Goal: Information Seeking & Learning: Find specific fact

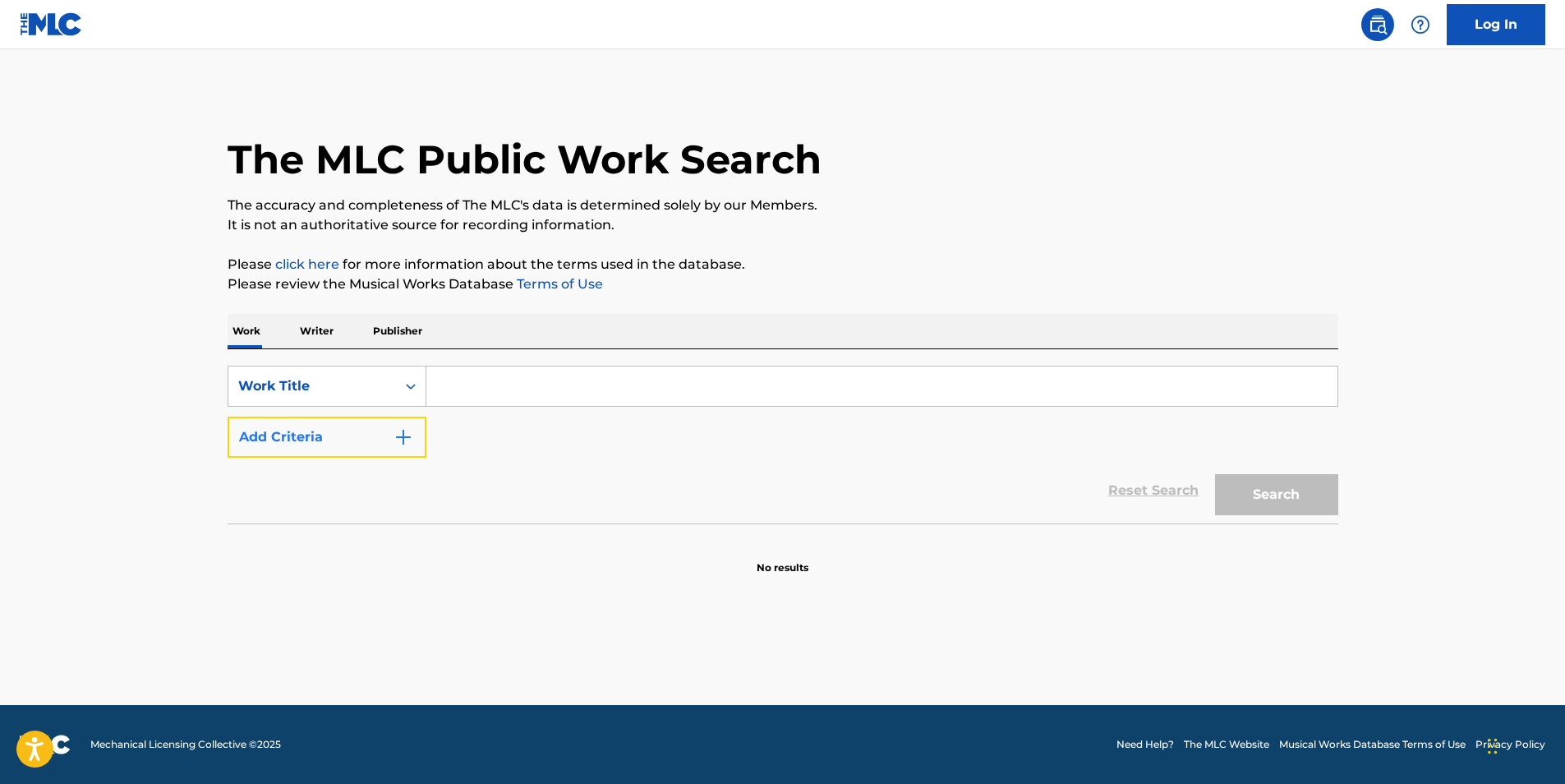
click at [397, 438] on img "Search Form" at bounding box center [403, 436] width 20 height 20
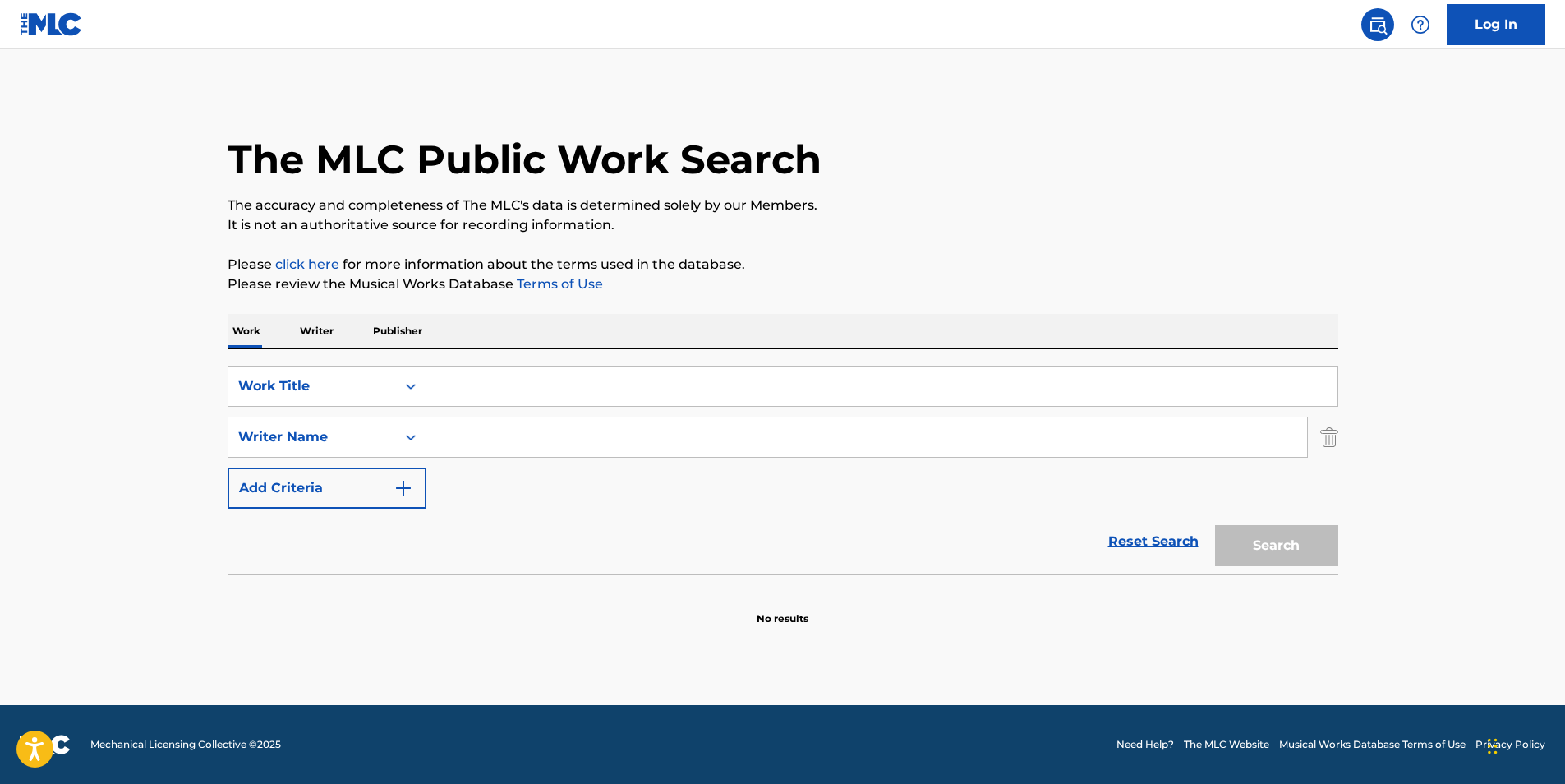
click at [532, 401] on input "Search Form" at bounding box center [882, 386] width 911 height 39
paste input "High"
type input "High"
click at [525, 425] on input "Search Form" at bounding box center [867, 436] width 881 height 39
paste input "V Don & Eto"
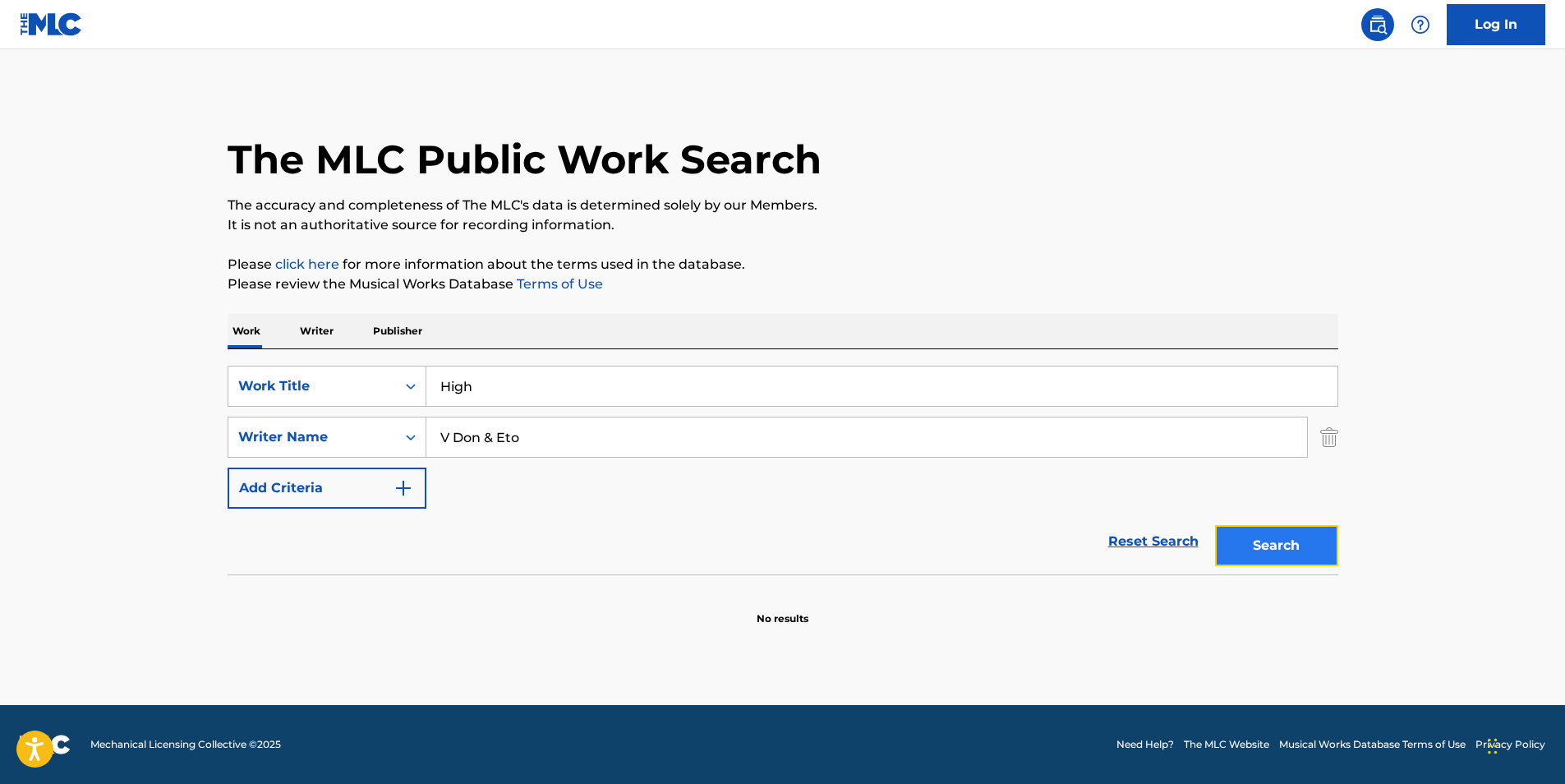
click at [1234, 540] on button "Search" at bounding box center [1277, 545] width 124 height 41
drag, startPoint x: 497, startPoint y: 432, endPoint x: 515, endPoint y: 437, distance: 18.7
click at [515, 437] on input "V Don & Eto" at bounding box center [867, 436] width 881 height 39
click at [481, 443] on input "V Don & Eto" at bounding box center [867, 436] width 881 height 39
drag, startPoint x: 483, startPoint y: 439, endPoint x: 692, endPoint y: 467, distance: 210.9
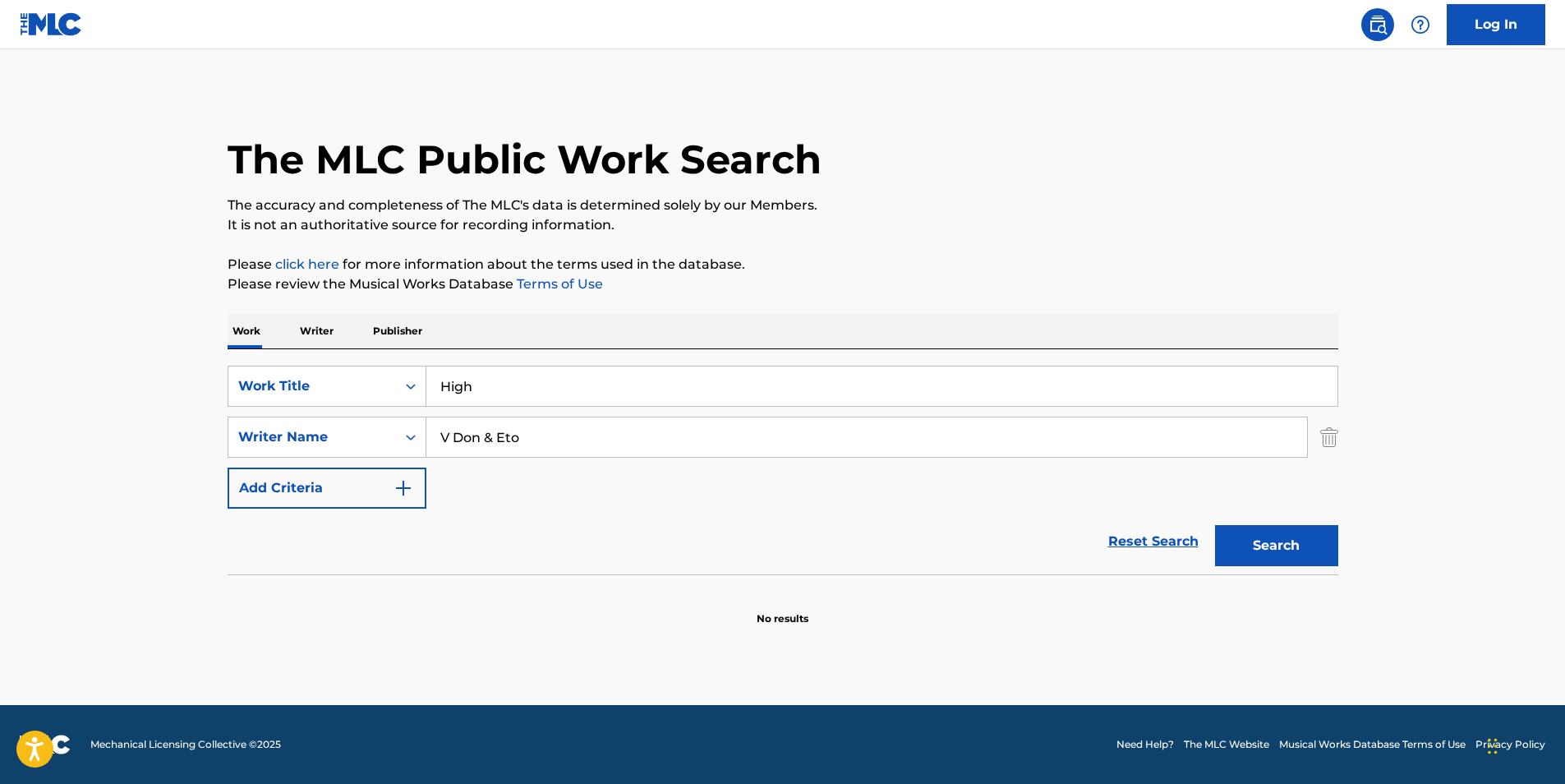
click at [692, 467] on div "SearchWithCriteria1848993f-9687-4985-bee1-56bb89b6bcb0 Work Title High SearchWi…" at bounding box center [783, 436] width 1111 height 143
click at [1215, 525] on button "Search" at bounding box center [1277, 545] width 124 height 41
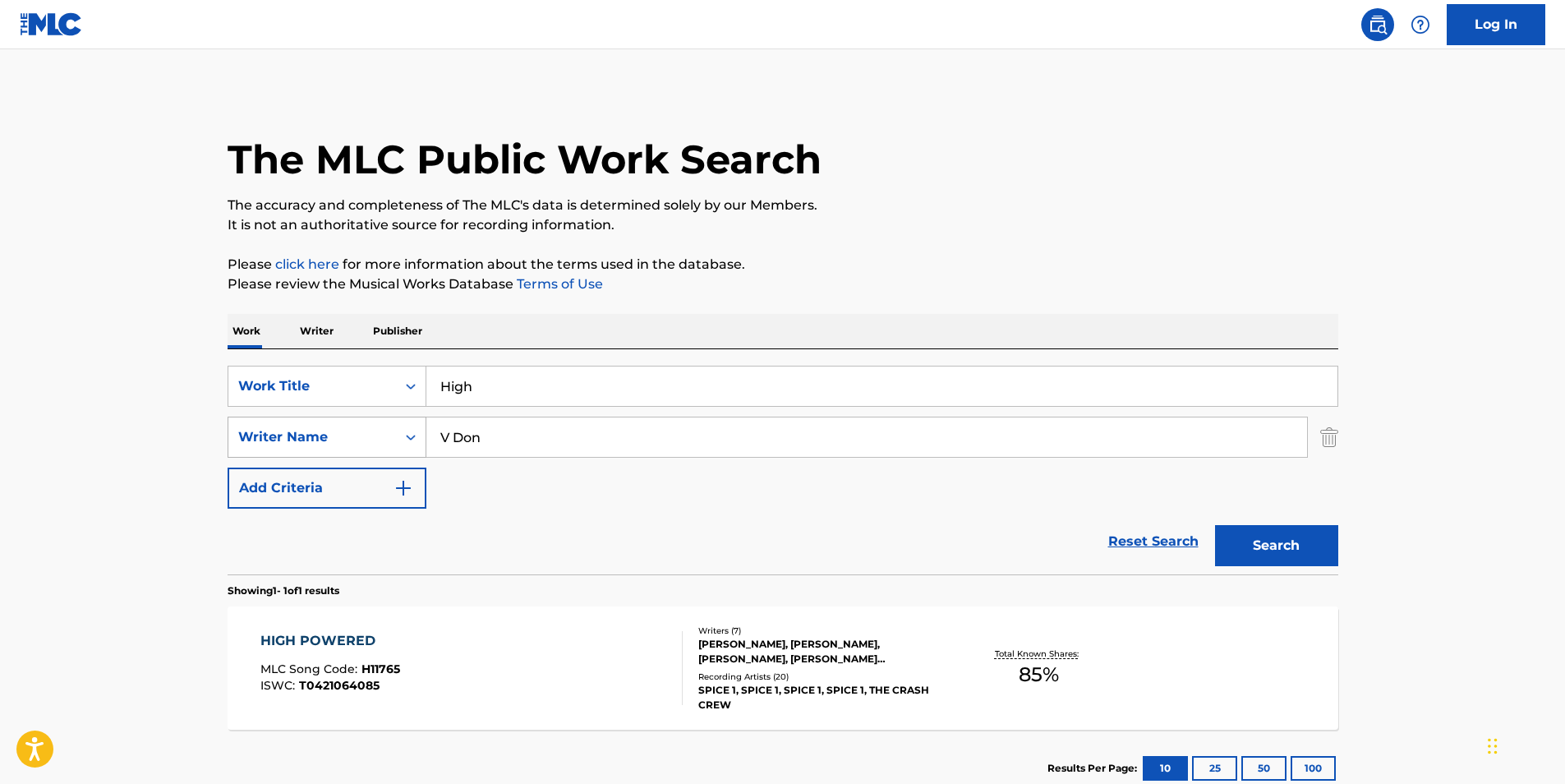
drag, startPoint x: 510, startPoint y: 445, endPoint x: 418, endPoint y: 446, distance: 92.0
click at [420, 446] on div "SearchWithCriteria72d65943-d23a-460e-aaee-06580454b847 Writer Name [PERSON_NAME]" at bounding box center [783, 437] width 1111 height 41
paste input "& Eto"
click at [1291, 537] on button "Search" at bounding box center [1277, 545] width 124 height 41
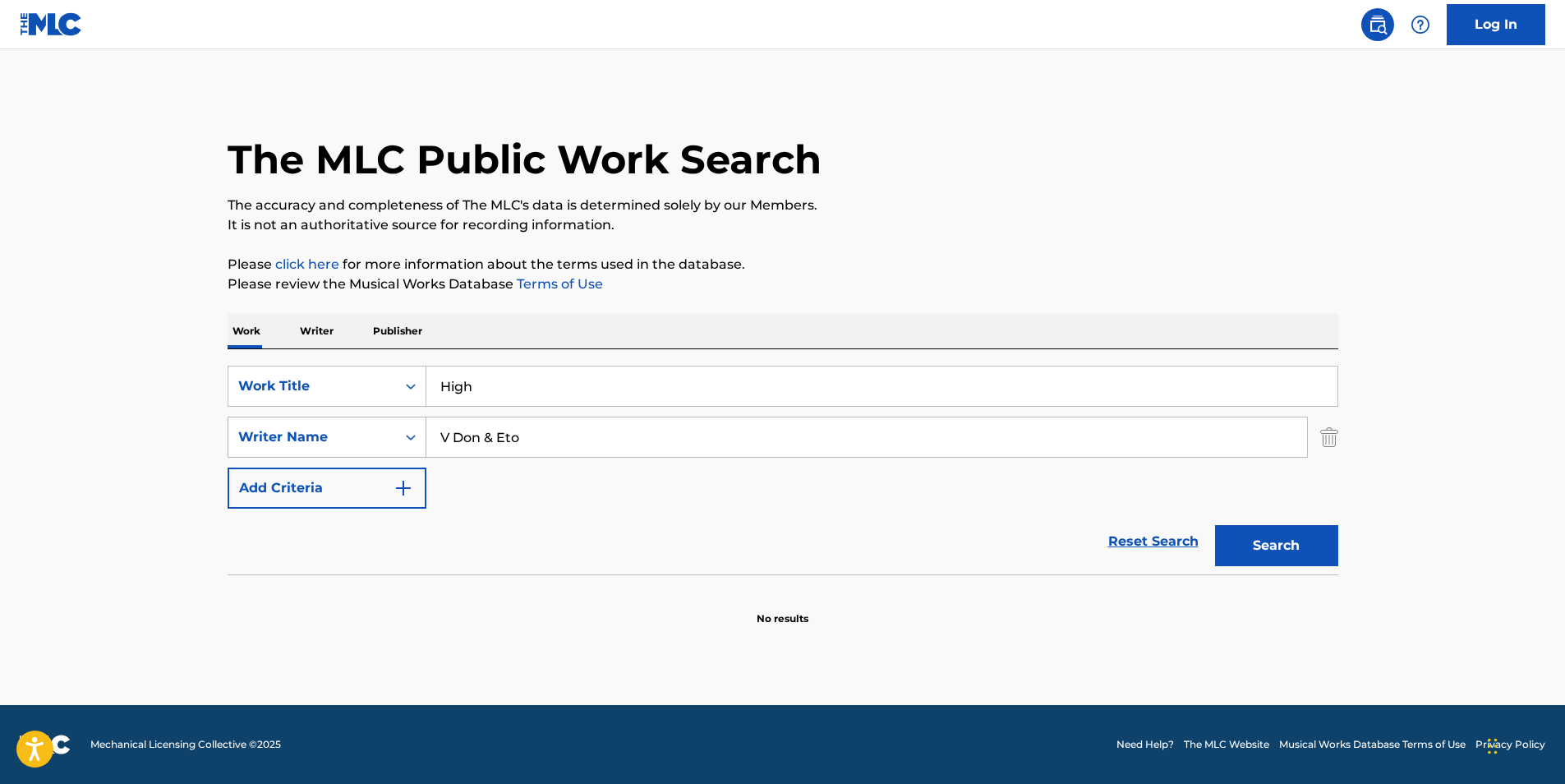
drag, startPoint x: 578, startPoint y: 429, endPoint x: 289, endPoint y: 438, distance: 289.1
click at [290, 435] on div "SearchWithCriteria72d65943-d23a-460e-aaee-06580454b847 Writer Name V Don & Eto" at bounding box center [783, 437] width 1111 height 41
paste input "[PERSON_NAME]"
click at [1242, 534] on button "Search" at bounding box center [1277, 545] width 124 height 41
click at [628, 424] on input "[PERSON_NAME]" at bounding box center [867, 436] width 881 height 39
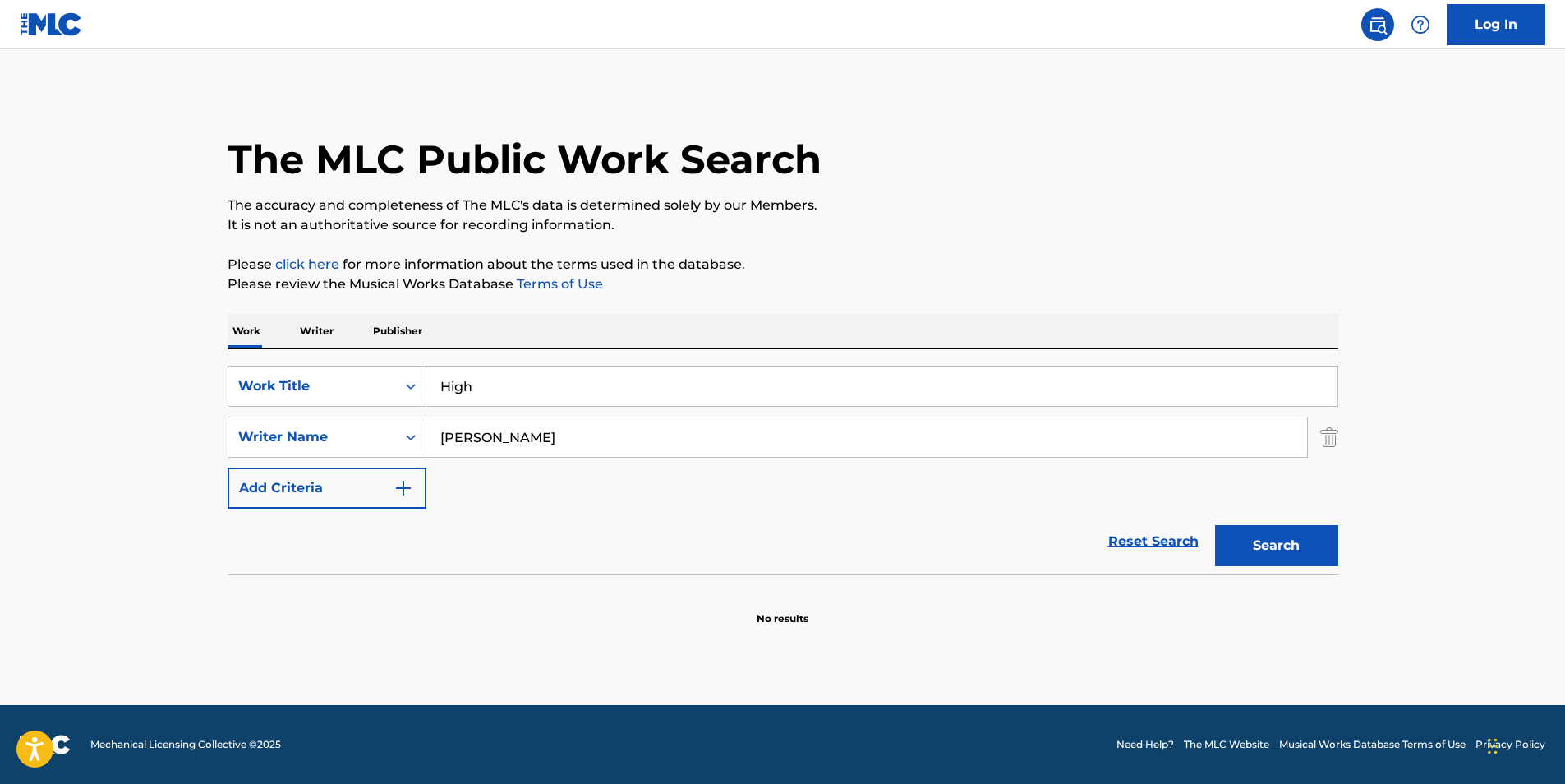
click at [1215, 525] on button "Search" at bounding box center [1277, 545] width 124 height 41
click at [530, 436] on input "[PERSON_NAME]" at bounding box center [867, 436] width 881 height 39
click at [1215, 525] on button "Search" at bounding box center [1277, 545] width 124 height 41
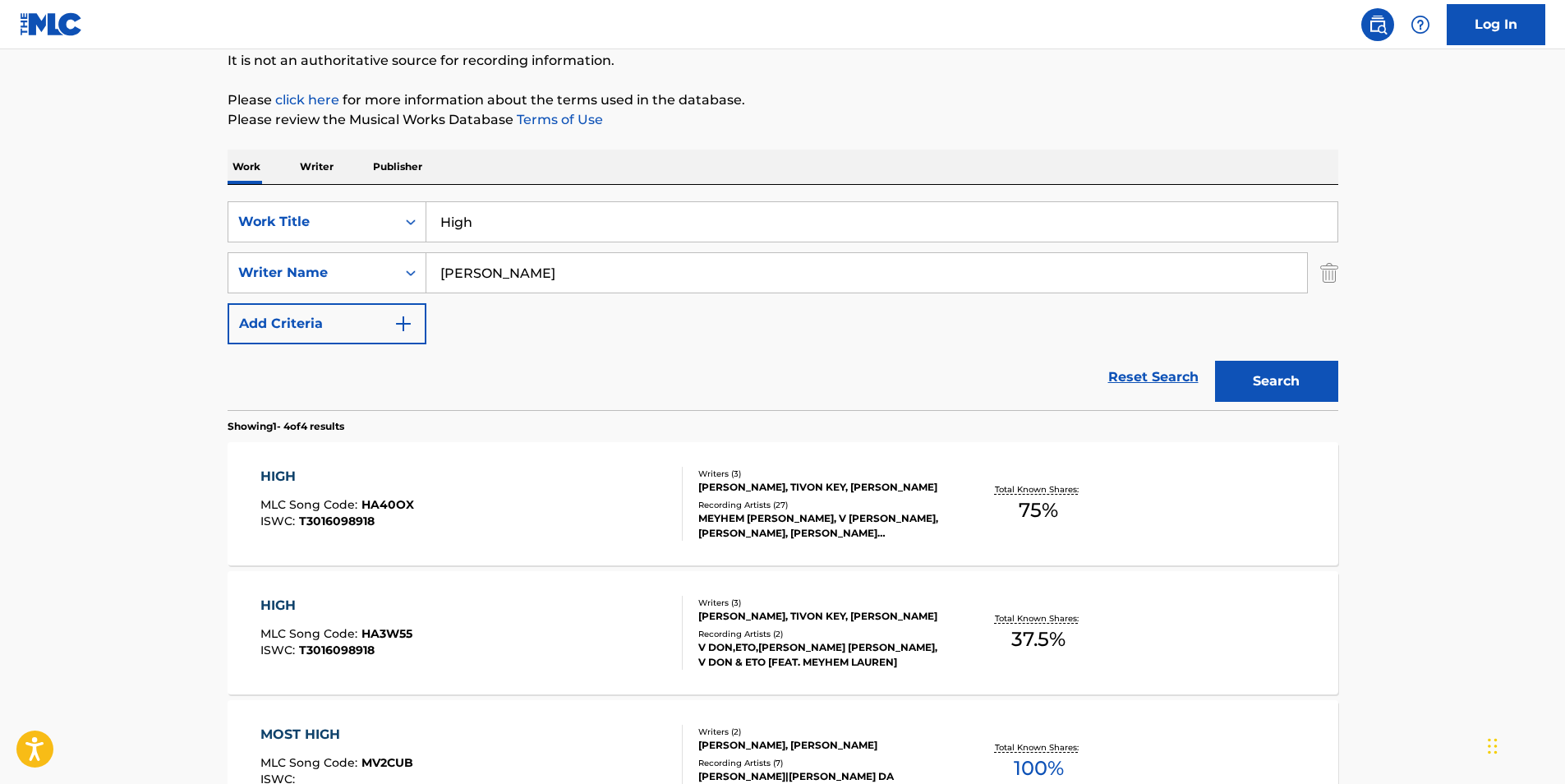
scroll to position [246, 0]
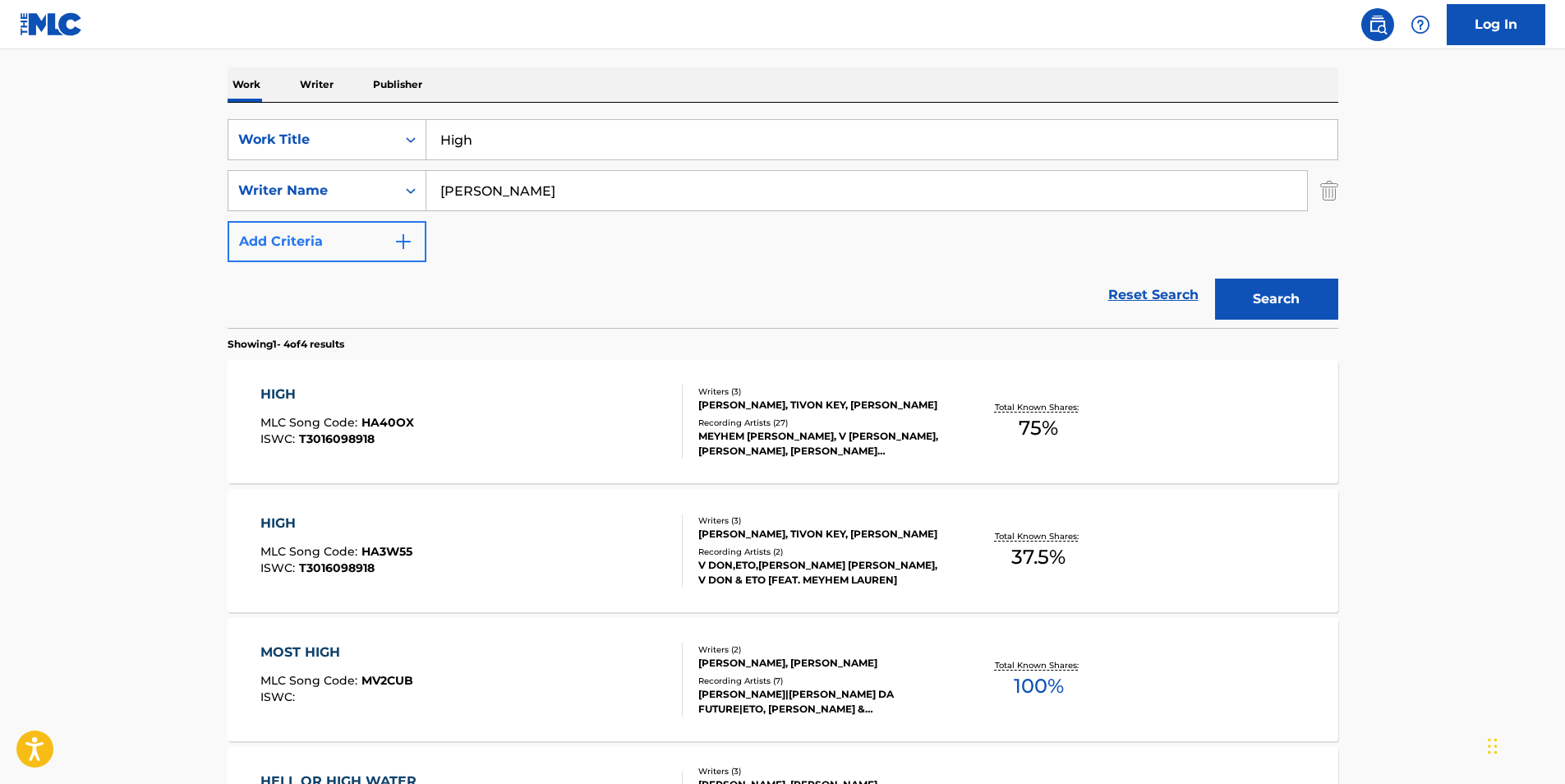
drag, startPoint x: 600, startPoint y: 177, endPoint x: 361, endPoint y: 224, distance: 243.6
click at [361, 224] on div "SearchWithCriteria1848993f-9687-4985-bee1-56bb89b6bcb0 Work Title High SearchWi…" at bounding box center [783, 190] width 1111 height 143
paste input "[PERSON_NAME]"
click at [1244, 291] on button "Search" at bounding box center [1277, 299] width 124 height 41
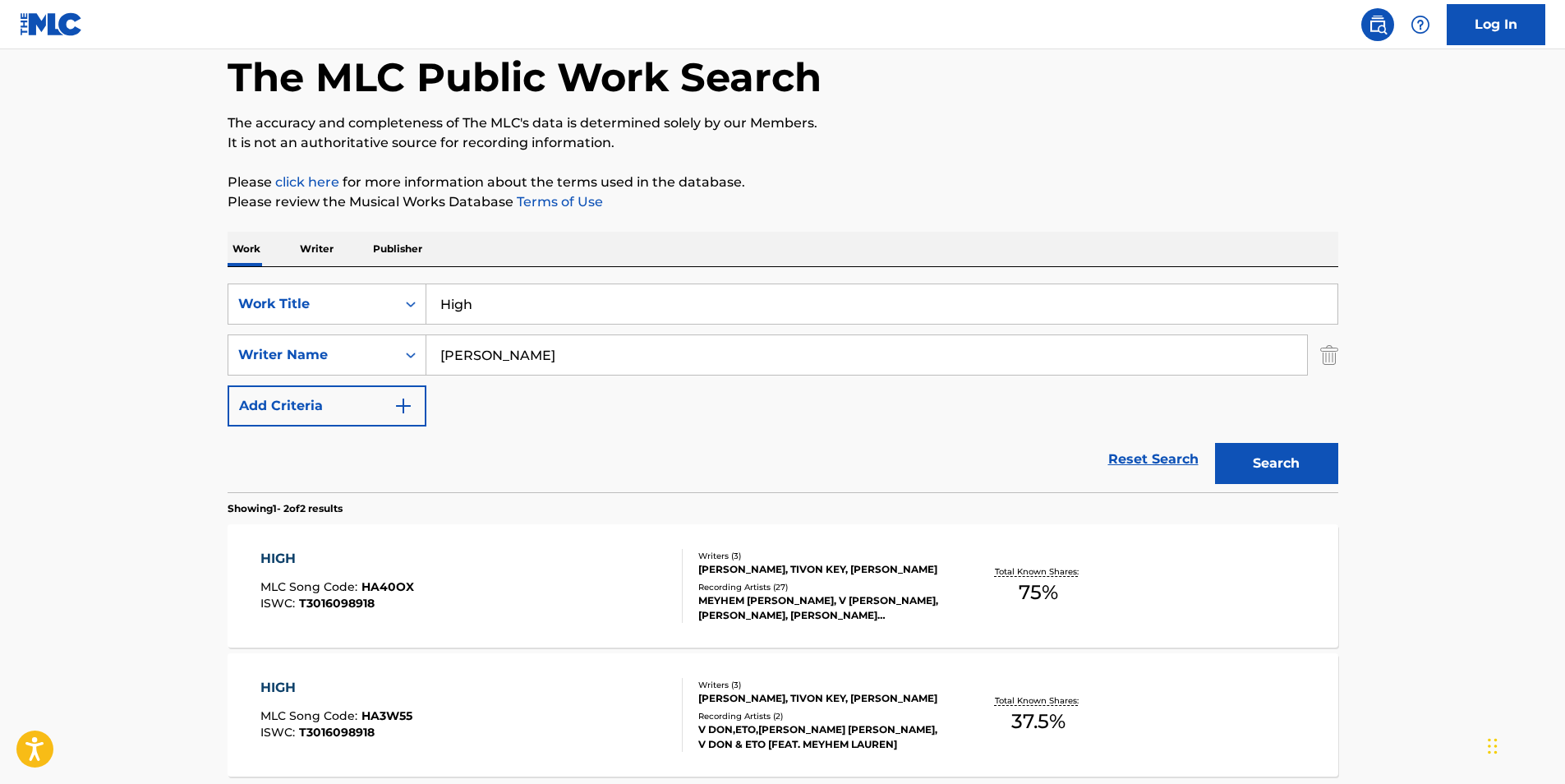
scroll to position [239, 0]
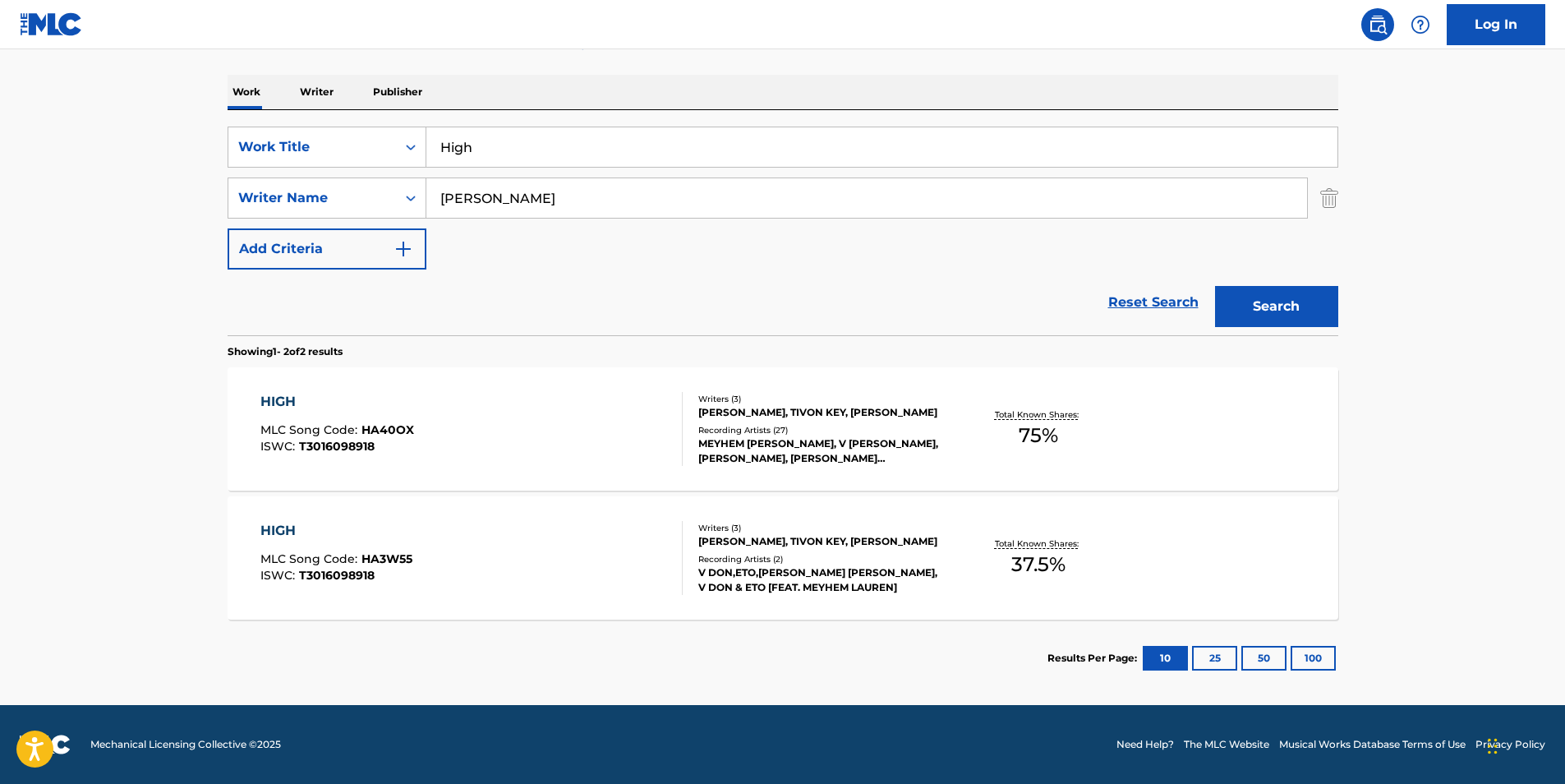
drag, startPoint x: 553, startPoint y: 196, endPoint x: 359, endPoint y: 221, distance: 195.6
click at [360, 220] on div "SearchWithCriteria1848993f-9687-4985-bee1-56bb89b6bcb0 Work Title High SearchWi…" at bounding box center [783, 198] width 1111 height 143
paste input "Tivon Key"
type input "Tivon Key"
click at [1313, 307] on button "Search" at bounding box center [1277, 306] width 124 height 41
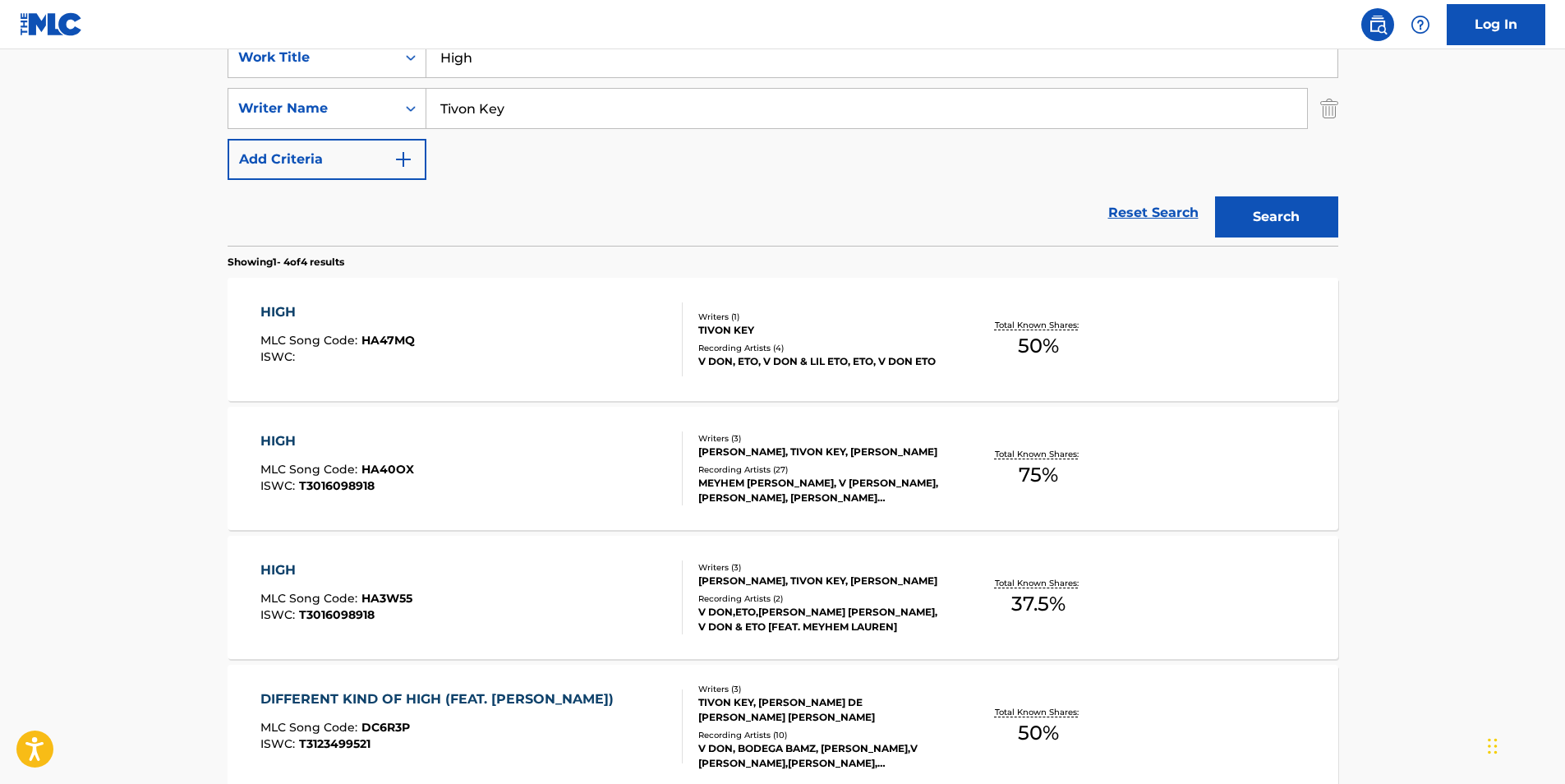
scroll to position [410, 0]
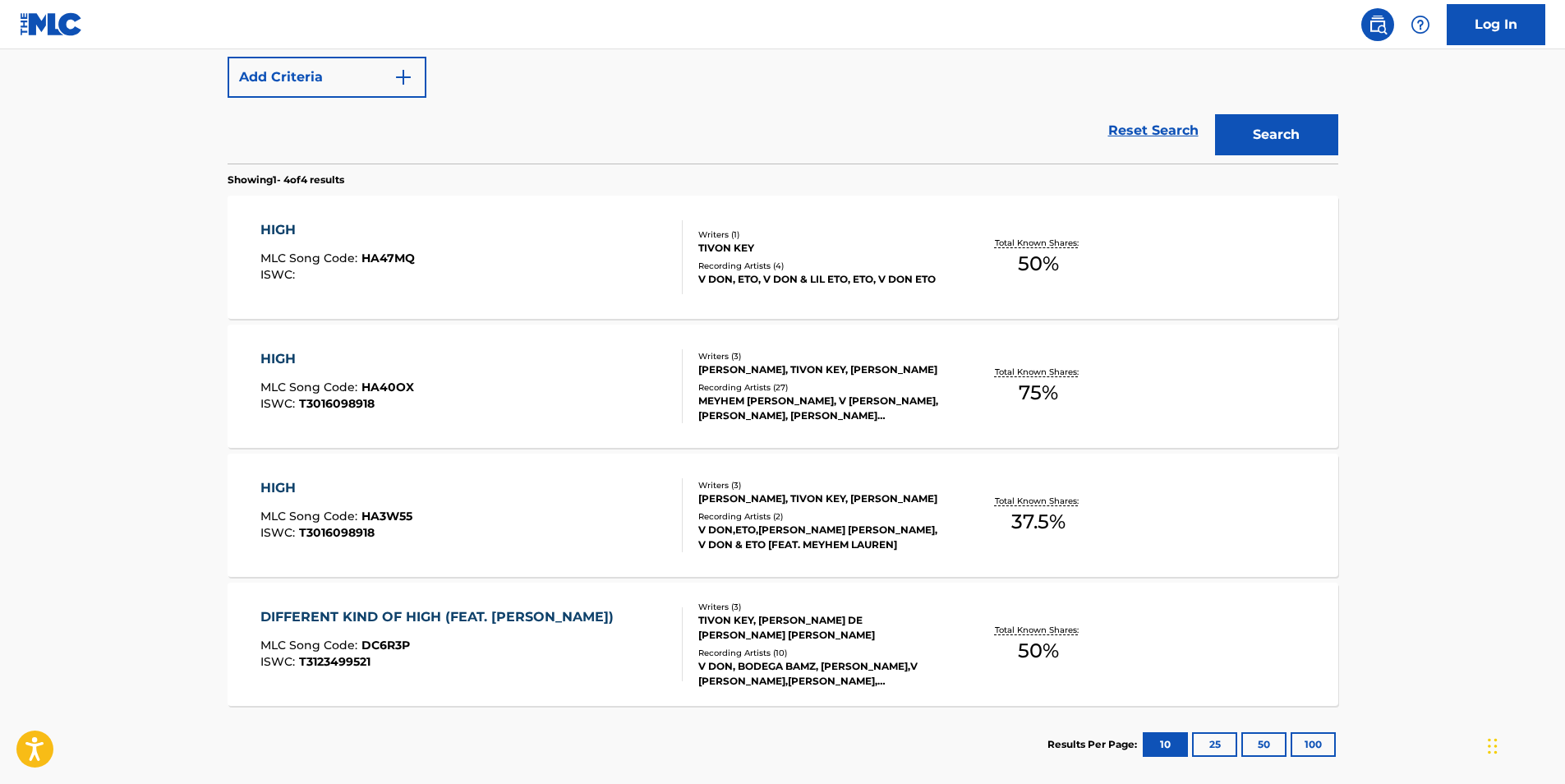
click at [316, 270] on div "ISWC :" at bounding box center [337, 274] width 155 height 12
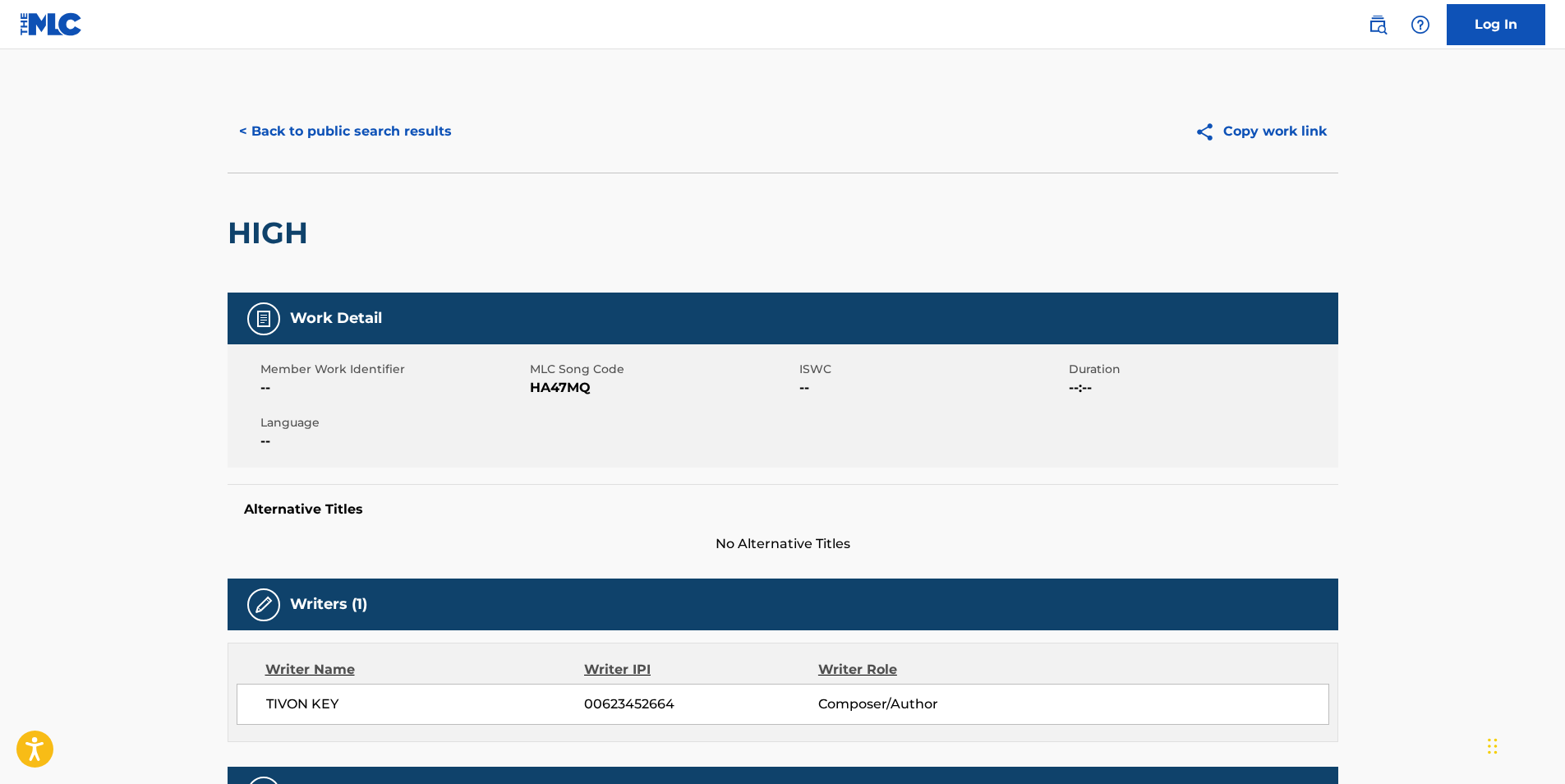
click at [536, 391] on span "HA47MQ" at bounding box center [663, 387] width 265 height 20
copy span "HA47MQ"
click at [378, 147] on button "< Back to public search results" at bounding box center [346, 131] width 236 height 41
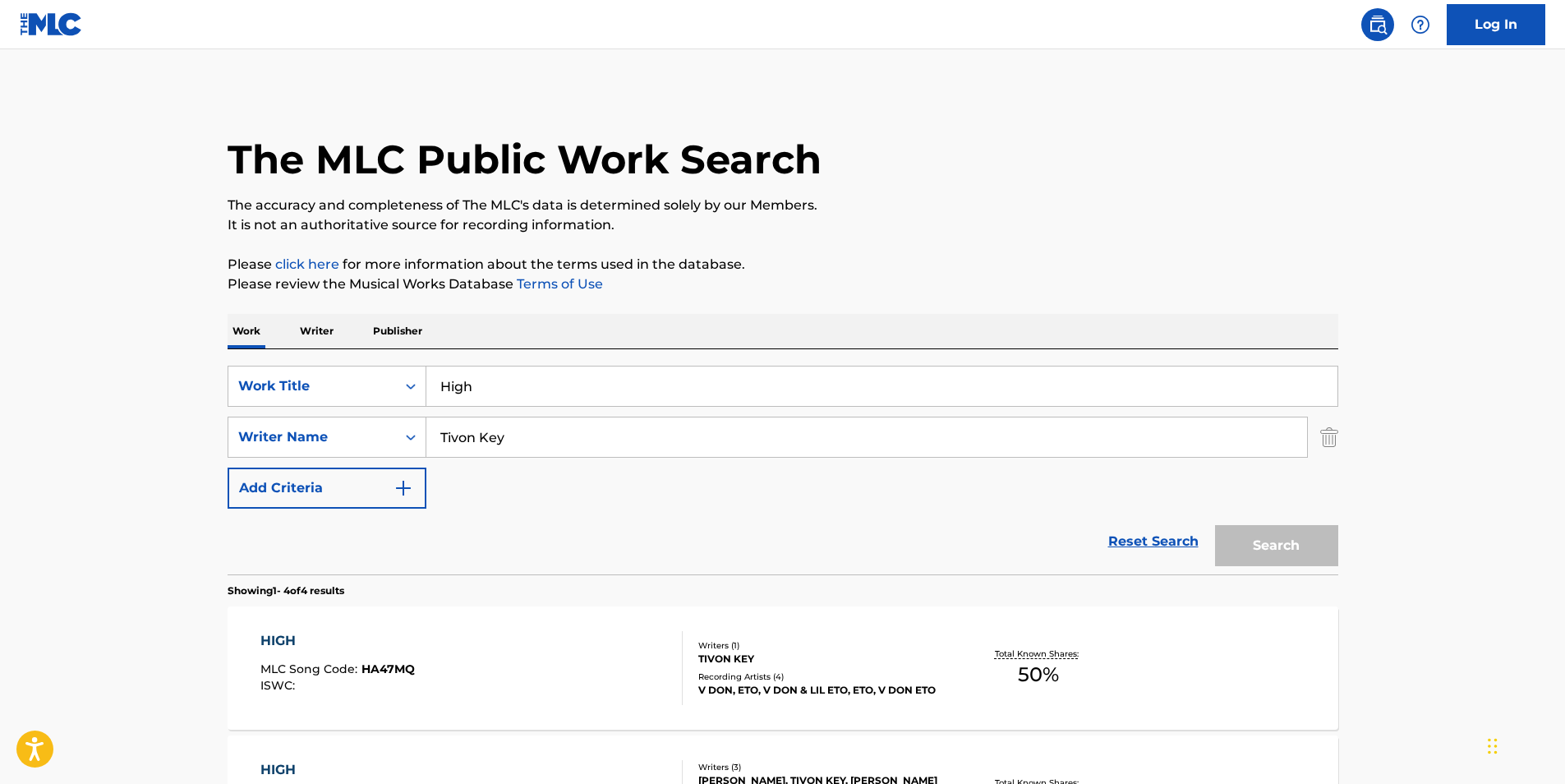
scroll to position [497, 0]
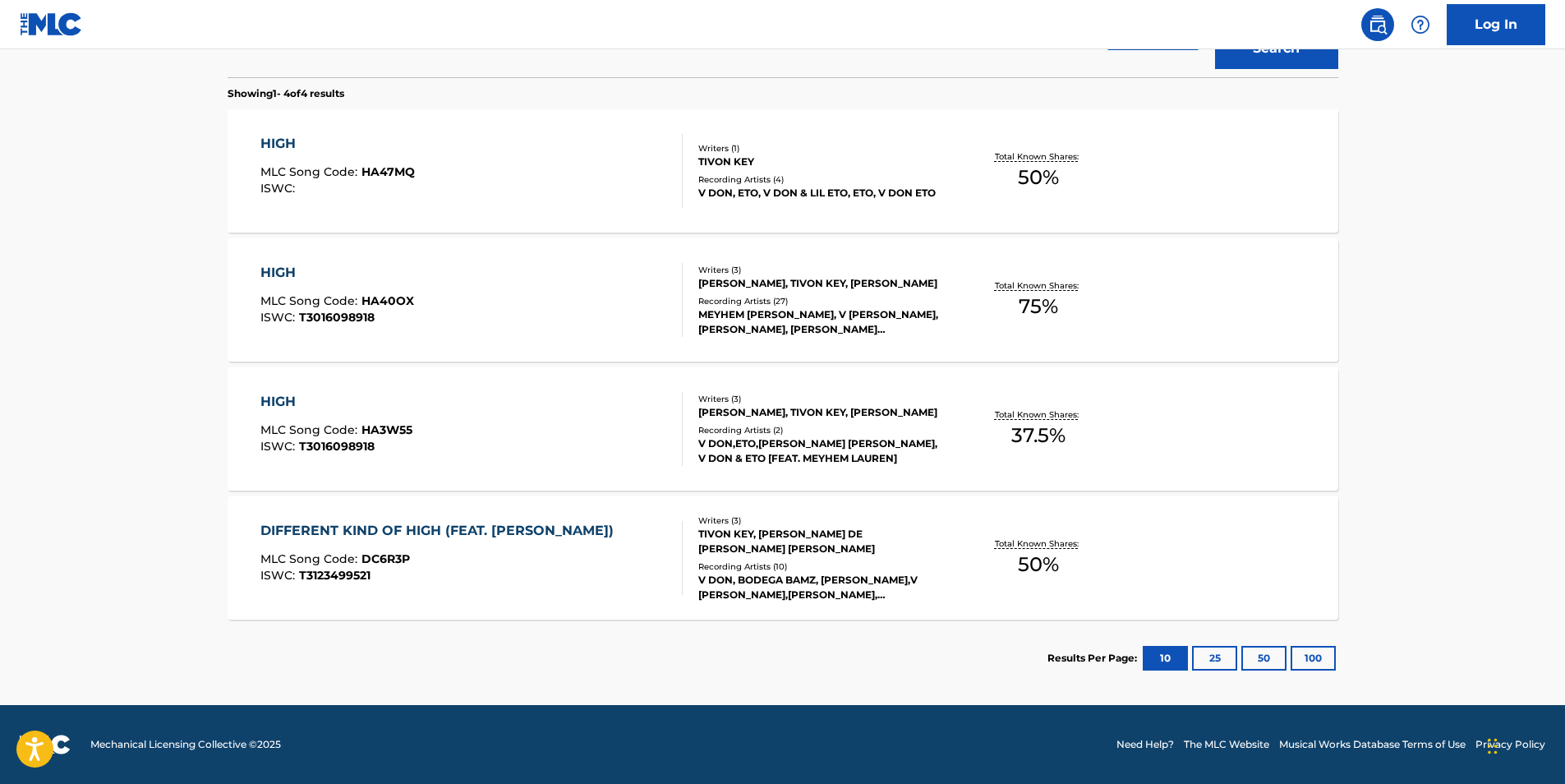
click at [340, 342] on div "HIGH MLC Song Code : HA40OX ISWC : T3016098918 Writers ( 3 ) [PERSON_NAME], [PE…" at bounding box center [783, 300] width 1111 height 124
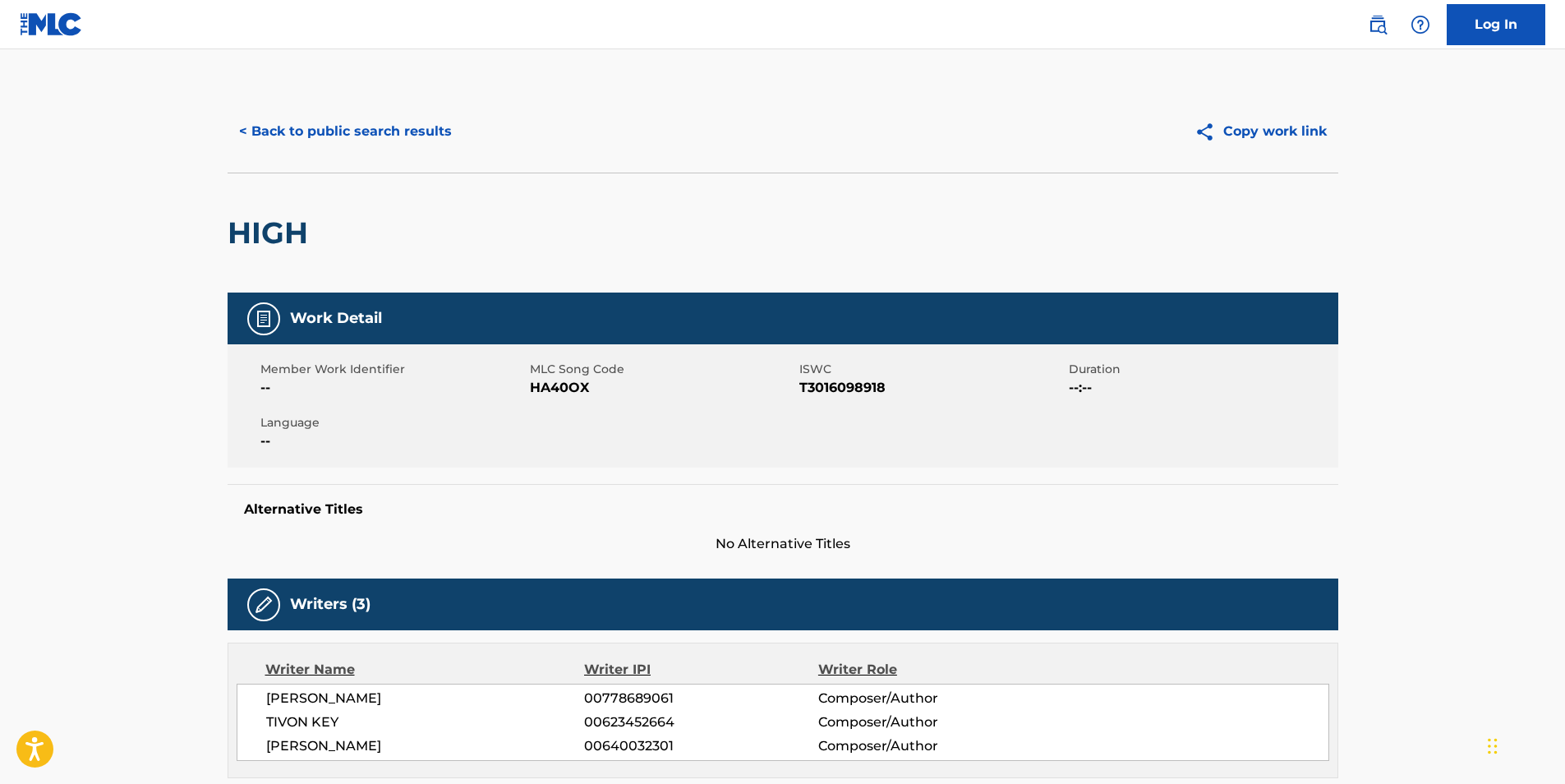
click at [544, 384] on span "HA40OX" at bounding box center [663, 387] width 265 height 20
copy span "HA40OX"
click at [308, 143] on button "< Back to public search results" at bounding box center [346, 131] width 236 height 41
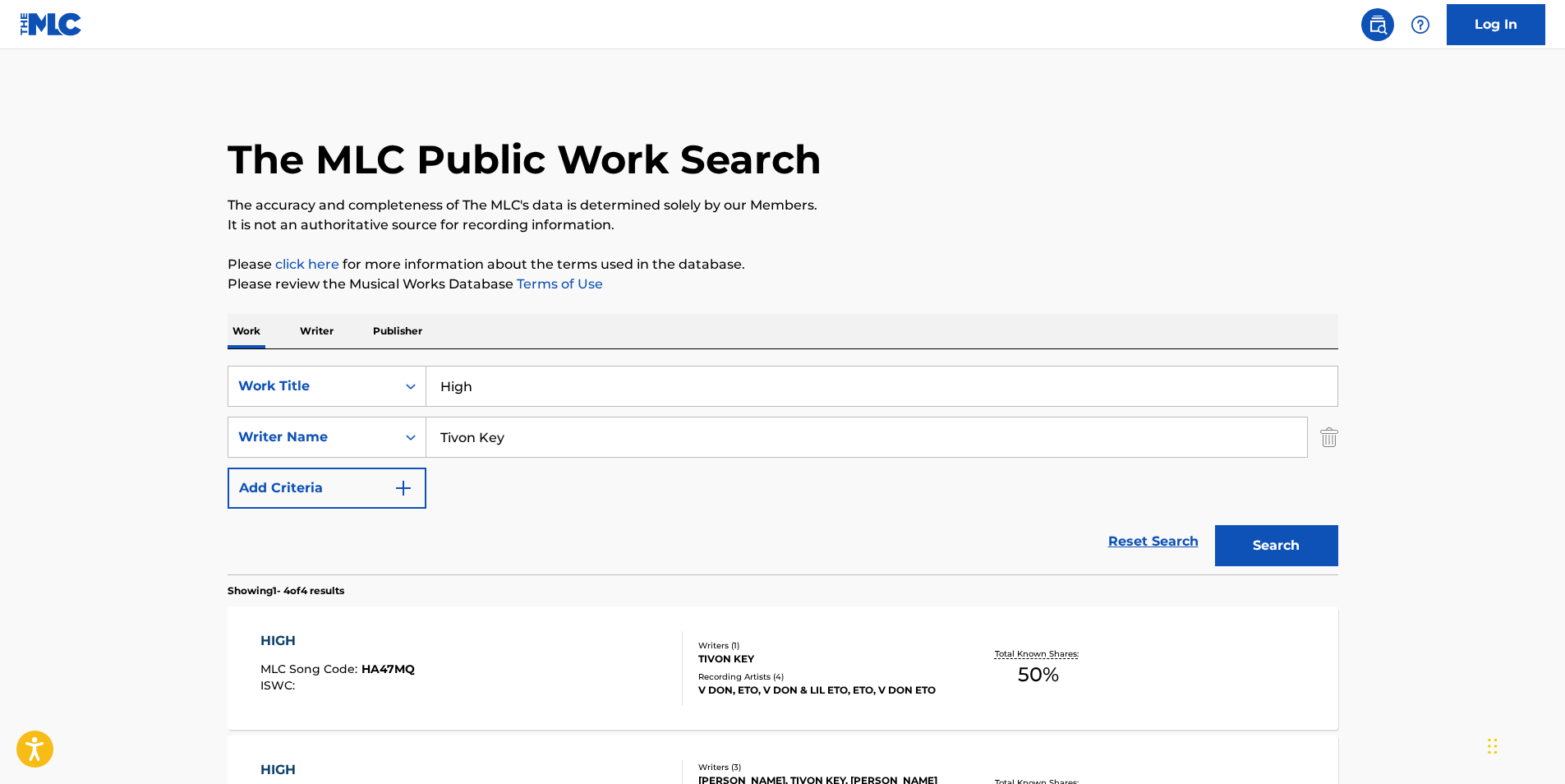
scroll to position [497, 0]
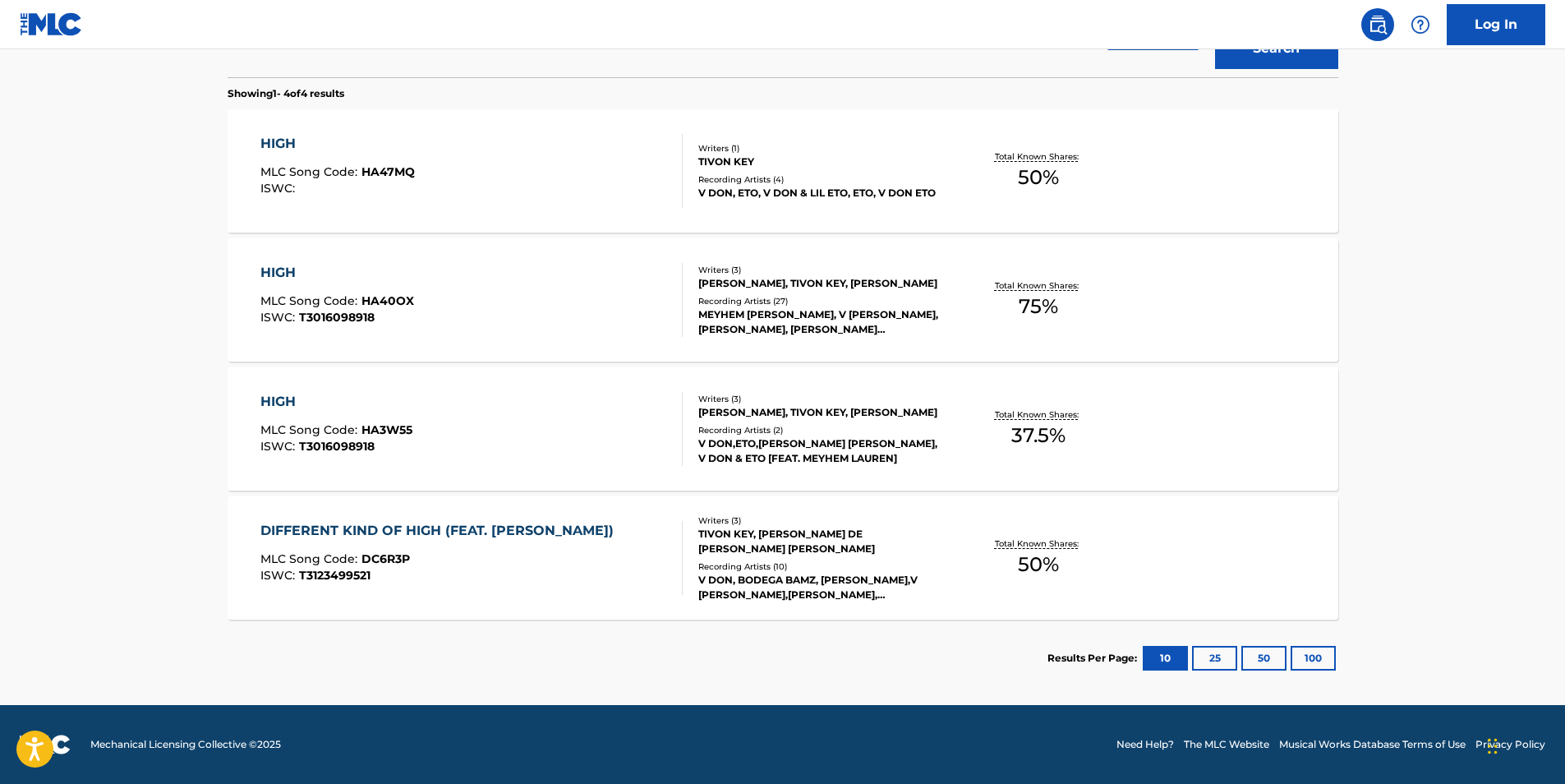
click at [265, 457] on div "HIGH MLC Song Code : HA3W55 ISWC : T3016098918" at bounding box center [336, 428] width 152 height 74
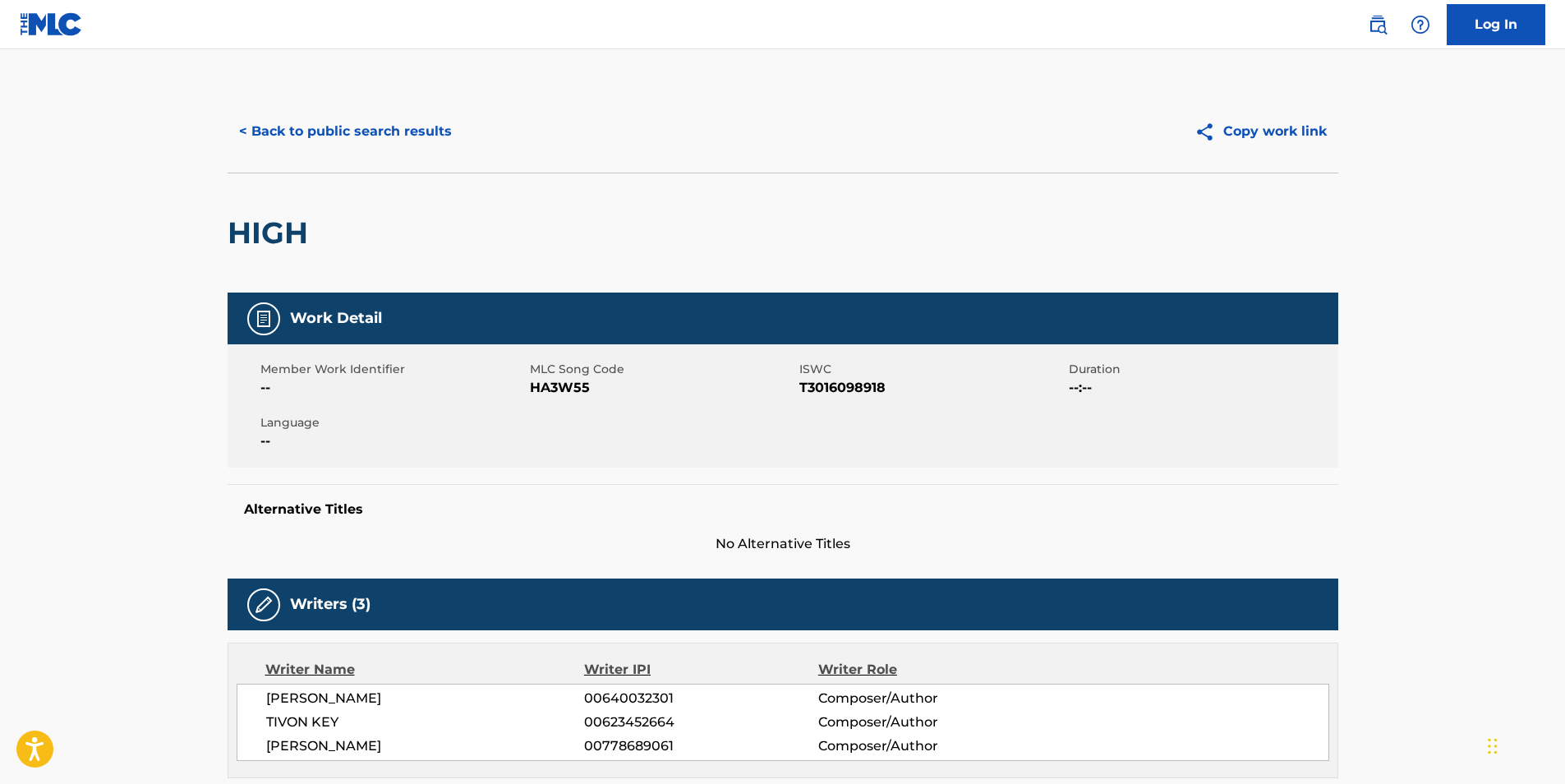
click at [544, 394] on span "HA3W55" at bounding box center [663, 387] width 265 height 20
copy span "HA3W55"
click at [321, 122] on button "< Back to public search results" at bounding box center [346, 131] width 236 height 41
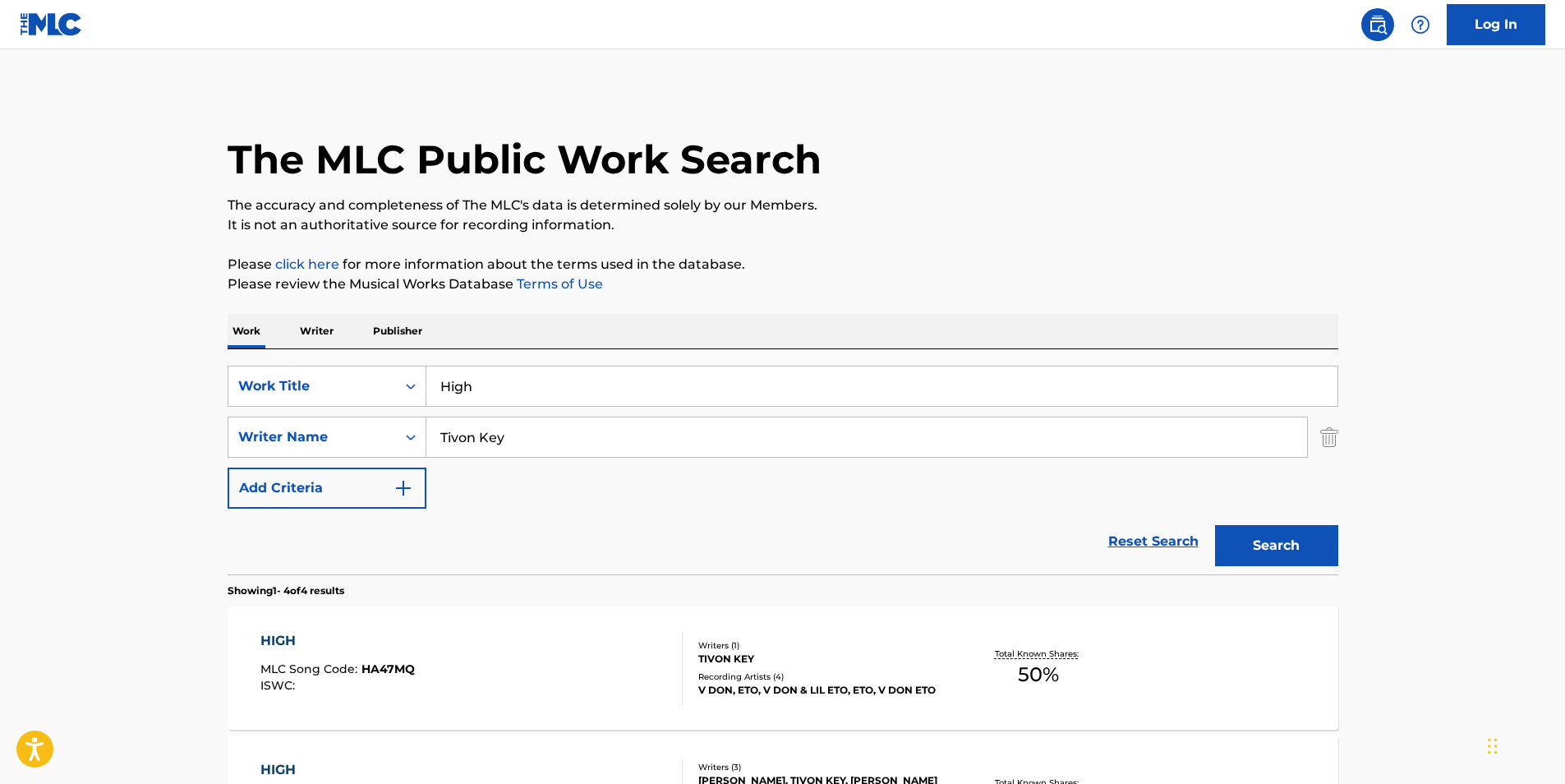
scroll to position [497, 0]
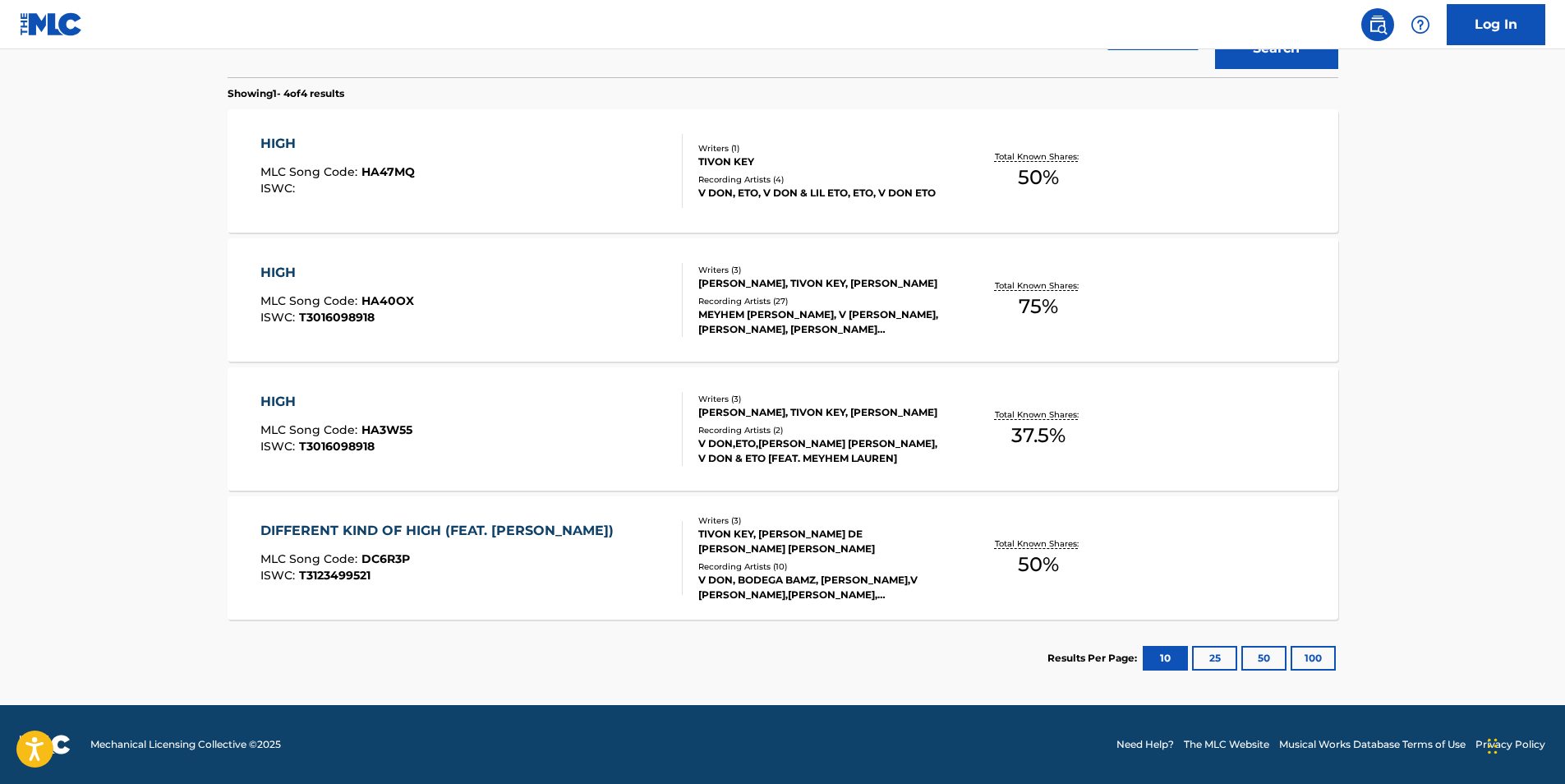
click at [1423, 510] on main "The MLC Public Work Search The accuracy and completeness of The MLC's data is d…" at bounding box center [782, 128] width 1565 height 1152
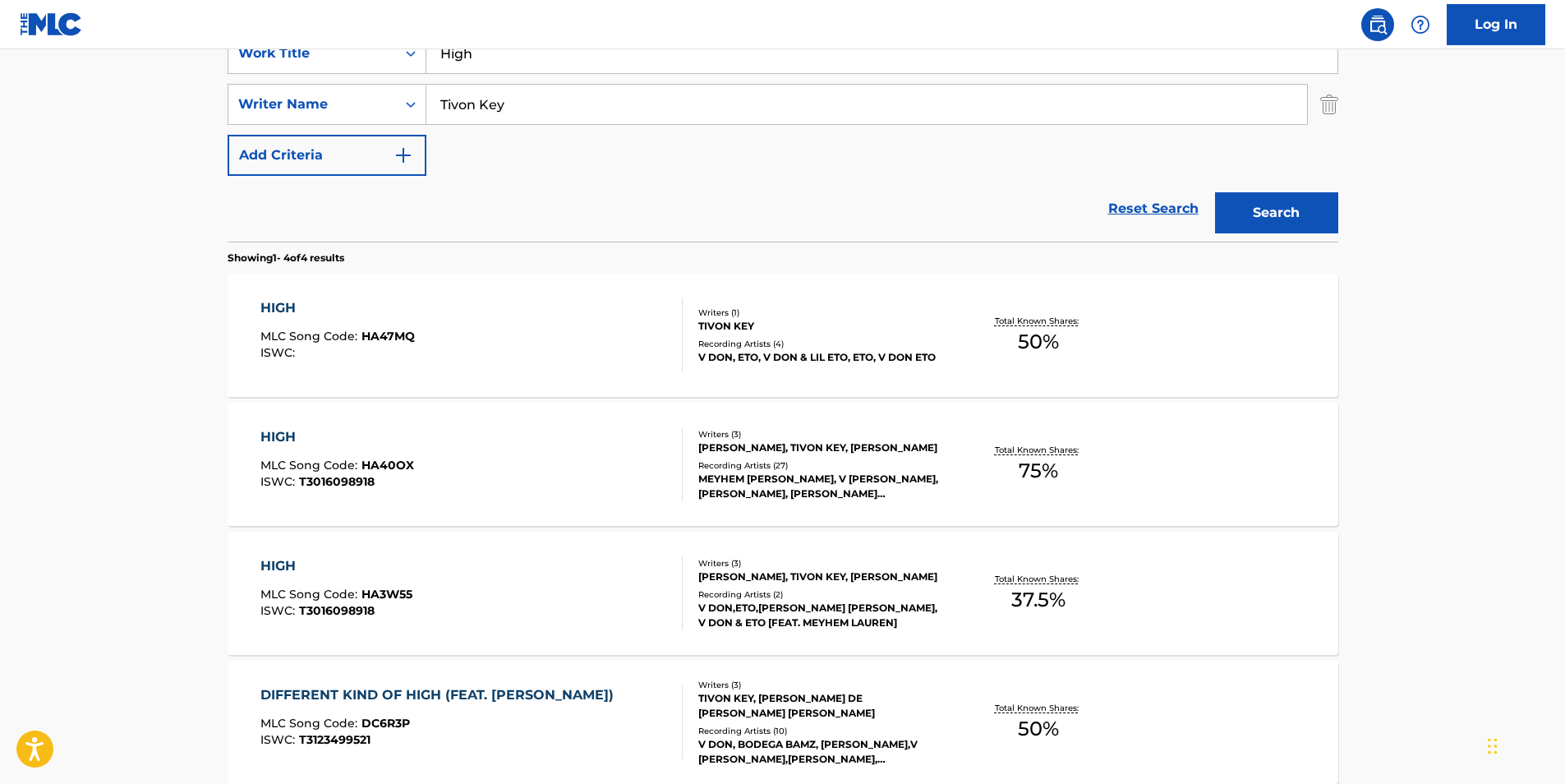
scroll to position [169, 0]
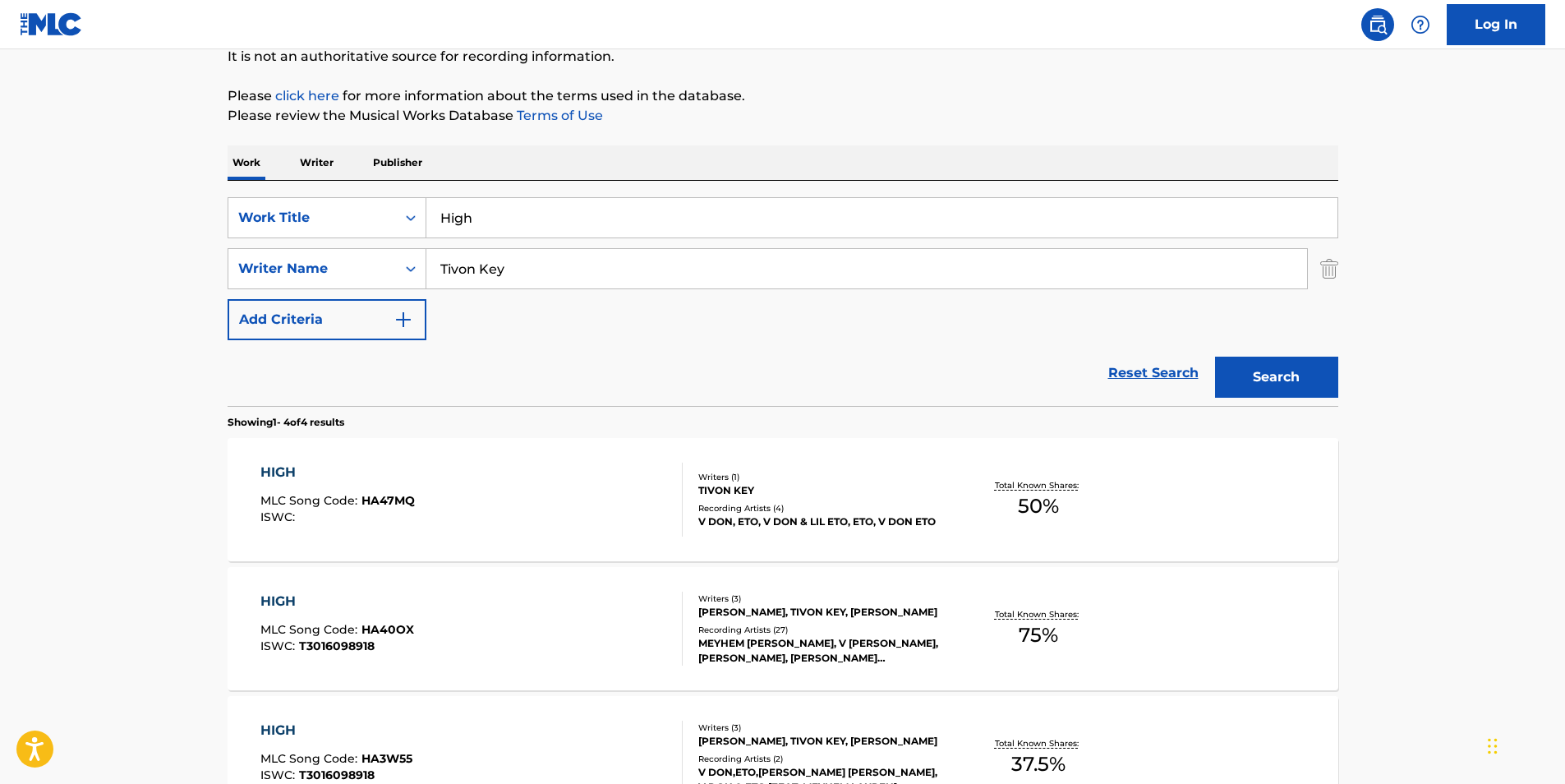
drag, startPoint x: 591, startPoint y: 260, endPoint x: 203, endPoint y: 286, distance: 388.9
click at [203, 286] on main "The MLC Public Work Search The accuracy and completeness of The MLC's data is d…" at bounding box center [782, 457] width 1565 height 1152
drag, startPoint x: 484, startPoint y: 227, endPoint x: 269, endPoint y: 229, distance: 215.0
click at [274, 229] on div "SearchWithCriteria1848993f-9687-4985-bee1-56bb89b6bcb0 Work Title High" at bounding box center [783, 217] width 1111 height 41
paste input "Elders' Midnight Melody"
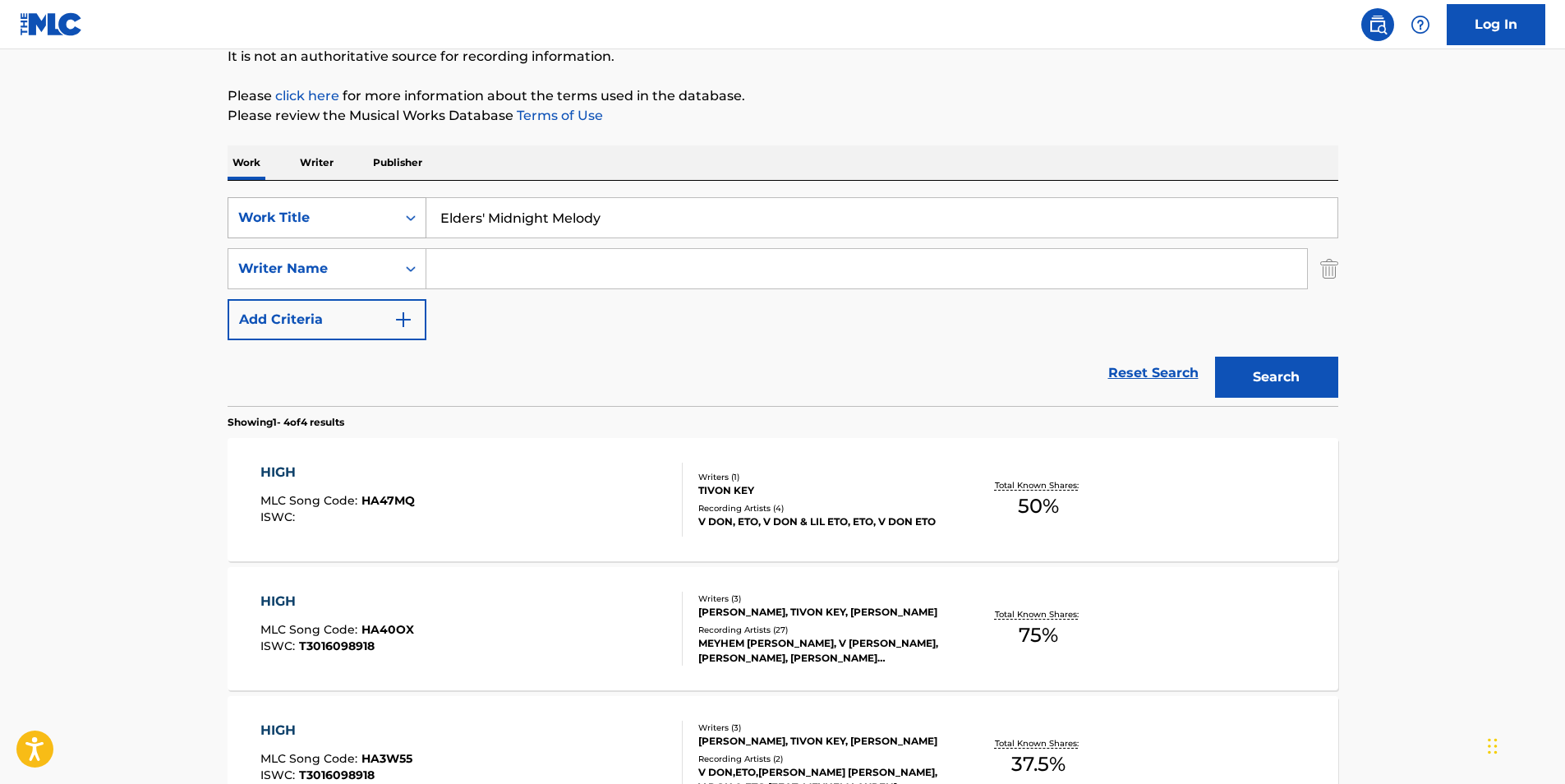
type input "Elders' Midnight Melody"
click at [1215, 357] on button "Search" at bounding box center [1277, 377] width 124 height 41
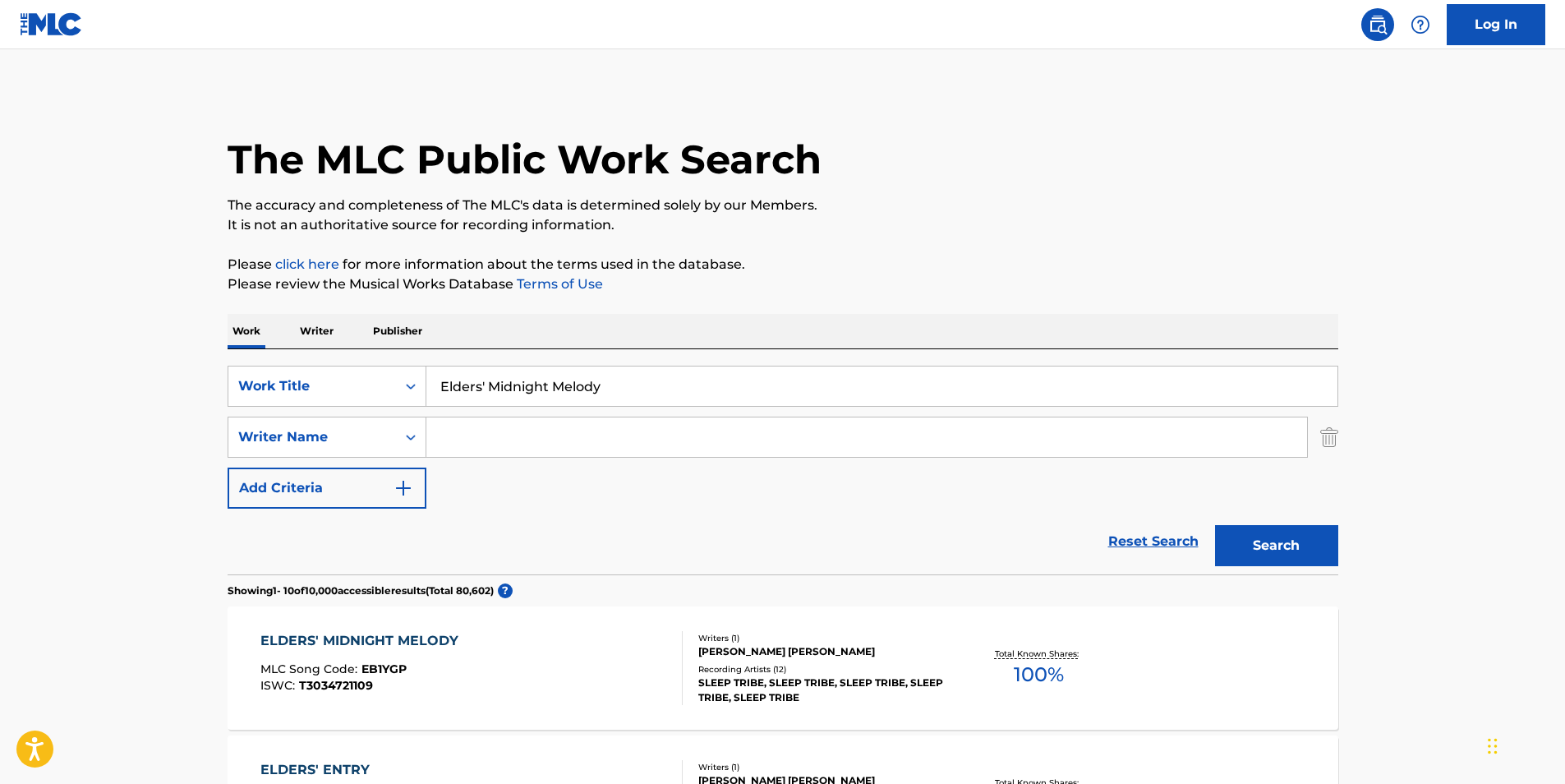
scroll to position [246, 0]
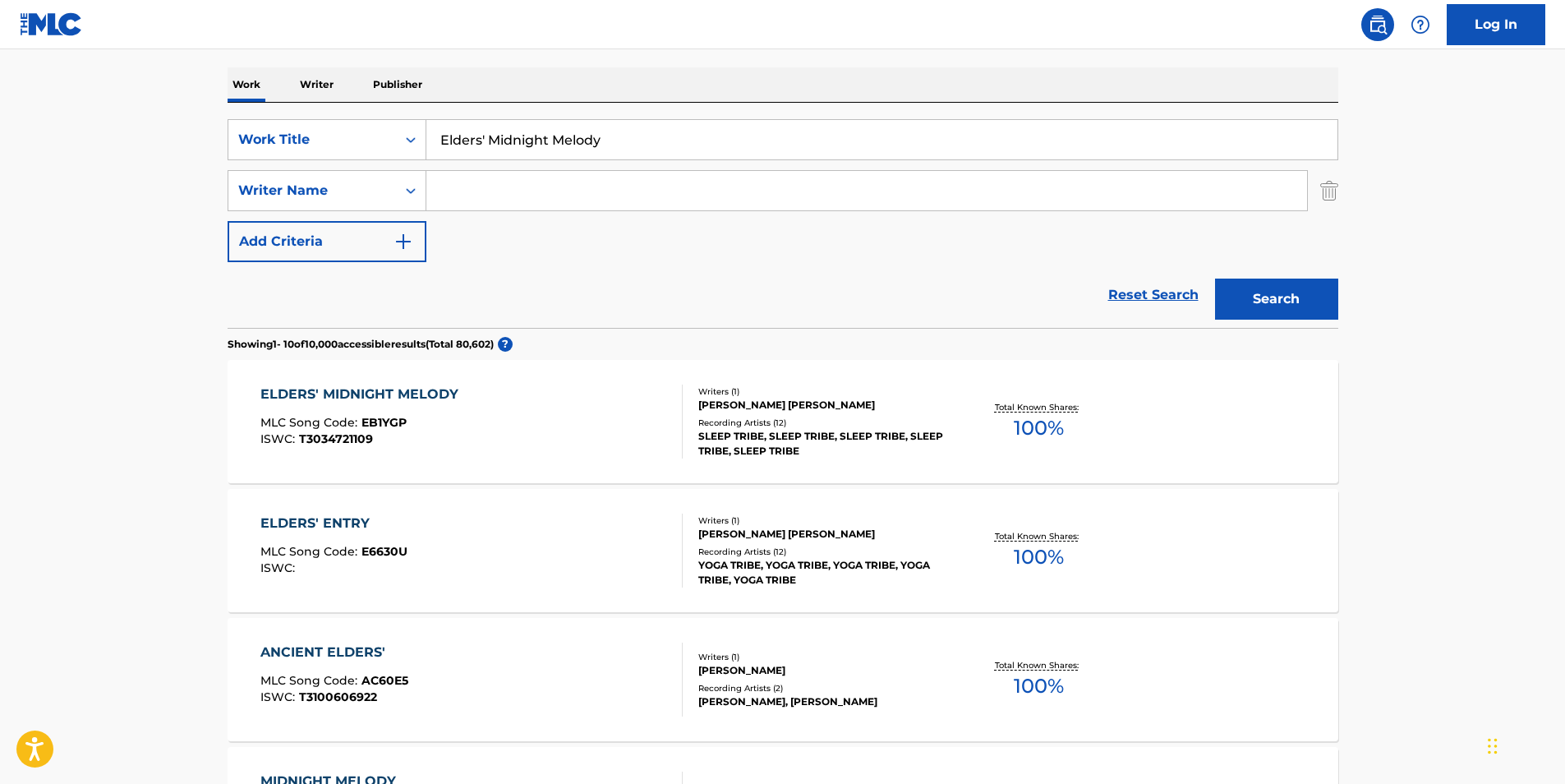
click at [500, 203] on input "Search Form" at bounding box center [867, 190] width 881 height 39
paste input "Sleep Tribe"
click at [1322, 289] on button "Search" at bounding box center [1277, 299] width 124 height 41
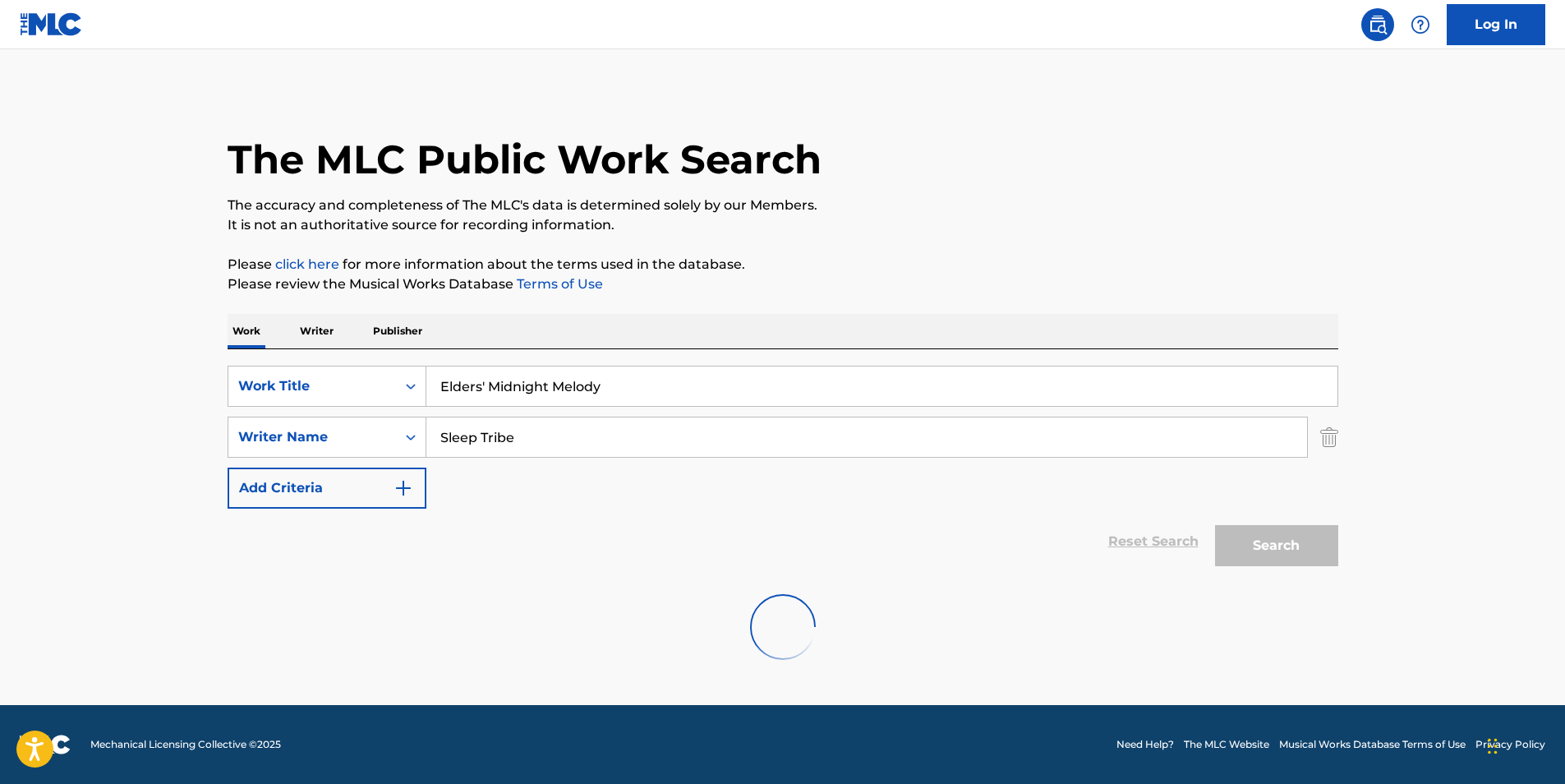
scroll to position [0, 0]
drag, startPoint x: 566, startPoint y: 429, endPoint x: 369, endPoint y: 431, distance: 197.0
click at [357, 430] on div "SearchWithCriteria72d65943-d23a-460e-aaee-06580454b847 Writer Name Sleep Tribe" at bounding box center [783, 437] width 1111 height 41
paste input "[PERSON_NAME] [PERSON_NAME]"
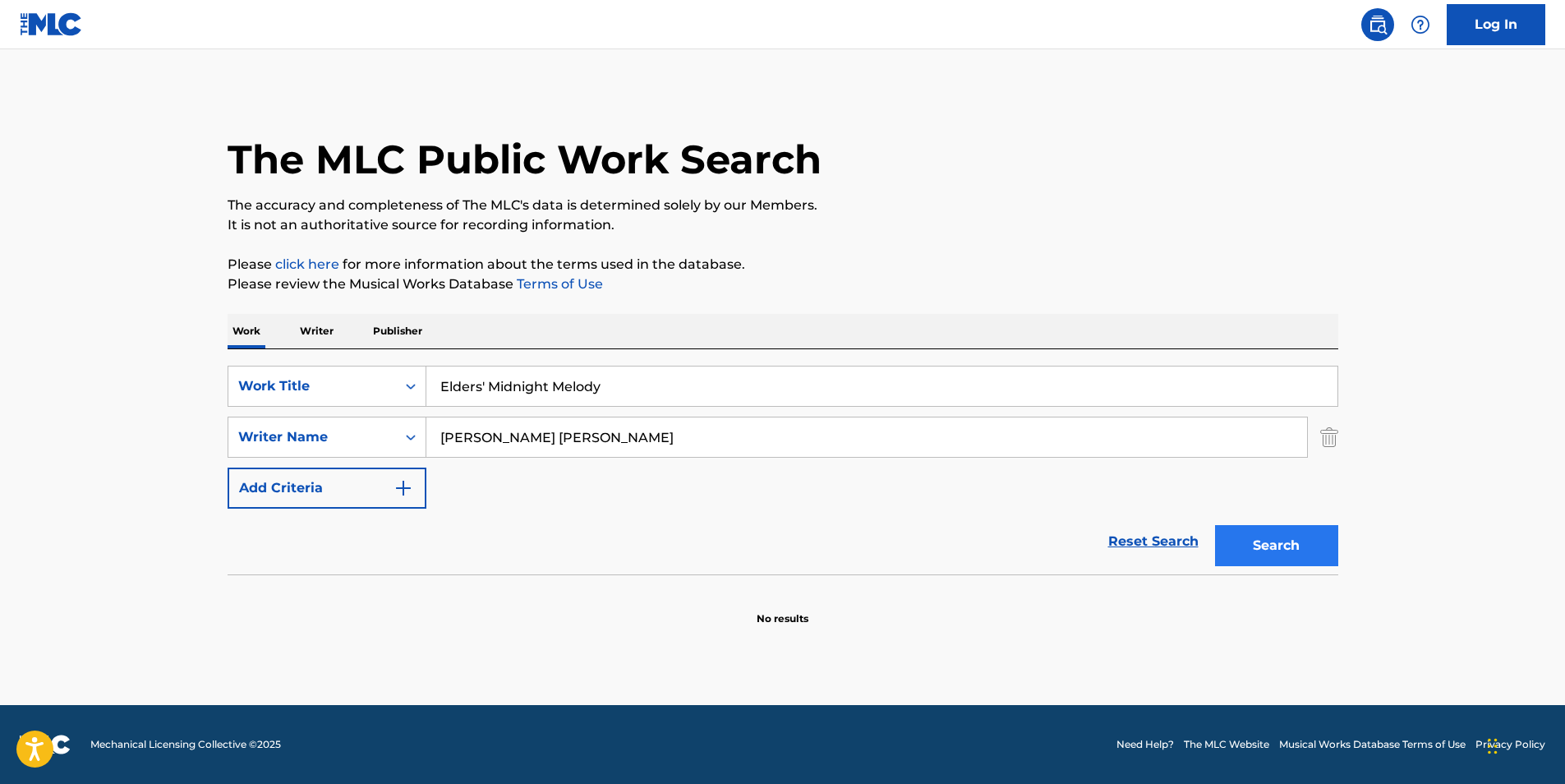
type input "[PERSON_NAME] [PERSON_NAME]"
click at [1304, 540] on button "Search" at bounding box center [1277, 545] width 124 height 41
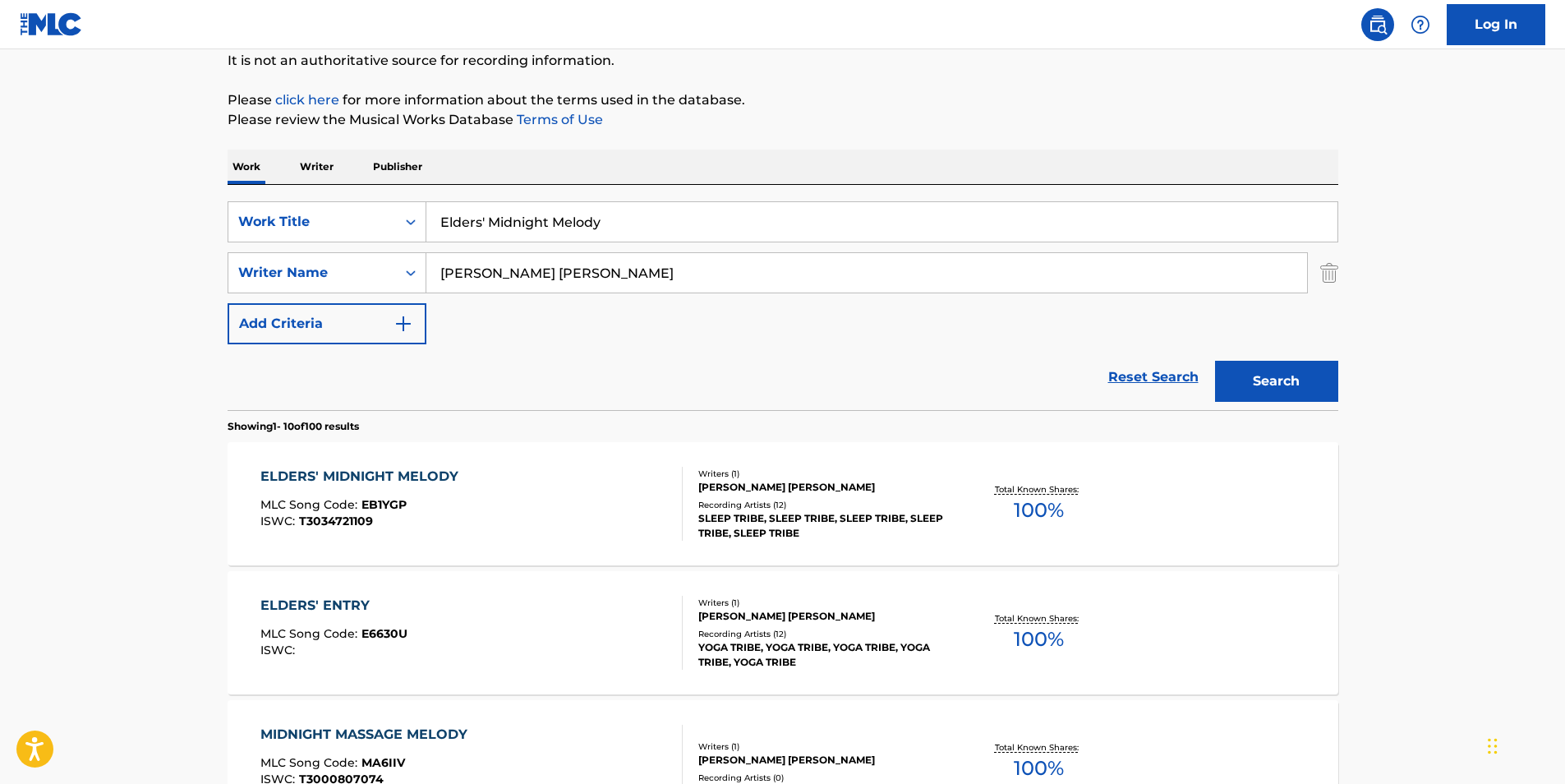
scroll to position [246, 0]
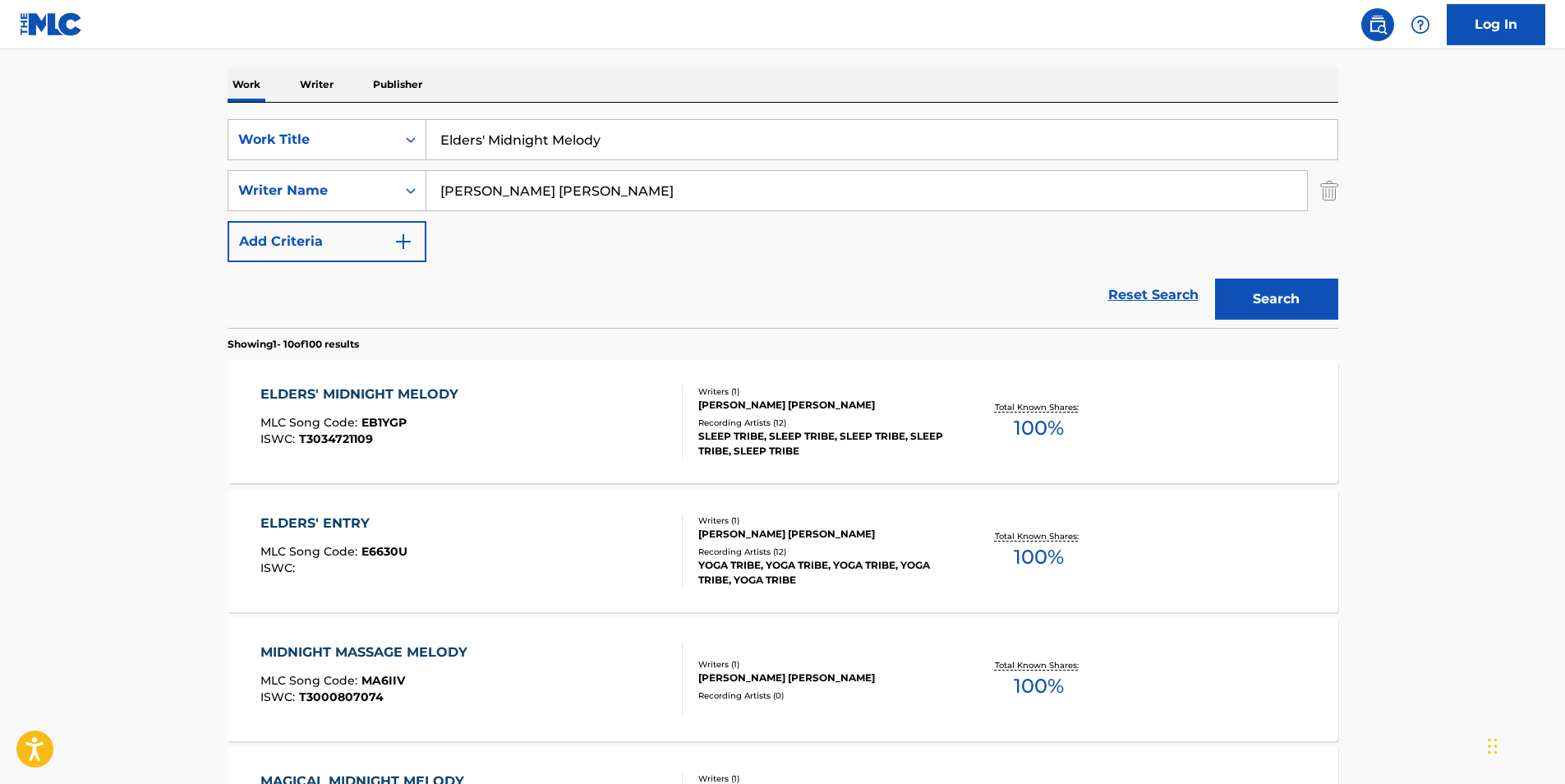
click at [363, 457] on div "ELDERS' MIDNIGHT MELODY MLC Song Code : EB1YGP ISWC : T3034721109" at bounding box center [364, 421] width 206 height 74
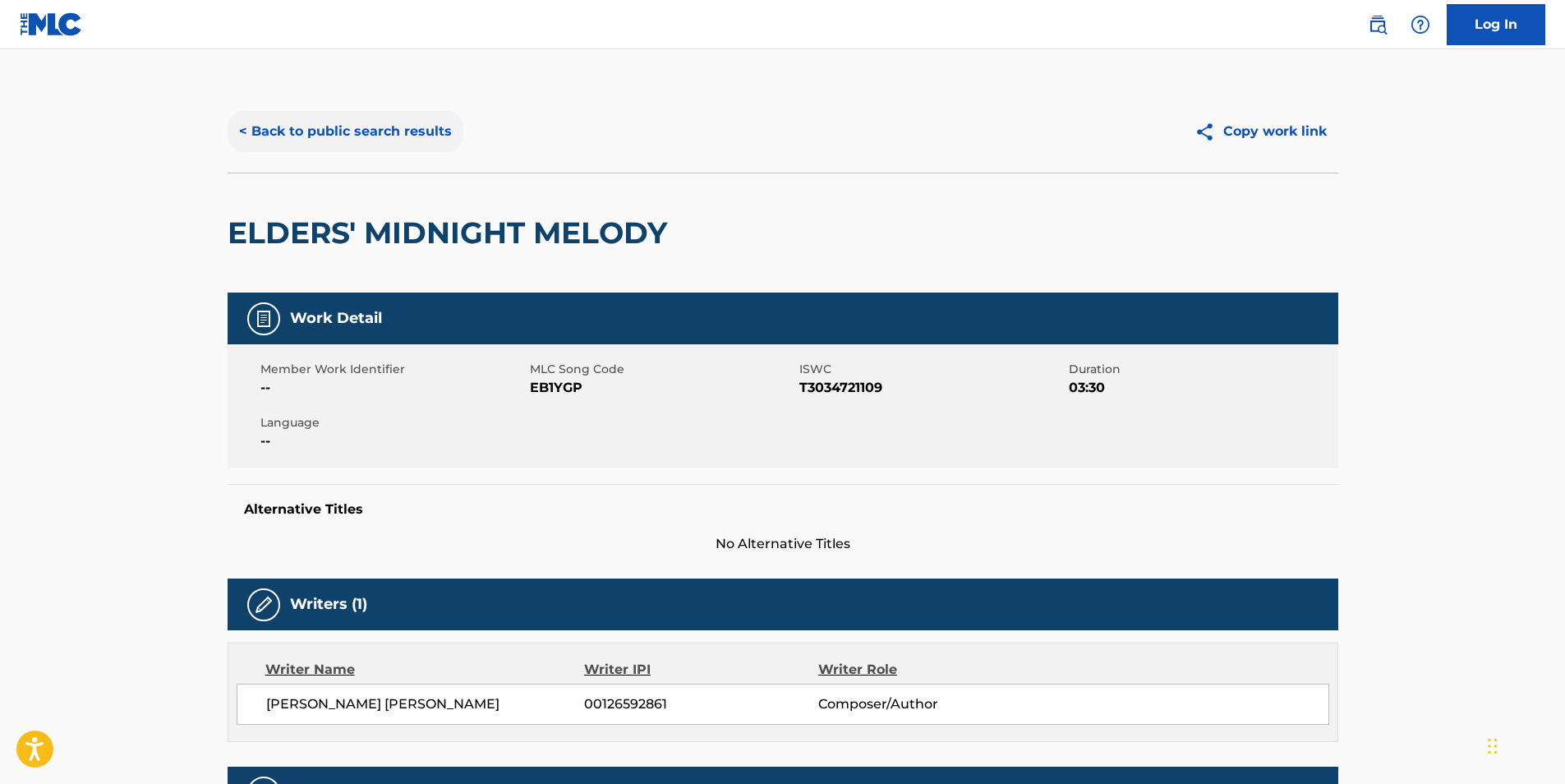
click at [311, 113] on button "< Back to public search results" at bounding box center [346, 131] width 236 height 41
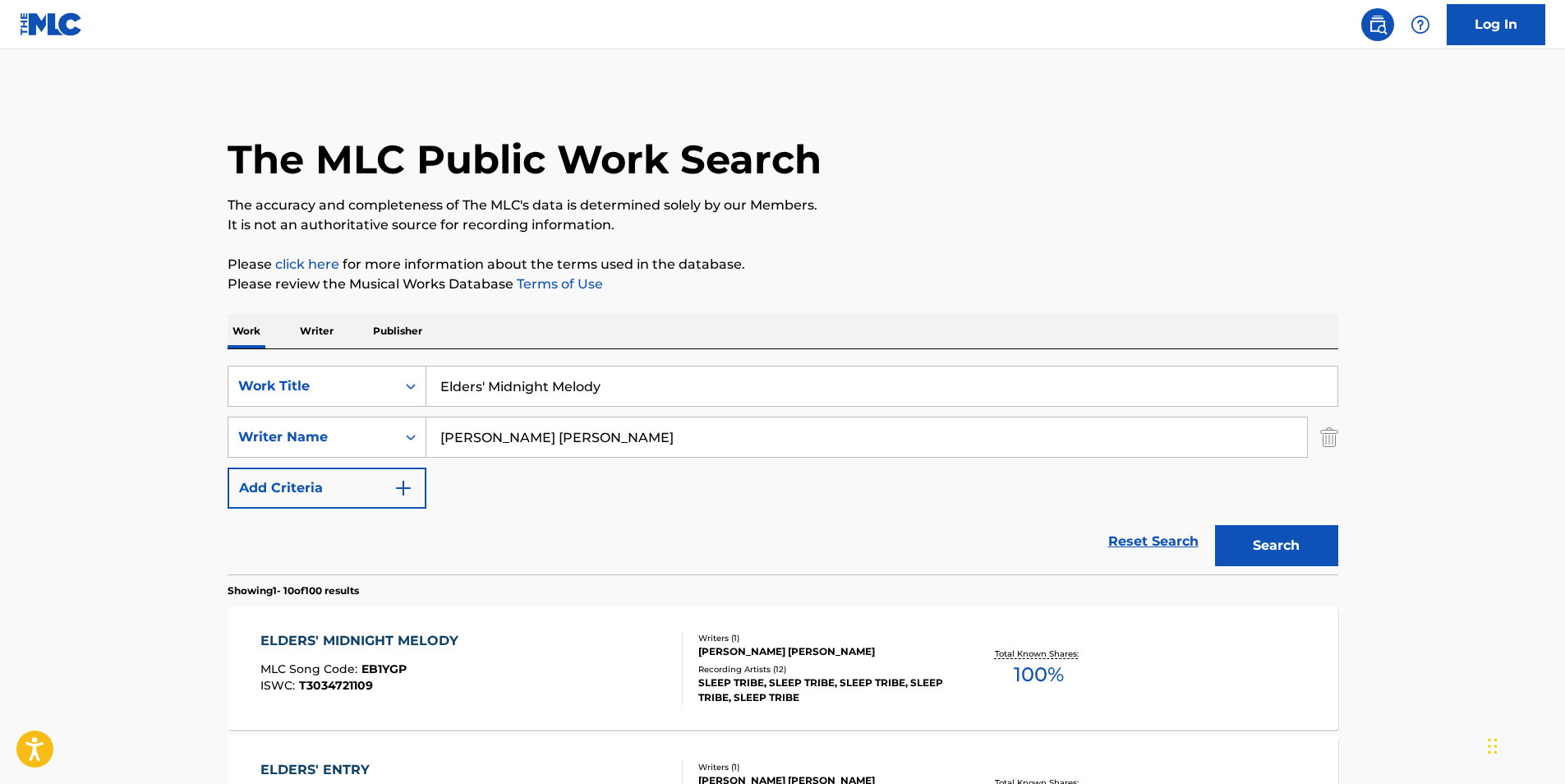
drag, startPoint x: 661, startPoint y: 401, endPoint x: 124, endPoint y: 391, distance: 537.1
paste input "Malibu"
type input "Malibu"
drag, startPoint x: 597, startPoint y: 443, endPoint x: 404, endPoint y: 464, distance: 194.1
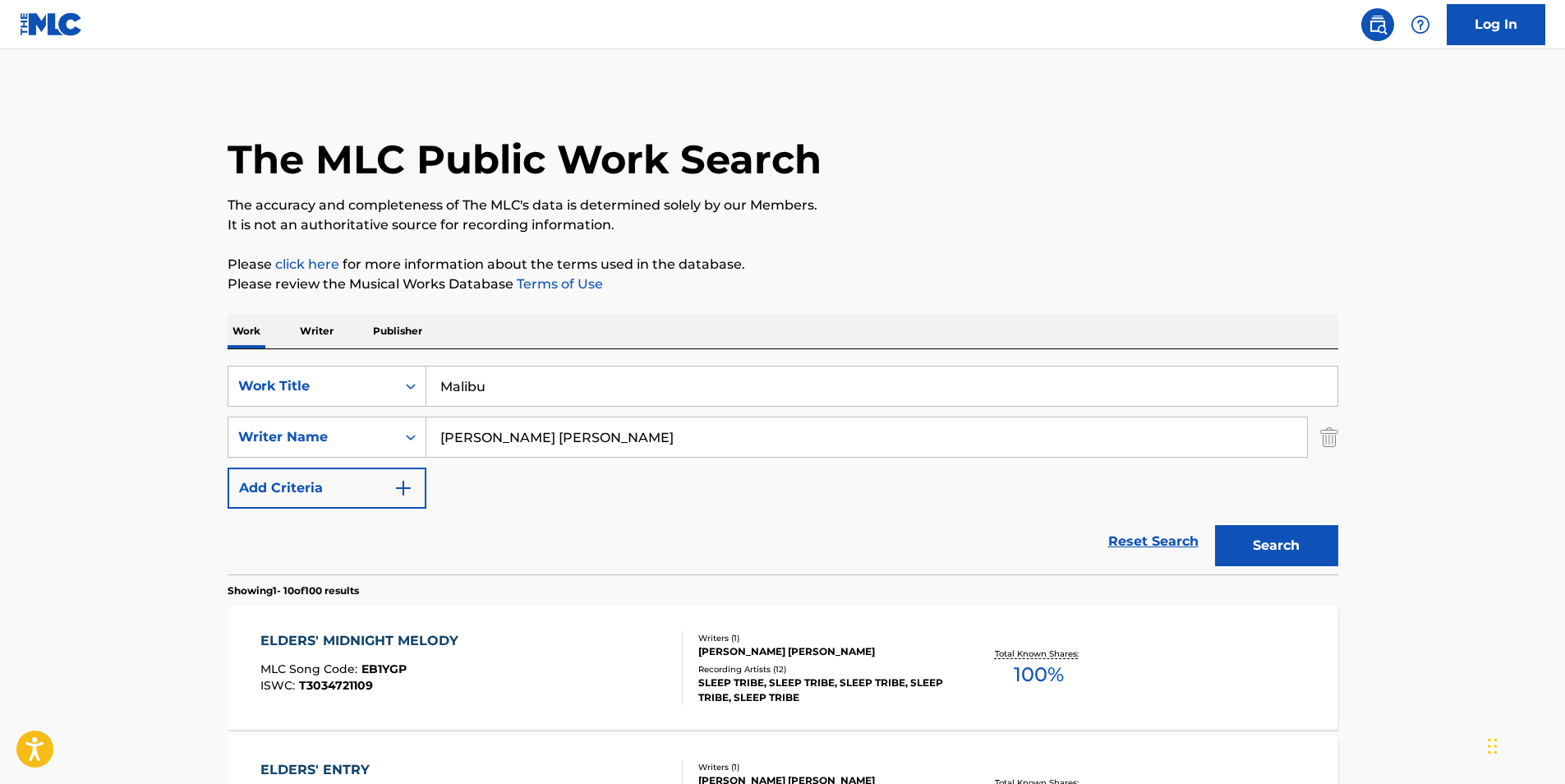
click at [404, 464] on div "SearchWithCriteria1848993f-9687-4985-bee1-56bb89b6bcb0 Work Title Malibu Search…" at bounding box center [783, 436] width 1111 height 143
paste input "[PERSON_NAME]"
type input "[PERSON_NAME]"
click at [1291, 540] on button "Search" at bounding box center [1277, 545] width 124 height 41
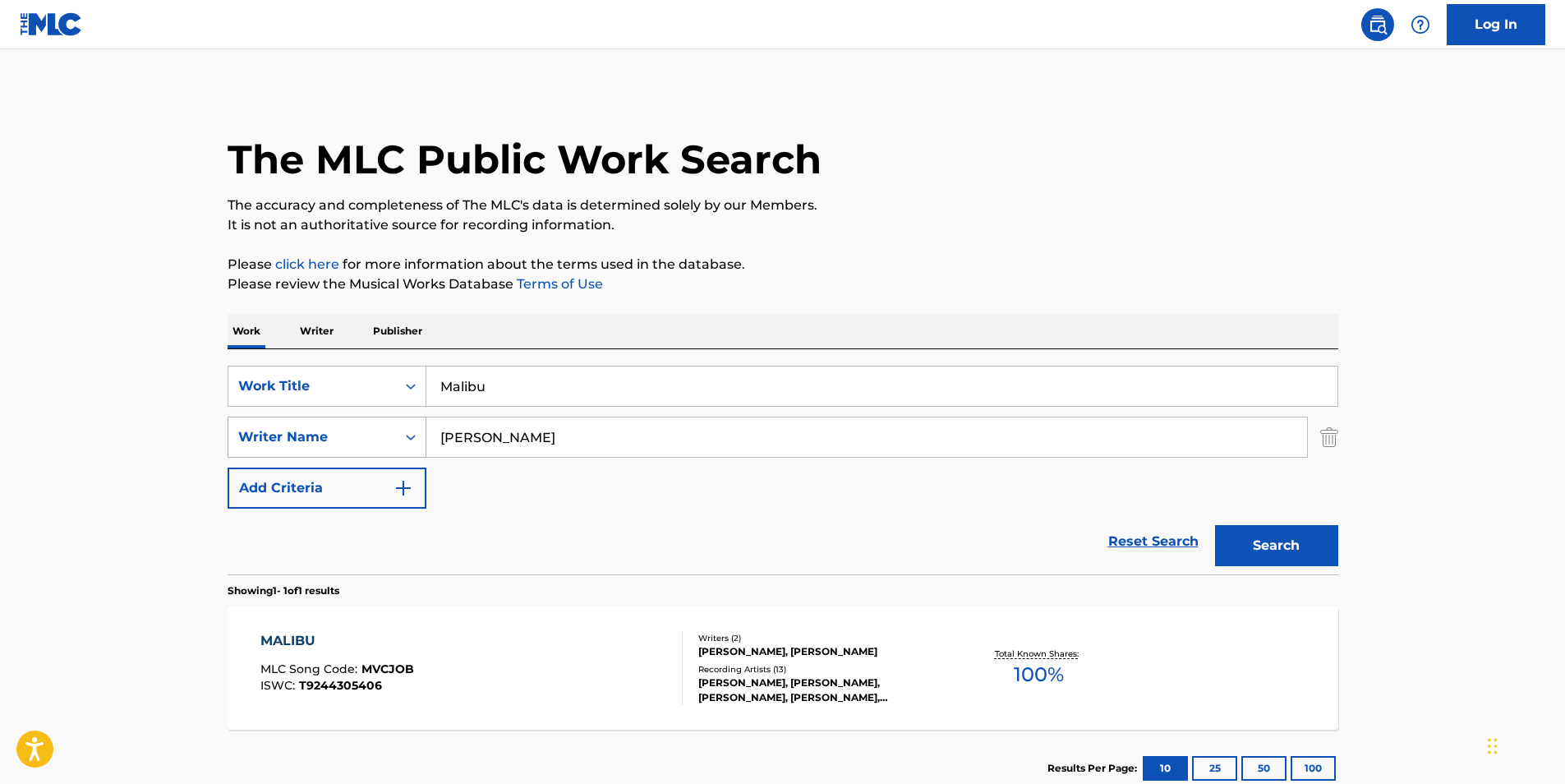
drag, startPoint x: 557, startPoint y: 439, endPoint x: 303, endPoint y: 453, distance: 254.4
click at [303, 453] on div "SearchWithCriteria72d65943-d23a-460e-aaee-06580454b847 Writer Name [PERSON_NAME]" at bounding box center [783, 437] width 1111 height 41
click at [1248, 531] on button "Search" at bounding box center [1277, 545] width 124 height 41
click at [556, 697] on div "MALIBU MLC Song Code : MVCJOB ISWC : T9244305406" at bounding box center [471, 667] width 423 height 74
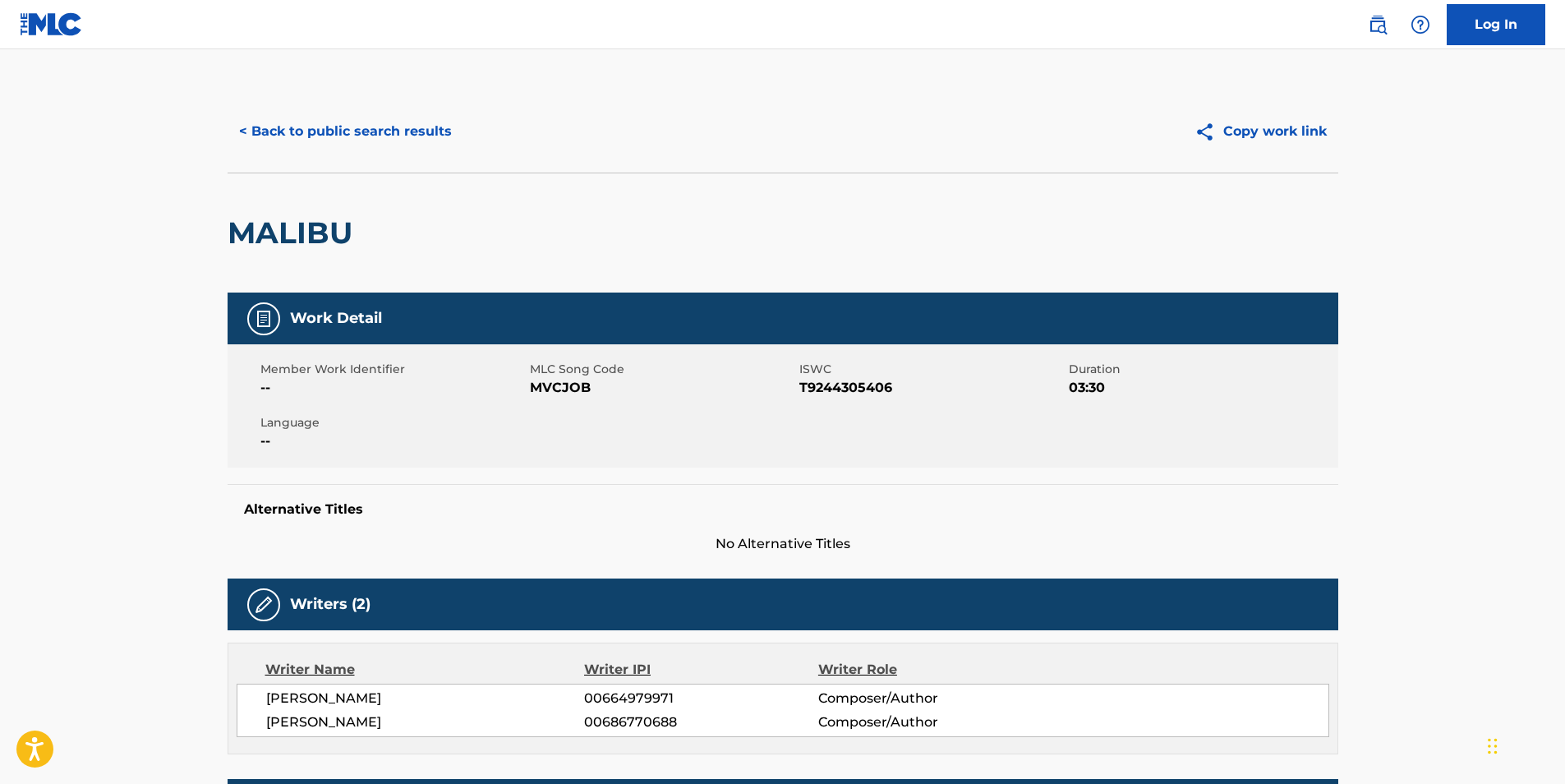
click at [552, 395] on span "MVCJOB" at bounding box center [663, 387] width 265 height 20
copy span "MVCJOB"
click at [254, 131] on button "< Back to public search results" at bounding box center [346, 131] width 236 height 41
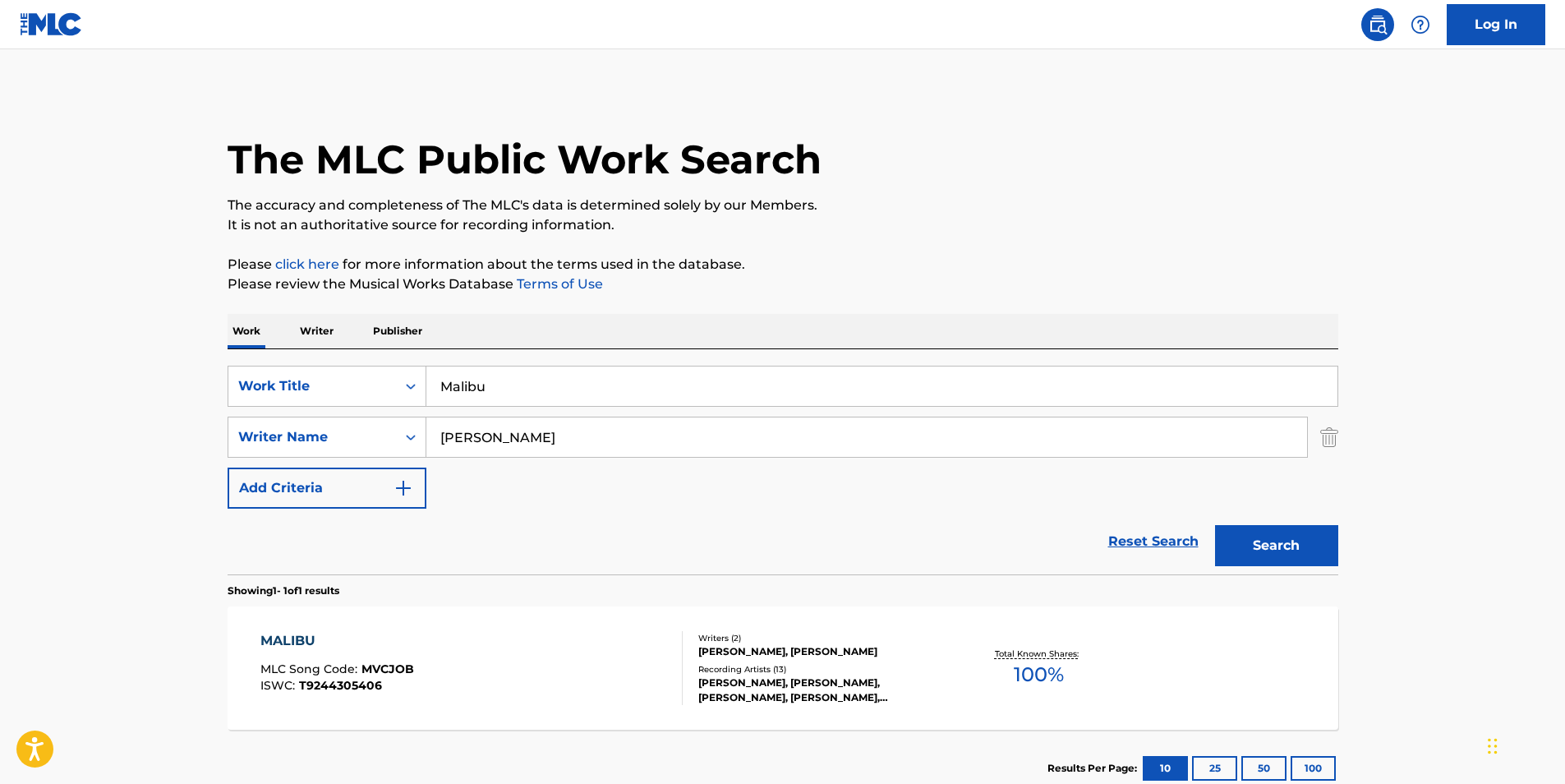
drag, startPoint x: 589, startPoint y: 376, endPoint x: 329, endPoint y: 410, distance: 262.2
click at [329, 410] on div "SearchWithCriteria1848993f-9687-4985-bee1-56bb89b6bcb0 Work Title Malibu Search…" at bounding box center [783, 436] width 1111 height 143
paste input "REAL BARS BACK"
type input "REAL BARS BACK"
drag, startPoint x: 611, startPoint y: 441, endPoint x: 345, endPoint y: 456, distance: 266.4
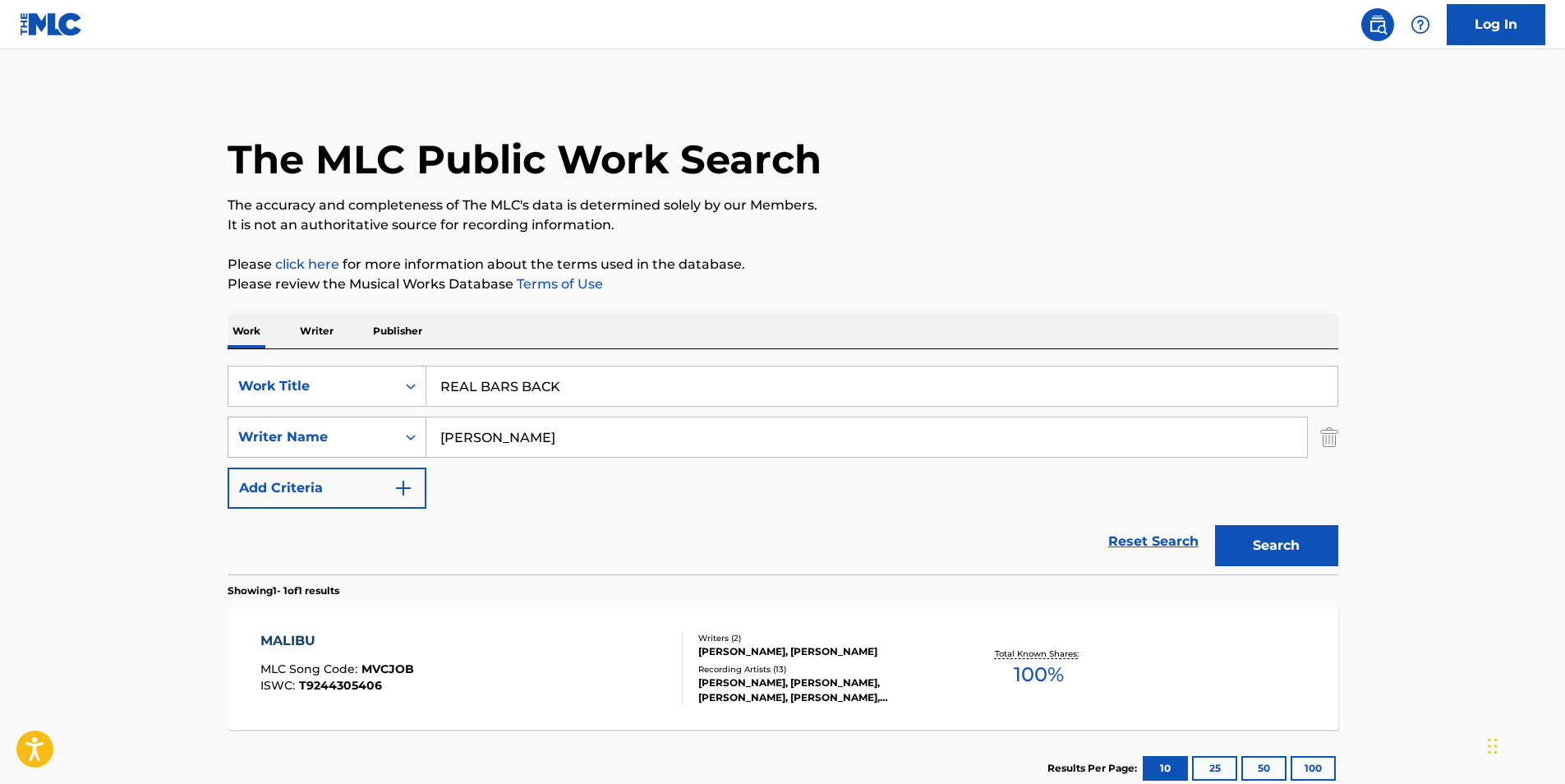
click at [345, 456] on div "SearchWithCriteria72d65943-d23a-460e-aaee-06580454b847 Writer Name [PERSON_NAME]" at bounding box center [783, 437] width 1111 height 41
paste input "Flee Lord"
click at [1264, 534] on button "Search" at bounding box center [1277, 545] width 124 height 41
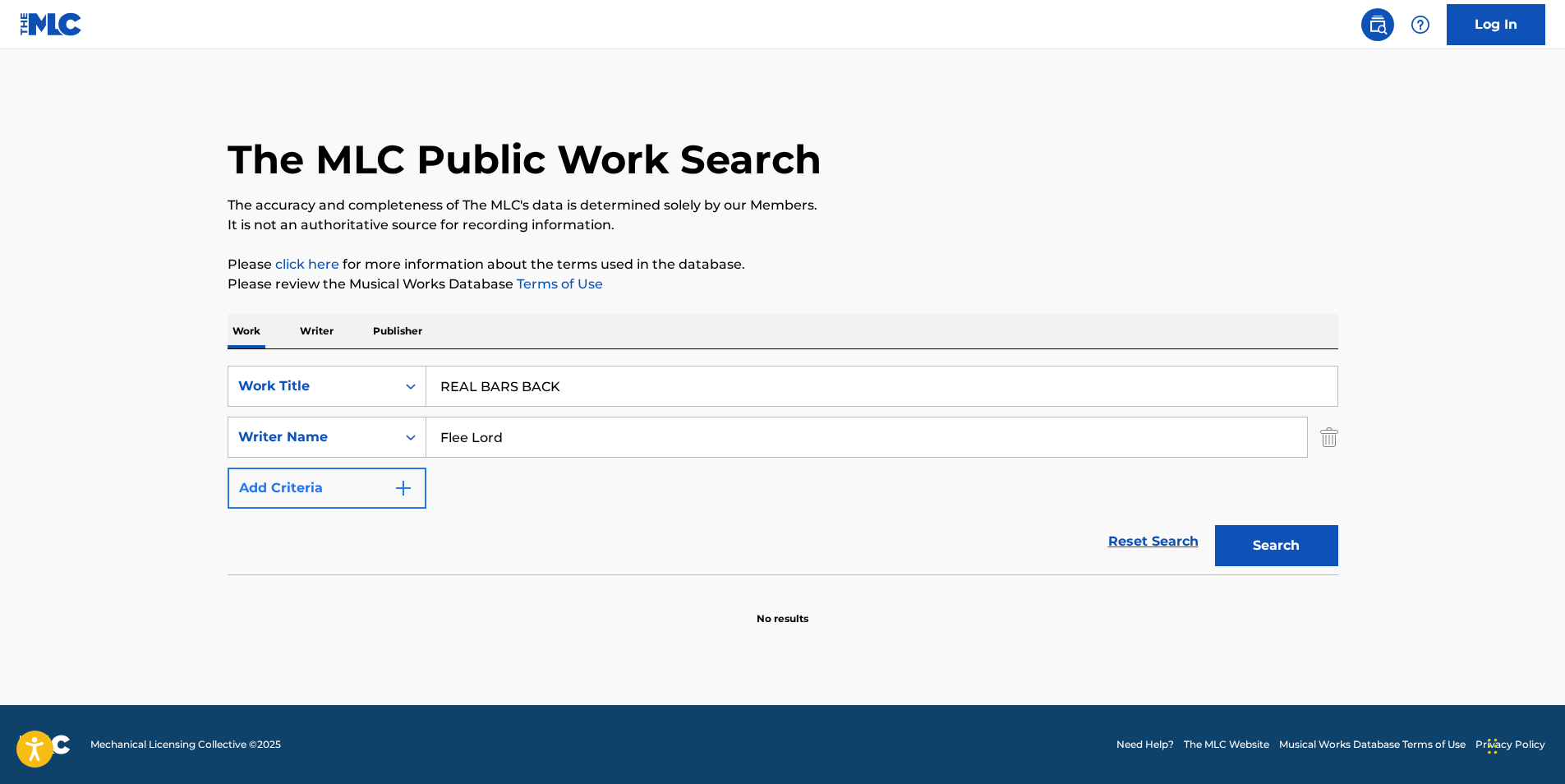
drag, startPoint x: 574, startPoint y: 436, endPoint x: 368, endPoint y: 470, distance: 208.8
click at [332, 467] on div "SearchWithCriteria1848993f-9687-4985-bee1-56bb89b6bcb0 Work Title REAL BARS BAC…" at bounding box center [783, 436] width 1111 height 143
paste input "[PERSON_NAME]"
click at [1352, 546] on div "The MLC Public Work Search The accuracy and completeness of The MLC's data is d…" at bounding box center [783, 358] width 1151 height 536
click at [1324, 546] on button "Search" at bounding box center [1277, 545] width 124 height 41
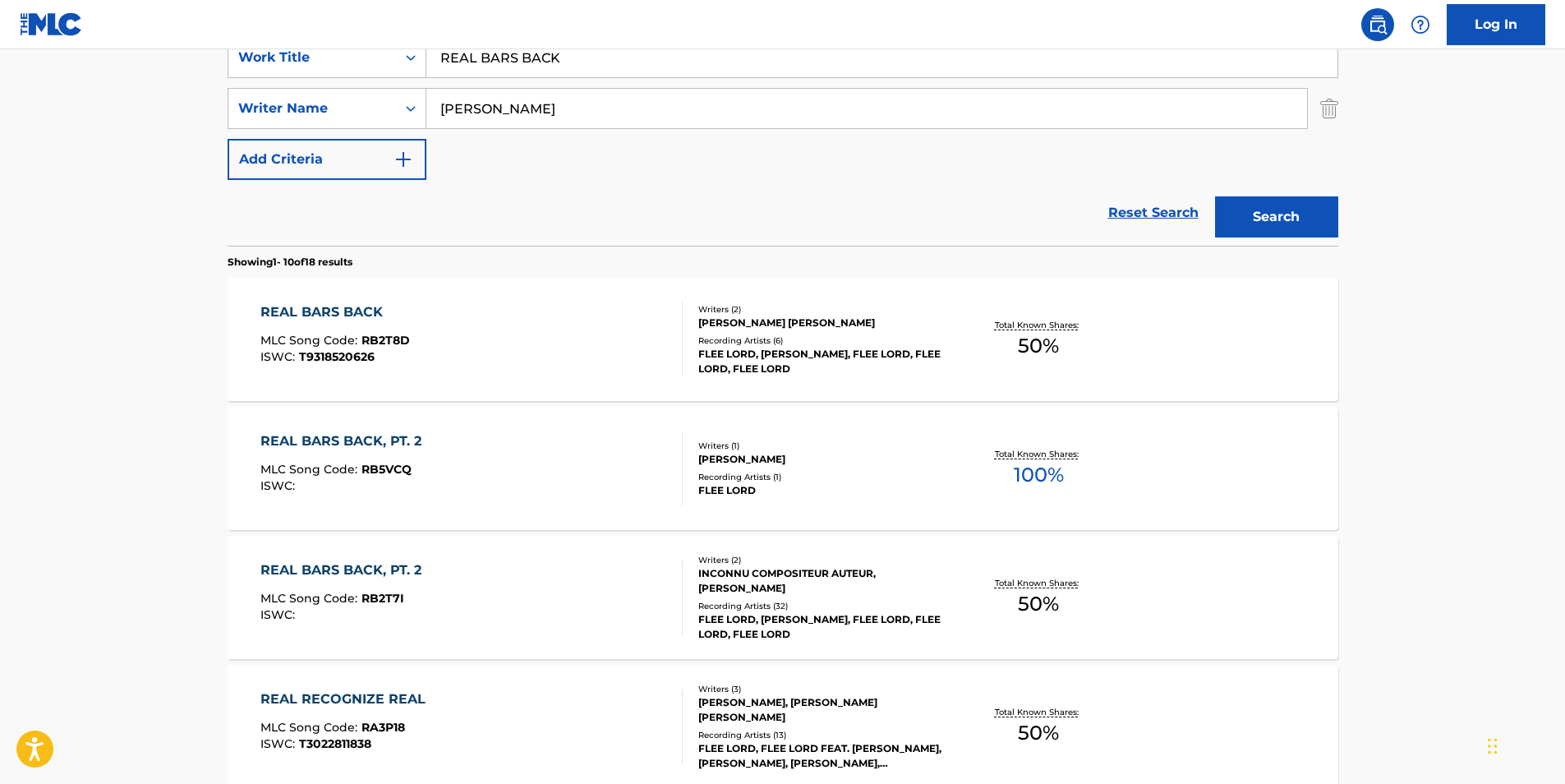
scroll to position [82, 0]
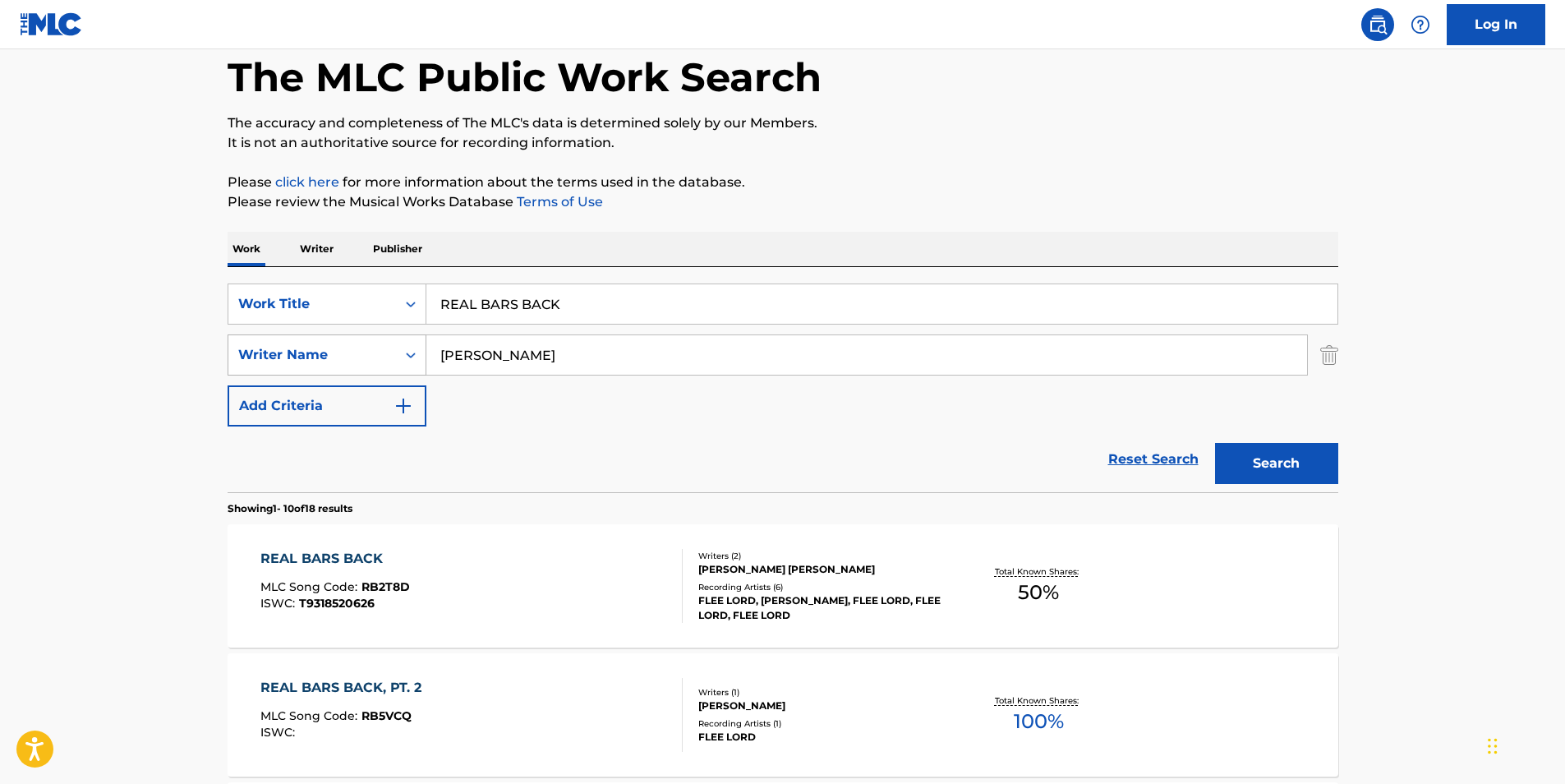
drag, startPoint x: 615, startPoint y: 344, endPoint x: 356, endPoint y: 357, distance: 259.3
click at [311, 348] on div "SearchWithCriteria72d65943-d23a-460e-aaee-06580454b847 Writer Name [PERSON_NAME]" at bounding box center [783, 355] width 1111 height 41
paste input "[PERSON_NAME]"
click at [1272, 454] on button "Search" at bounding box center [1277, 464] width 124 height 41
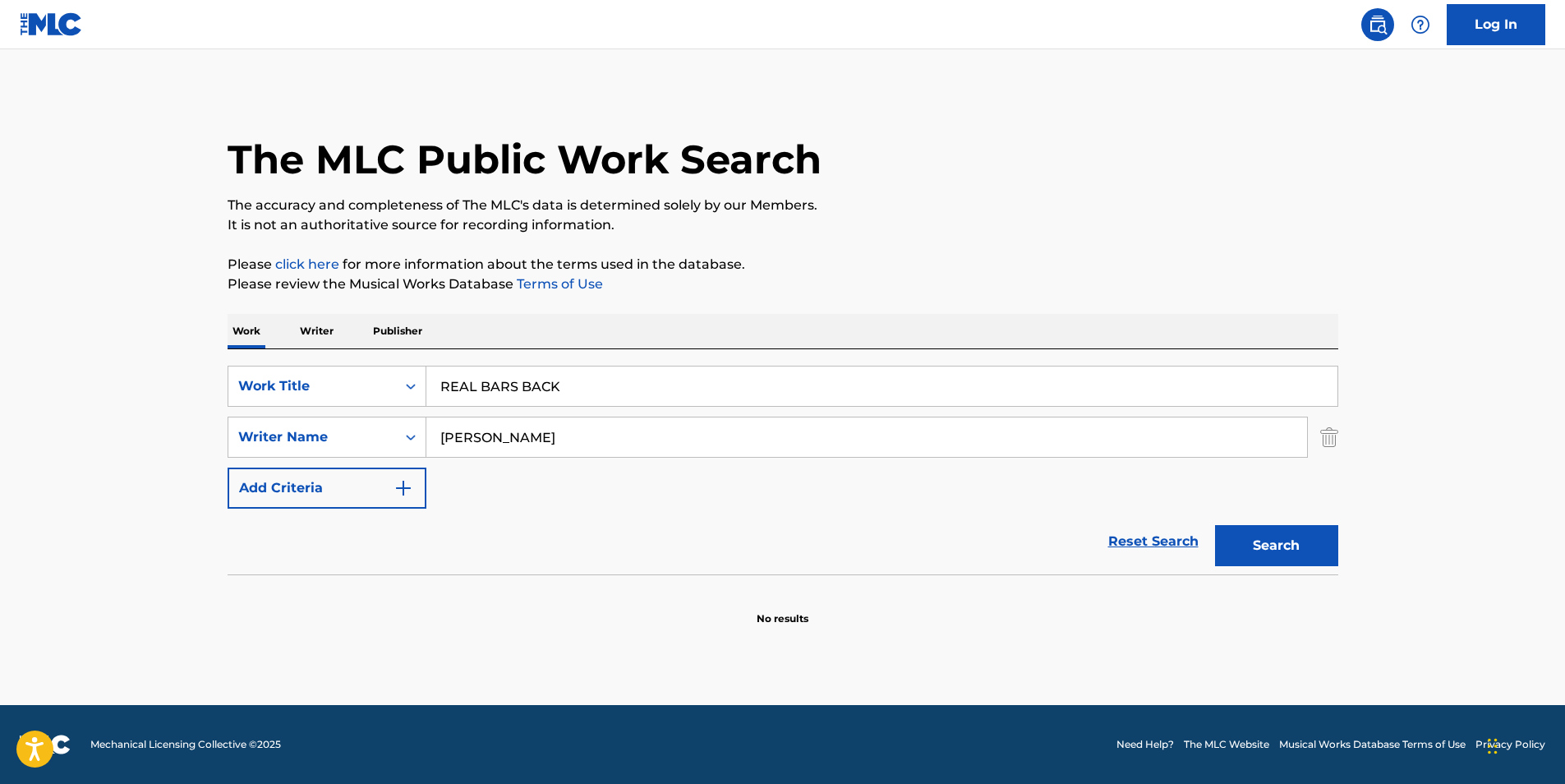
click at [478, 443] on input "[PERSON_NAME]" at bounding box center [867, 436] width 881 height 39
type input "[PERSON_NAME]"
click at [1215, 525] on button "Search" at bounding box center [1277, 545] width 124 height 41
click at [516, 437] on input "[PERSON_NAME]" at bounding box center [867, 436] width 881 height 39
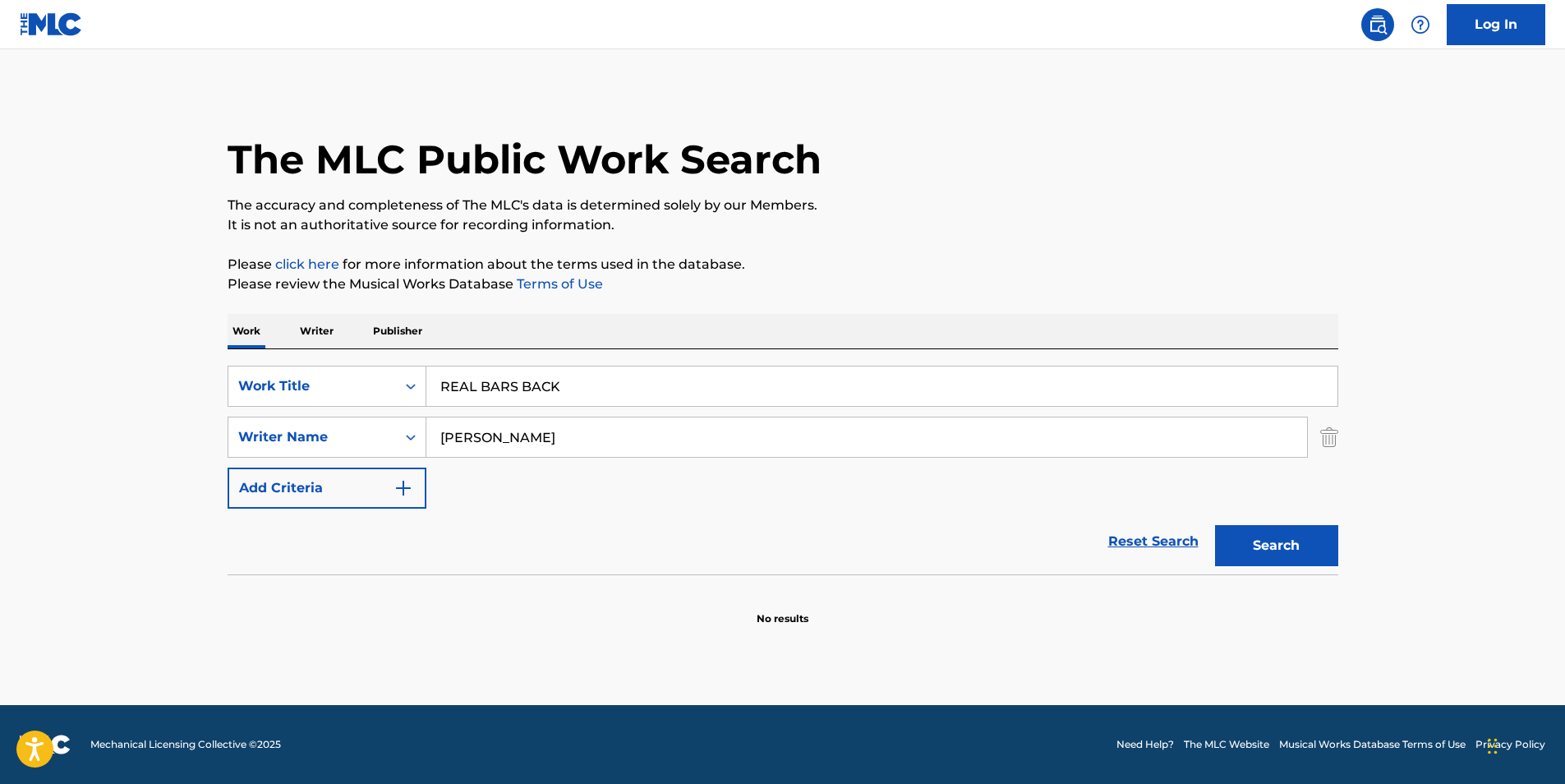
click at [516, 437] on input "[PERSON_NAME]" at bounding box center [867, 436] width 881 height 39
click at [1215, 525] on button "Search" at bounding box center [1277, 545] width 124 height 41
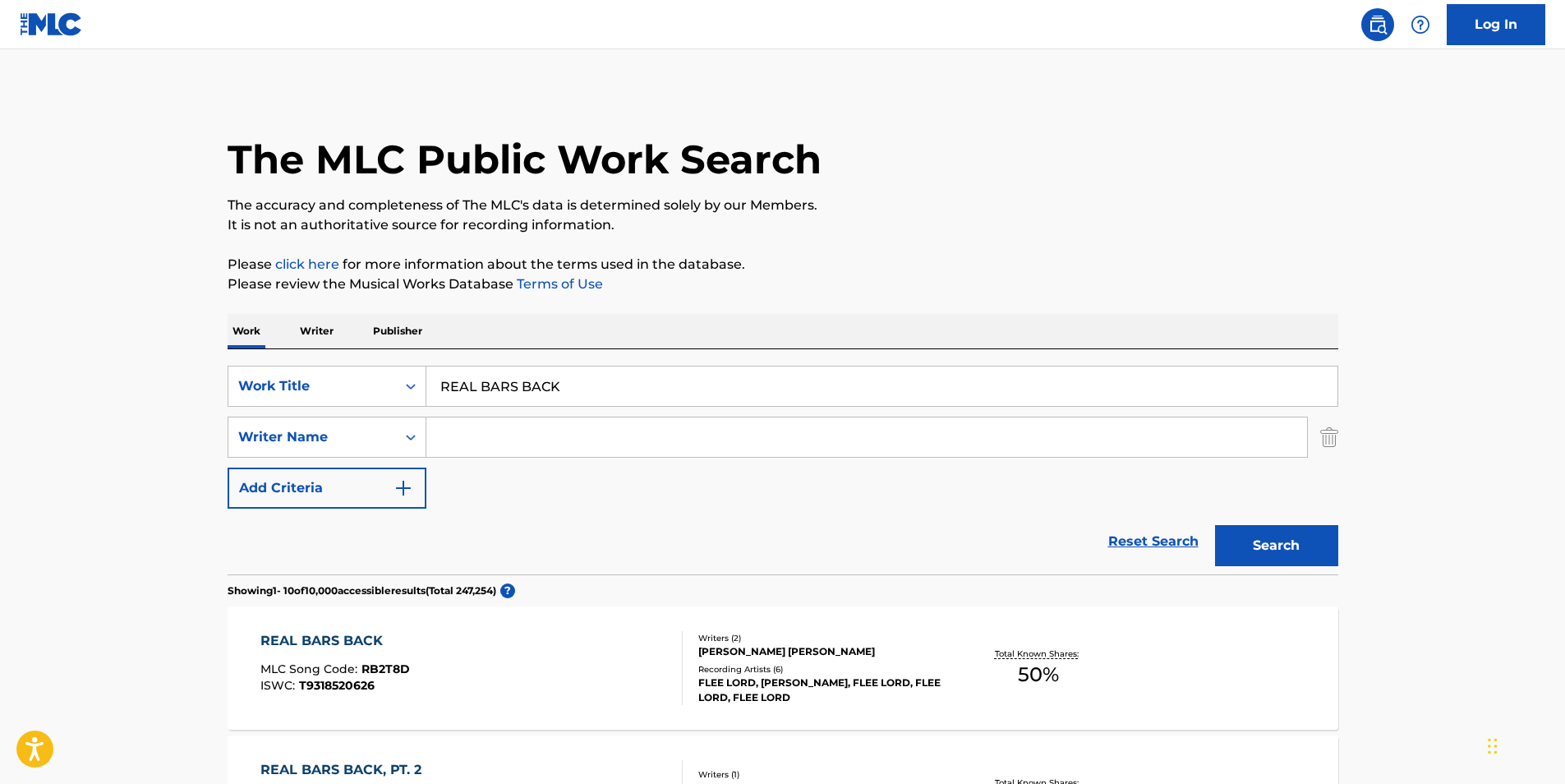
scroll to position [164, 0]
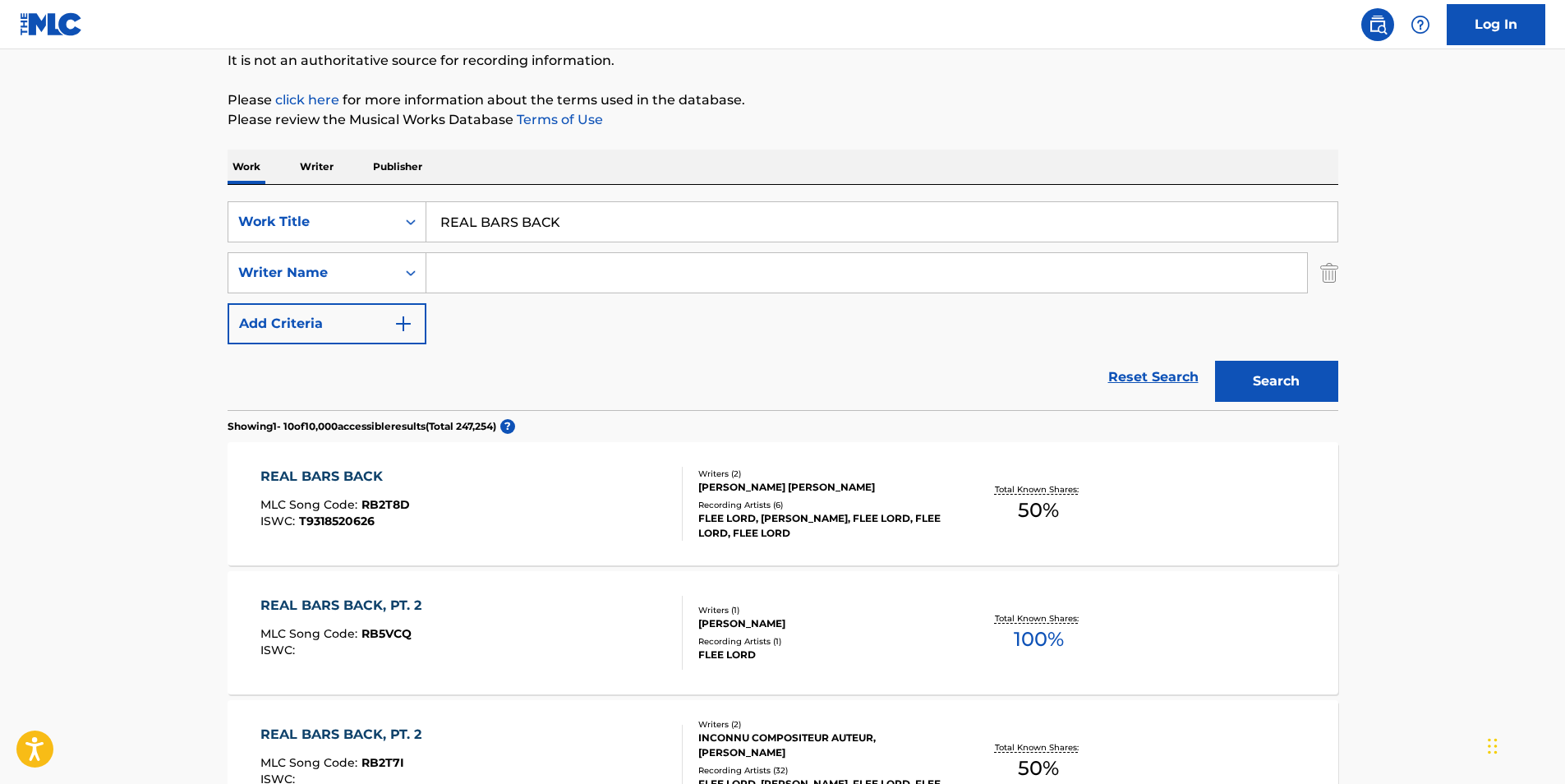
paste input "[PERSON_NAME]"
click at [509, 274] on input "[PERSON_NAME]" at bounding box center [867, 273] width 881 height 39
type input "[PERSON_NAME] E Mc culloh"
click at [1259, 376] on button "Search" at bounding box center [1277, 381] width 124 height 41
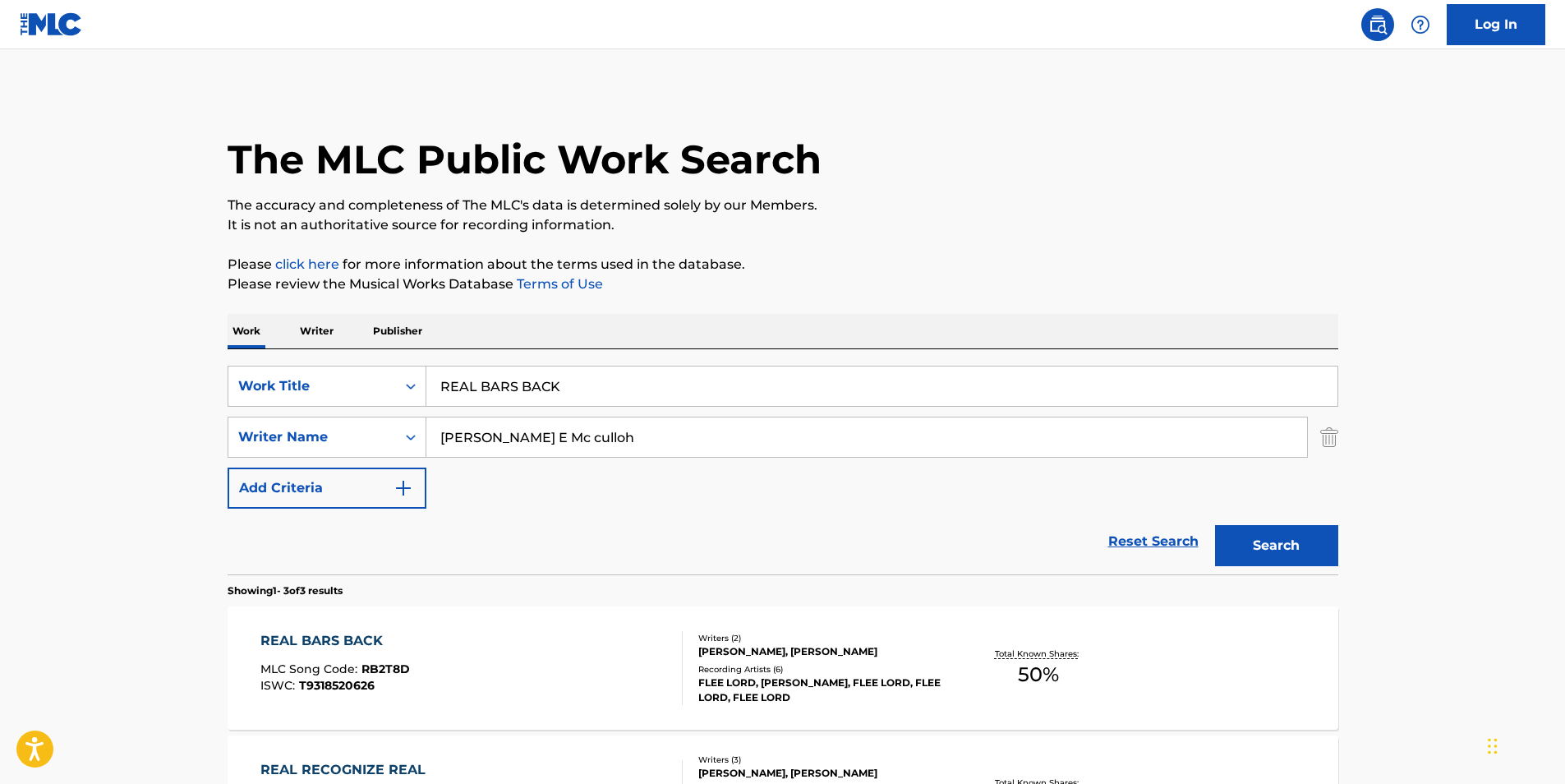
scroll to position [246, 0]
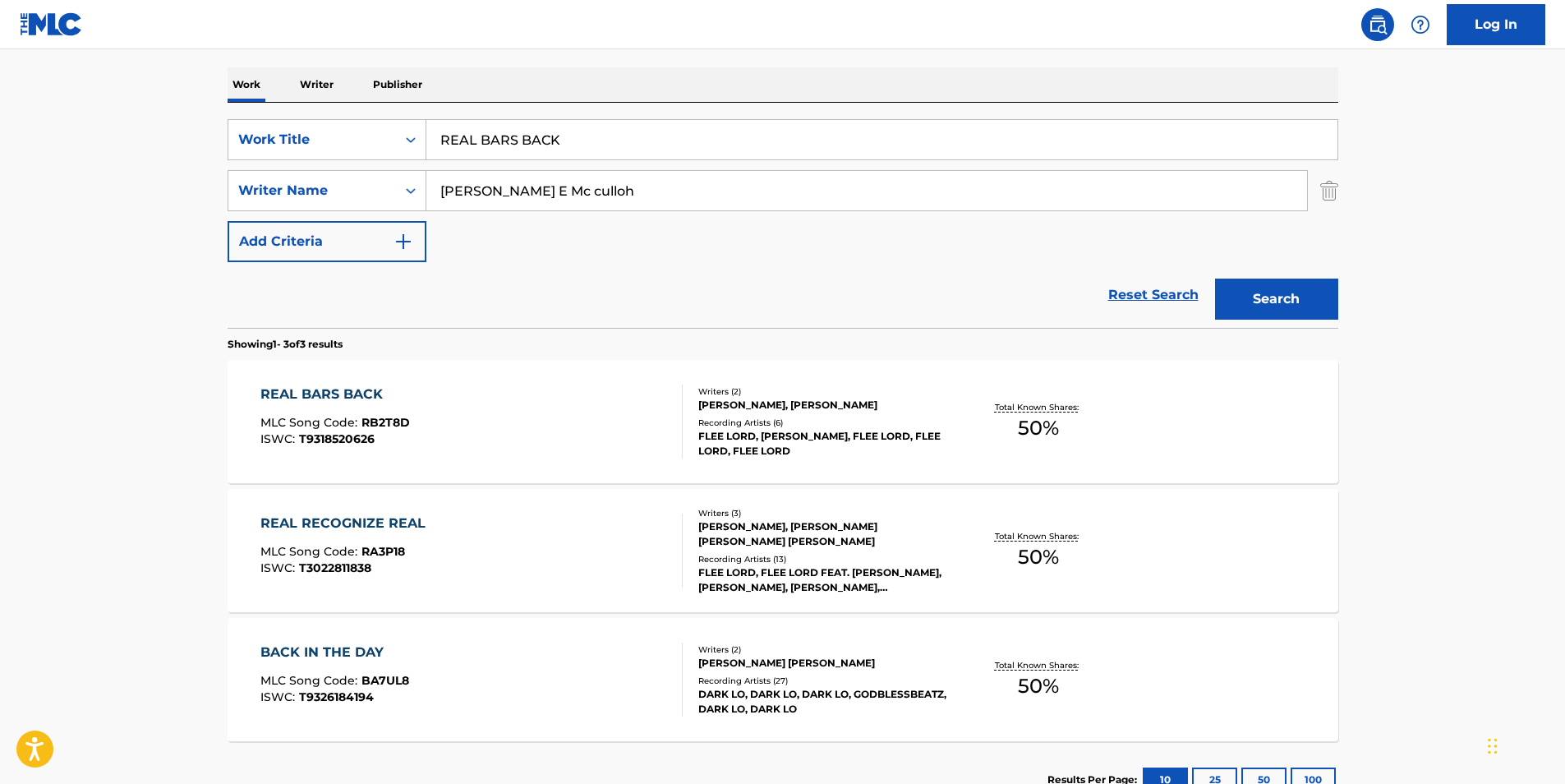
click at [349, 392] on div "REAL BARS BACK" at bounding box center [335, 393] width 150 height 20
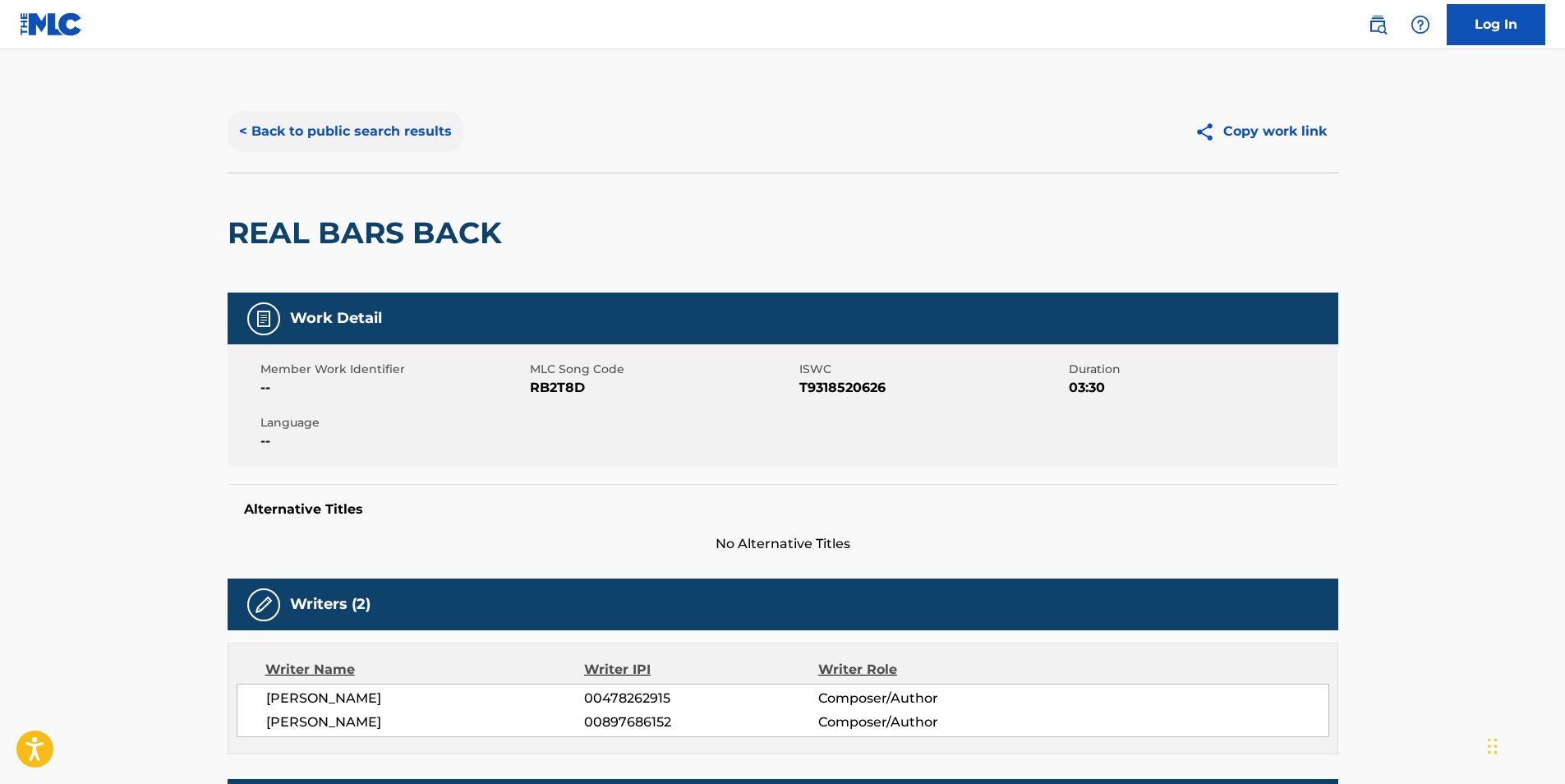
click at [264, 133] on button "< Back to public search results" at bounding box center [346, 131] width 236 height 41
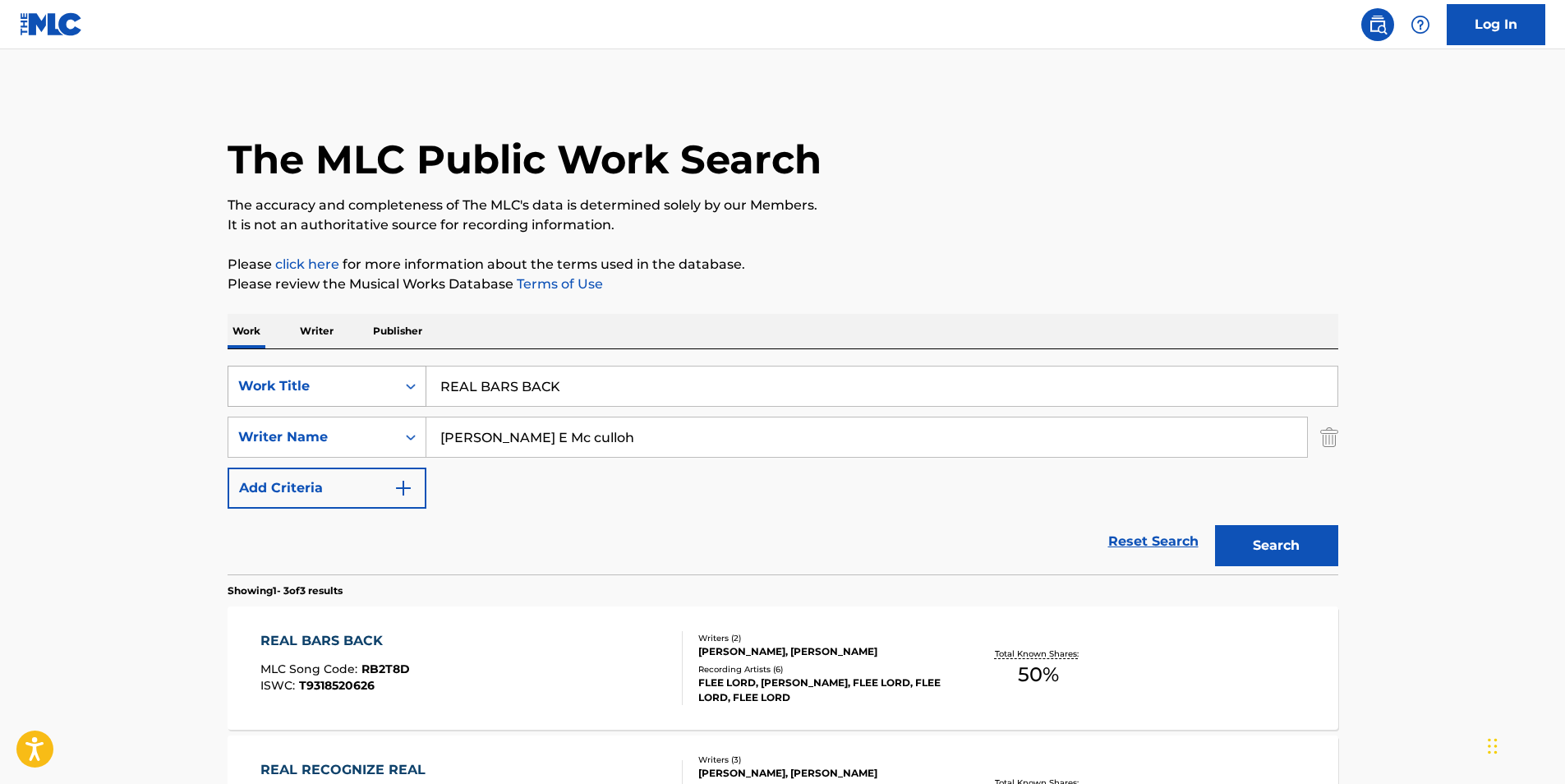
drag, startPoint x: 584, startPoint y: 392, endPoint x: 337, endPoint y: 404, distance: 247.3
click at [337, 404] on div "SearchWithCriteria1848993f-9687-4985-bee1-56bb89b6bcb0 Work Title REAL BARS BACK" at bounding box center [783, 386] width 1111 height 41
paste input "Christening the Afterbirth"
type input "Christening the Afterbirth"
drag, startPoint x: 658, startPoint y: 432, endPoint x: 335, endPoint y: 497, distance: 329.5
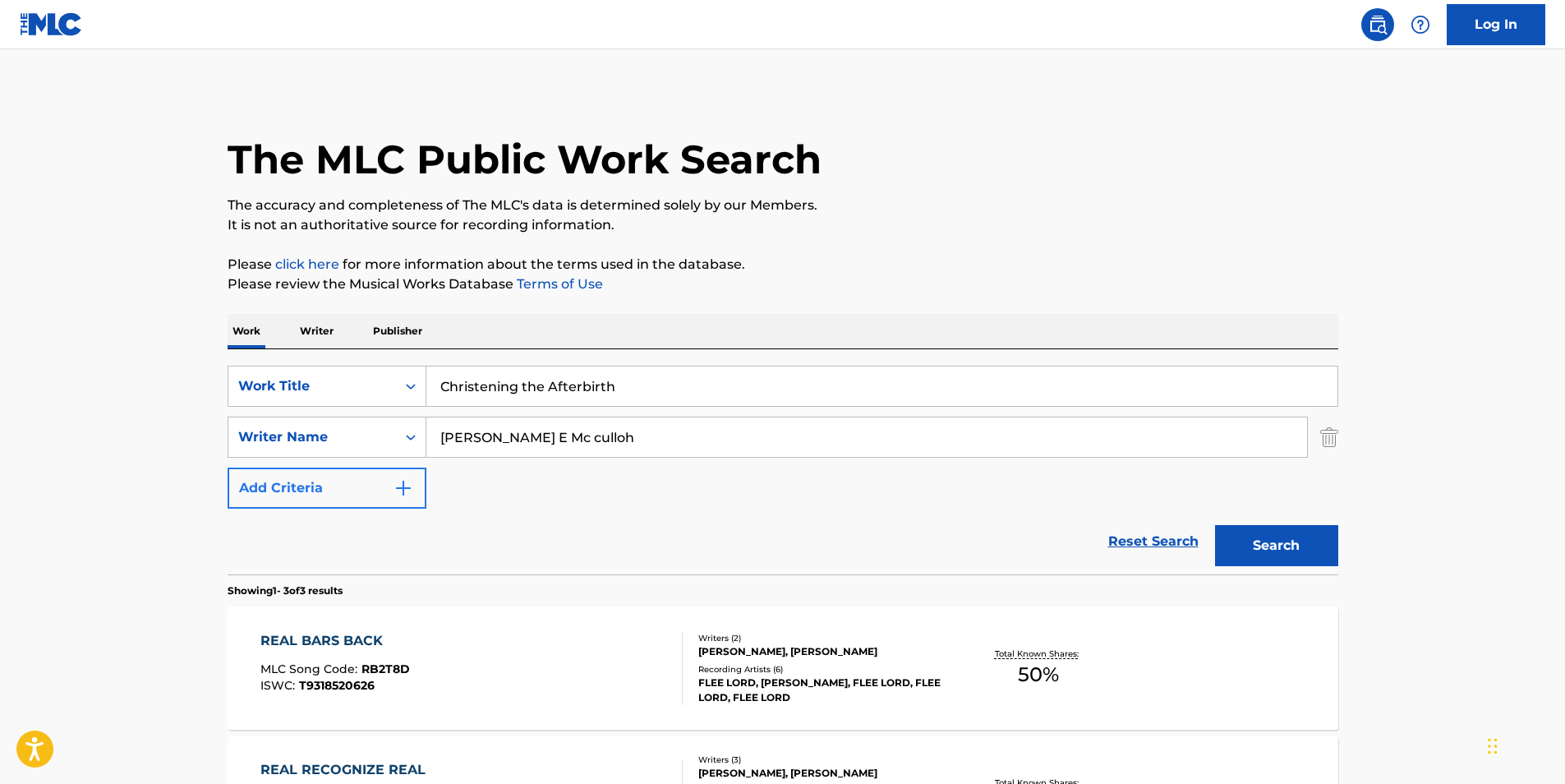
click at [335, 497] on div "SearchWithCriteria1848993f-9687-4985-bee1-56bb89b6bcb0 Work Title Christening t…" at bounding box center [783, 436] width 1111 height 143
paste input "Incantation"
click at [1245, 551] on button "Search" at bounding box center [1277, 545] width 124 height 41
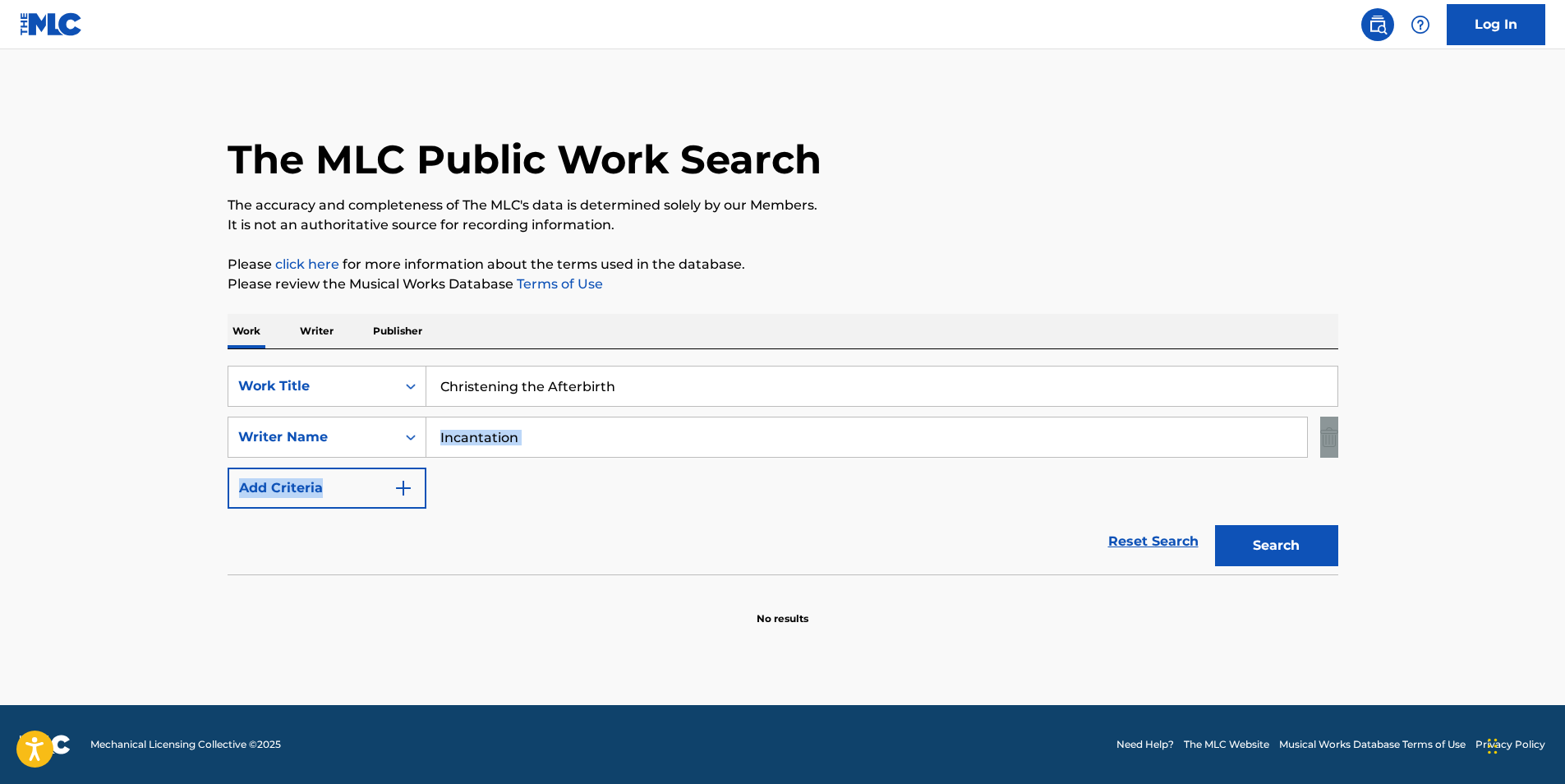
drag, startPoint x: 622, startPoint y: 457, endPoint x: 364, endPoint y: 464, distance: 258.1
click at [364, 464] on div "SearchWithCriteria1848993f-9687-4985-bee1-56bb89b6bcb0 Work Title Christening t…" at bounding box center [783, 436] width 1111 height 143
drag, startPoint x: 597, startPoint y: 442, endPoint x: 363, endPoint y: 449, distance: 234.1
click at [363, 449] on div "SearchWithCriteria72d65943-d23a-460e-aaee-06580454b847 Writer Name Incantation" at bounding box center [783, 437] width 1111 height 41
paste input "[PERSON_NAME]"
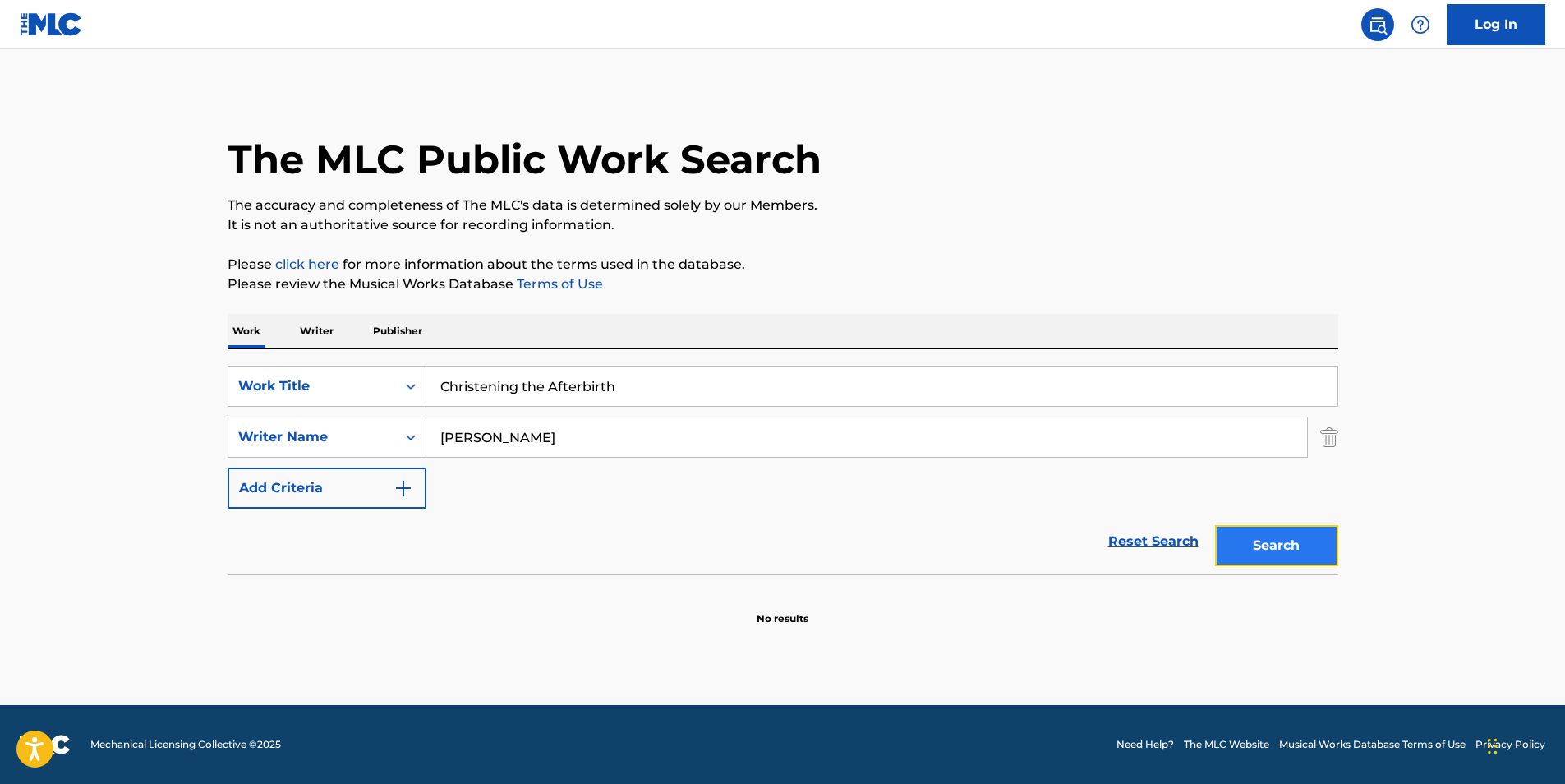
click at [1244, 529] on button "Search" at bounding box center [1277, 545] width 124 height 41
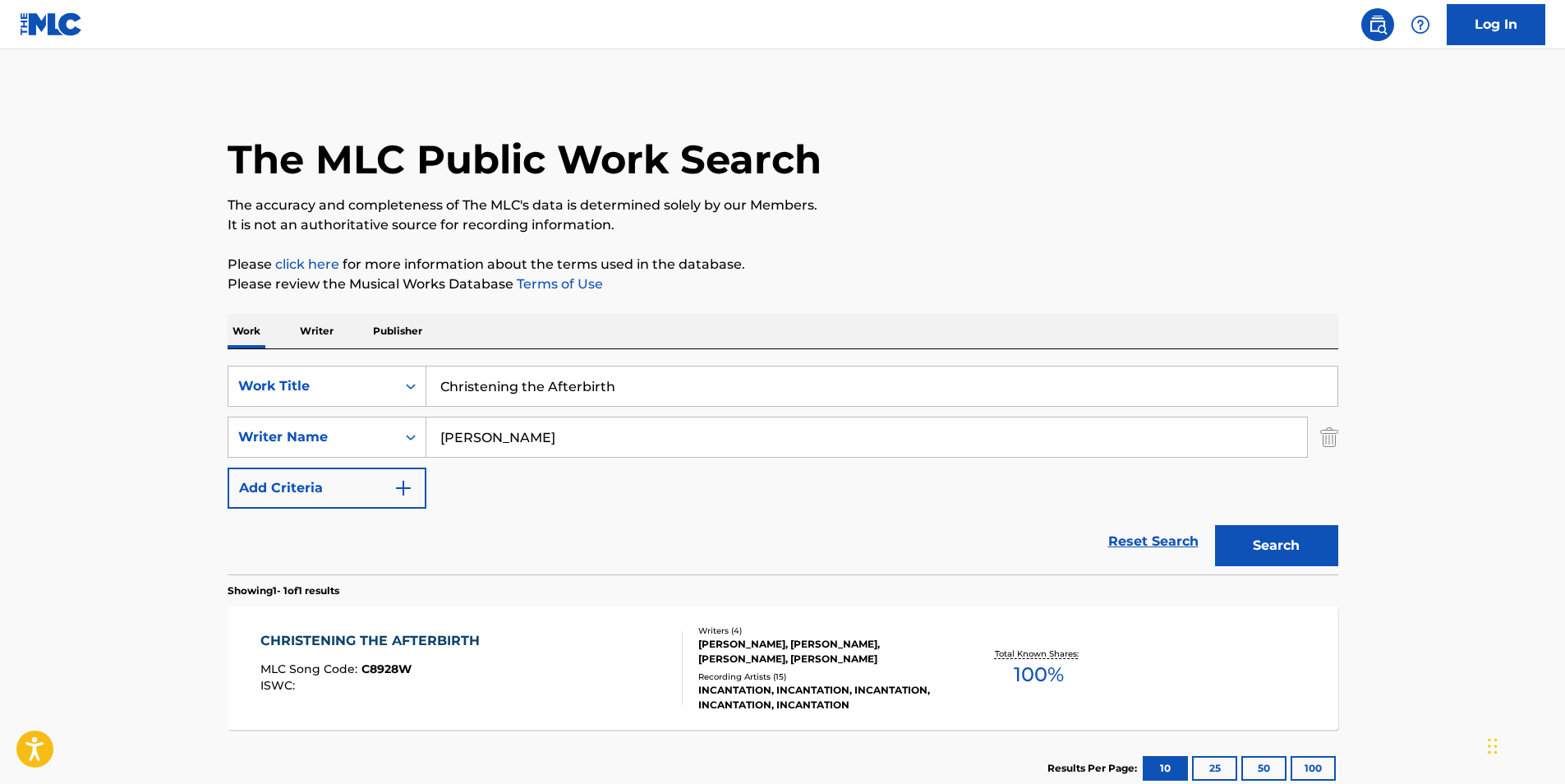
drag, startPoint x: 696, startPoint y: 425, endPoint x: 664, endPoint y: 430, distance: 32.4
click at [666, 430] on input "[PERSON_NAME]" at bounding box center [867, 436] width 881 height 39
drag, startPoint x: 389, startPoint y: 442, endPoint x: 337, endPoint y: 447, distance: 52.2
click at [337, 447] on div "SearchWithCriteria72d65943-d23a-460e-aaee-06580454b847 Writer Name [PERSON_NAME]" at bounding box center [783, 437] width 1111 height 41
paste input "[PERSON_NAME]"
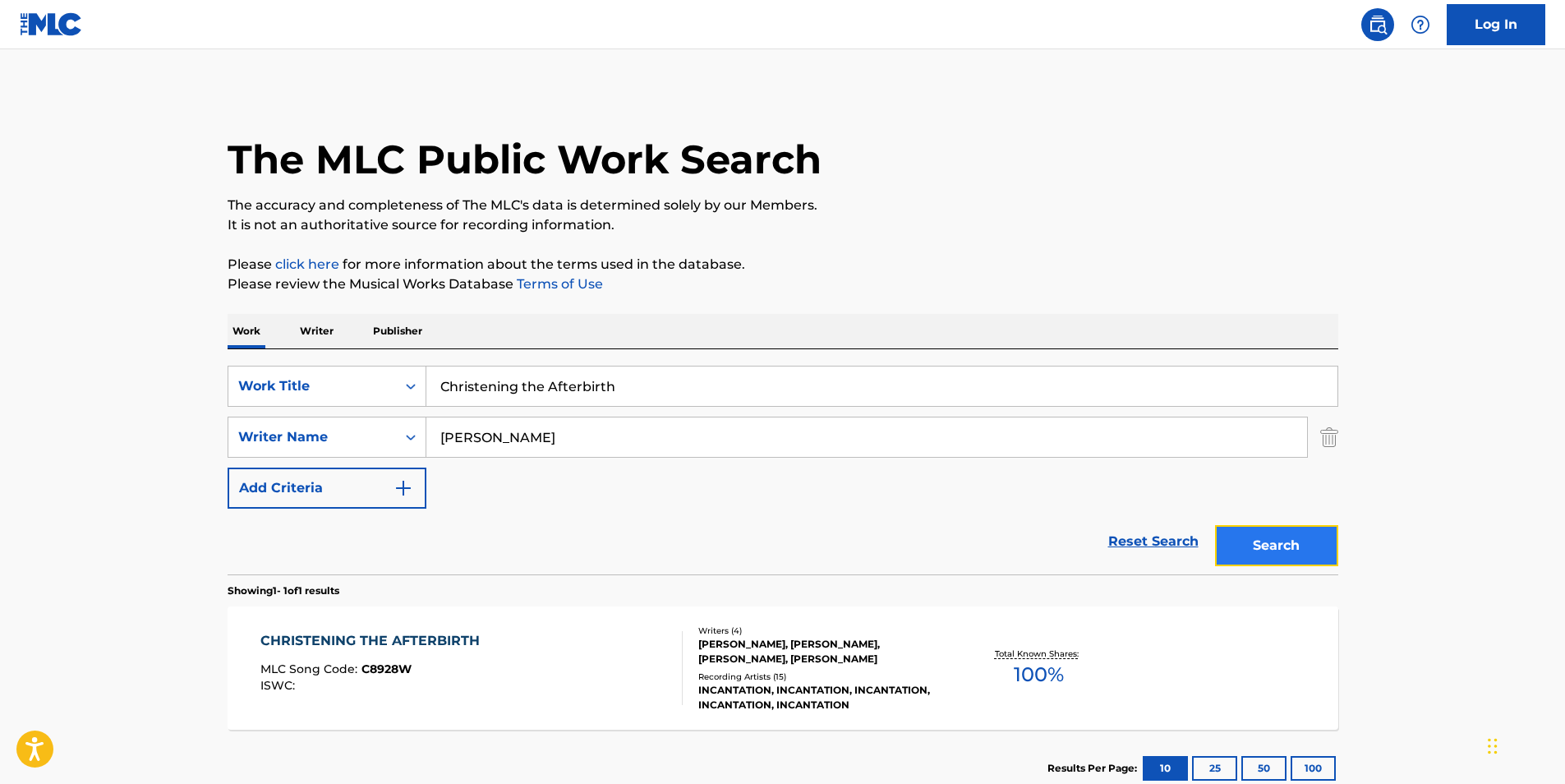
click at [1274, 531] on button "Search" at bounding box center [1277, 545] width 124 height 41
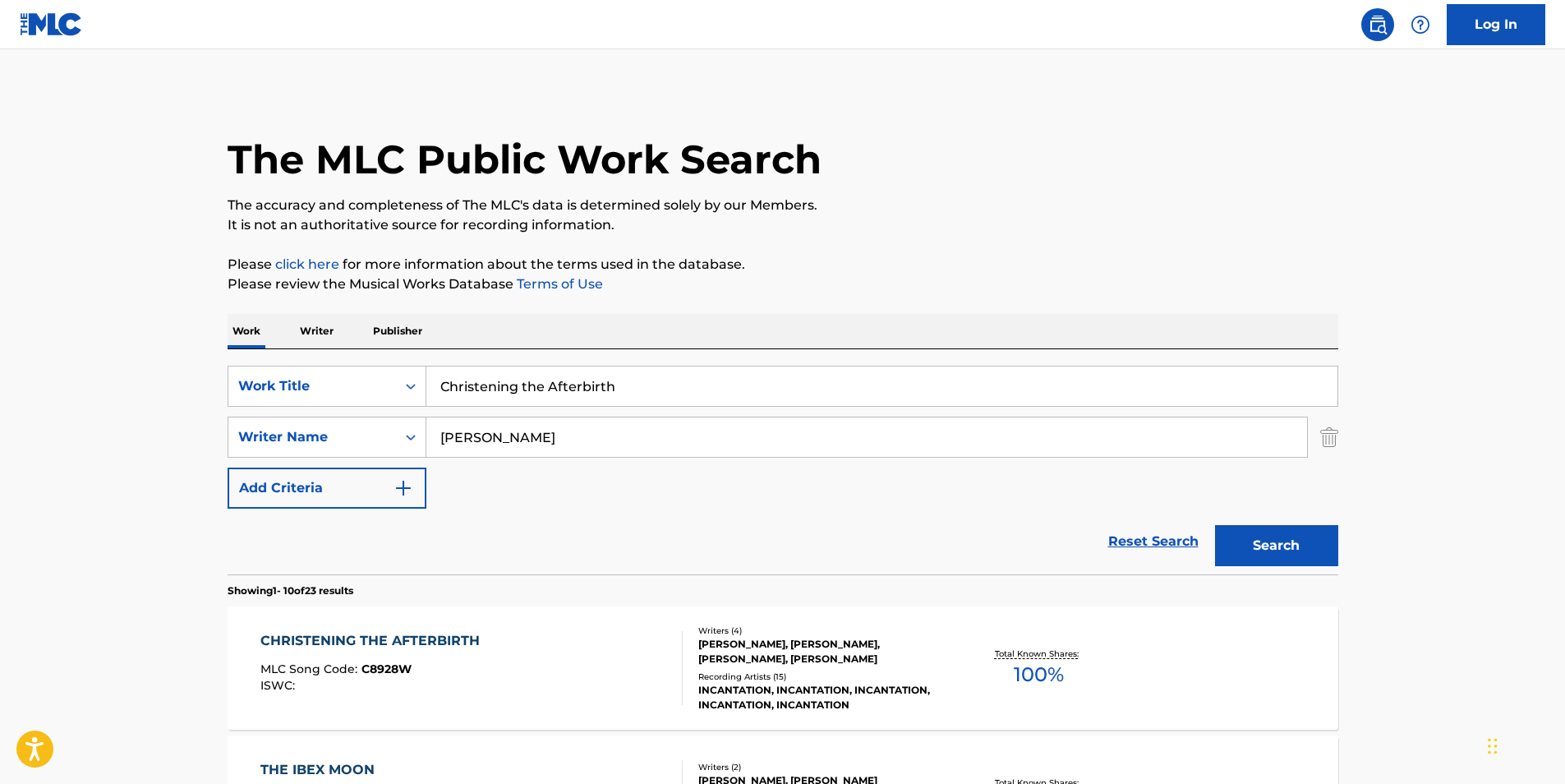
drag, startPoint x: 643, startPoint y: 430, endPoint x: 451, endPoint y: 481, distance: 198.7
click at [358, 481] on div "SearchWithCriteria1848993f-9687-4985-bee1-56bb89b6bcb0 Work Title Christening t…" at bounding box center [783, 436] width 1111 height 143
paste input "IM RO"
drag, startPoint x: 1242, startPoint y: 537, endPoint x: 1249, endPoint y: 530, distance: 9.9
click at [1244, 535] on button "Search" at bounding box center [1277, 545] width 124 height 41
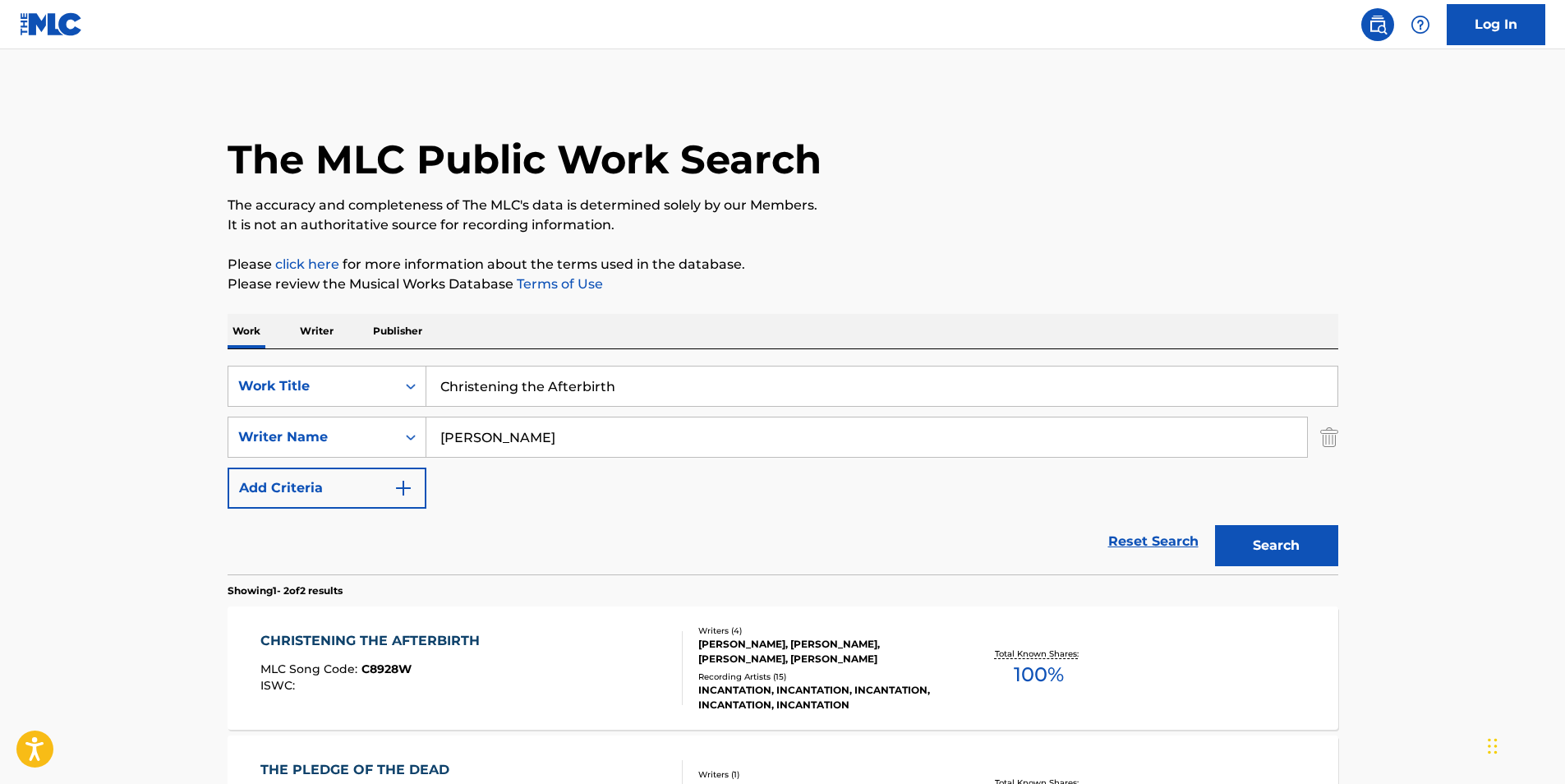
drag, startPoint x: 543, startPoint y: 437, endPoint x: 359, endPoint y: 458, distance: 185.2
click at [359, 458] on div "SearchWithCriteria1848993f-9687-4985-bee1-56bb89b6bcb0 Work Title Christening t…" at bounding box center [783, 436] width 1111 height 143
paste input "[PERSON_NAME]"
type input "[PERSON_NAME]"
click at [1225, 538] on button "Search" at bounding box center [1277, 545] width 124 height 41
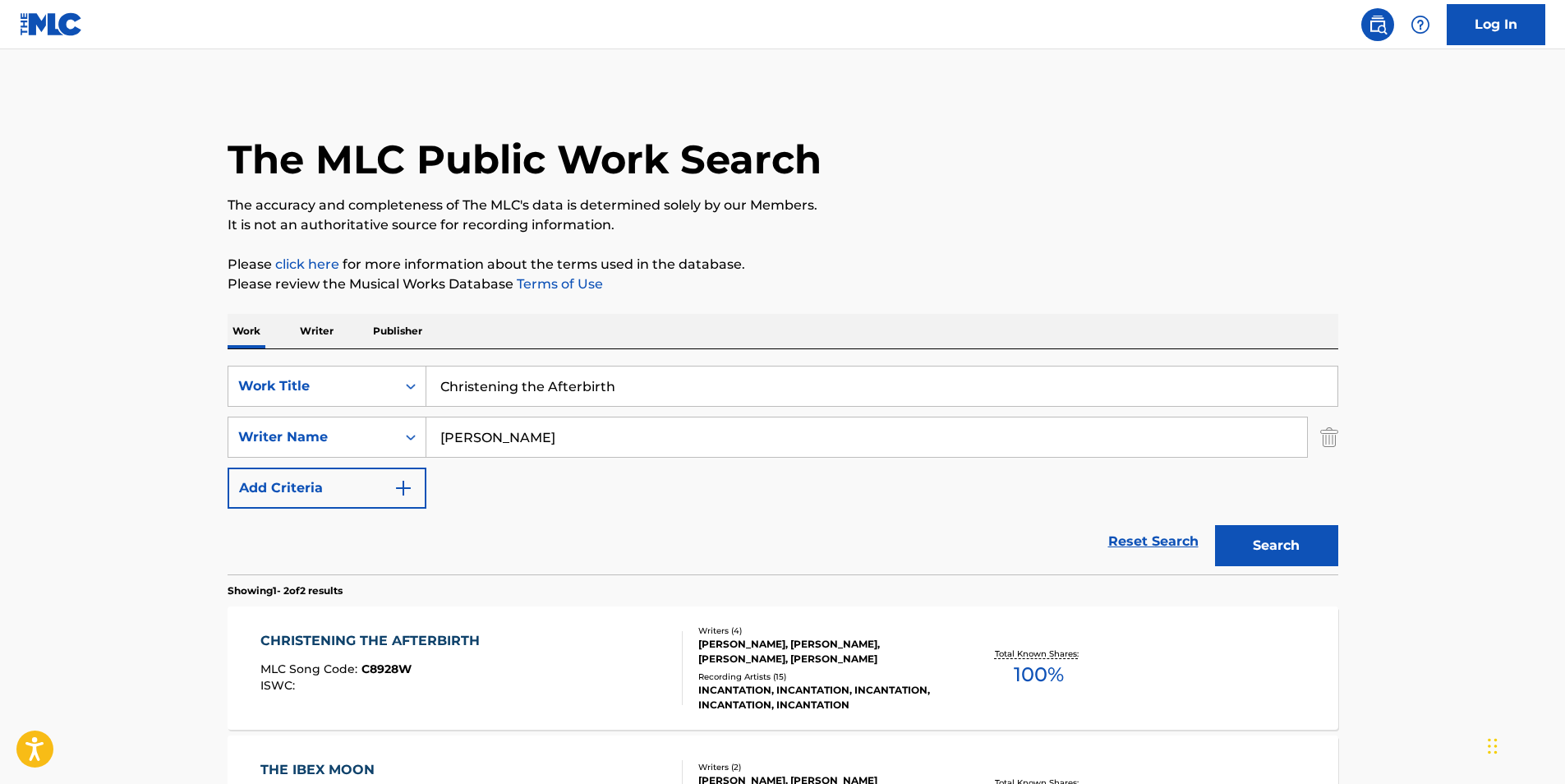
click at [277, 656] on div "CHRISTENING THE AFTERBIRTH MLC Song Code : C8928W ISWC :" at bounding box center [374, 667] width 228 height 74
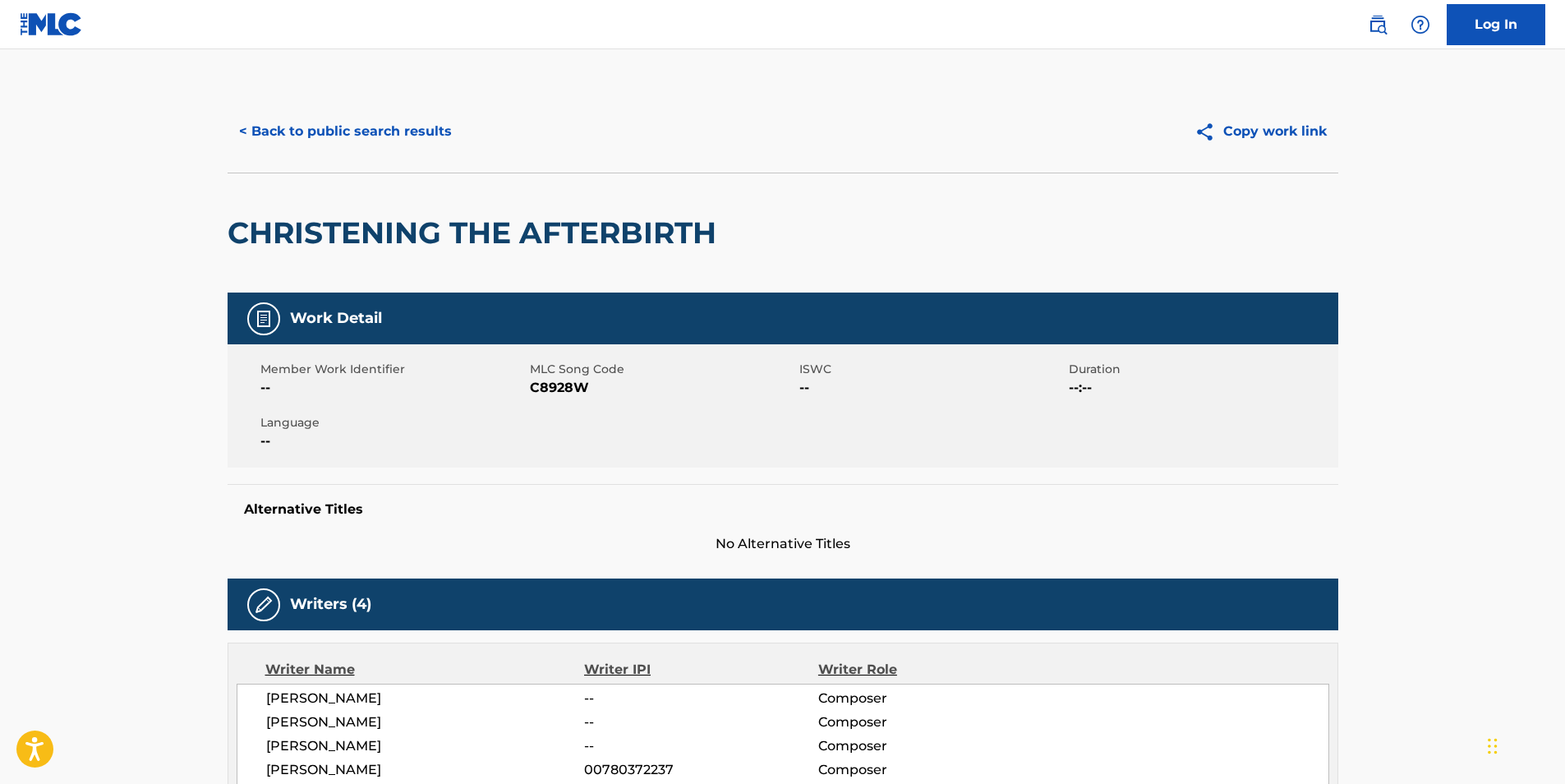
click at [541, 397] on span "C8928W" at bounding box center [663, 387] width 265 height 20
copy span "C8928W"
click at [390, 132] on button "< Back to public search results" at bounding box center [346, 131] width 236 height 41
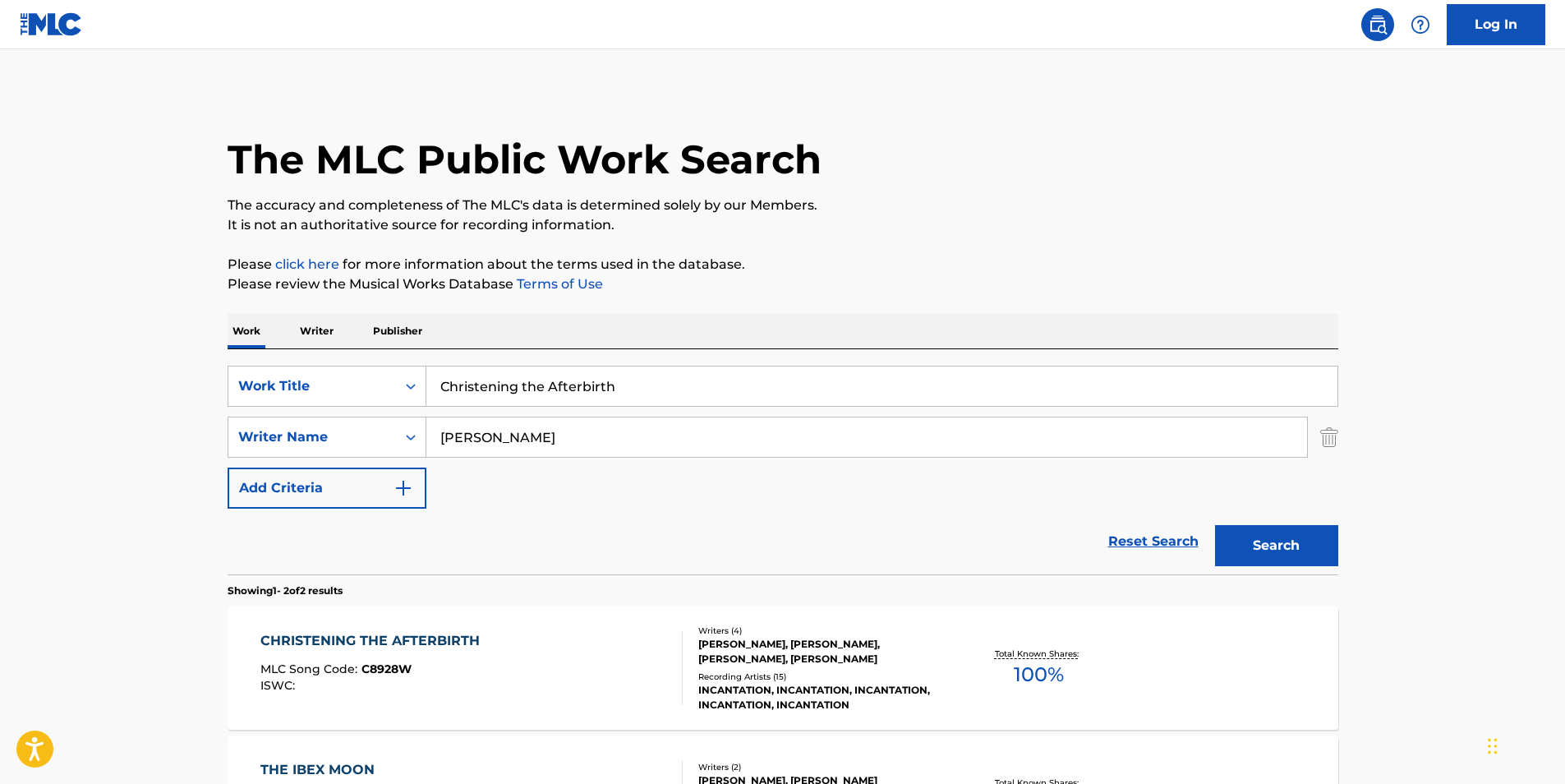
click at [671, 401] on input "Christening the Afterbirth" at bounding box center [882, 386] width 911 height 39
drag, startPoint x: 479, startPoint y: 390, endPoint x: 295, endPoint y: 408, distance: 184.9
click at [297, 408] on div "SearchWithCriteria1848993f-9687-4985-bee1-56bb89b6bcb0 Work Title Christening t…" at bounding box center [783, 436] width 1111 height 143
paste input "YNICAL"
type input "CYNICAL"
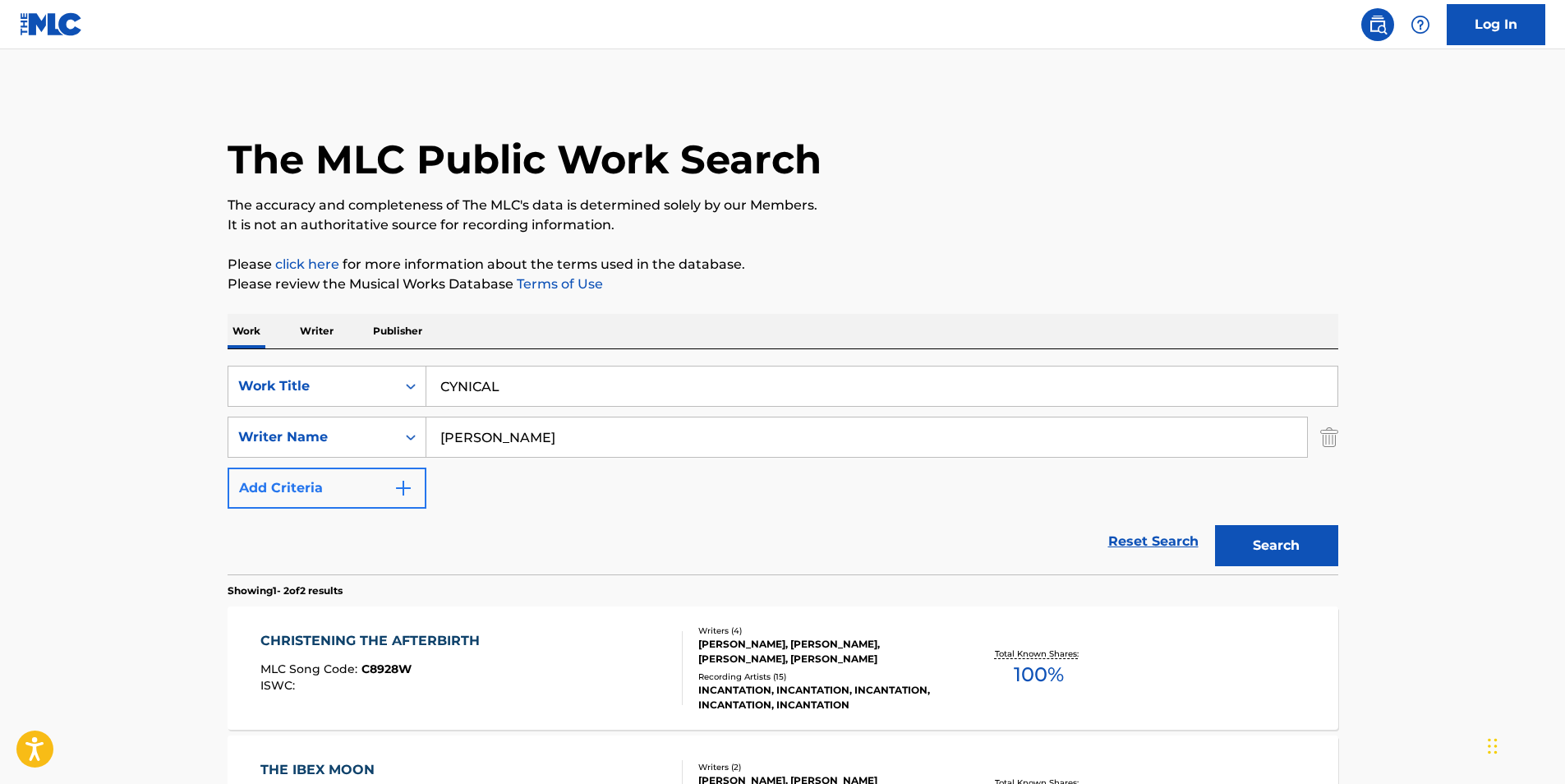
drag, startPoint x: 621, startPoint y: 444, endPoint x: 342, endPoint y: 470, distance: 280.2
click at [341, 470] on div "SearchWithCriteria1848993f-9687-4985-bee1-56bb89b6bcb0 Work Title CYNICAL Searc…" at bounding box center [783, 436] width 1111 height 143
paste input "Death By Unga Bunga"
click at [1254, 543] on button "Search" at bounding box center [1277, 545] width 124 height 41
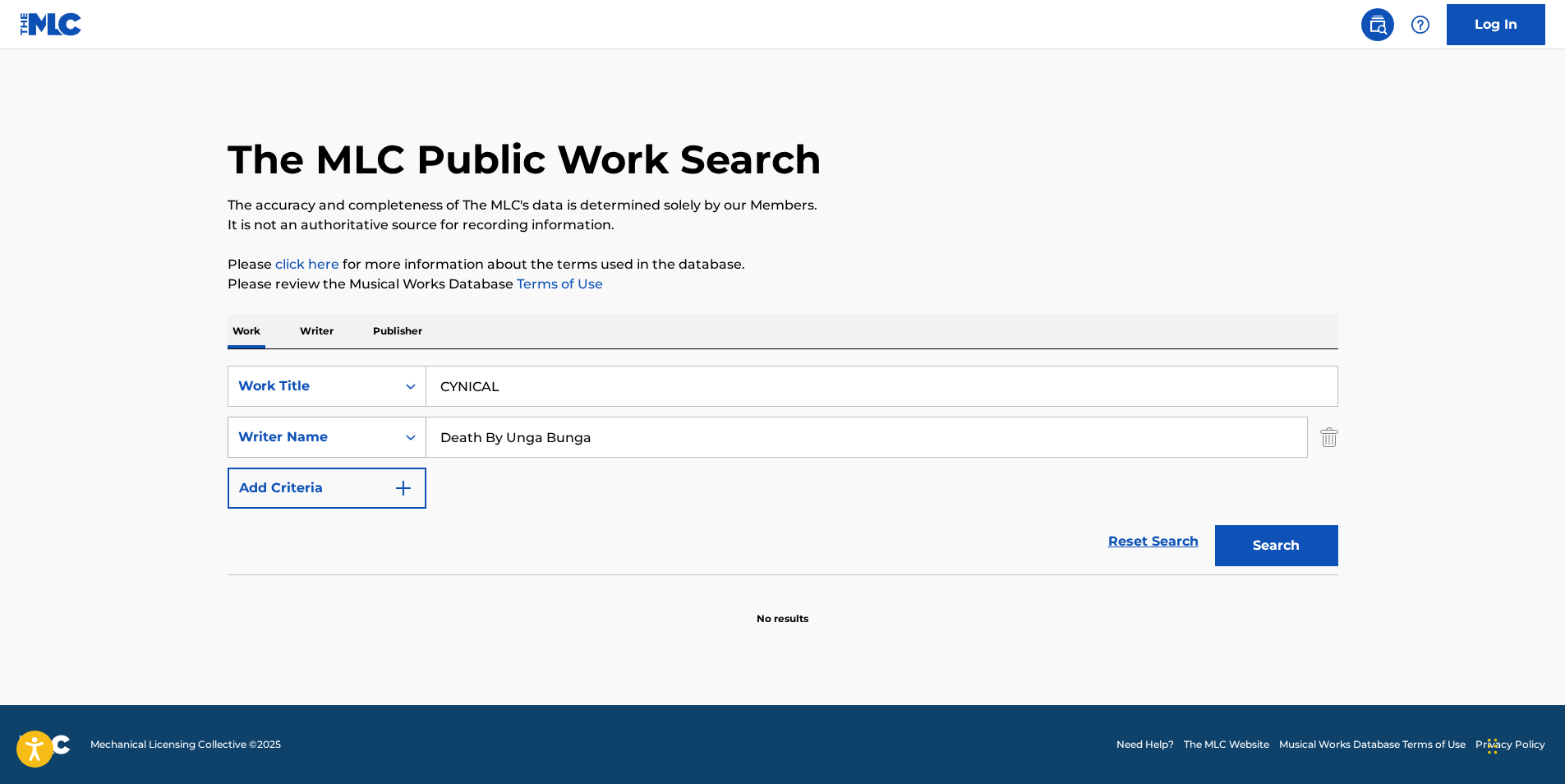
paste input "[PERSON_NAME] Saelid"
drag, startPoint x: 591, startPoint y: 449, endPoint x: 357, endPoint y: 452, distance: 234.0
click at [357, 452] on div "SearchWithCriteria72d65943-d23a-460e-aaee-06580454b847 Writer Name [PERSON_NAME]" at bounding box center [783, 437] width 1111 height 41
click at [1250, 533] on button "Search" at bounding box center [1277, 545] width 124 height 41
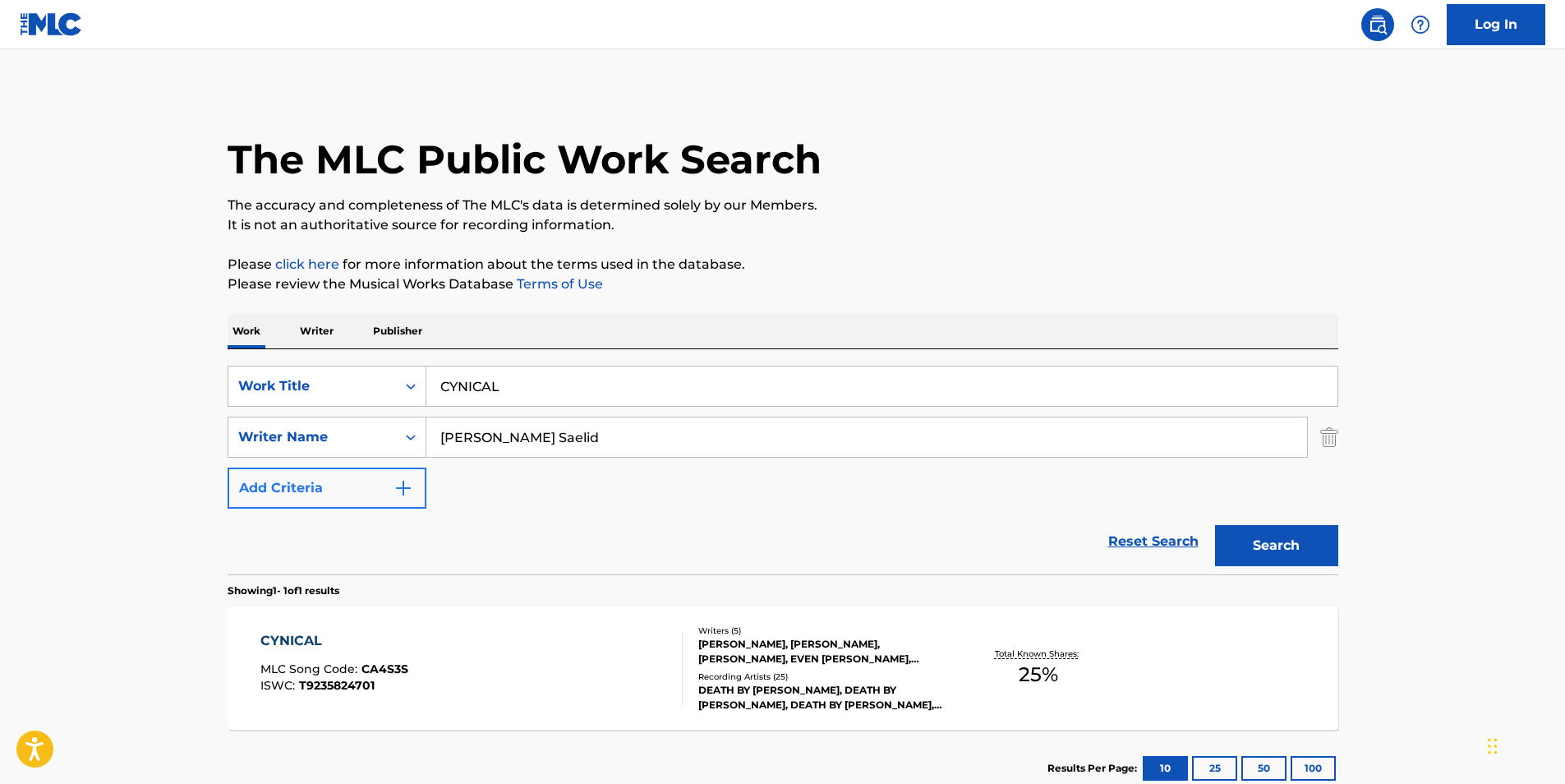
drag, startPoint x: 670, startPoint y: 433, endPoint x: 401, endPoint y: 499, distance: 277.0
click at [401, 499] on div "SearchWithCriteria1848993f-9687-4985-bee1-56bb89b6bcb0 Work Title CYNICAL Searc…" at bounding box center [783, 436] width 1111 height 143
paste input "[PERSON_NAME] Even [PERSON_NAME]"
click at [1304, 540] on button "Search" at bounding box center [1277, 545] width 124 height 41
drag, startPoint x: 696, startPoint y: 432, endPoint x: 431, endPoint y: 497, distance: 272.9
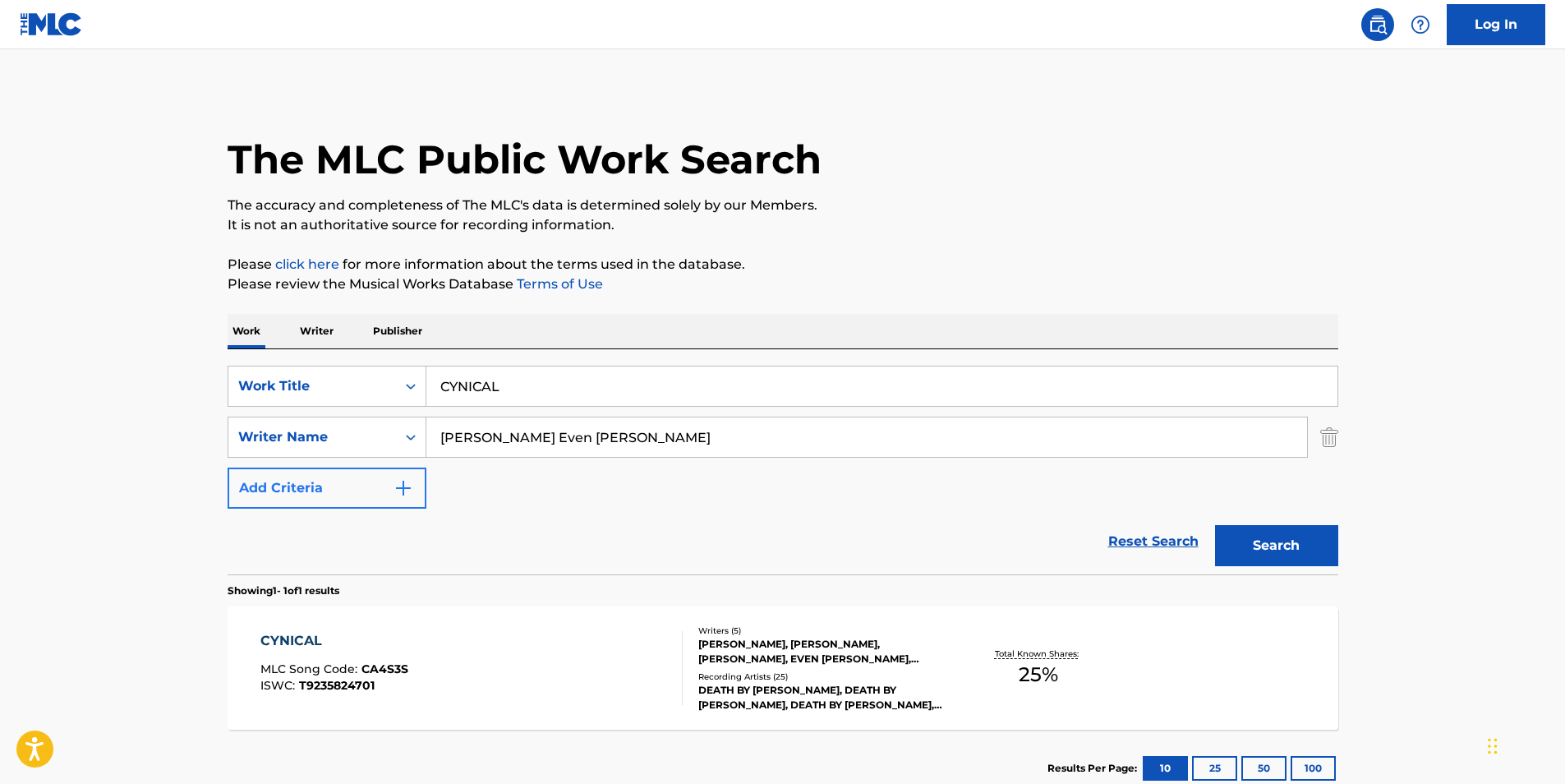
click at [353, 488] on div "SearchWithCriteria1848993f-9687-4985-bee1-56bb89b6bcb0 Work Title CYNICAL Searc…" at bounding box center [783, 436] width 1111 height 143
paste input "[PERSON_NAME]"
click at [1310, 554] on button "Search" at bounding box center [1277, 545] width 124 height 41
drag, startPoint x: 628, startPoint y: 433, endPoint x: 334, endPoint y: 444, distance: 294.2
click at [337, 443] on div "SearchWithCriteria72d65943-d23a-460e-aaee-06580454b847 Writer Name [PERSON_NAME]" at bounding box center [783, 437] width 1111 height 41
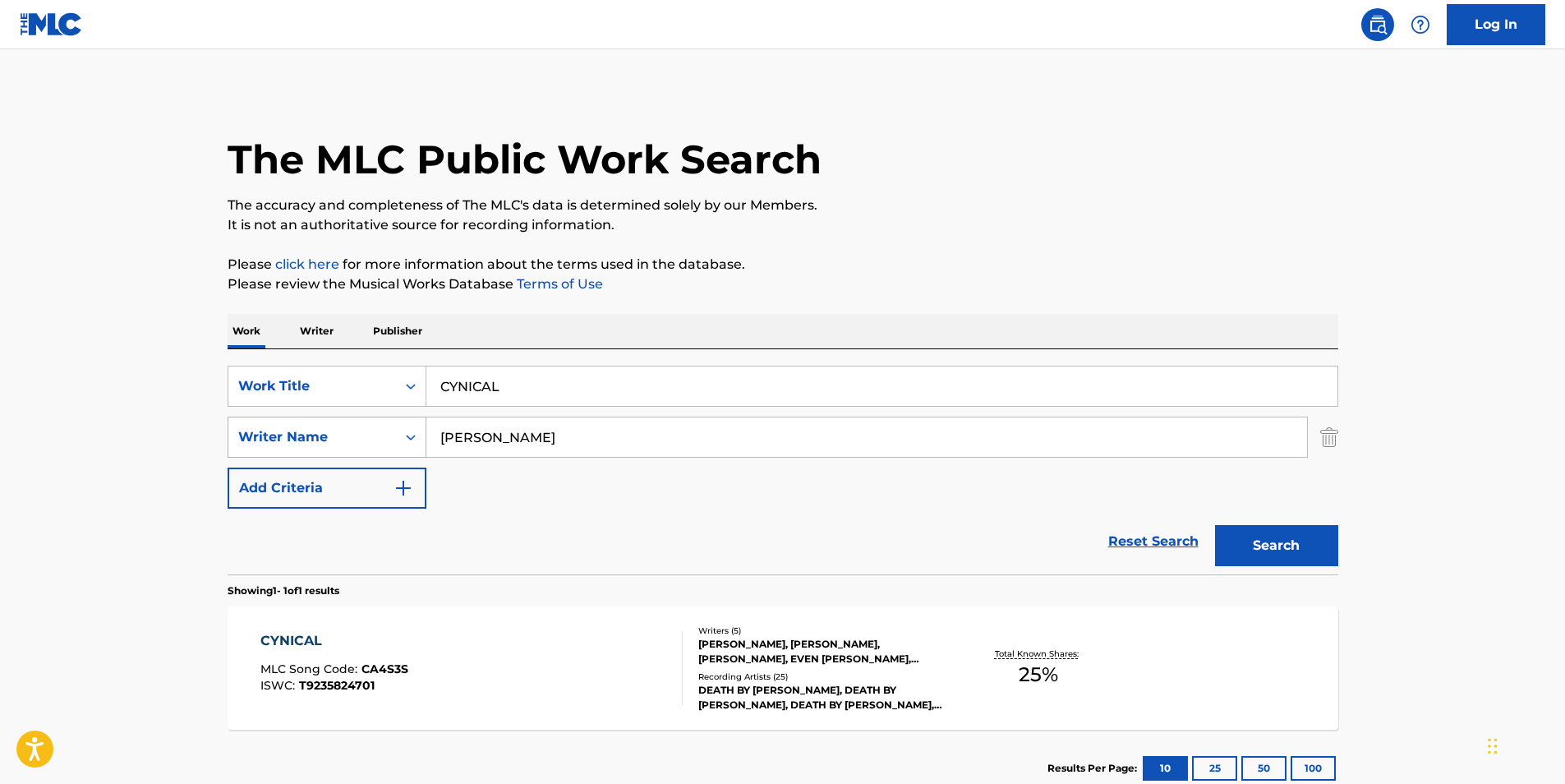
paste input "[PERSON_NAME] Stian"
click at [1286, 543] on button "Search" at bounding box center [1277, 545] width 124 height 41
paste input "[PERSON_NAME] [PERSON_NAME]"
drag, startPoint x: 665, startPoint y: 437, endPoint x: 742, endPoint y: 444, distance: 77.3
click at [330, 444] on div "SearchWithCriteria72d65943-d23a-460e-aaee-06580454b847 Writer Name [PERSON_NAME]" at bounding box center [783, 437] width 1111 height 41
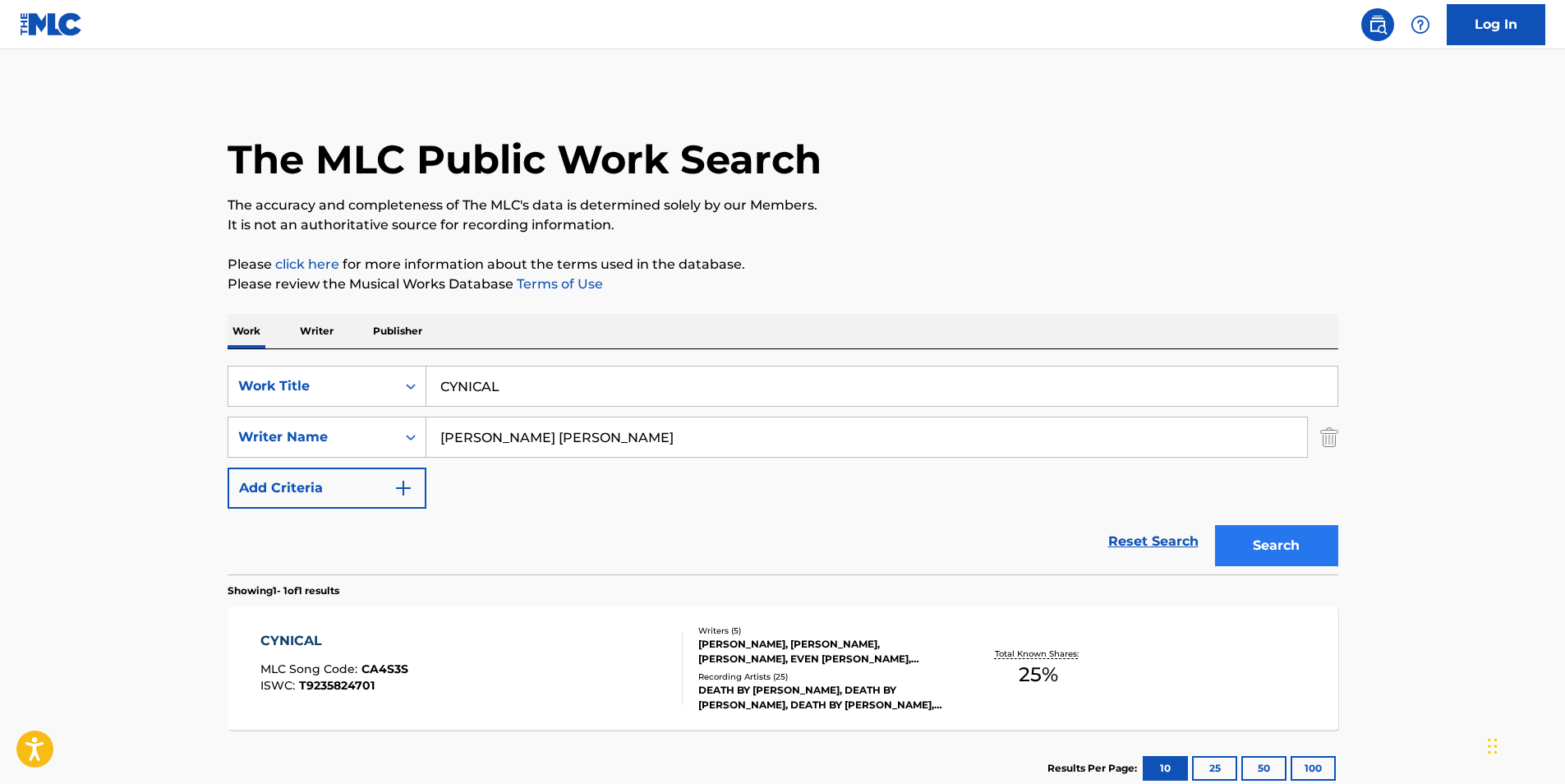
type input "[PERSON_NAME] [PERSON_NAME]"
click at [1313, 543] on button "Search" at bounding box center [1277, 545] width 124 height 41
click at [517, 703] on div "CYNICAL MLC Song Code : CA4S3S ISWC : T9235824701" at bounding box center [471, 667] width 423 height 74
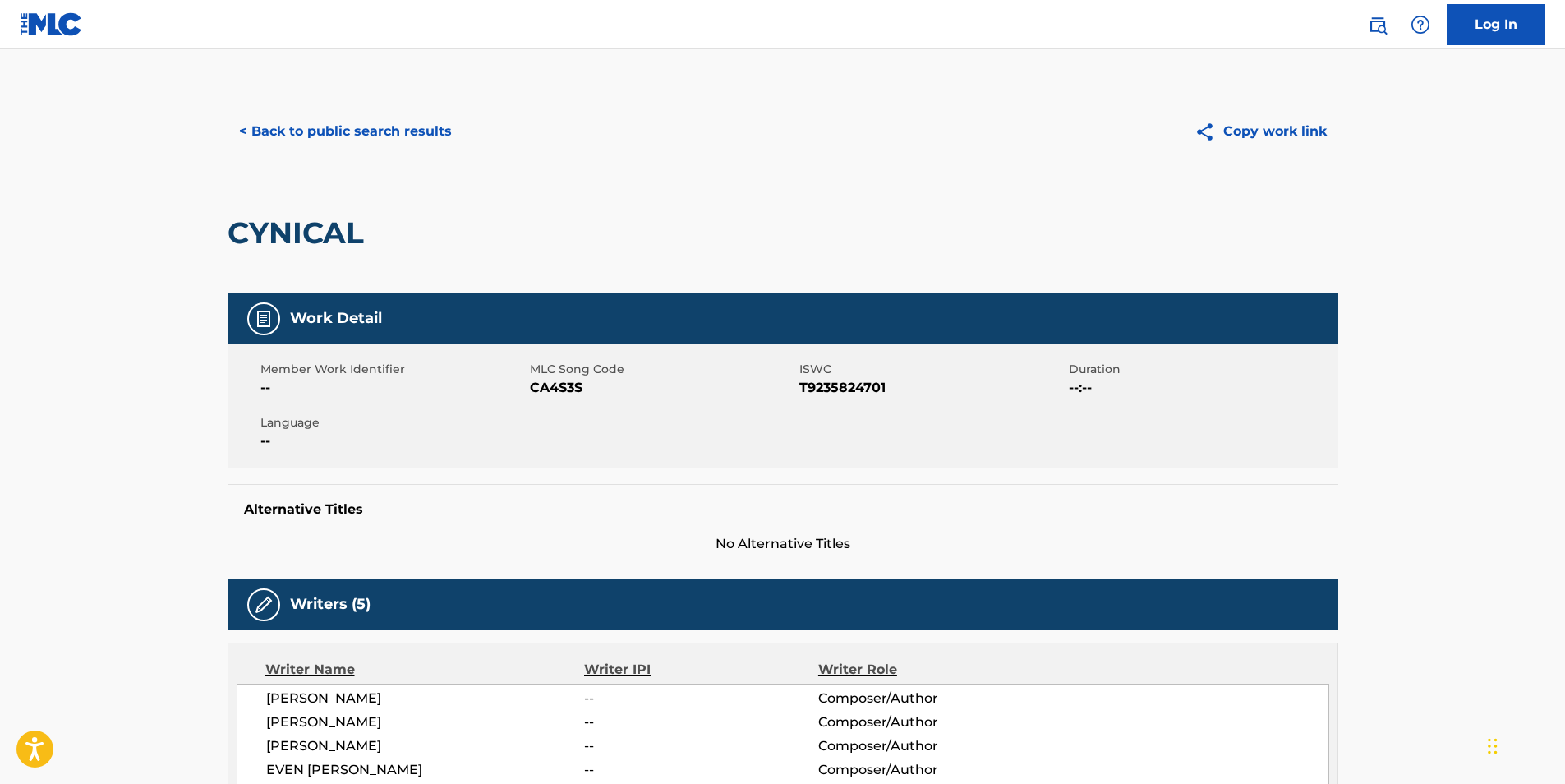
click at [568, 390] on span "CA4S3S" at bounding box center [663, 387] width 265 height 20
copy span "CA4S3S"
click at [276, 120] on button "< Back to public search results" at bounding box center [346, 131] width 236 height 41
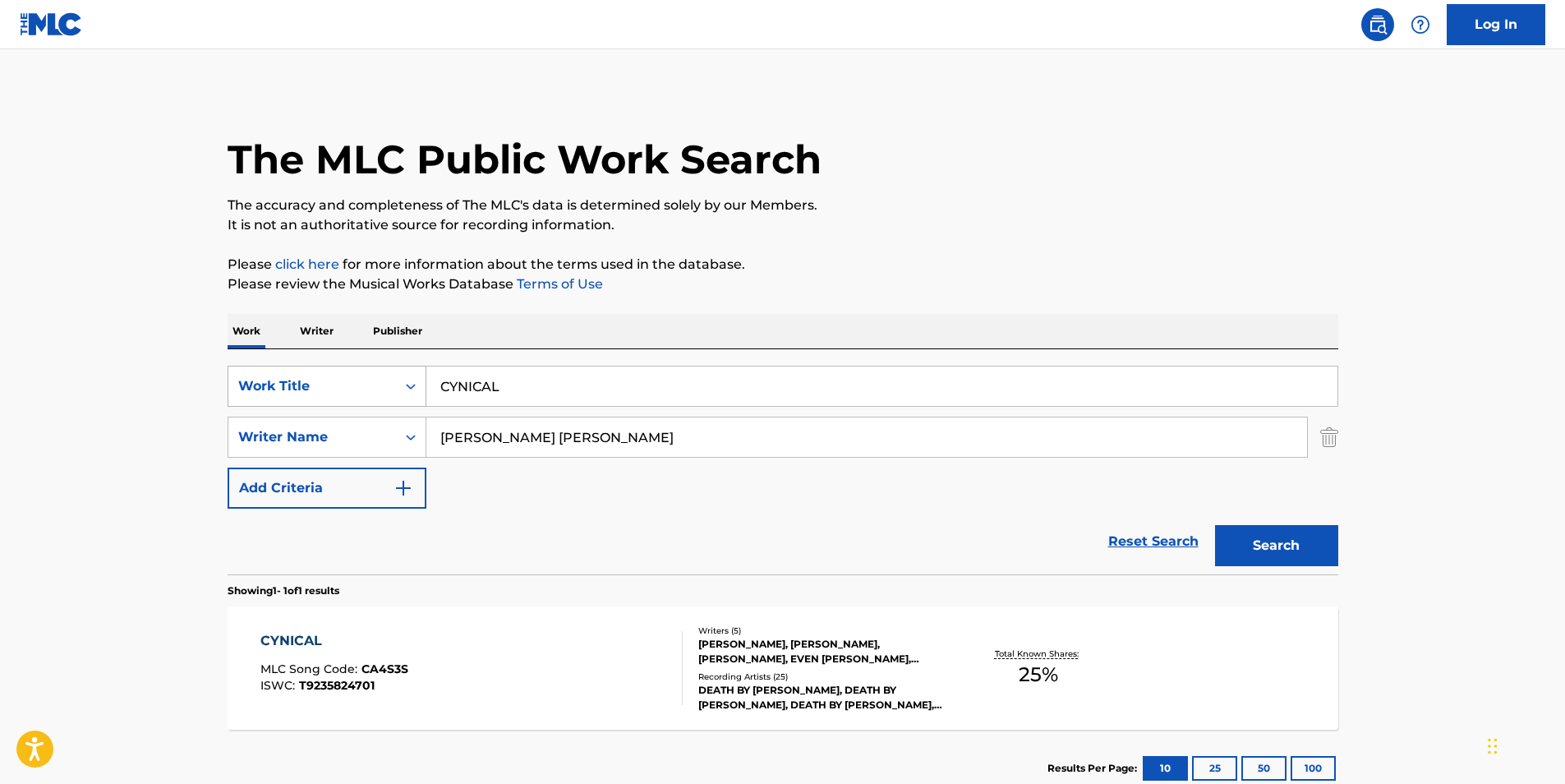
drag, startPoint x: 556, startPoint y: 385, endPoint x: 231, endPoint y: 393, distance: 325.1
click at [231, 393] on div "SearchWithCriteria1848993f-9687-4985-bee1-56bb89b6bcb0 Work Title CYNICAL" at bounding box center [783, 386] width 1111 height 41
paste input "BURIED LIKE DIAMONDS"
type input "BURIED LIKE DIAMONDS"
drag, startPoint x: 709, startPoint y: 445, endPoint x: 395, endPoint y: 462, distance: 314.5
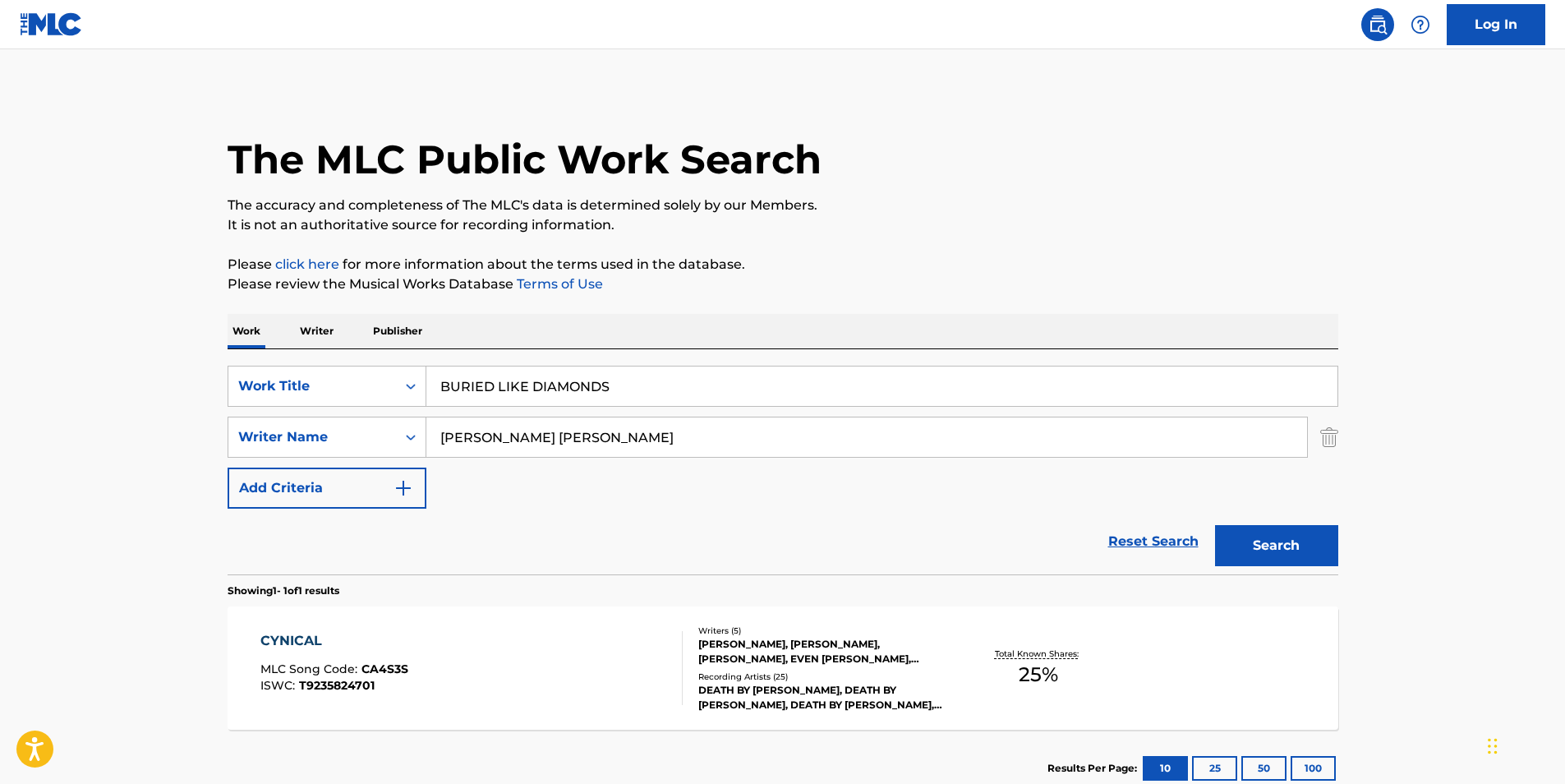
click at [395, 462] on div "SearchWithCriteria1848993f-9687-4985-bee1-56bb89b6bcb0 Work Title BURIED LIKE D…" at bounding box center [783, 436] width 1111 height 143
paste input "Secret Eyes"
click at [1282, 526] on button "Search" at bounding box center [1277, 545] width 124 height 41
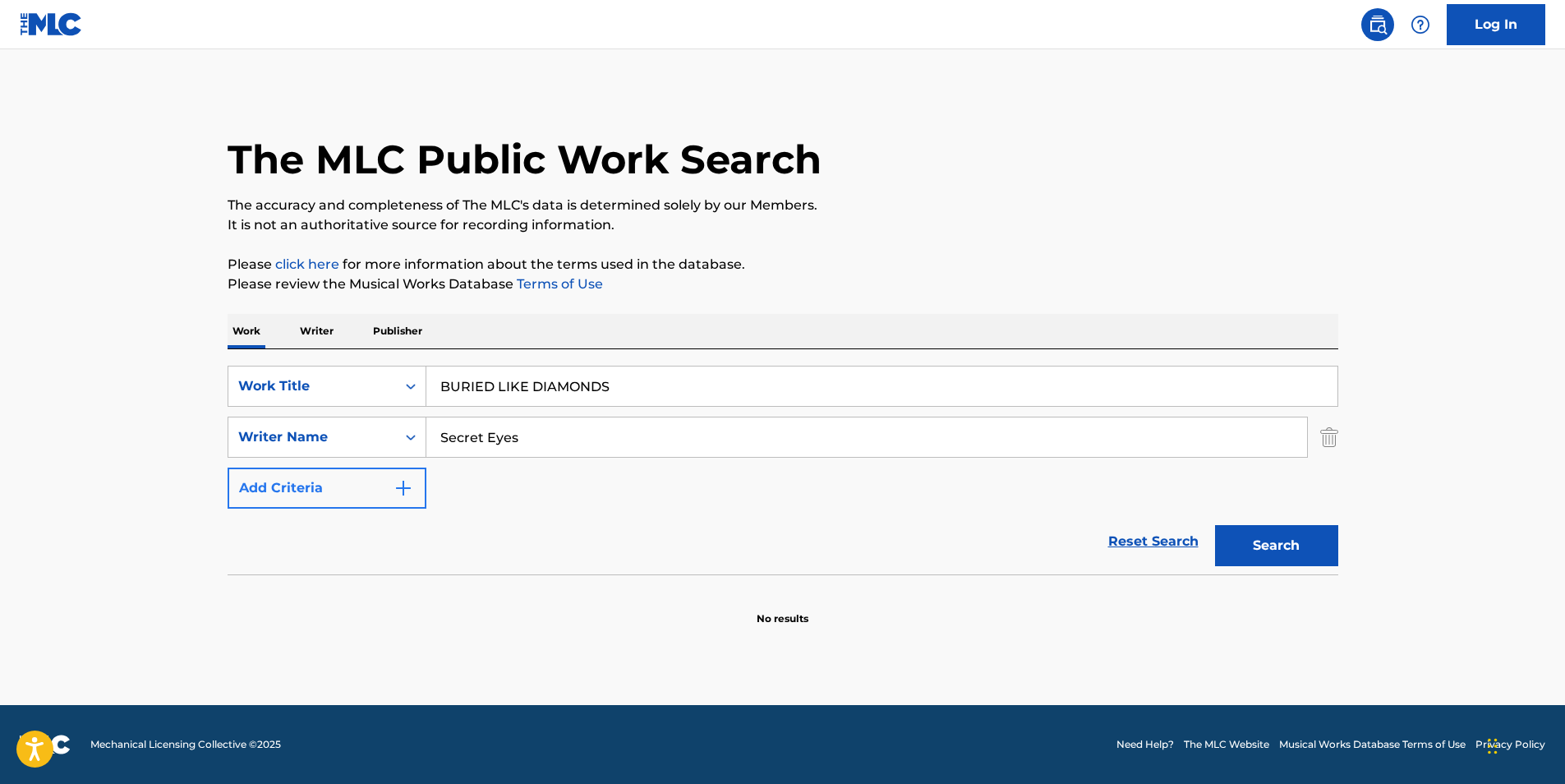
paste input "[PERSON_NAME]"
drag, startPoint x: 626, startPoint y: 452, endPoint x: 402, endPoint y: 473, distance: 225.0
click at [402, 473] on div "SearchWithCriteria1848993f-9687-4985-bee1-56bb89b6bcb0 Work Title BURIED LIKE D…" at bounding box center [783, 436] width 1111 height 143
type input "[PERSON_NAME]"
click at [1250, 537] on button "Search" at bounding box center [1277, 545] width 124 height 41
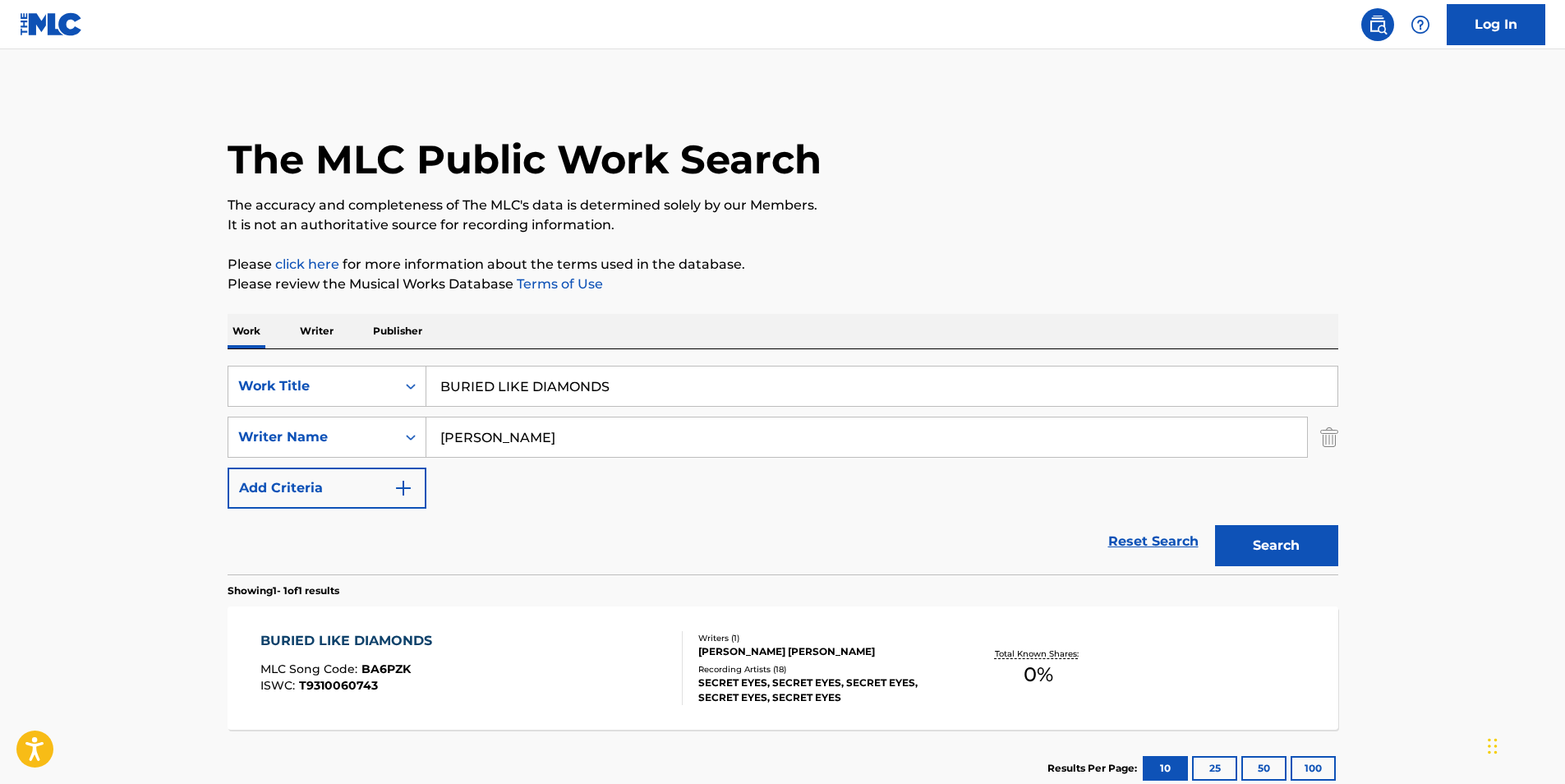
click at [528, 627] on div "BURIED LIKE DIAMONDS MLC Song Code : BA6PZK ISWC : T9310060743 Writers ( 1 ) [P…" at bounding box center [783, 668] width 1111 height 124
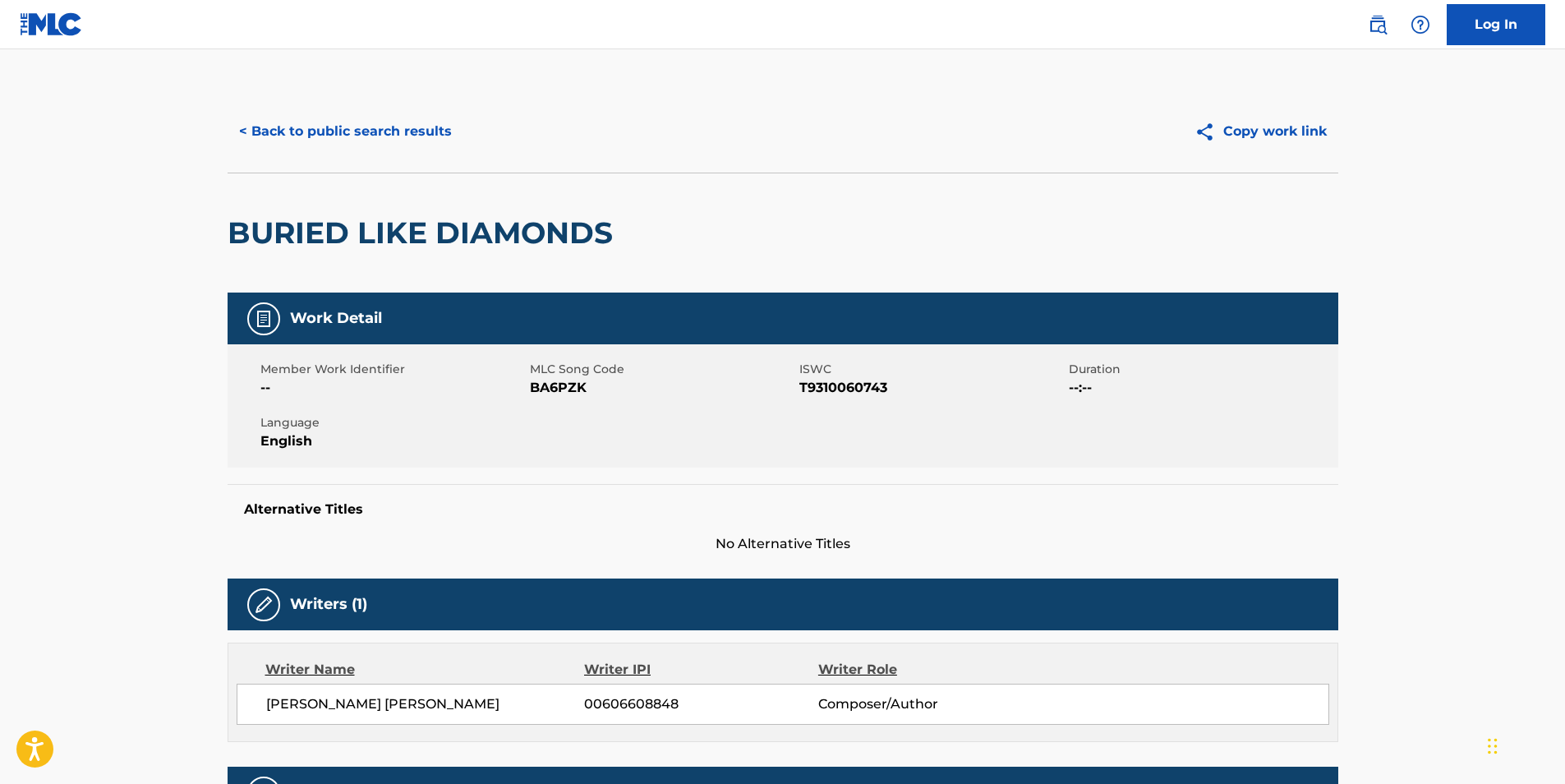
click at [559, 385] on span "BA6PZK" at bounding box center [663, 387] width 265 height 20
copy span "BA6PZK"
click at [360, 142] on button "< Back to public search results" at bounding box center [346, 131] width 236 height 41
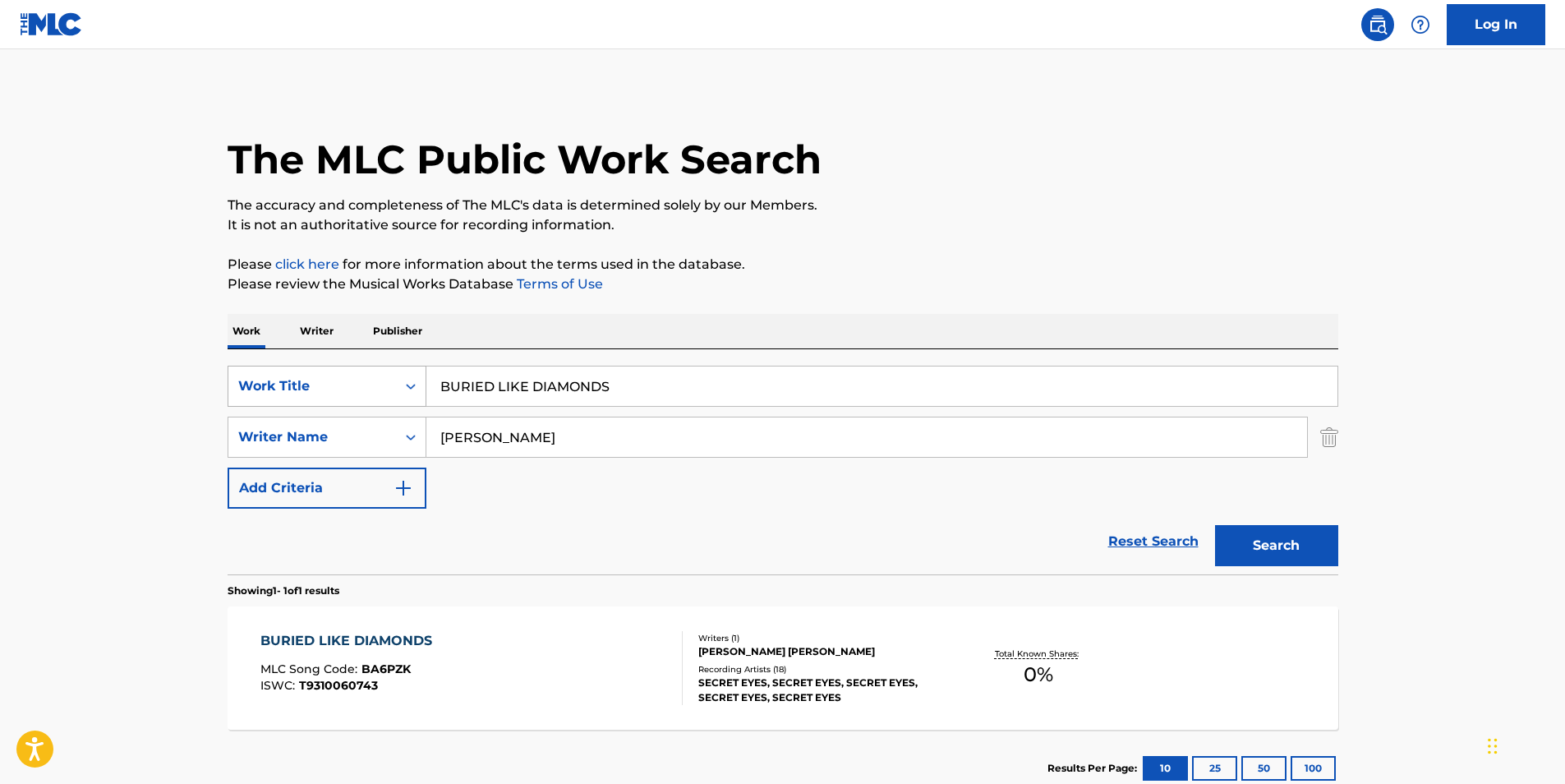
drag, startPoint x: 663, startPoint y: 401, endPoint x: 281, endPoint y: 399, distance: 382.0
click at [281, 399] on div "SearchWithCriteria1848993f-9687-4985-bee1-56bb89b6bcb0 Work Title BURIED LIKE D…" at bounding box center [783, 386] width 1111 height 41
paste input "I Hate People"
type input "I Hate People"
drag, startPoint x: 671, startPoint y: 441, endPoint x: 337, endPoint y: 442, distance: 334.0
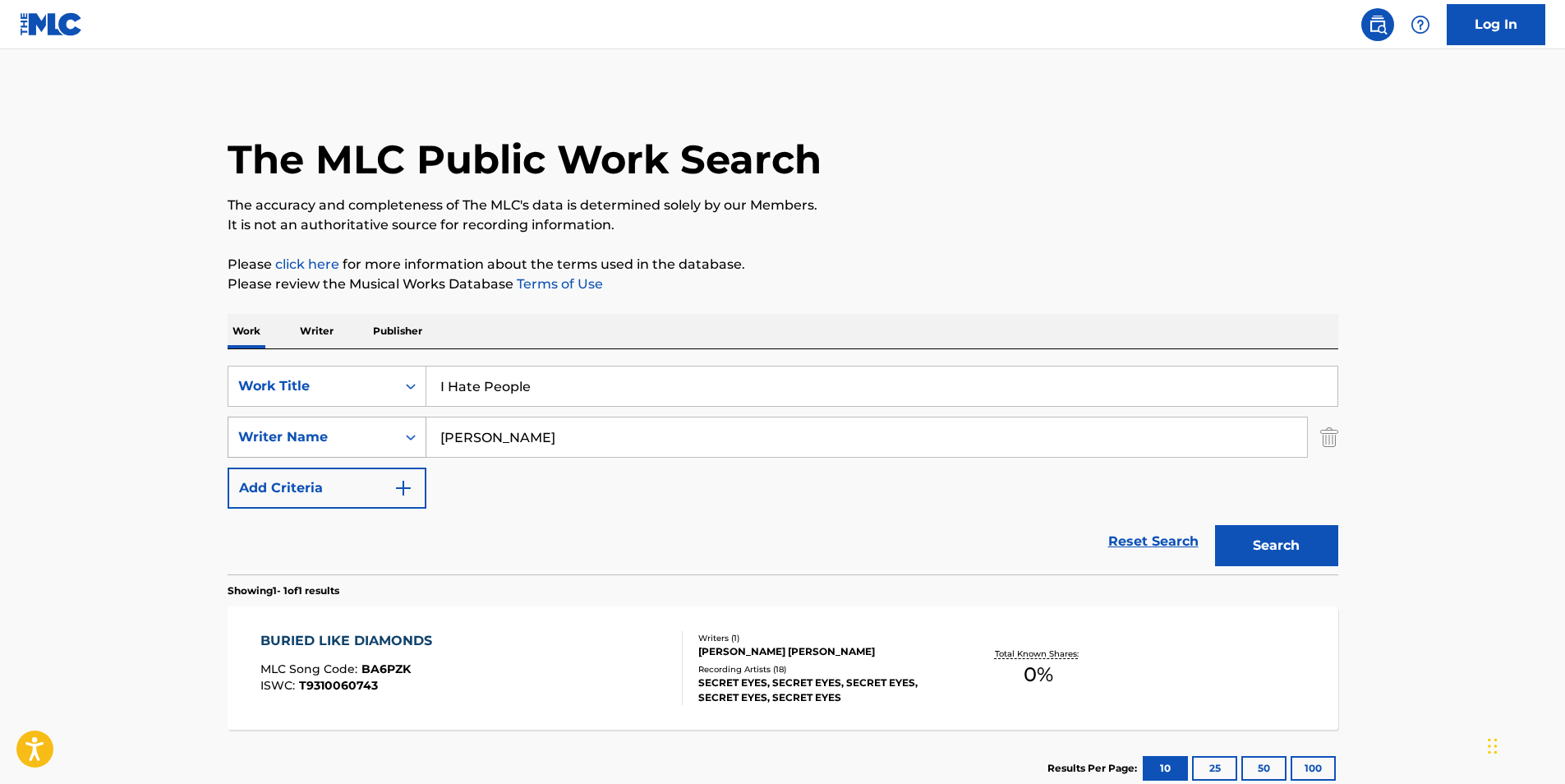
click at [336, 440] on div "SearchWithCriteria72d65943-d23a-460e-aaee-06580454b847 Writer Name [PERSON_NAME]" at bounding box center [783, 437] width 1111 height 41
paste input "[PERSON_NAME]"
type input "[PERSON_NAME]"
click at [1311, 548] on button "Search" at bounding box center [1277, 545] width 124 height 41
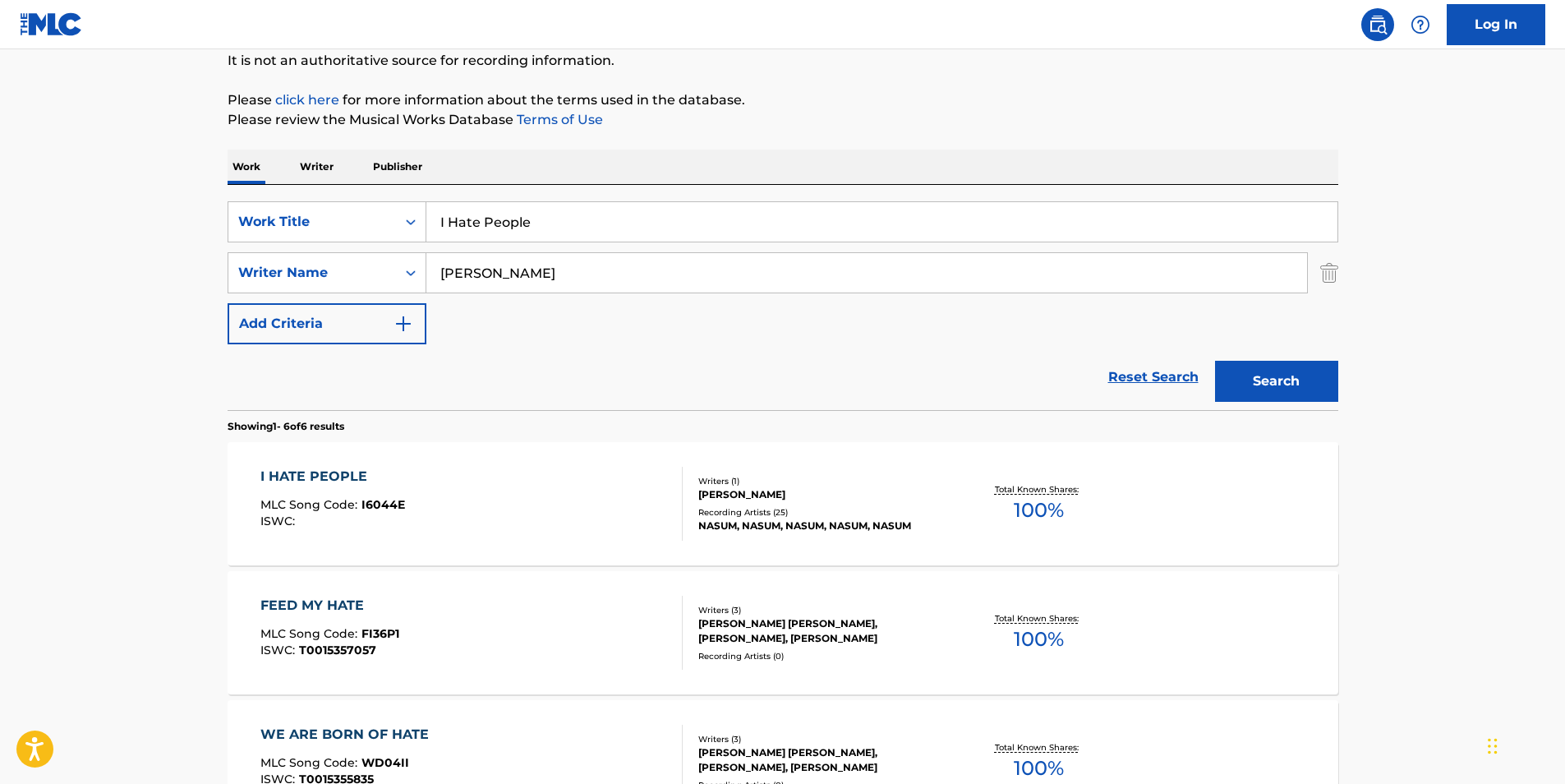
scroll to position [329, 0]
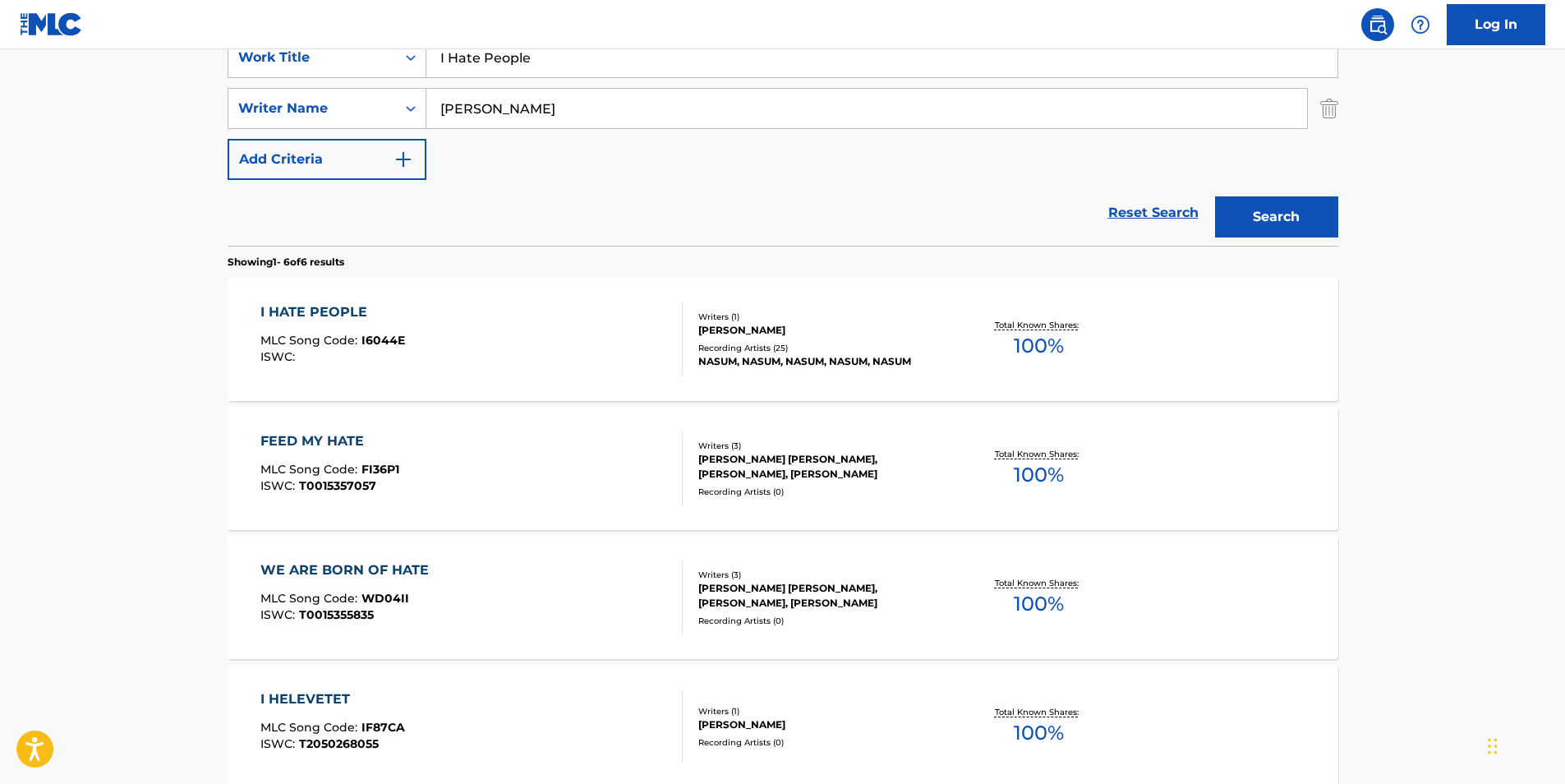
click at [488, 331] on div "I HATE PEOPLE MLC Song Code : I6044E ISWC :" at bounding box center [471, 339] width 423 height 74
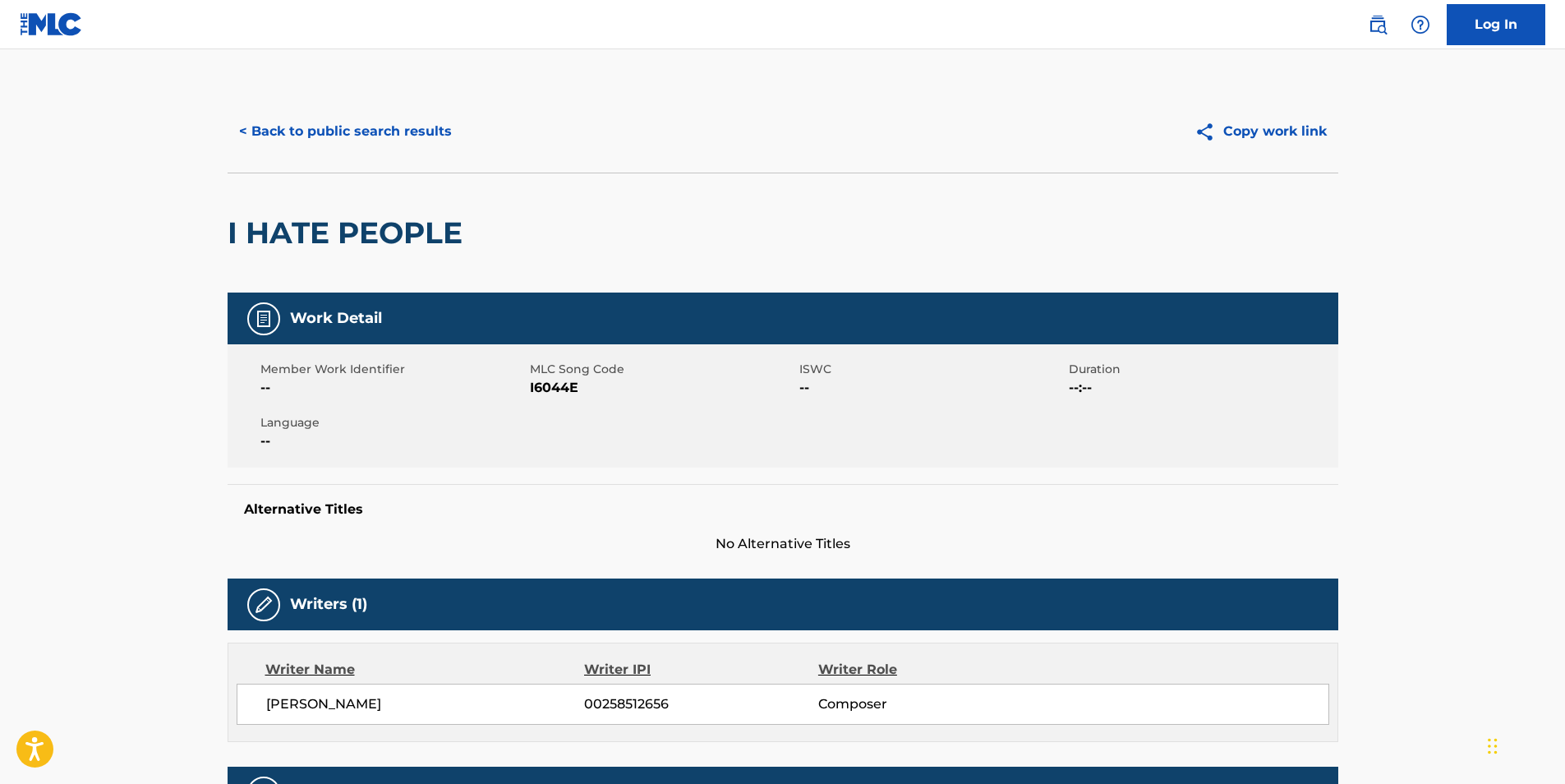
click at [555, 387] on span "I6044E" at bounding box center [663, 387] width 265 height 20
copy span "I6044E"
click at [419, 162] on div "< Back to public search results Copy work link" at bounding box center [783, 131] width 1111 height 82
click at [410, 149] on button "< Back to public search results" at bounding box center [346, 131] width 236 height 41
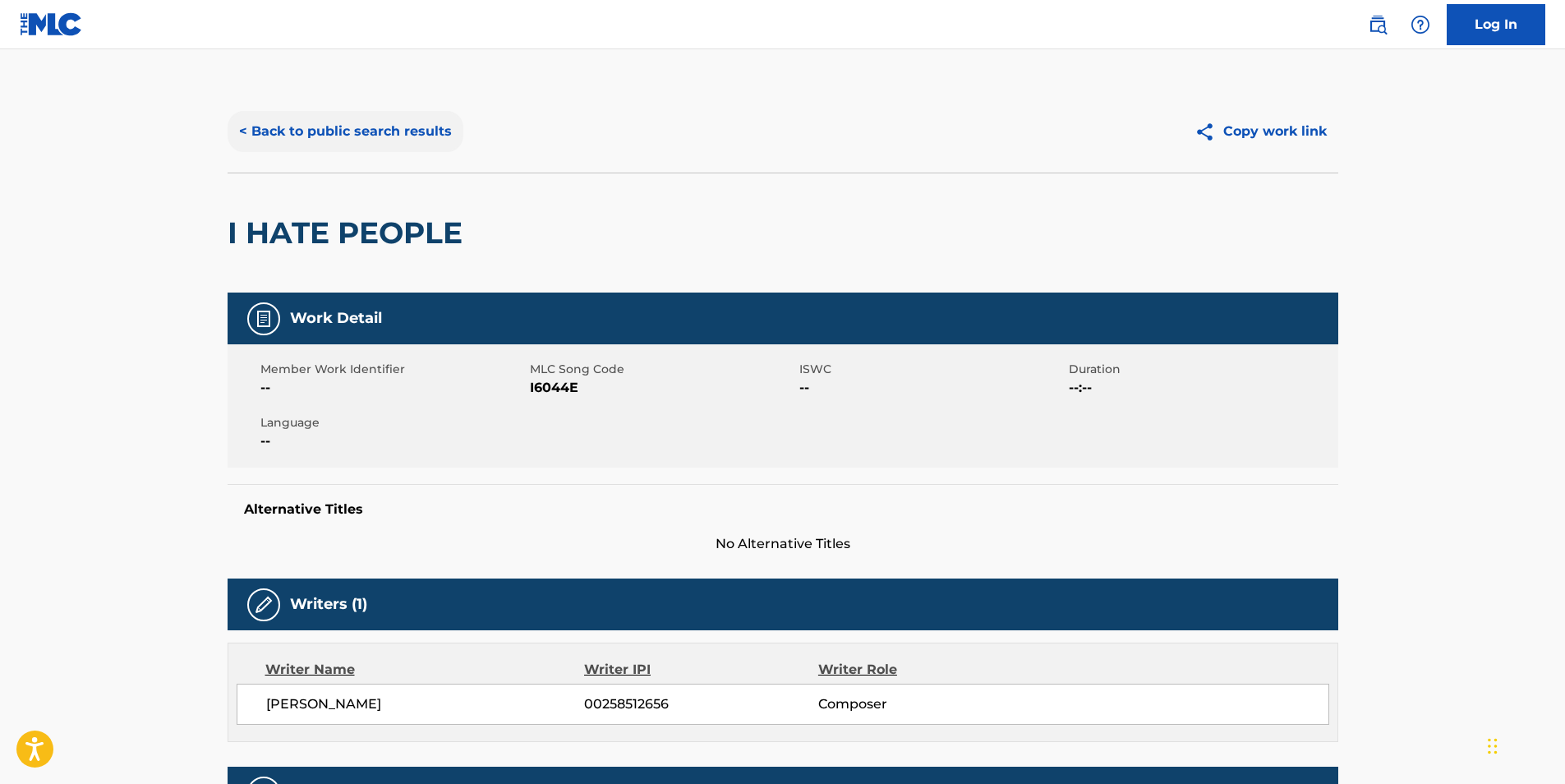
scroll to position [329, 0]
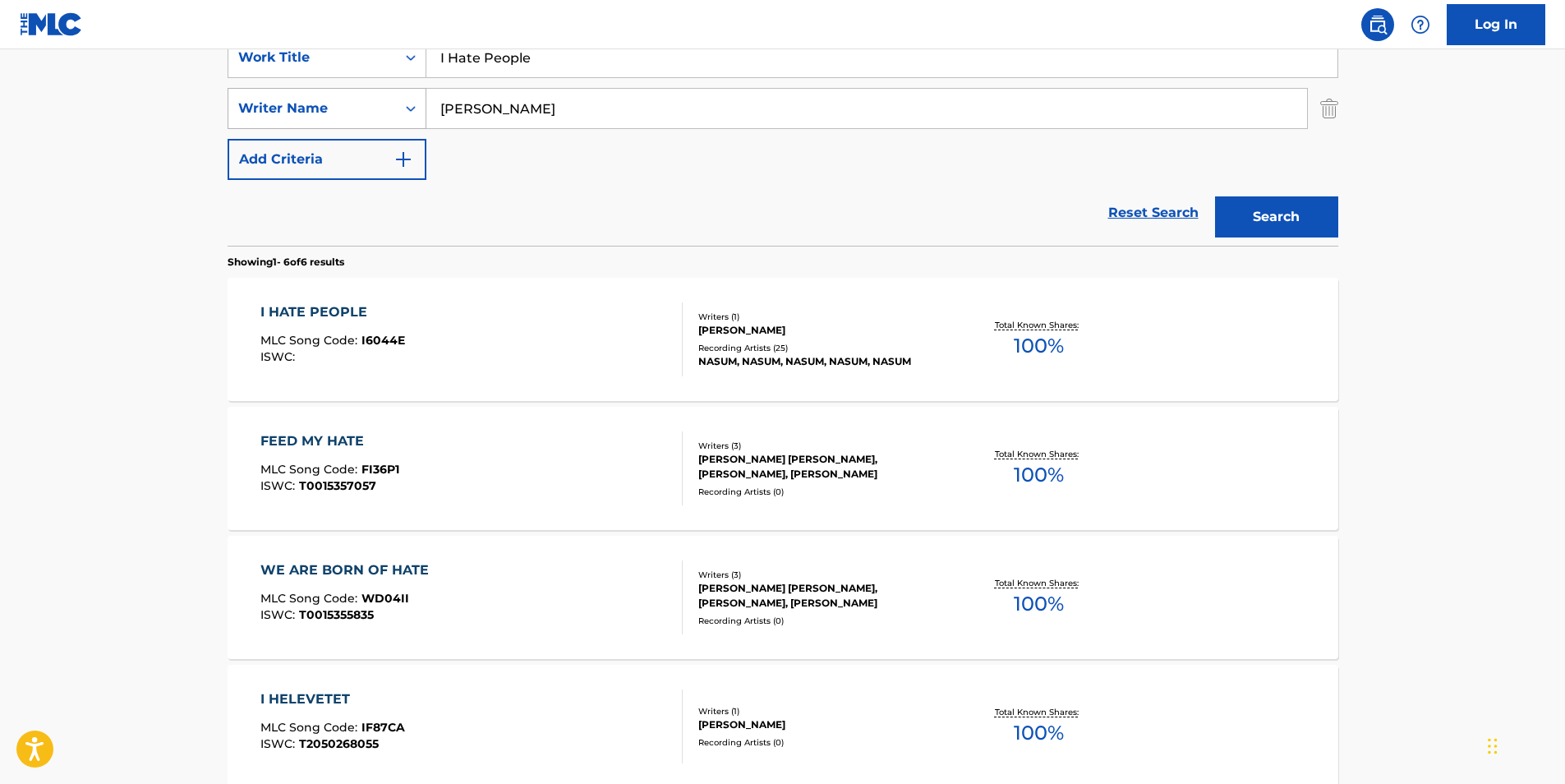
drag, startPoint x: 578, startPoint y: 64, endPoint x: 333, endPoint y: 90, distance: 246.4
click at [337, 87] on div "SearchWithCriteria1848993f-9687-4985-bee1-56bb89b6bcb0 Work Title I Hate People…" at bounding box center [783, 108] width 1111 height 143
paste input "A FEW WORDS"
type input "A FEW WORDS"
drag, startPoint x: 299, startPoint y: 164, endPoint x: 145, endPoint y: 256, distance: 179.4
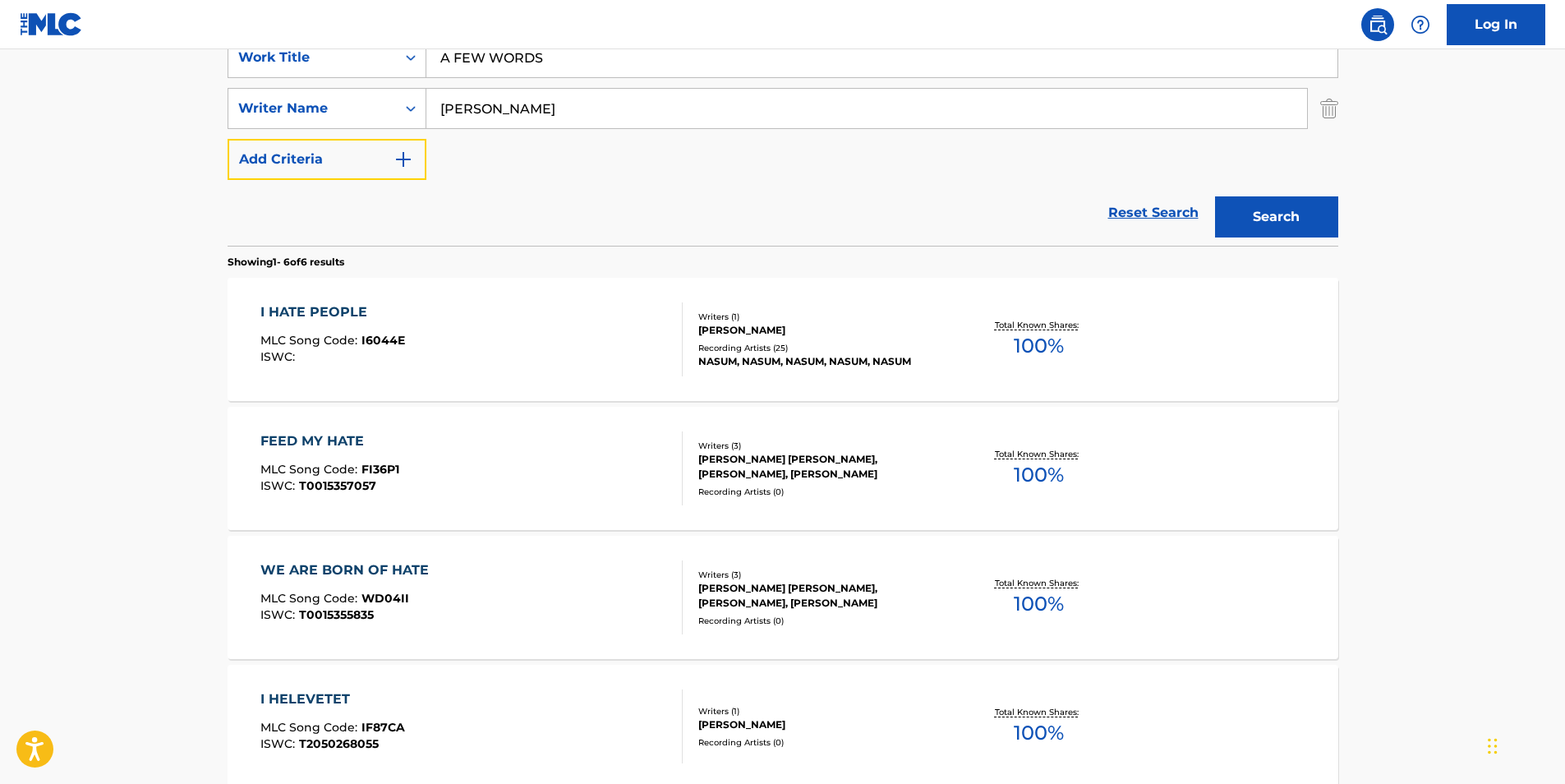
click at [145, 256] on main "The MLC Public Work Search The accuracy and completeness of The MLC's data is d…" at bounding box center [782, 426] width 1565 height 1411
drag, startPoint x: 620, startPoint y: 102, endPoint x: 352, endPoint y: 107, distance: 268.0
click at [352, 107] on div "SearchWithCriteria72d65943-d23a-460e-aaee-06580454b847 Writer Name [PERSON_NAME]" at bounding box center [783, 109] width 1111 height 41
paste input "Hotel Books"
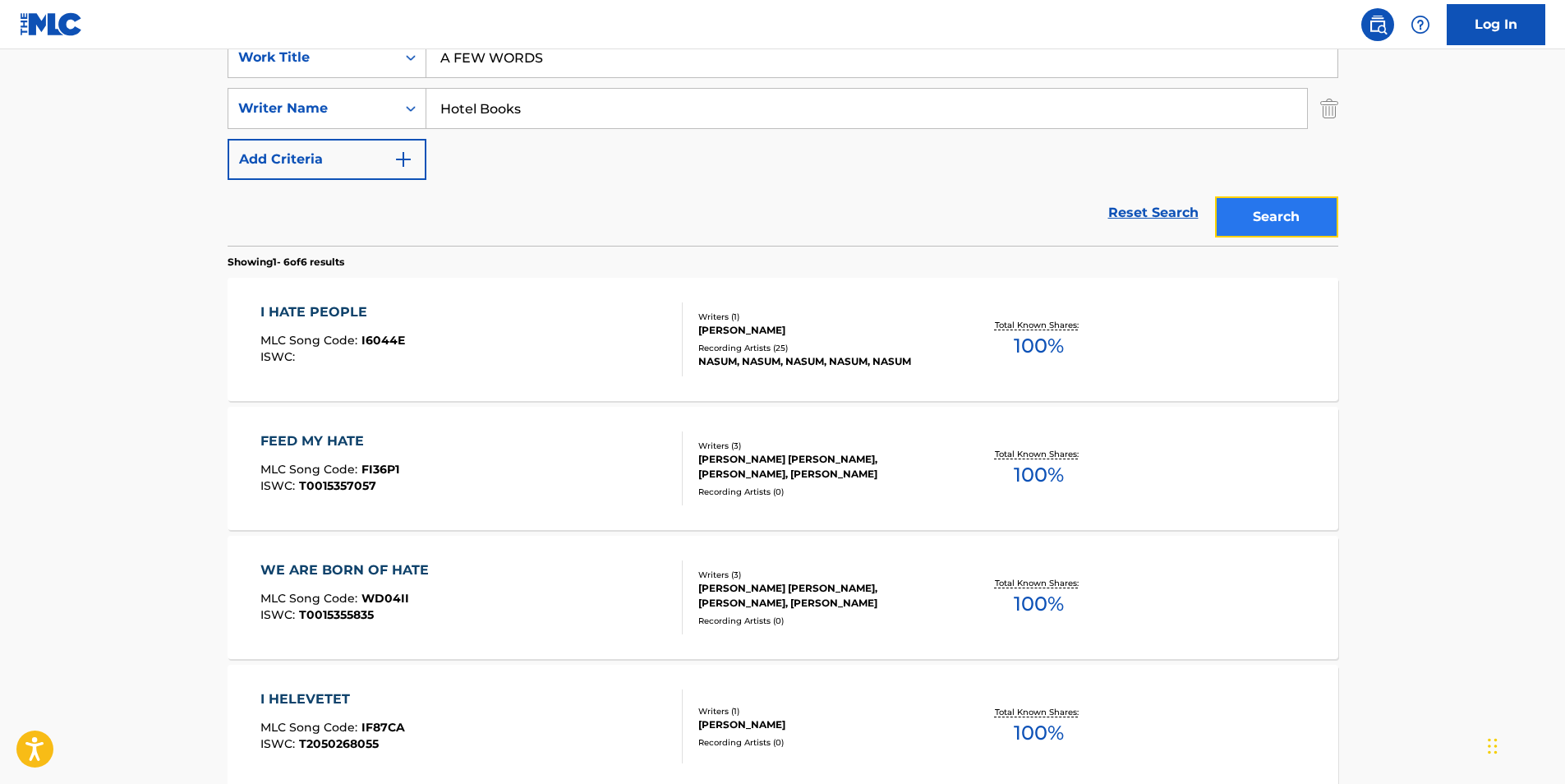
click at [1227, 203] on button "Search" at bounding box center [1277, 217] width 124 height 41
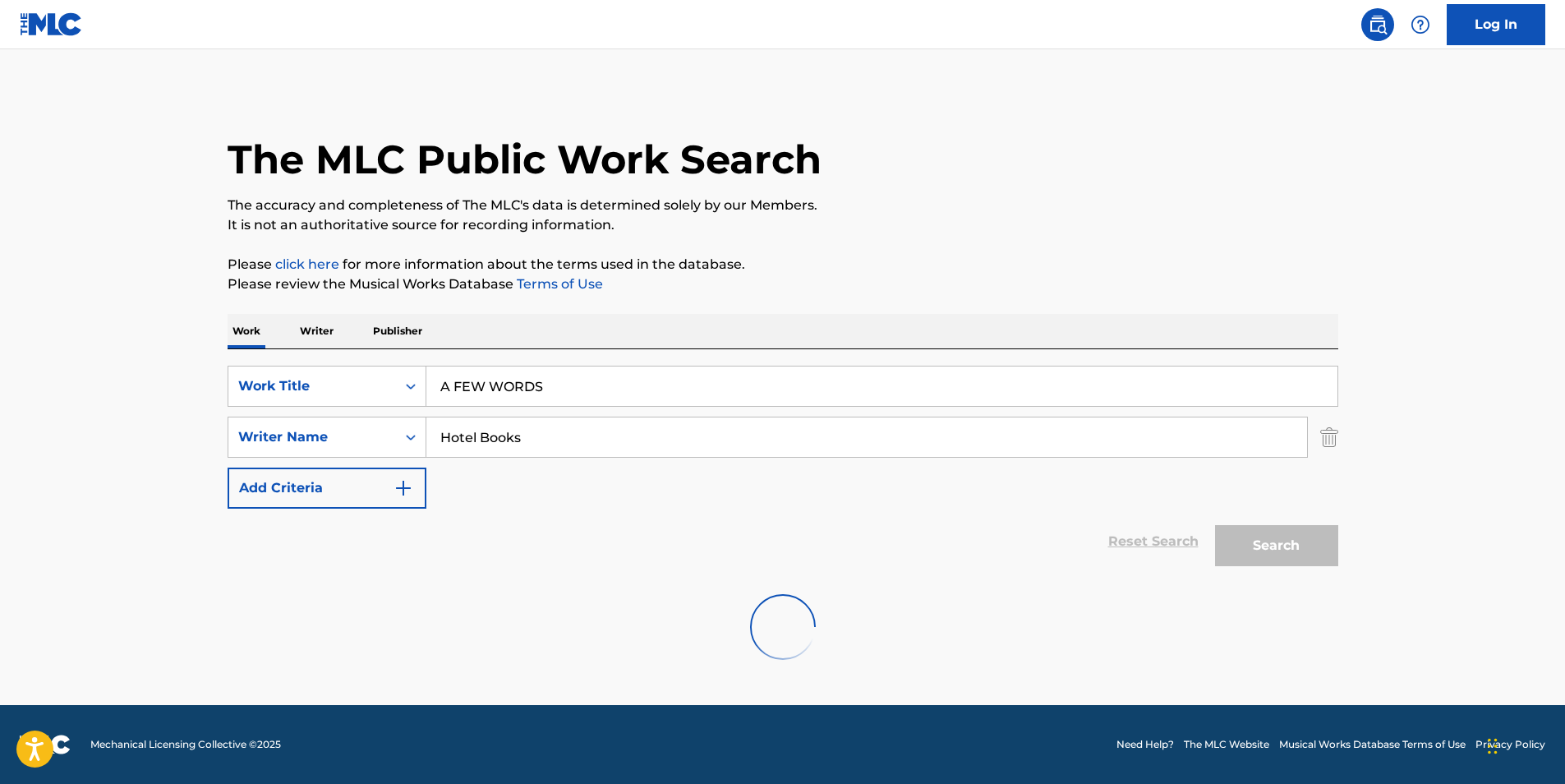
scroll to position [0, 0]
paste input "[PERSON_NAME]"
drag, startPoint x: 567, startPoint y: 444, endPoint x: 390, endPoint y: 477, distance: 180.0
click at [390, 477] on div "SearchWithCriteria1848993f-9687-4985-bee1-56bb89b6bcb0 Work Title A FEW WORDS S…" at bounding box center [783, 436] width 1111 height 143
click at [1258, 554] on button "Search" at bounding box center [1277, 545] width 124 height 41
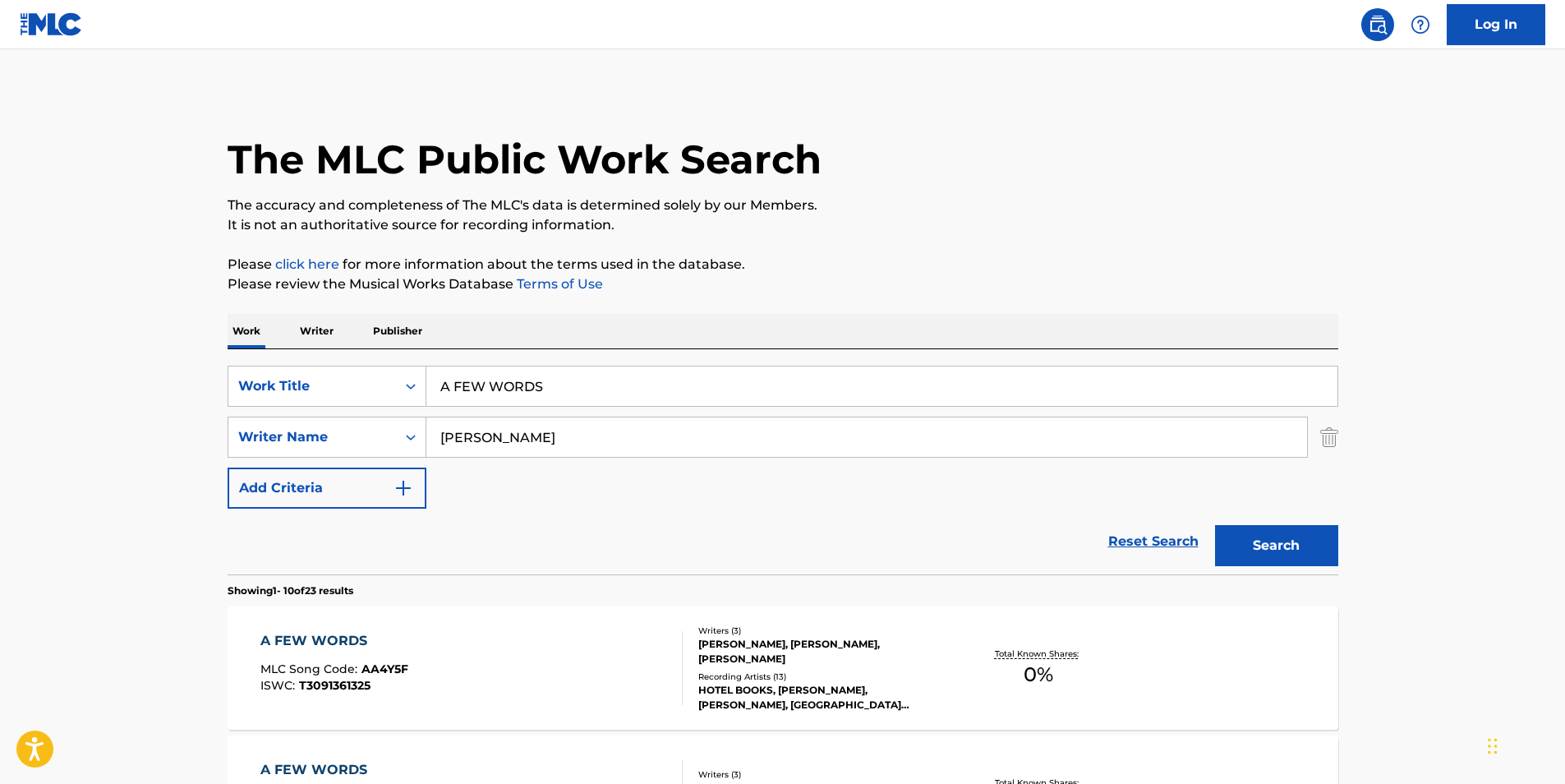
scroll to position [164, 0]
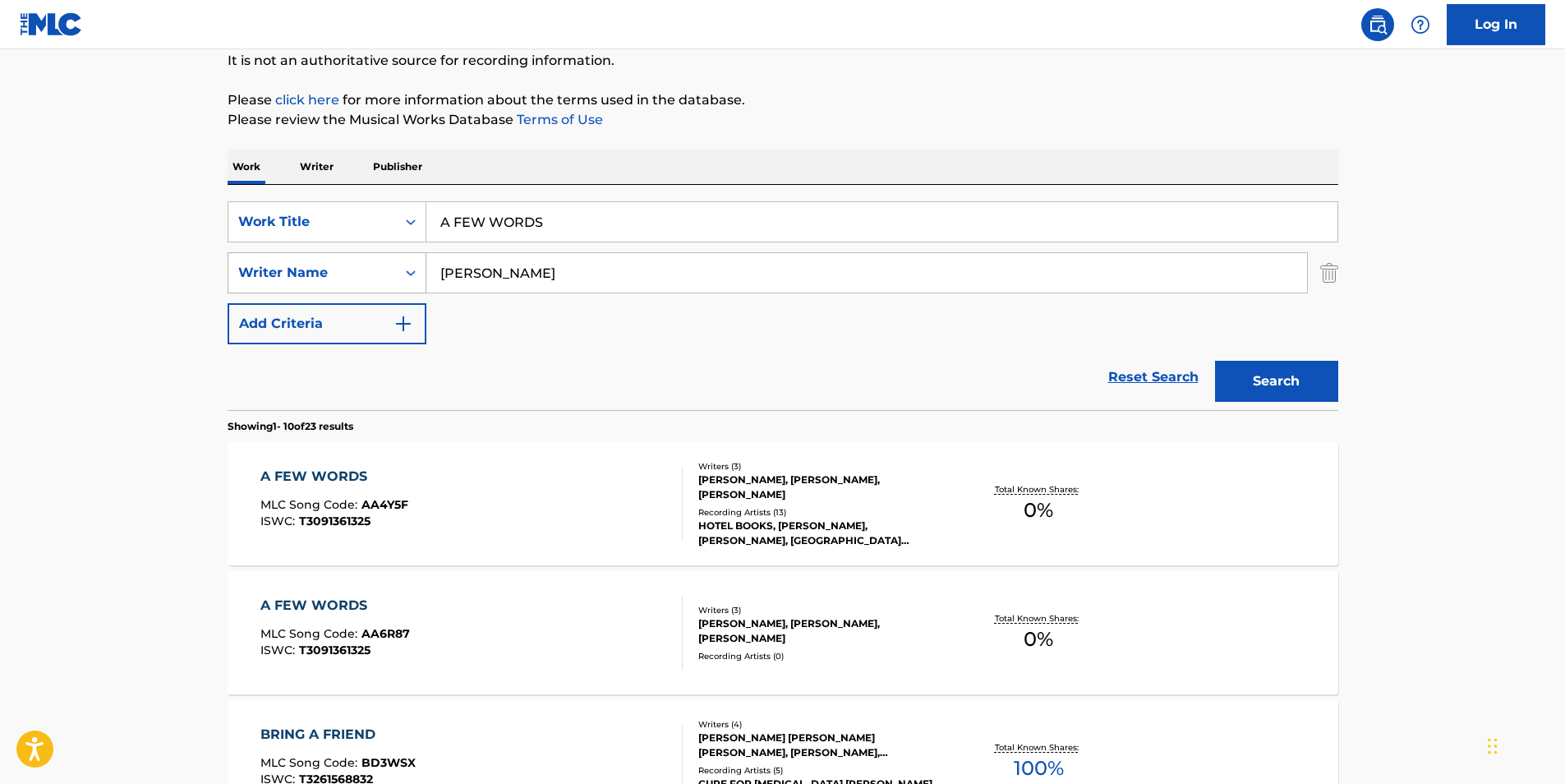
drag, startPoint x: 620, startPoint y: 275, endPoint x: 319, endPoint y: 281, distance: 301.1
click at [320, 281] on div "SearchWithCriteria72d65943-d23a-460e-aaee-06580454b847 Writer Name [PERSON_NAME]" at bounding box center [783, 273] width 1111 height 41
paste input "[PERSON_NAME]"
click at [1301, 392] on button "Search" at bounding box center [1277, 381] width 124 height 41
drag, startPoint x: 658, startPoint y: 262, endPoint x: 389, endPoint y: 273, distance: 269.2
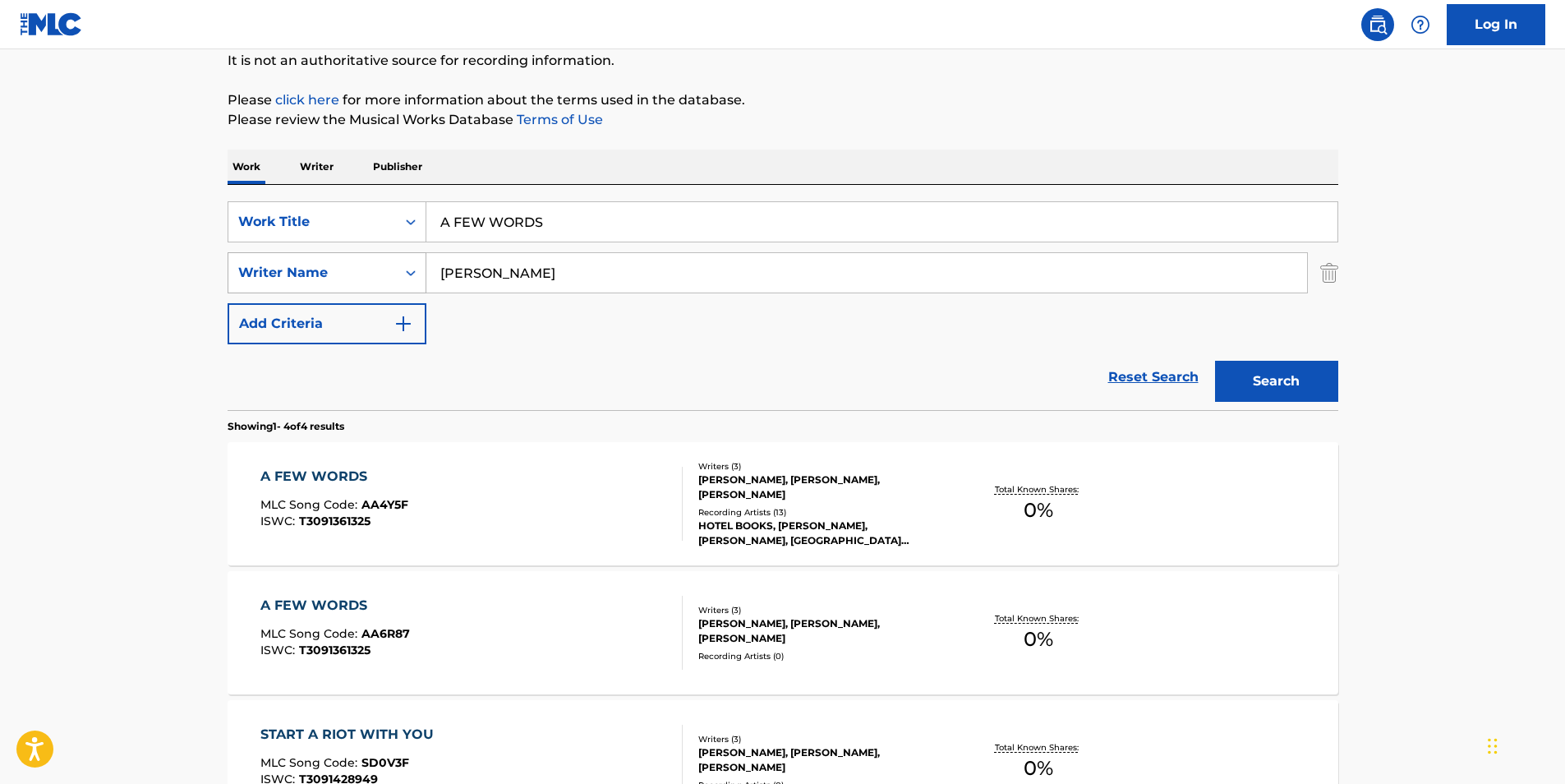
click at [298, 261] on div "SearchWithCriteria72d65943-d23a-460e-aaee-06580454b847 Writer Name [PERSON_NAME]" at bounding box center [783, 273] width 1111 height 41
paste input "[PERSON_NAME]"
type input "[PERSON_NAME]"
click at [1272, 384] on button "Search" at bounding box center [1277, 381] width 124 height 41
click at [406, 505] on div "MLC Song Code : AA4Y5F" at bounding box center [335, 507] width 148 height 17
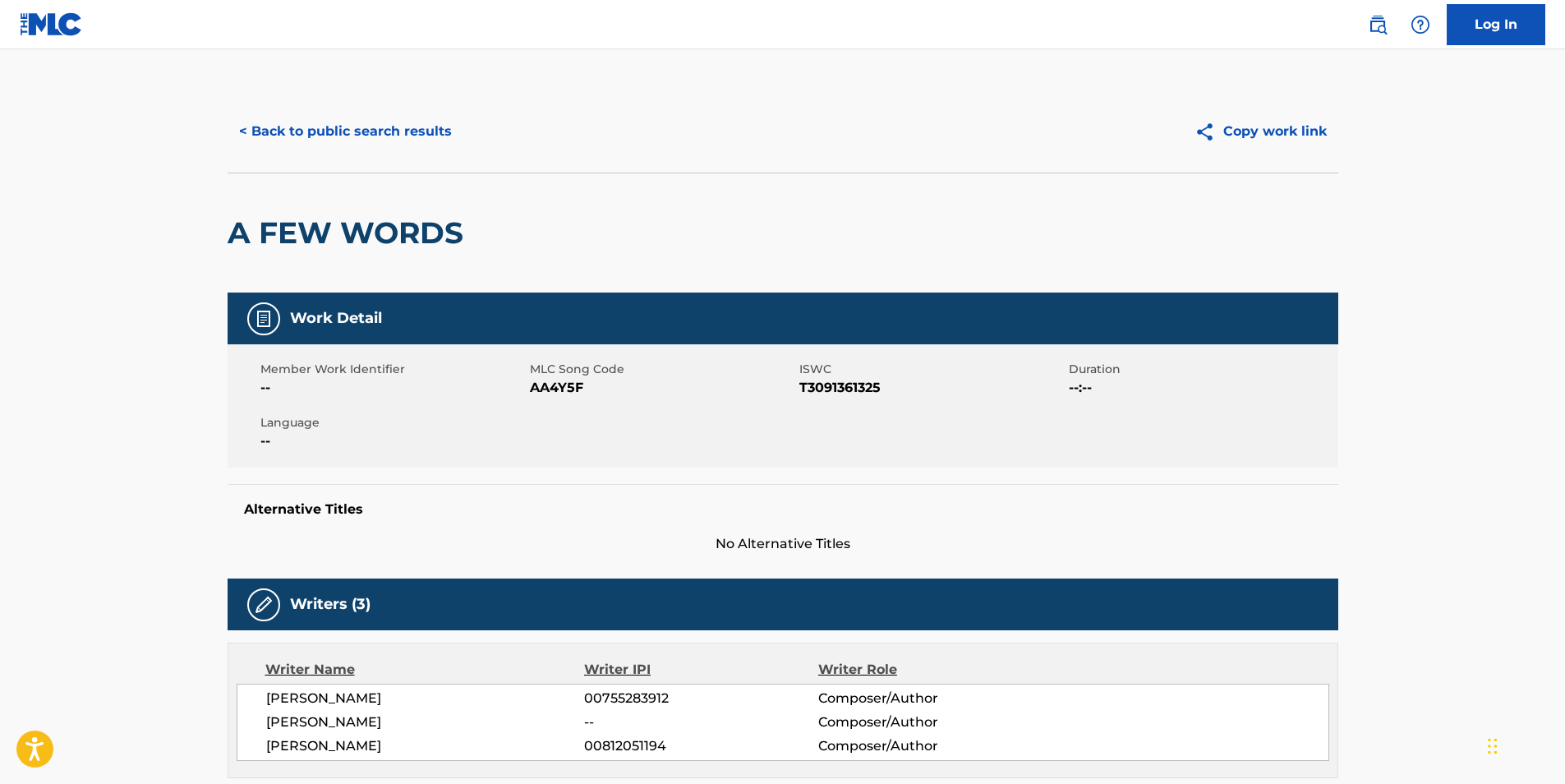
click at [552, 392] on span "AA4Y5F" at bounding box center [663, 387] width 265 height 20
copy span "AA4Y5F"
click at [265, 124] on button "< Back to public search results" at bounding box center [346, 131] width 236 height 41
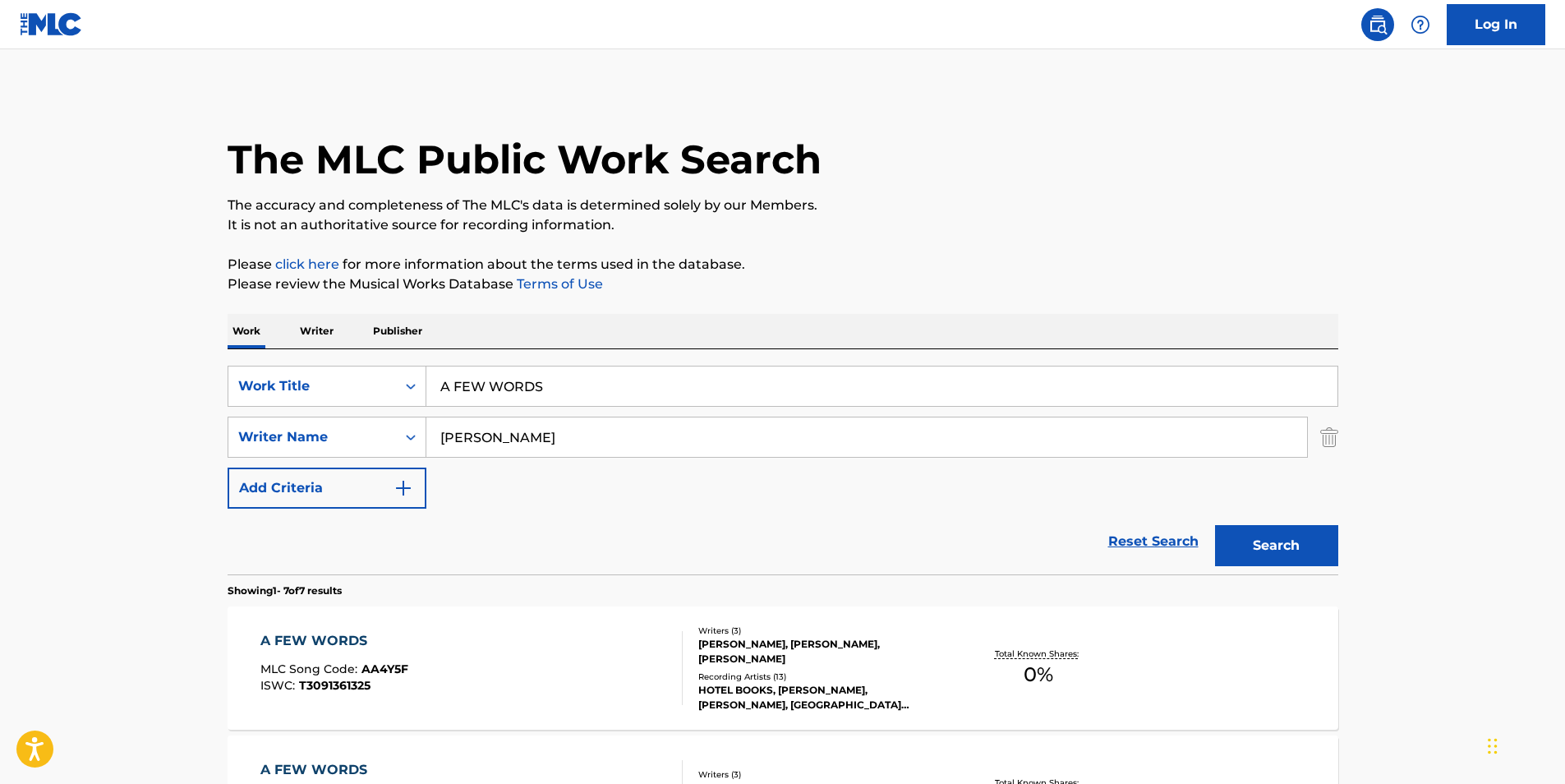
scroll to position [164, 0]
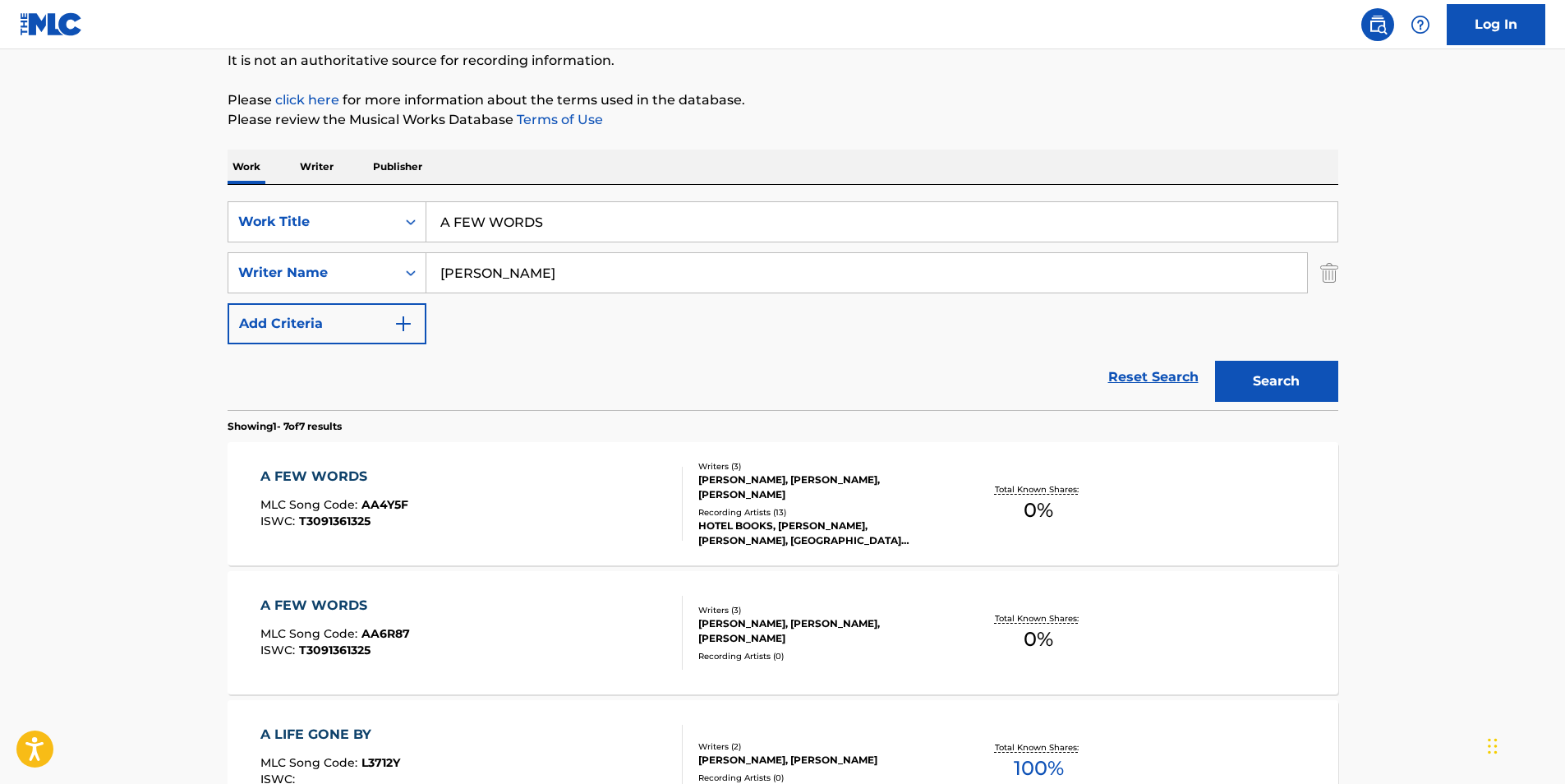
click at [388, 643] on div "ISWC : T3091361325" at bounding box center [335, 649] width 150 height 12
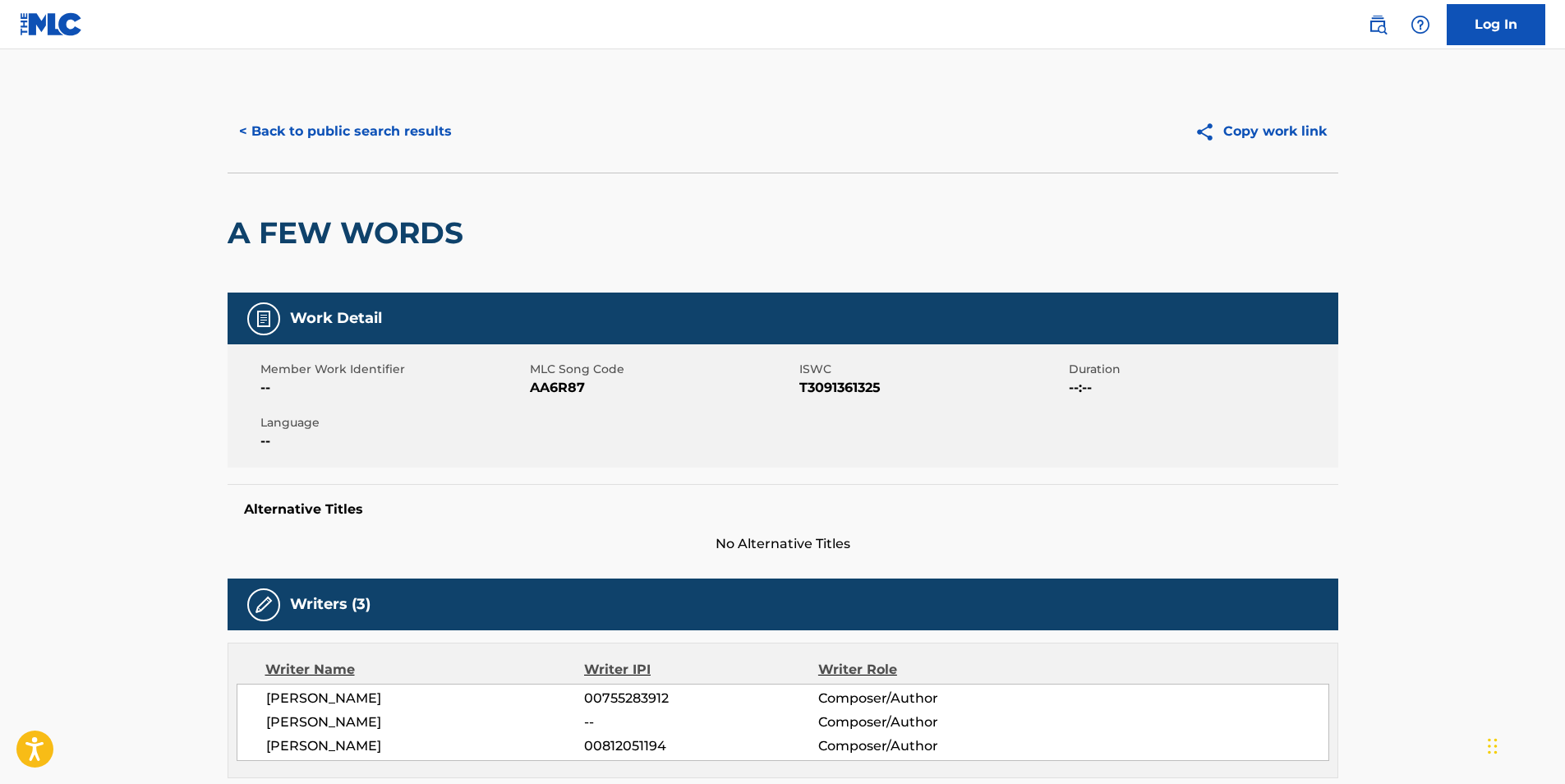
click at [583, 390] on span "AA6R87" at bounding box center [663, 387] width 265 height 20
click at [555, 386] on span "AA6R87" at bounding box center [663, 387] width 265 height 20
copy span "AA6R87"
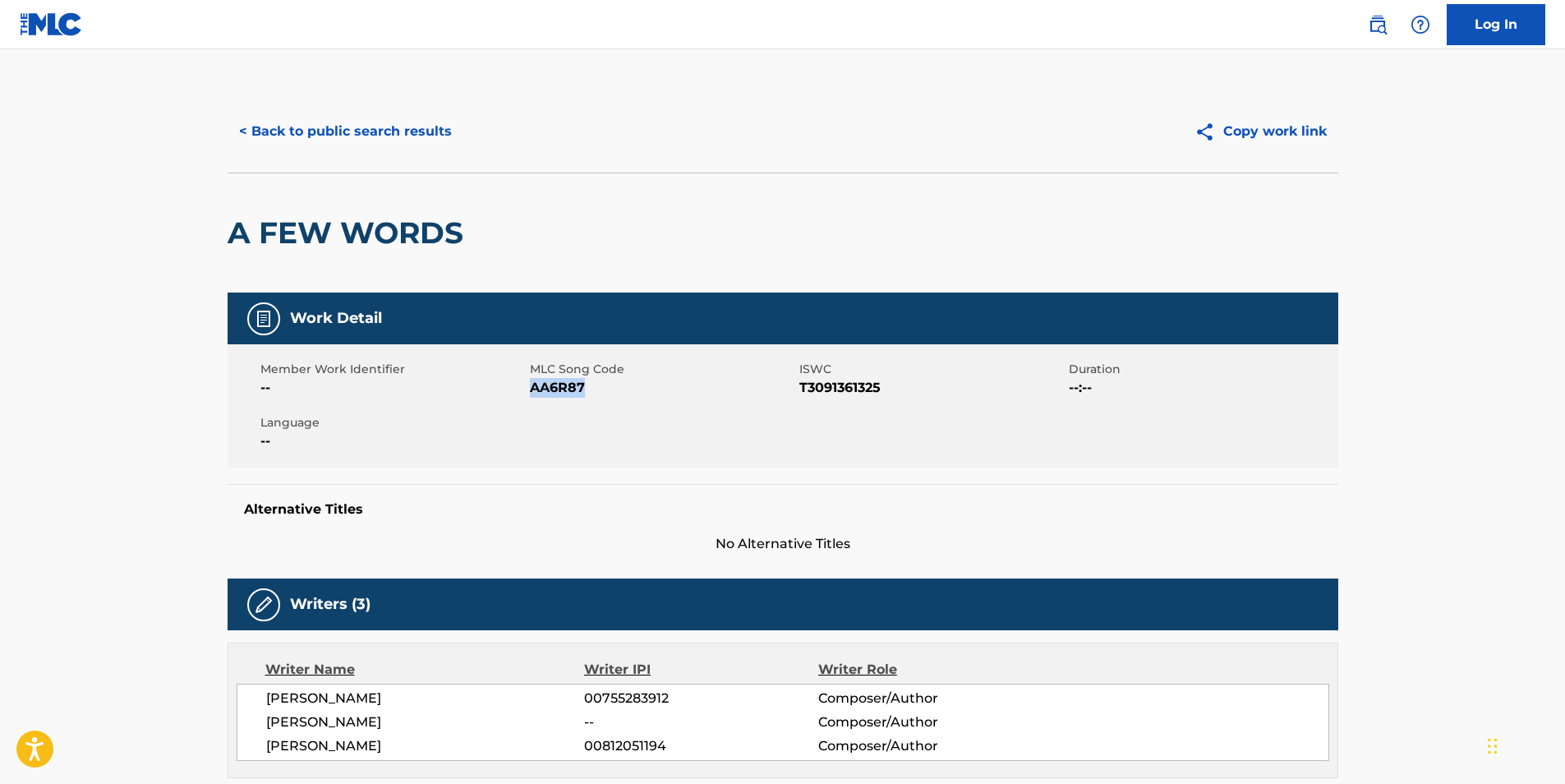
click at [384, 106] on div "< Back to public search results Copy work link" at bounding box center [783, 131] width 1111 height 82
click at [384, 126] on button "< Back to public search results" at bounding box center [346, 131] width 236 height 41
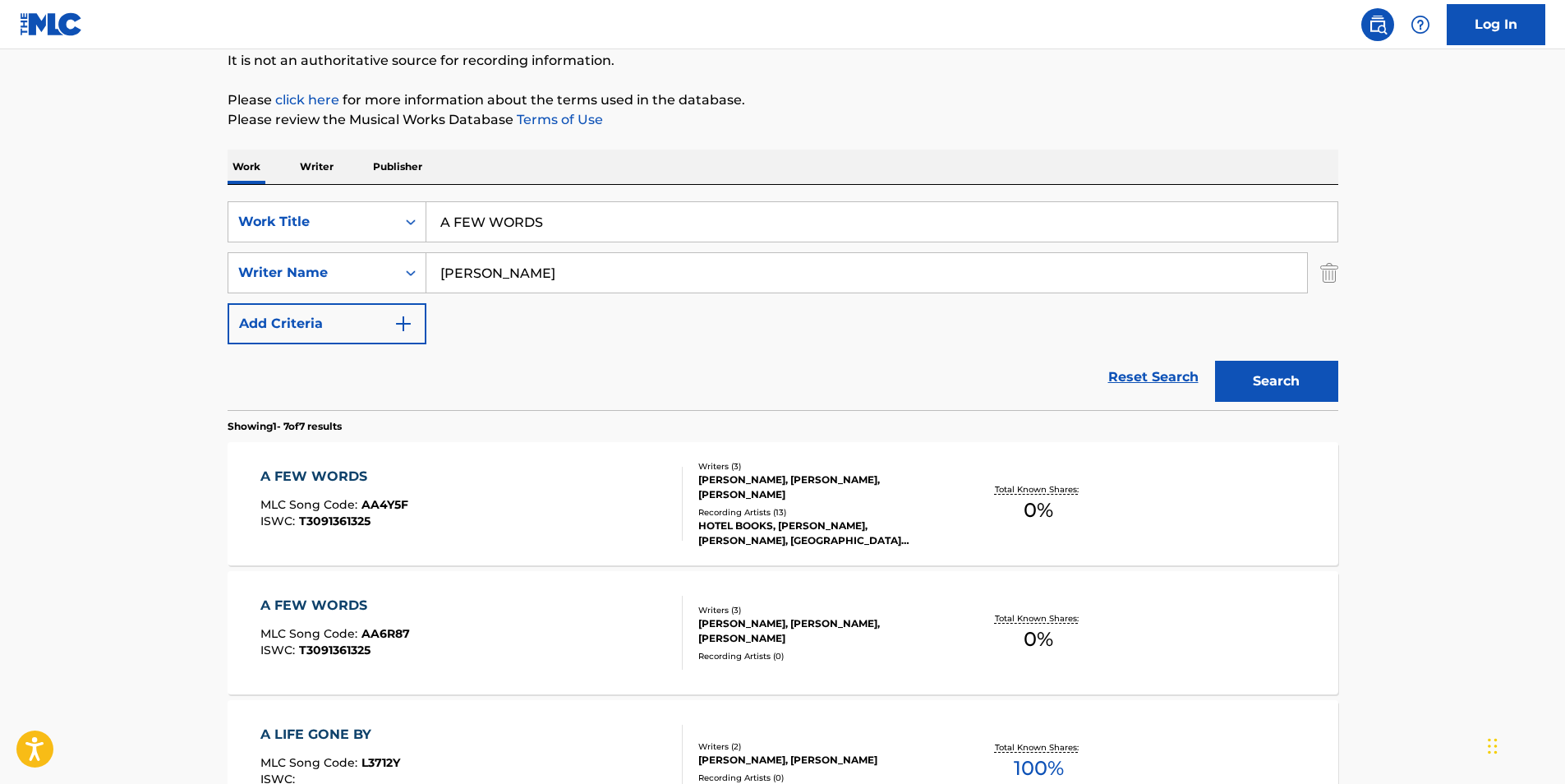
drag, startPoint x: 584, startPoint y: 215, endPoint x: 250, endPoint y: 23, distance: 385.3
click at [357, 244] on div "SearchWithCriteria1848993f-9687-4985-bee1-56bb89b6bcb0 Work Title A FEW WORDS S…" at bounding box center [783, 273] width 1111 height 143
paste input "Moon Shadows"
type input "Moon Shadows"
drag, startPoint x: 588, startPoint y: 259, endPoint x: 350, endPoint y: 297, distance: 241.0
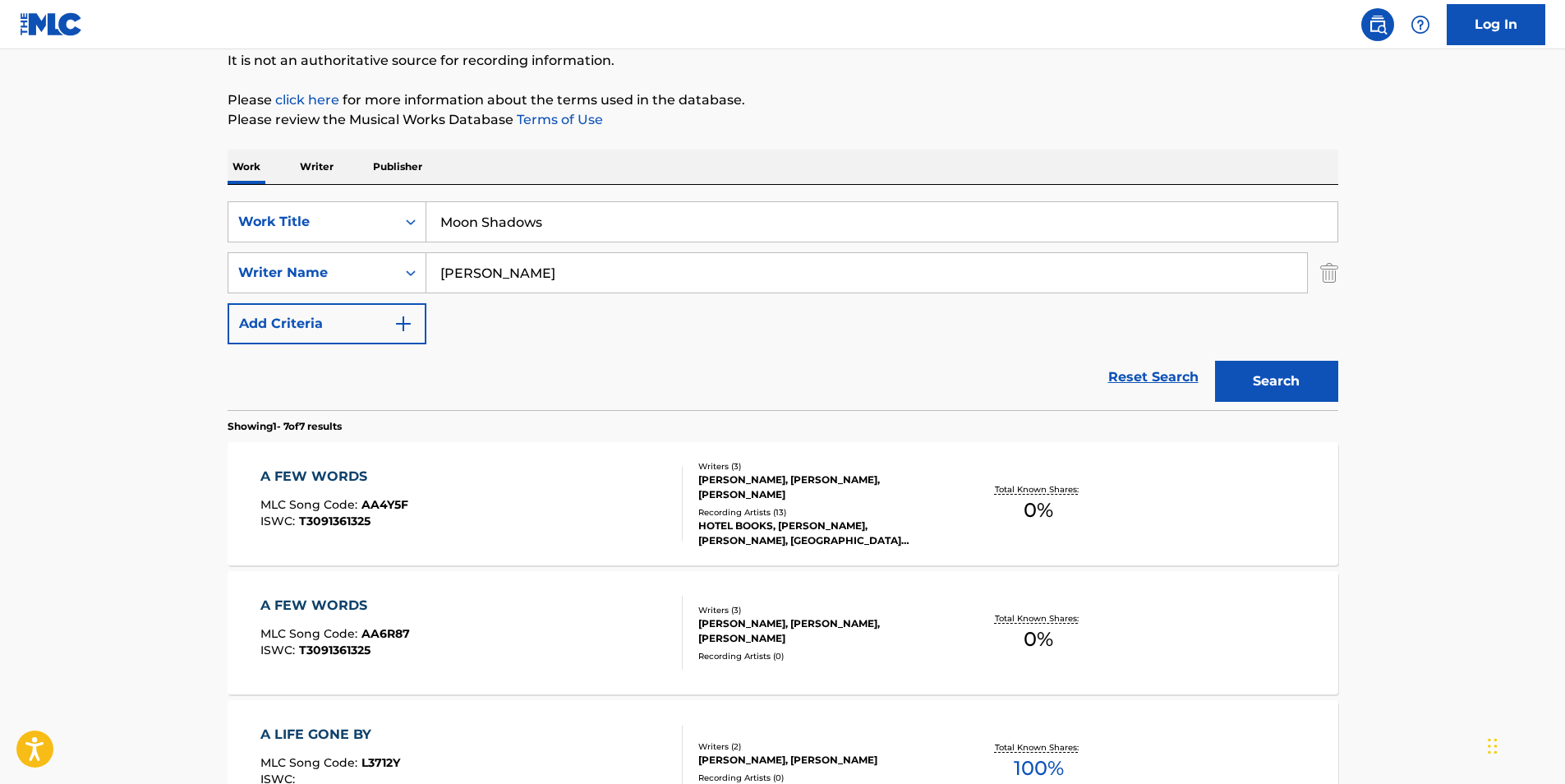
click at [328, 288] on div "SearchWithCriteria72d65943-d23a-460e-aaee-06580454b847 Writer Name [PERSON_NAME]" at bounding box center [783, 273] width 1111 height 41
paste input "Meditation"
click at [1218, 379] on button "Search" at bounding box center [1277, 381] width 124 height 41
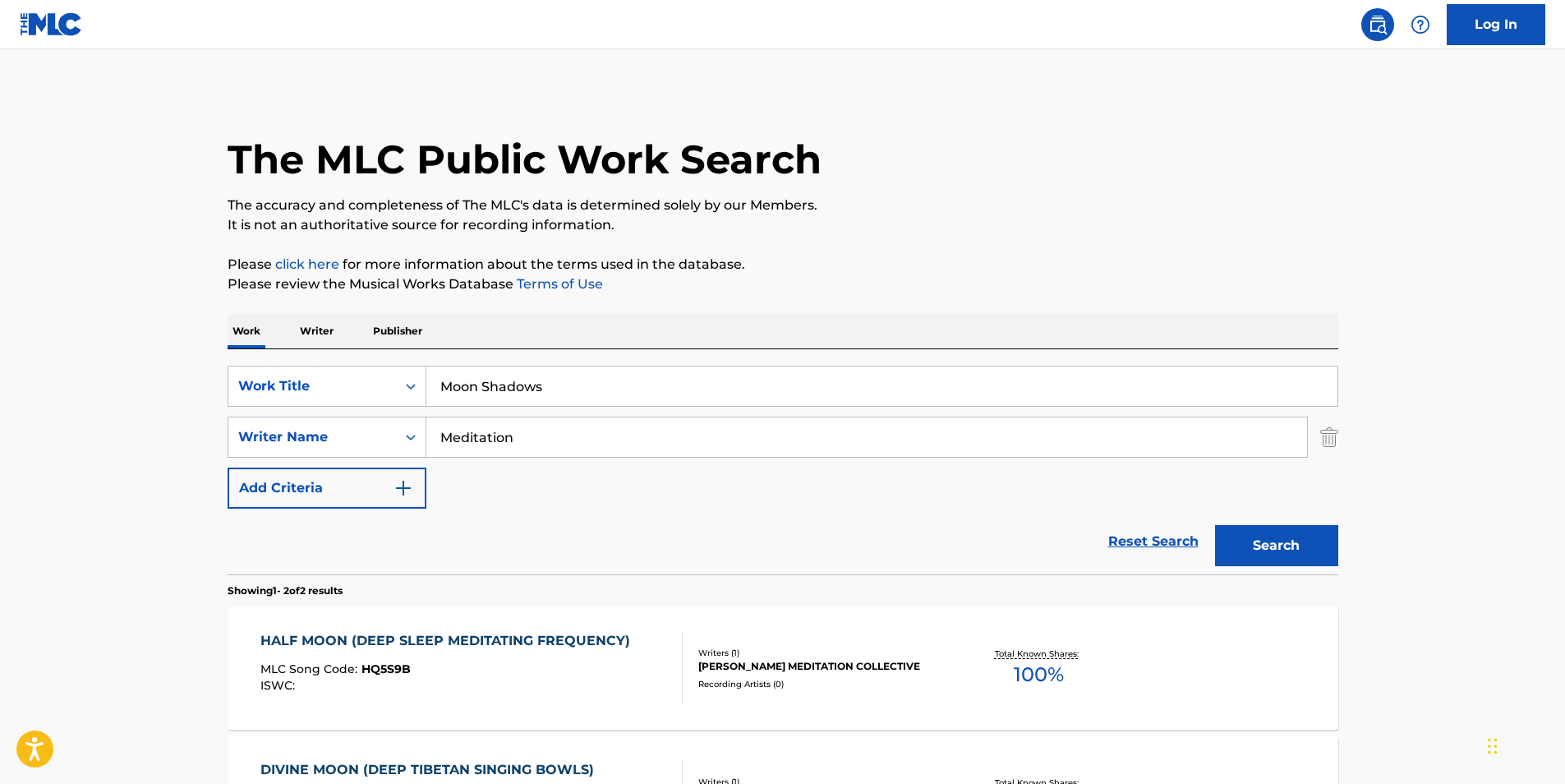
scroll to position [82, 0]
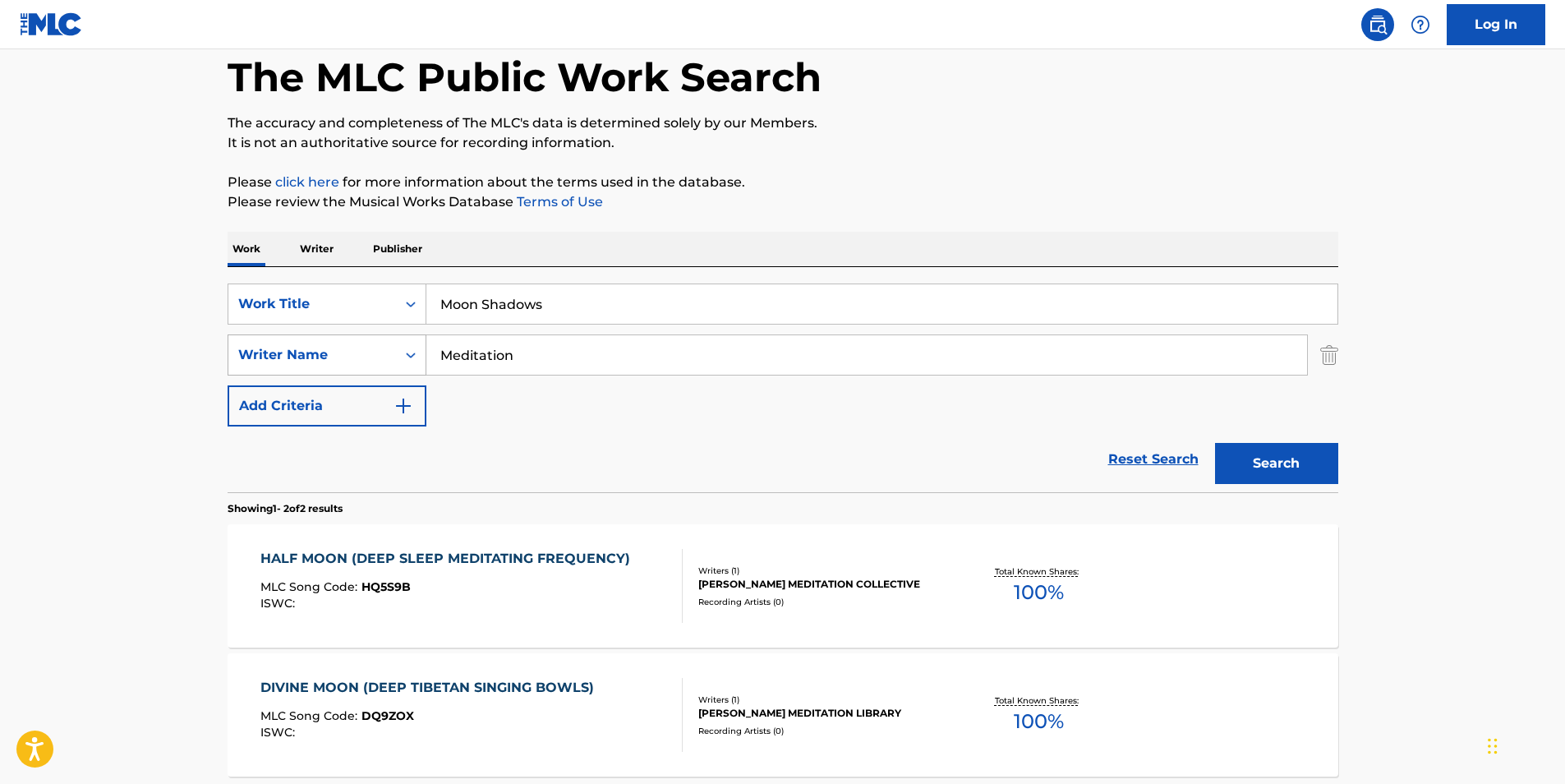
paste input "[PERSON_NAME] [PERSON_NAME]"
drag, startPoint x: 570, startPoint y: 358, endPoint x: 357, endPoint y: 355, distance: 213.0
click at [357, 355] on div "SearchWithCriteria72d65943-d23a-460e-aaee-06580454b847 Writer Name Meditation" at bounding box center [783, 355] width 1111 height 41
type input "[PERSON_NAME] [PERSON_NAME]"
click at [1274, 460] on button "Search" at bounding box center [1277, 464] width 124 height 41
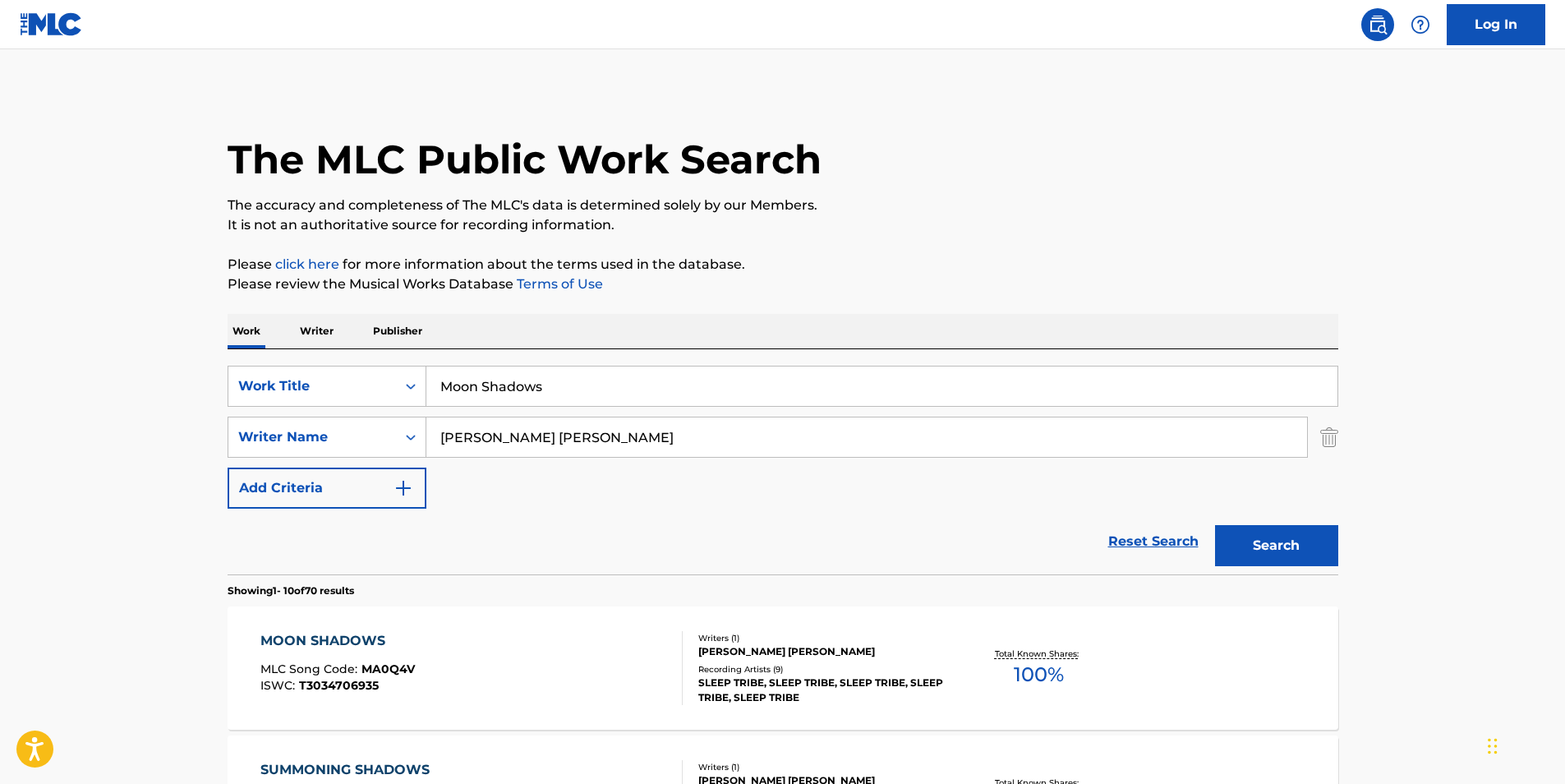
scroll to position [164, 0]
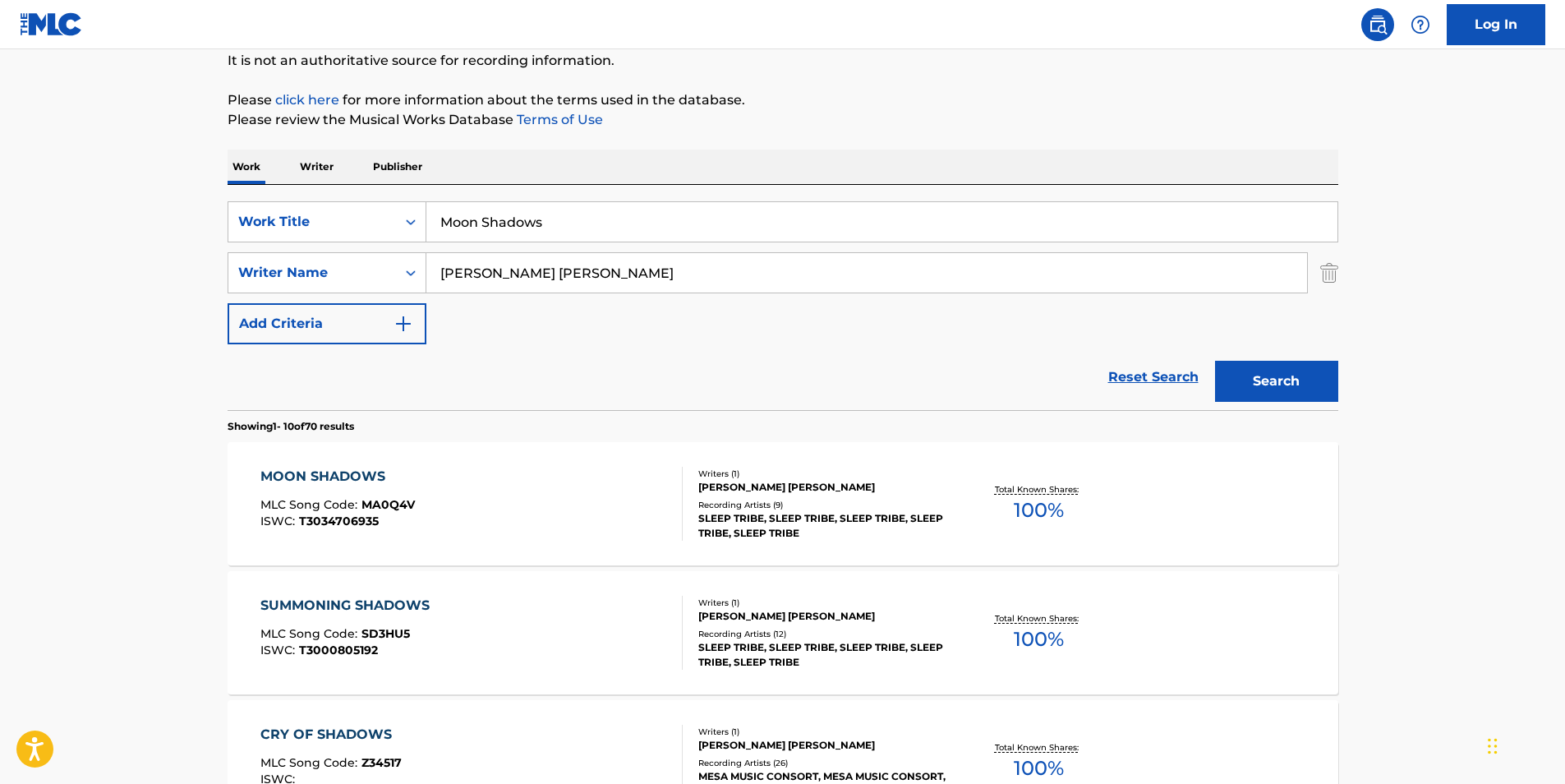
click at [300, 505] on span "MLC Song Code :" at bounding box center [311, 505] width 101 height 15
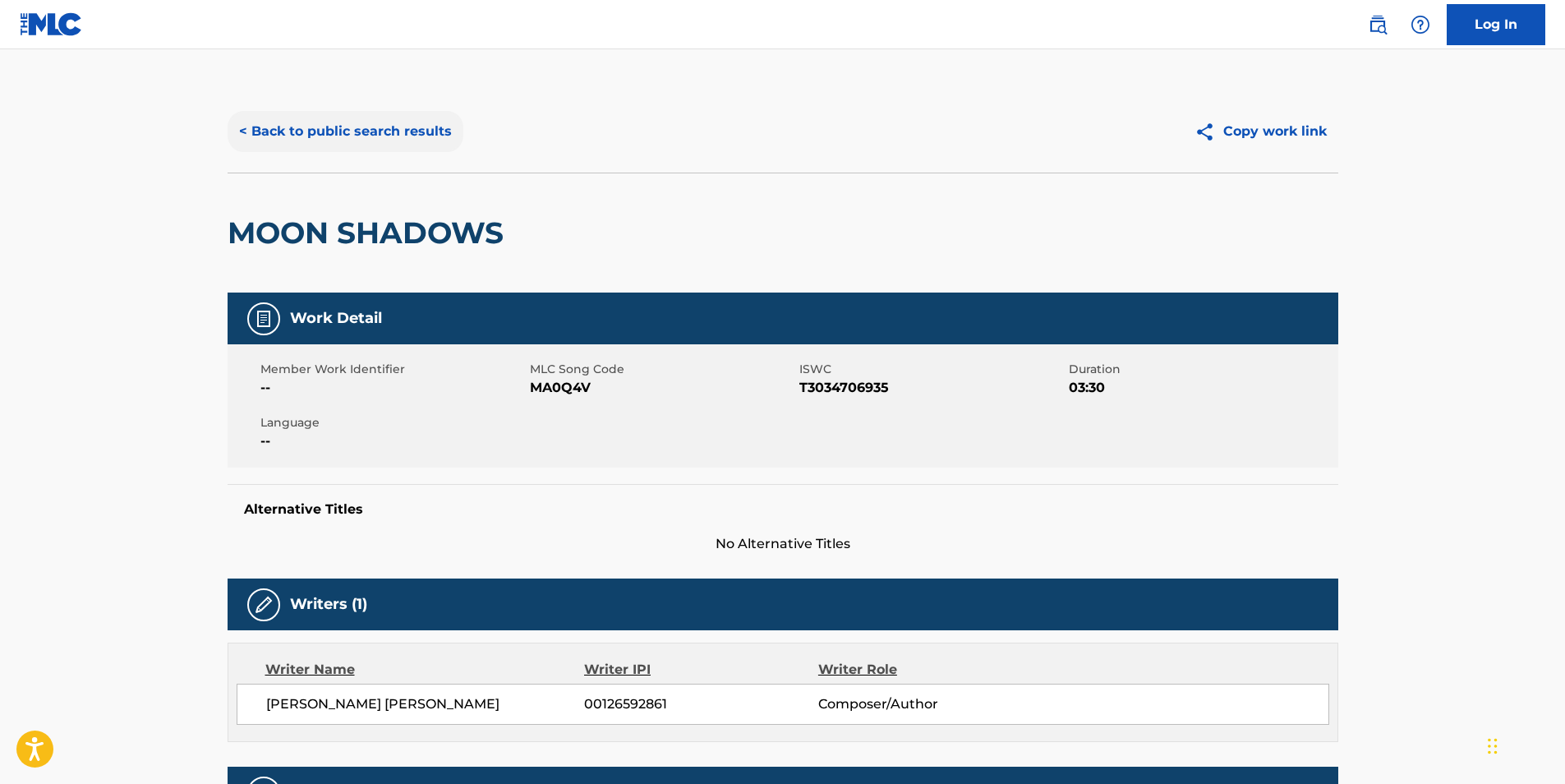
click at [297, 146] on button "< Back to public search results" at bounding box center [346, 131] width 236 height 41
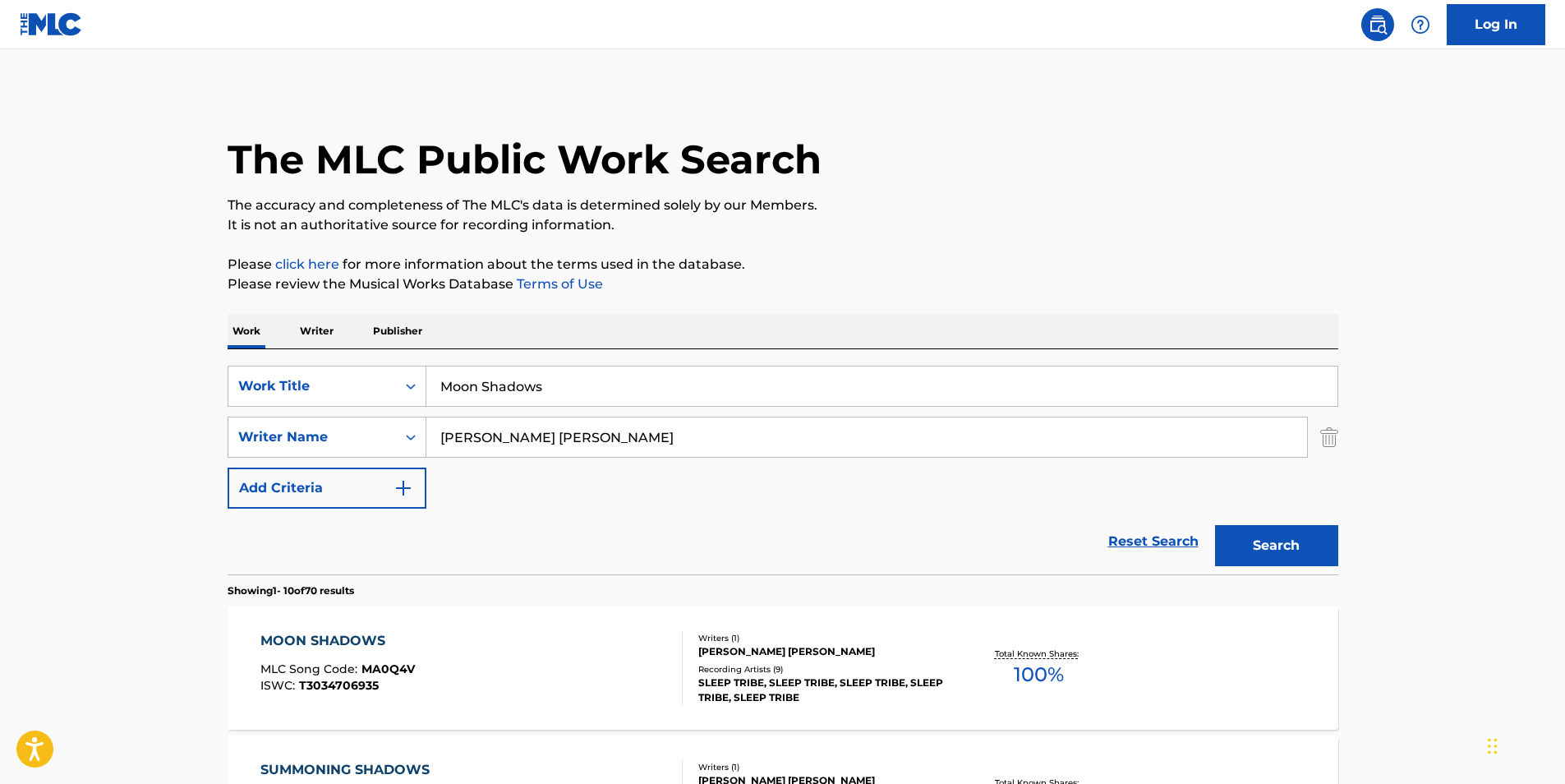
scroll to position [164, 0]
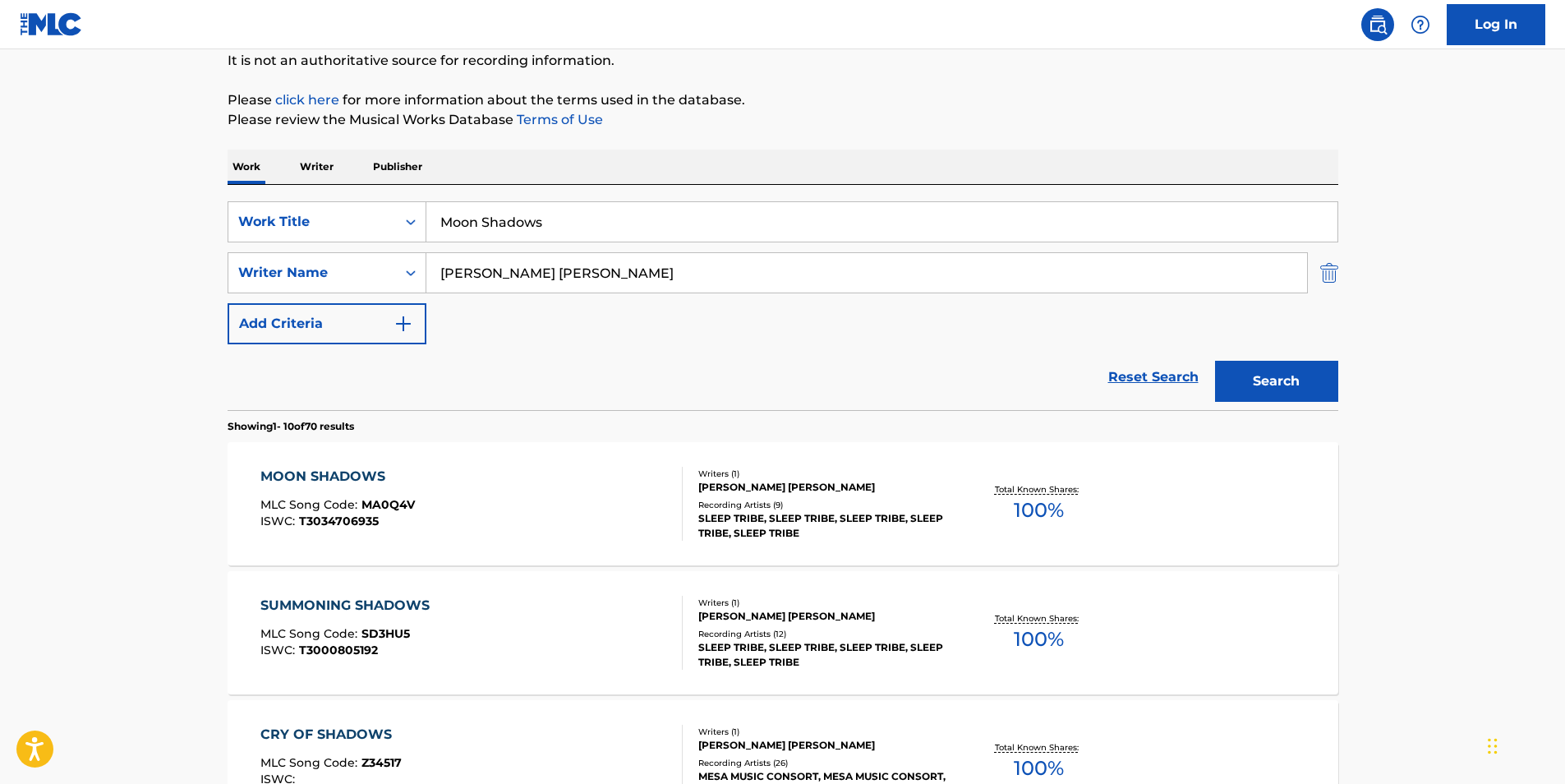
click at [1322, 267] on img "Search Form" at bounding box center [1329, 273] width 18 height 41
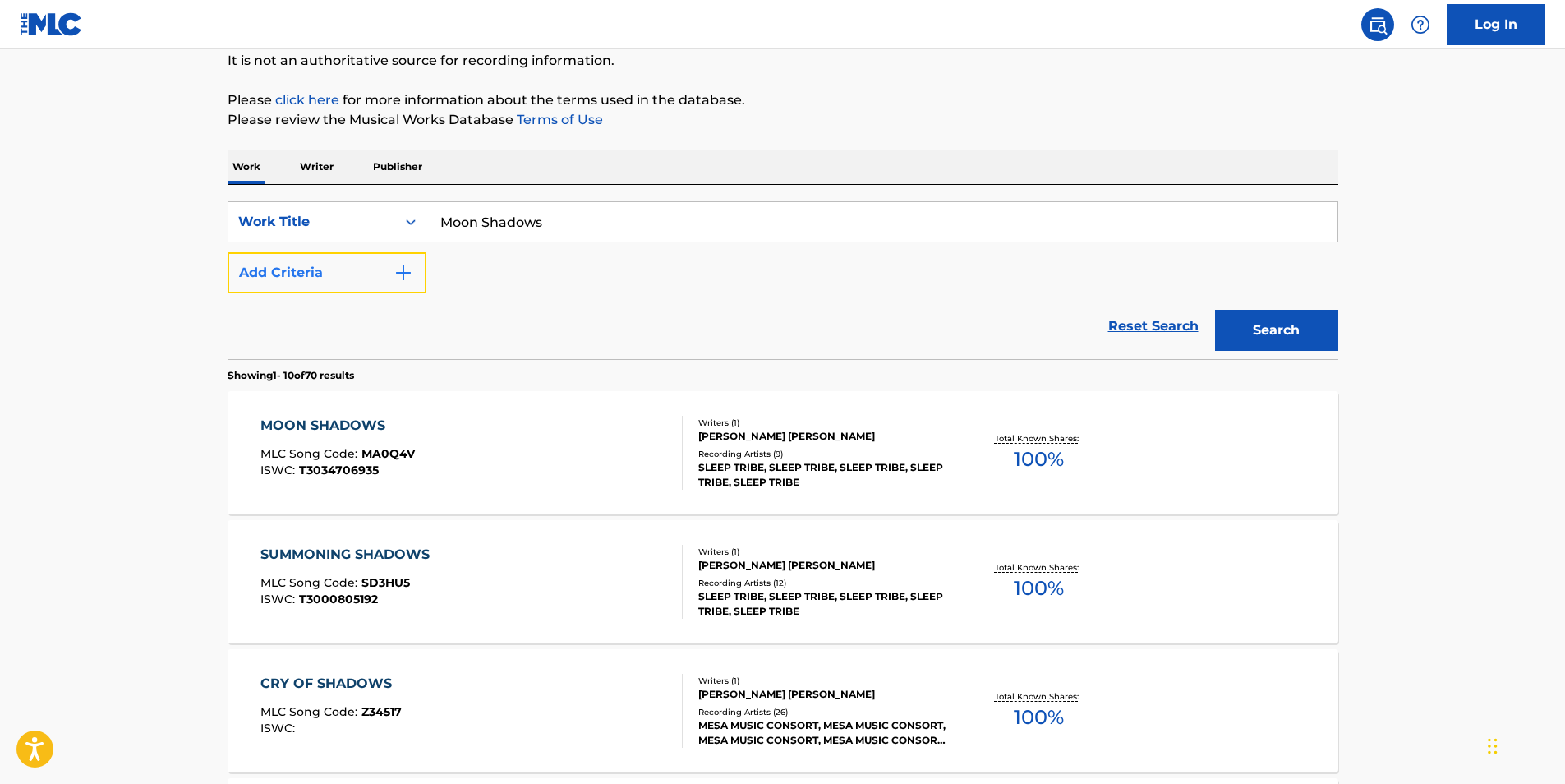
click at [371, 273] on button "Add Criteria" at bounding box center [327, 273] width 199 height 41
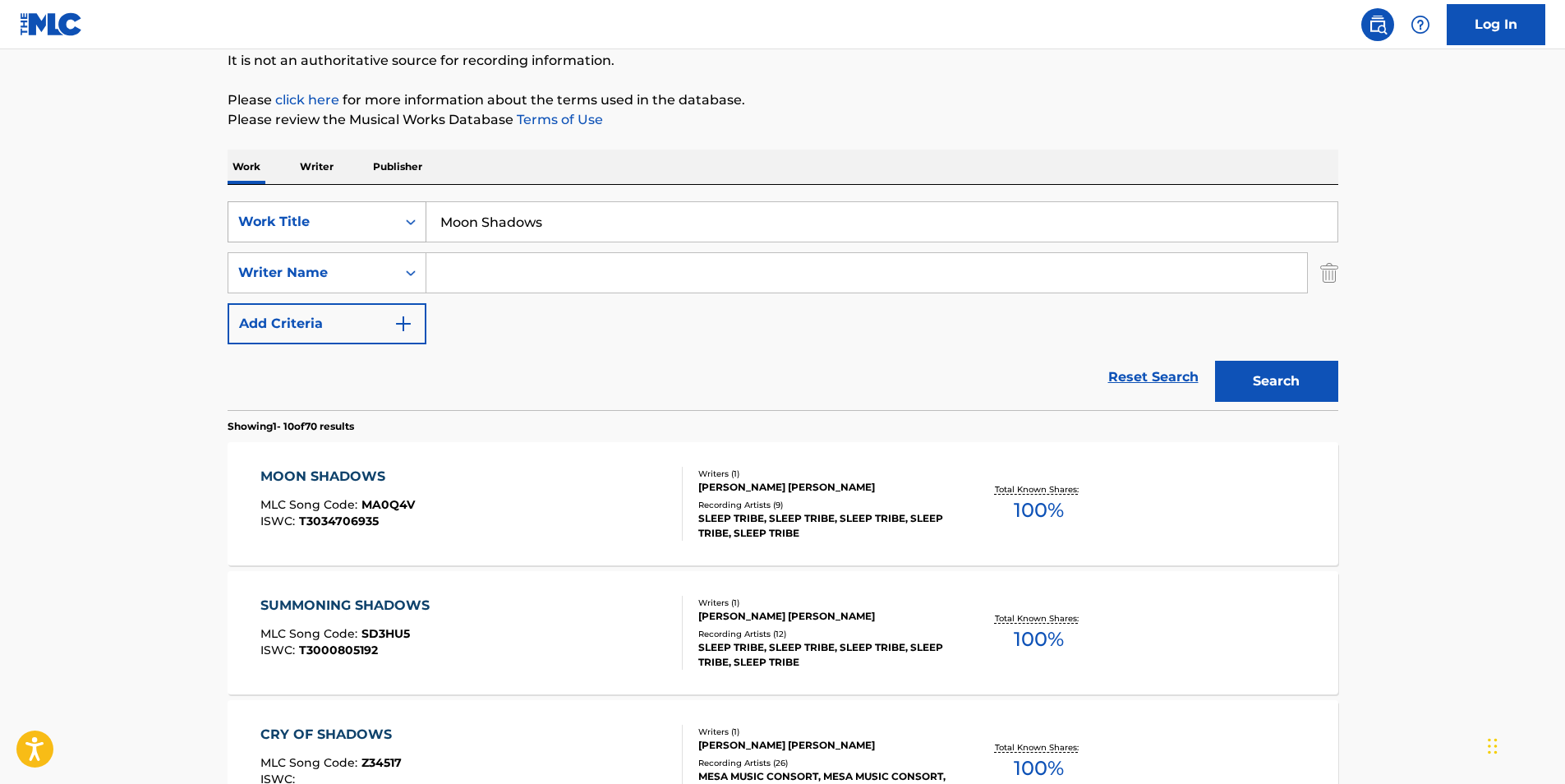
drag, startPoint x: 676, startPoint y: 218, endPoint x: 263, endPoint y: 222, distance: 413.0
click at [263, 222] on div "SearchWithCriteria1848993f-9687-4985-bee1-56bb89b6bcb0 Work Title Moon Shadows" at bounding box center [783, 222] width 1111 height 41
paste input "DEFILER OF THE DEAD"
type input "DEFILER OF THE DEAD"
click at [562, 285] on input "Search Form" at bounding box center [867, 273] width 881 height 39
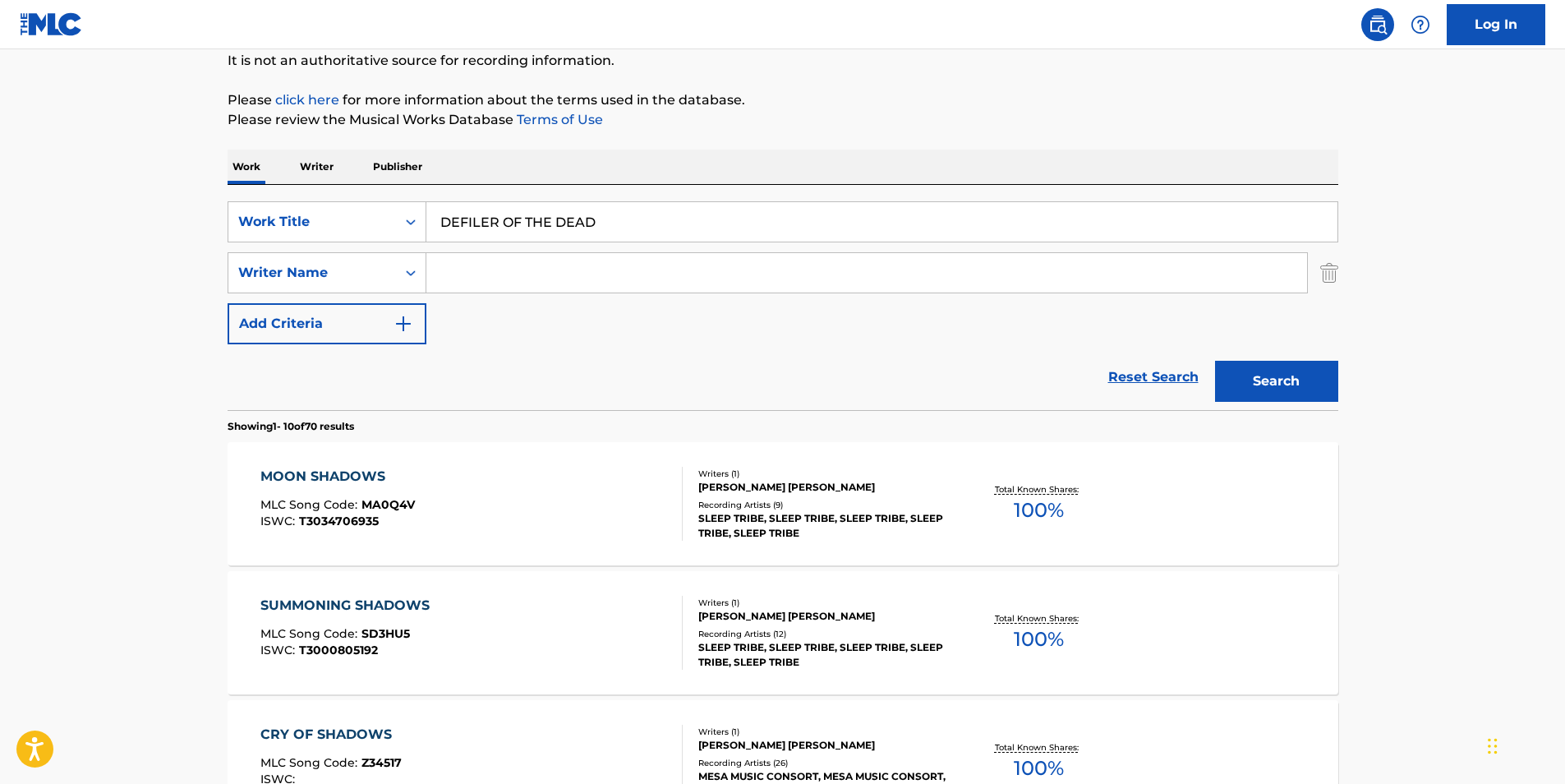
paste input "[PERSON_NAME]"
click at [1260, 397] on button "Search" at bounding box center [1277, 381] width 124 height 41
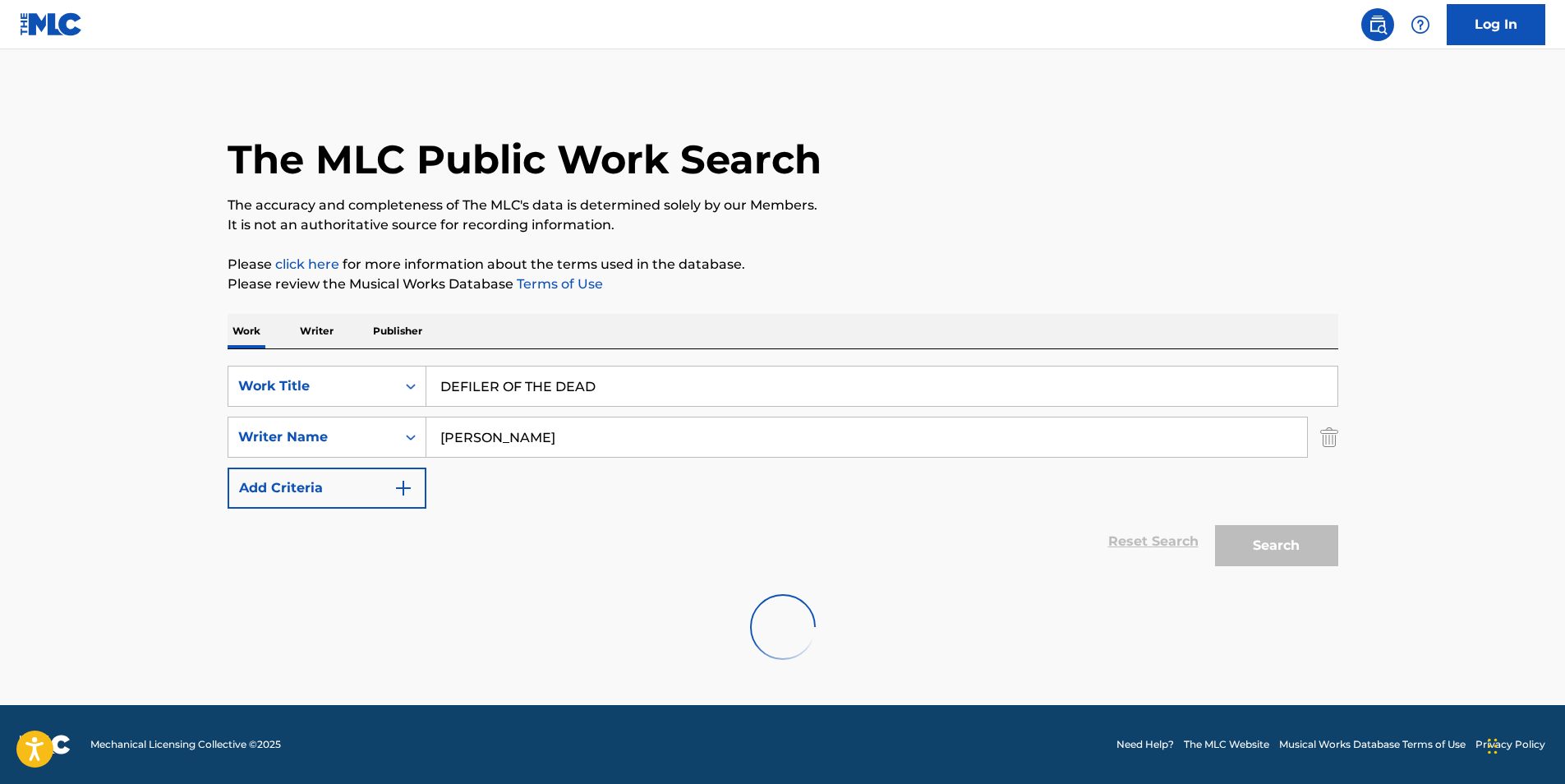
scroll to position [0, 0]
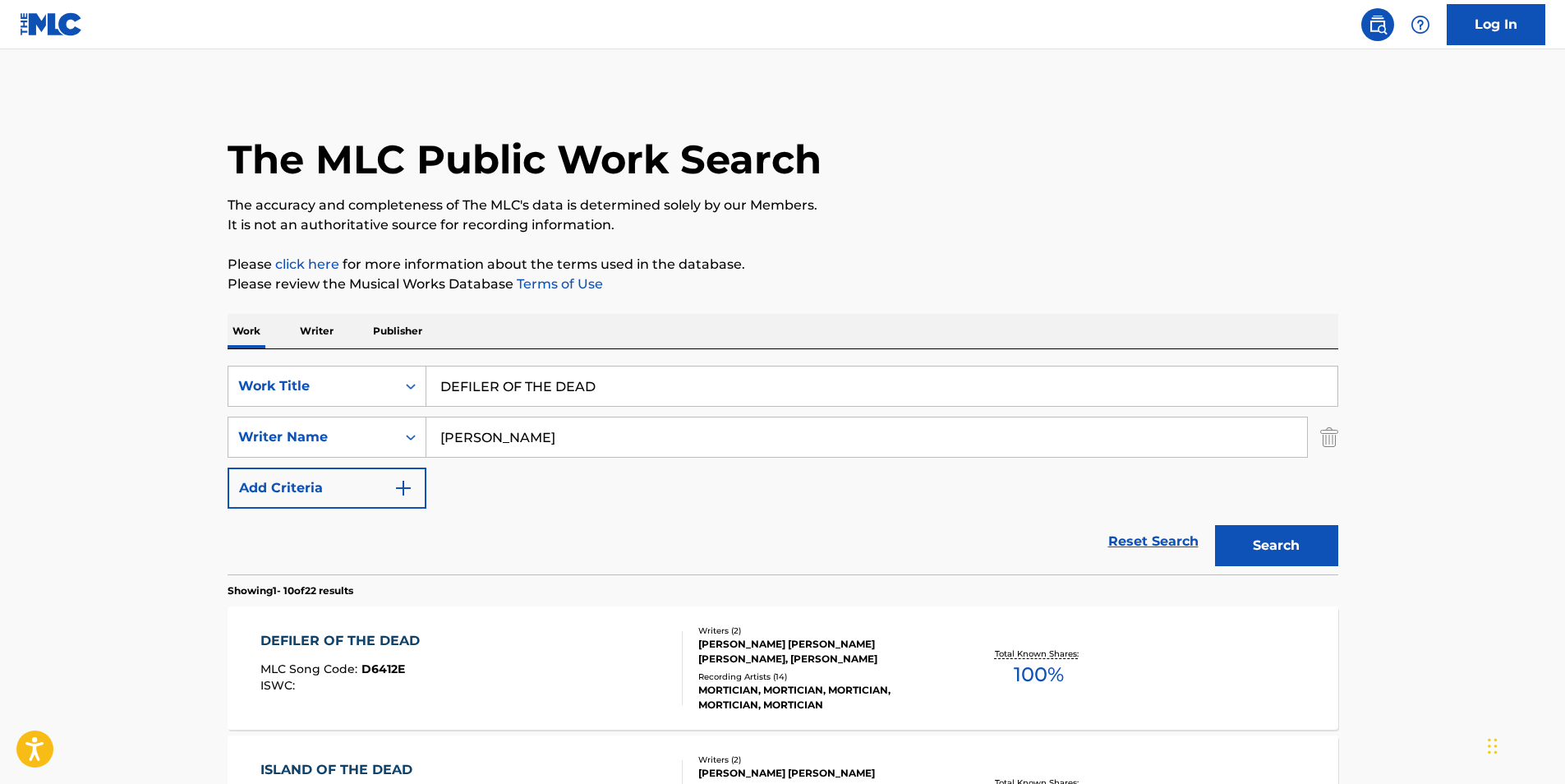
drag, startPoint x: 574, startPoint y: 439, endPoint x: 372, endPoint y: 464, distance: 203.5
click at [367, 464] on div "SearchWithCriteria1848993f-9687-4985-bee1-56bb89b6bcb0 Work Title DEFILER OF TH…" at bounding box center [783, 436] width 1111 height 143
paste input "[PERSON_NAME]"
type input "[PERSON_NAME]"
click at [1262, 539] on button "Search" at bounding box center [1277, 545] width 124 height 41
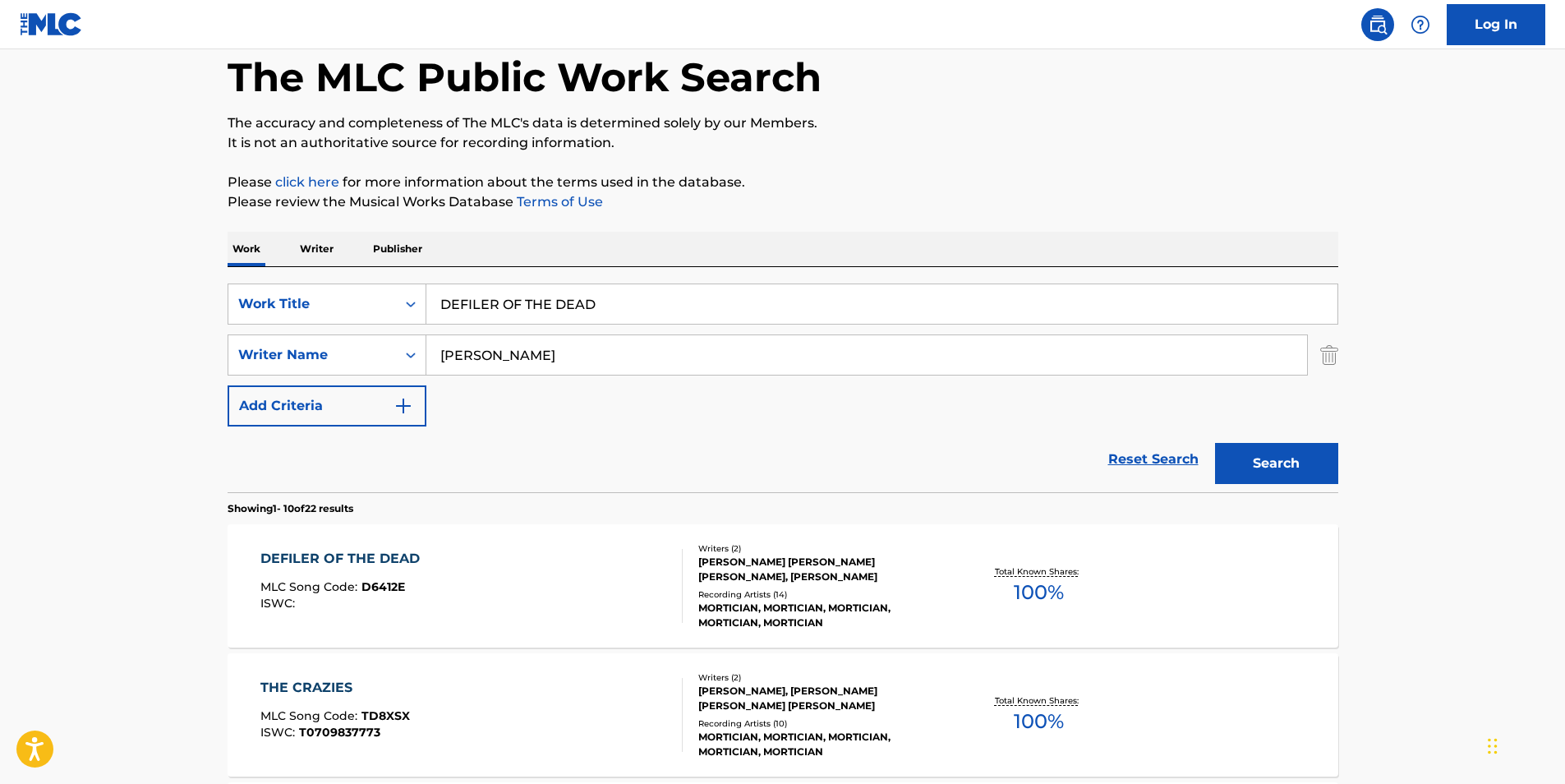
scroll to position [329, 0]
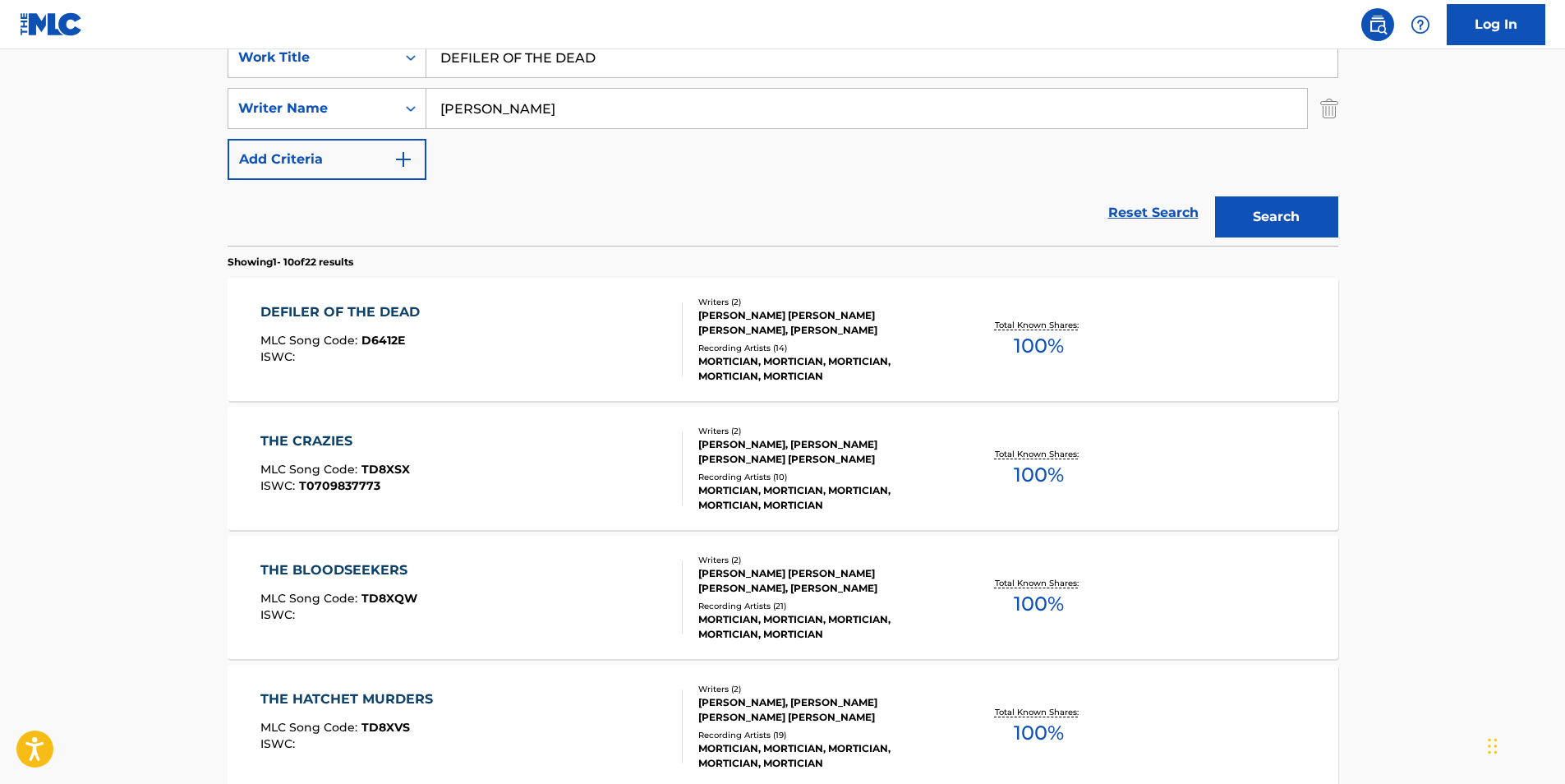
click at [431, 356] on div "DEFILER OF THE DEAD MLC Song Code : D6412E ISWC :" at bounding box center [471, 339] width 423 height 74
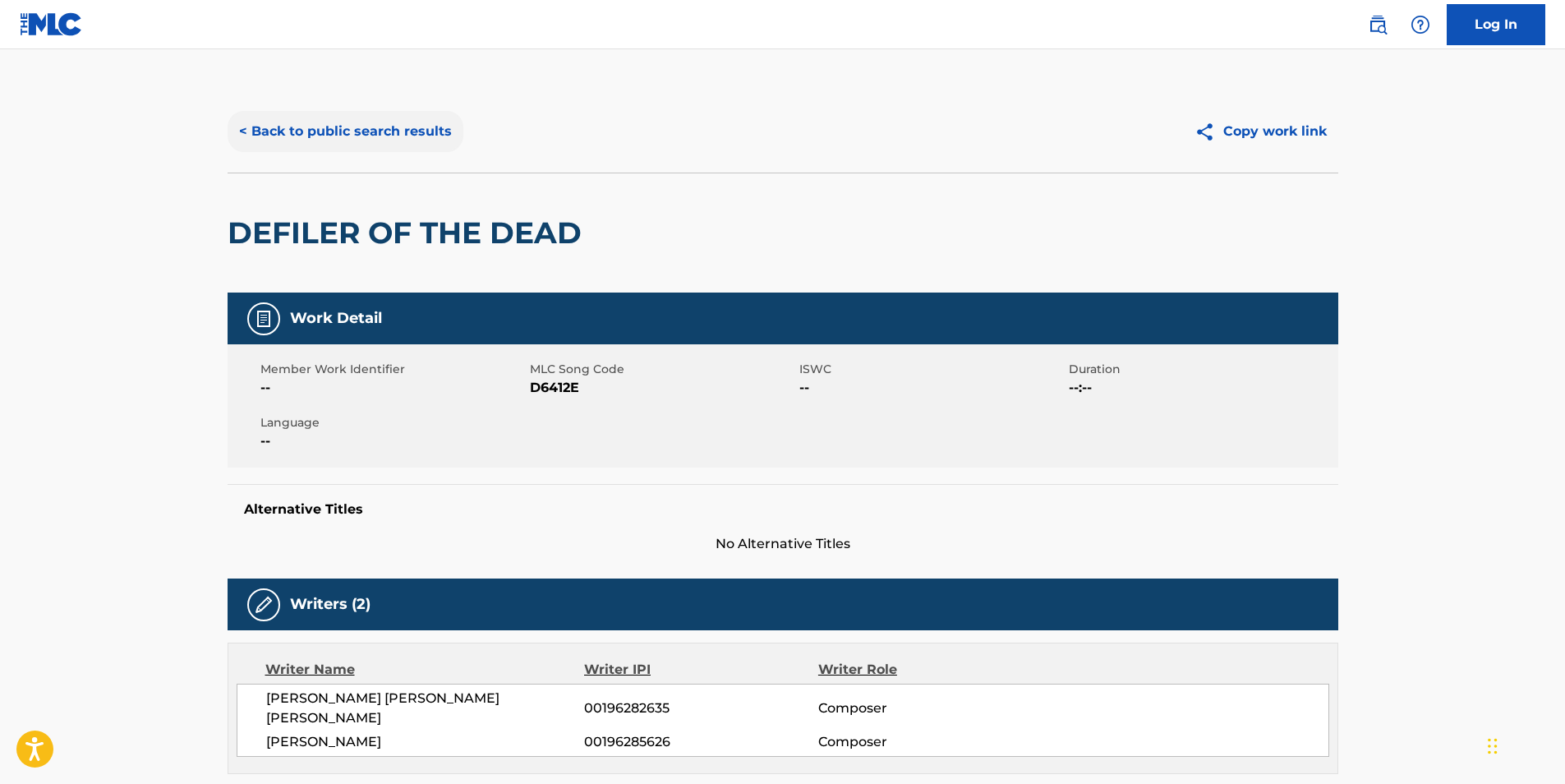
click at [295, 150] on button "< Back to public search results" at bounding box center [346, 131] width 236 height 41
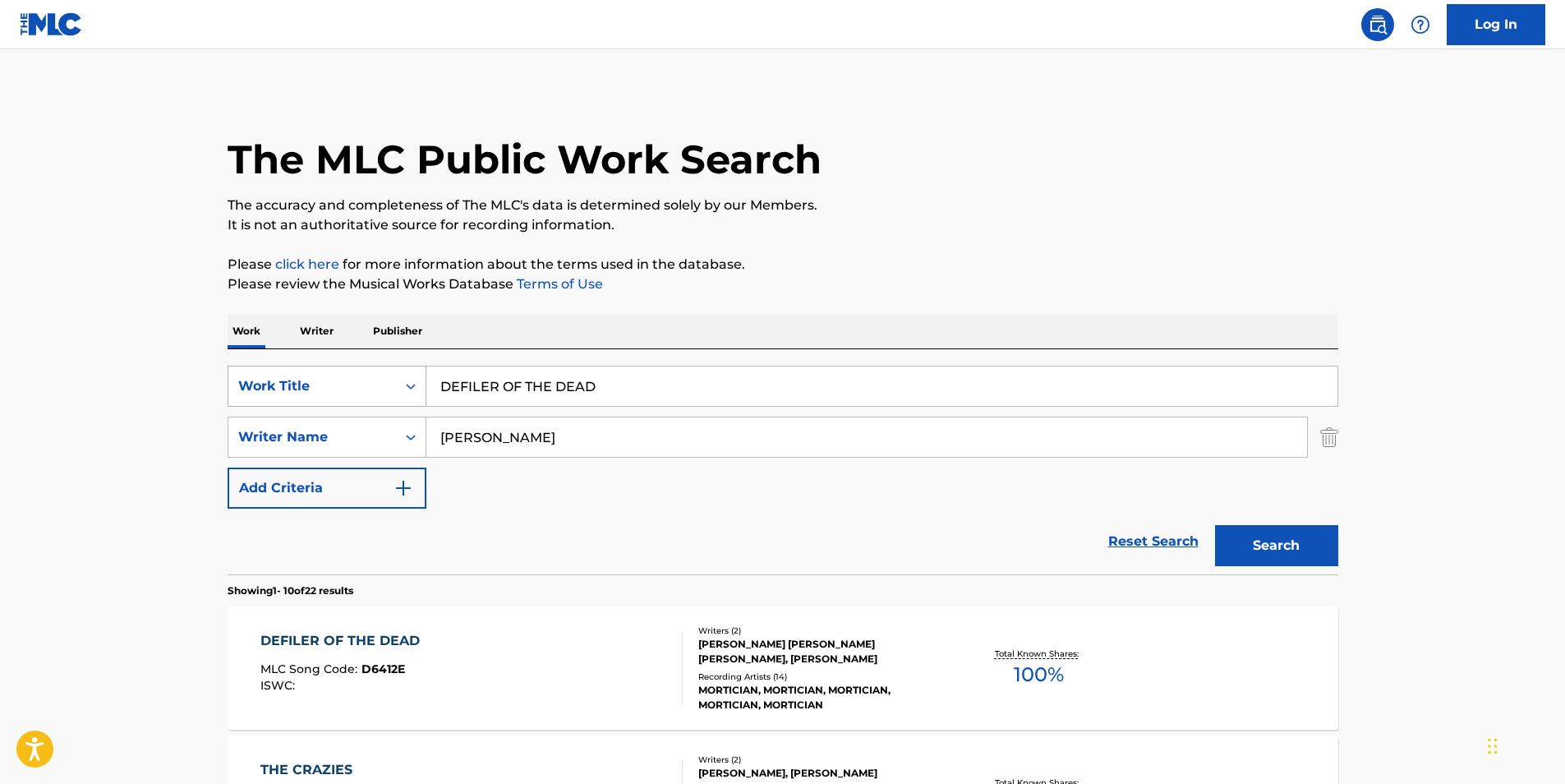
paste input "Whore Adore"
drag, startPoint x: 639, startPoint y: 397, endPoint x: 263, endPoint y: 384, distance: 376.2
click at [263, 384] on div "SearchWithCriteria1848993f-9687-4985-bee1-56bb89b6bcb0 Work Title DEFILER OF TH…" at bounding box center [783, 386] width 1111 height 41
type input "Whore Adore"
drag, startPoint x: 556, startPoint y: 430, endPoint x: 440, endPoint y: 451, distance: 117.9
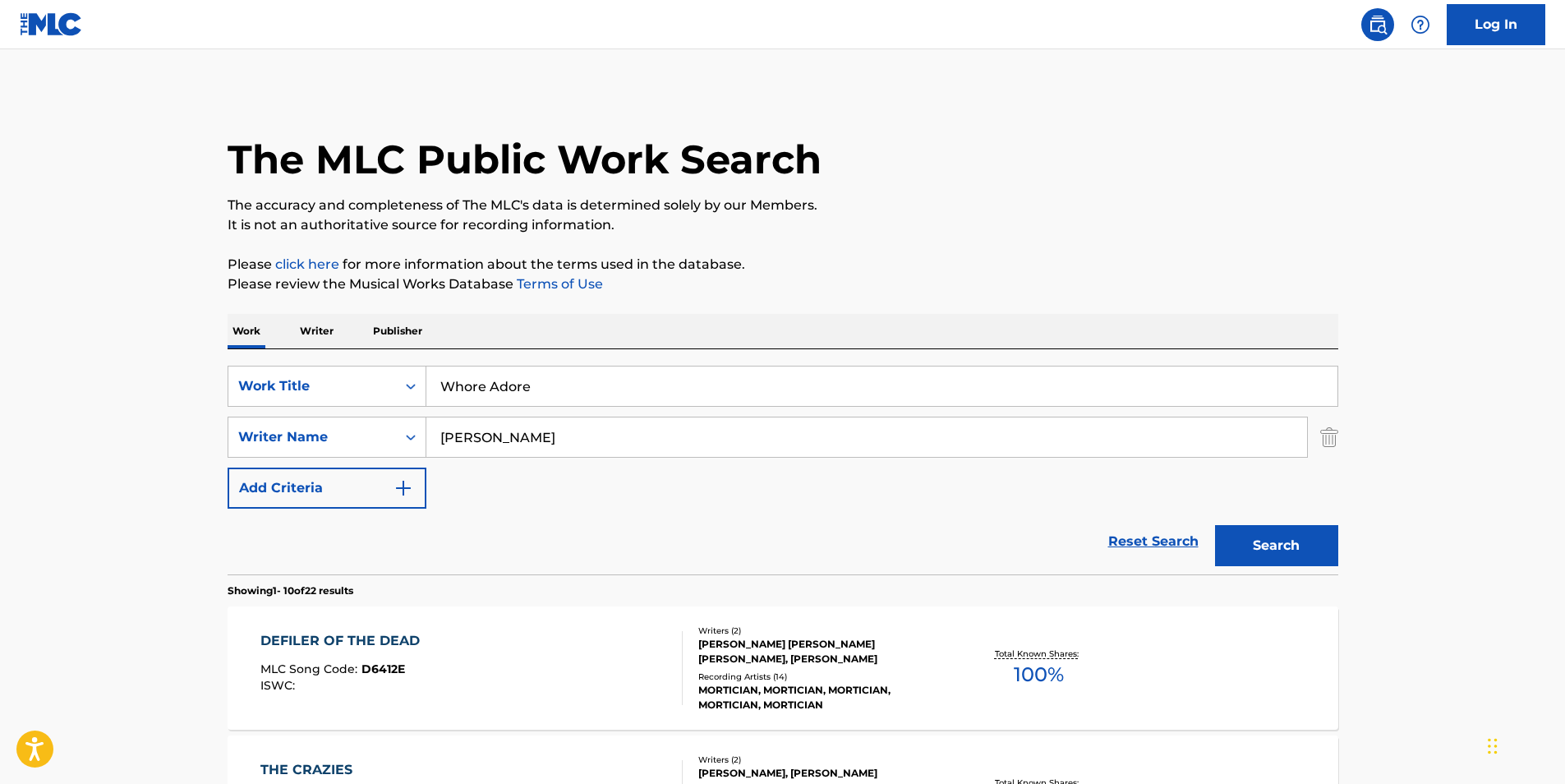
click at [440, 451] on div "SearchWithCriteria1848993f-9687-4985-bee1-56bb89b6bcb0 Work Title Whore Adore S…" at bounding box center [783, 436] width 1111 height 143
click at [604, 436] on input "[PERSON_NAME]" at bounding box center [867, 436] width 881 height 39
drag, startPoint x: 604, startPoint y: 436, endPoint x: 35, endPoint y: 436, distance: 569.0
paste input "[US_STATE] Thunderpussy"
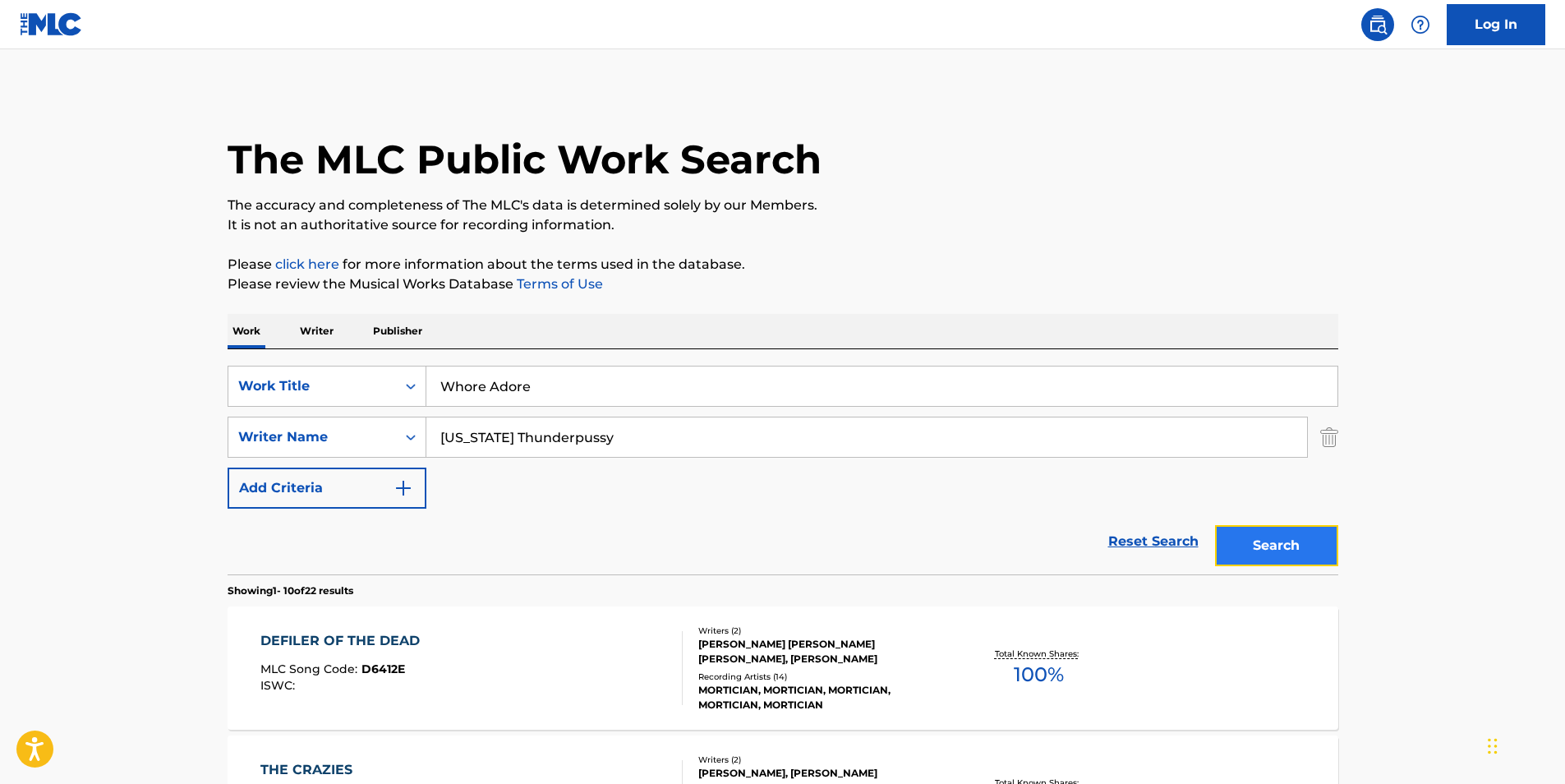
click at [1304, 561] on button "Search" at bounding box center [1277, 545] width 124 height 41
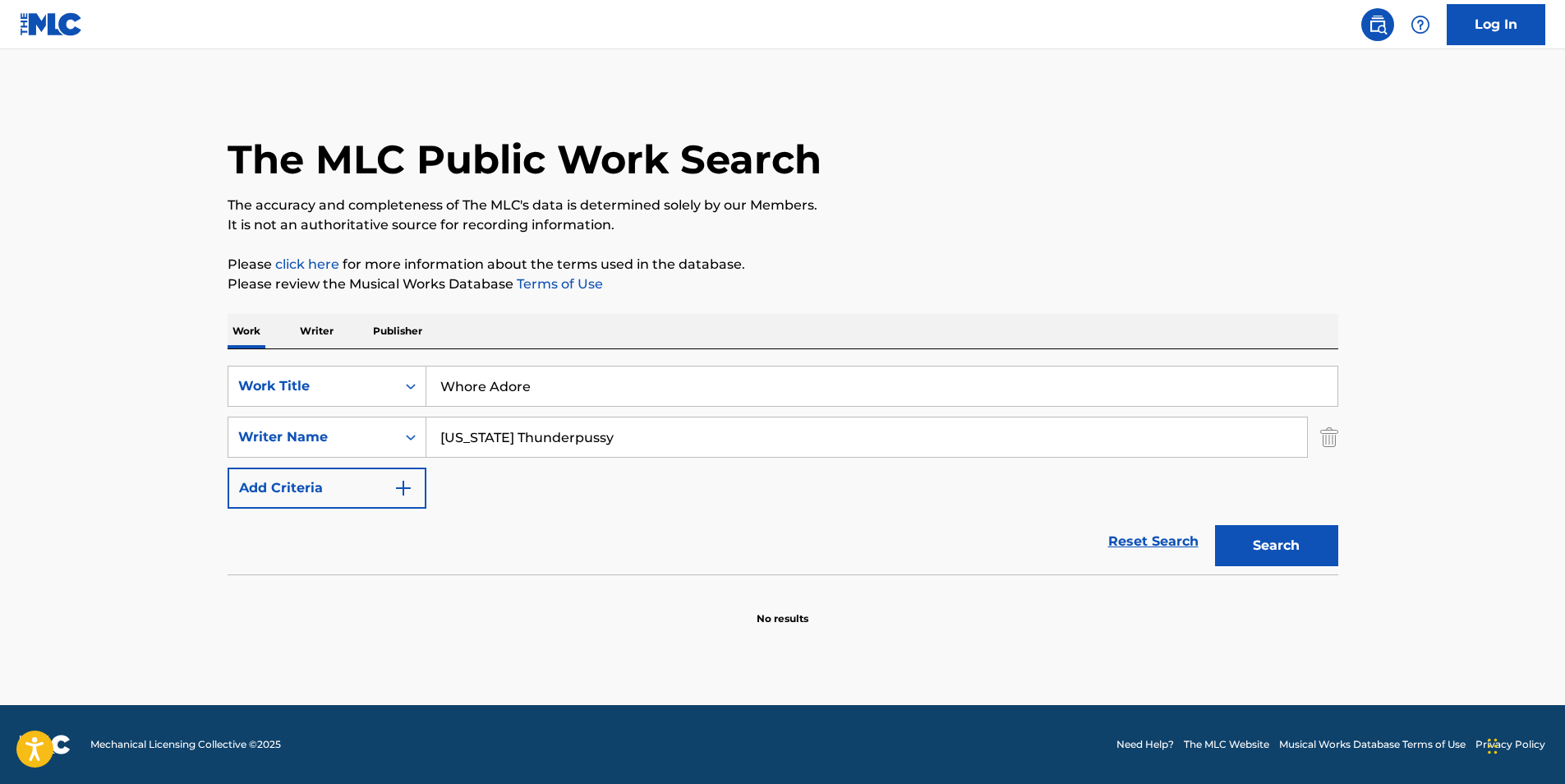
paste input "[PERSON_NAME]"
drag, startPoint x: 638, startPoint y: 431, endPoint x: 310, endPoint y: 465, distance: 329.8
click at [310, 465] on div "SearchWithCriteria1848993f-9687-4985-bee1-56bb89b6bcb0 Work Title Whore Adore S…" at bounding box center [783, 436] width 1111 height 143
click at [1276, 530] on button "Search" at bounding box center [1277, 545] width 124 height 41
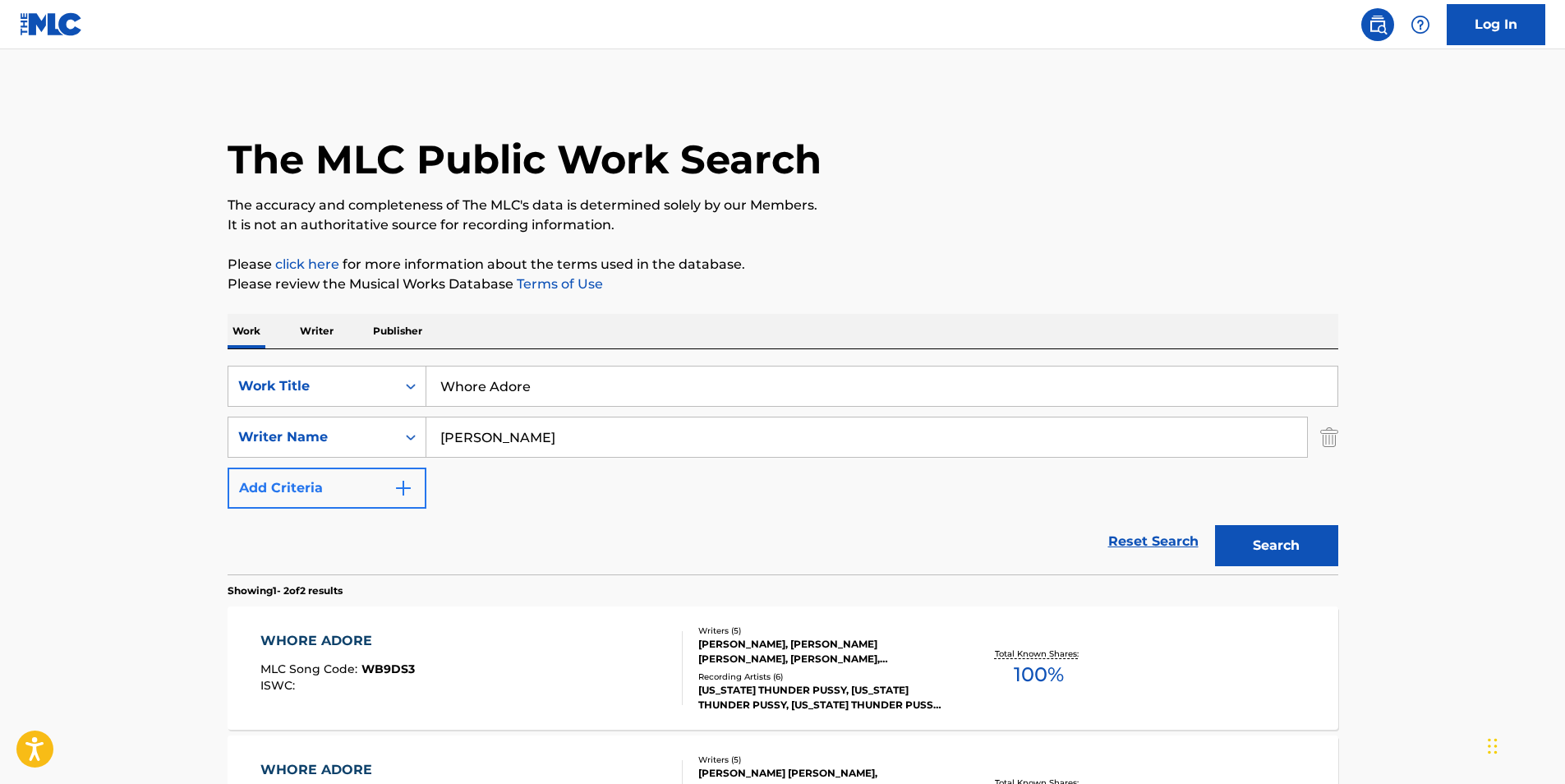
drag, startPoint x: 644, startPoint y: 428, endPoint x: 346, endPoint y: 477, distance: 302.0
click at [253, 458] on div "SearchWithCriteria1848993f-9687-4985-bee1-56bb89b6bcb0 Work Title Whore Adore S…" at bounding box center [783, 436] width 1111 height 143
paste input "[PERSON_NAME] [PERSON_NAME]"
click at [1278, 543] on button "Search" at bounding box center [1277, 545] width 124 height 41
drag, startPoint x: 673, startPoint y: 429, endPoint x: 323, endPoint y: 458, distance: 351.2
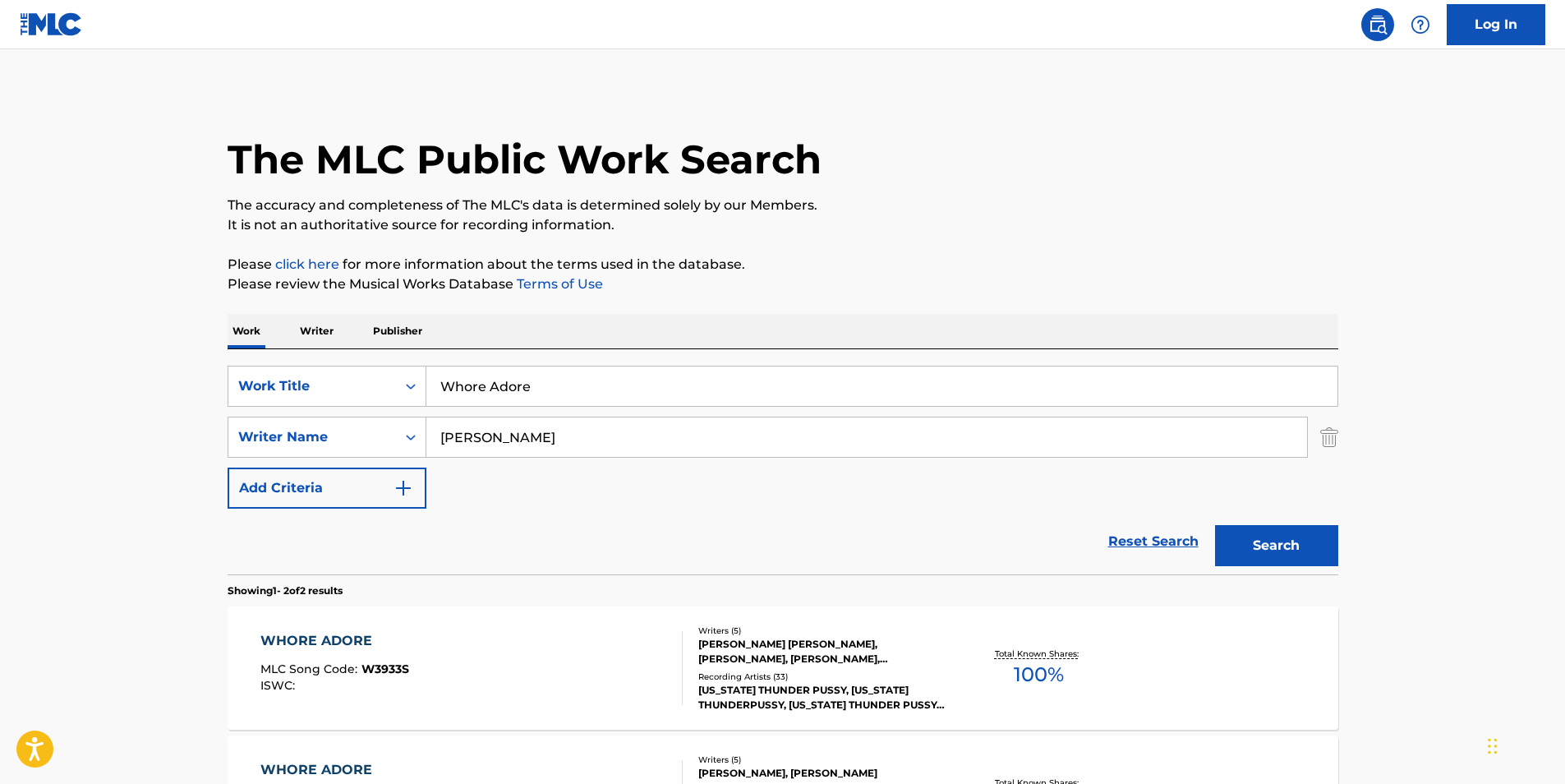
click at [323, 458] on div "SearchWithCriteria1848993f-9687-4985-bee1-56bb89b6bcb0 Work Title Whore Adore S…" at bounding box center [783, 436] width 1111 height 143
paste input "[PERSON_NAME]"
click at [1276, 535] on button "Search" at bounding box center [1277, 545] width 124 height 41
paste input "[PERSON_NAME]"
drag, startPoint x: 620, startPoint y: 447, endPoint x: 306, endPoint y: 443, distance: 314.0
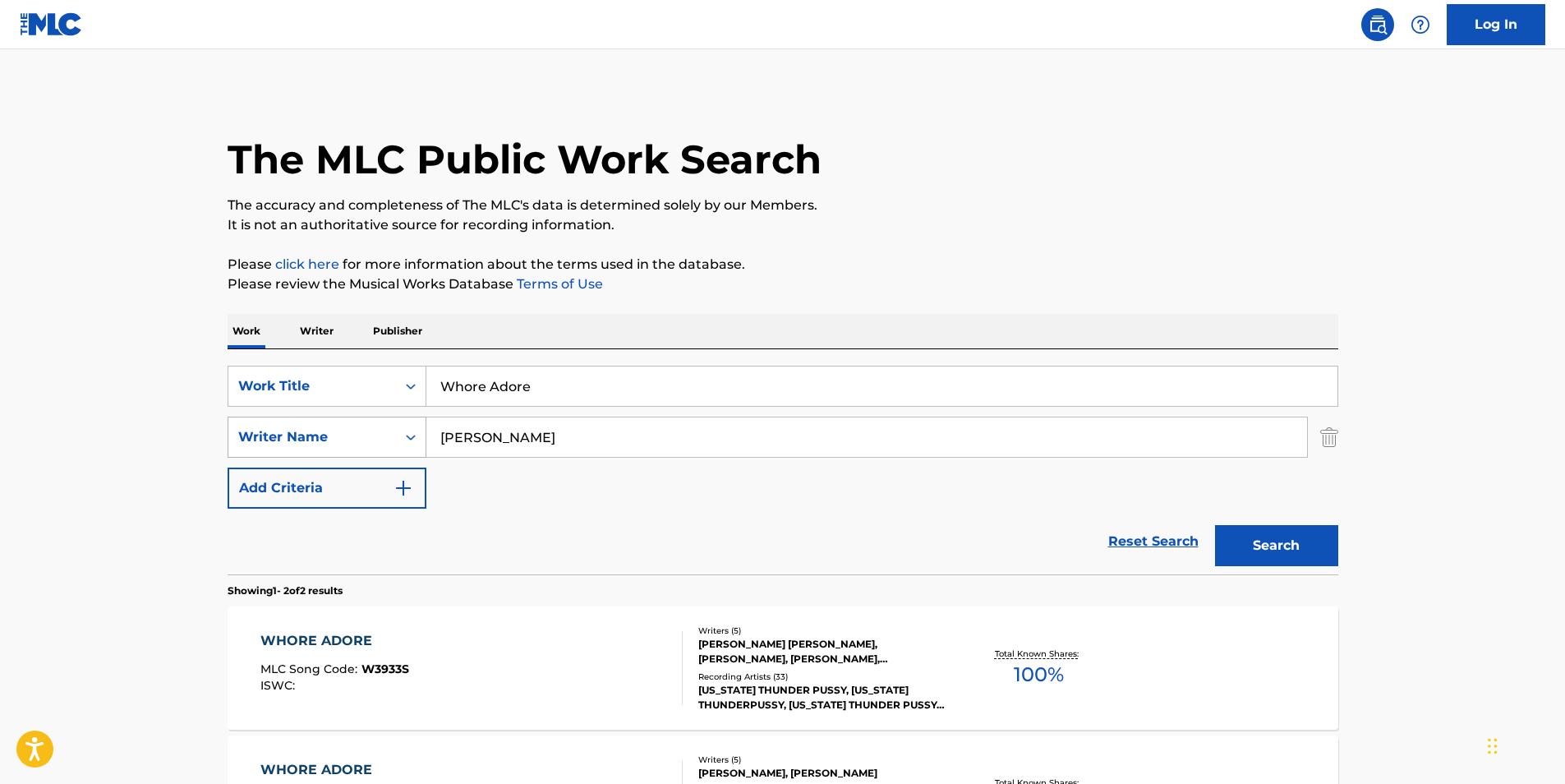
click at [309, 442] on div "SearchWithCriteria72d65943-d23a-460e-aaee-06580454b847 Writer Name [PERSON_NAME]" at bounding box center [783, 437] width 1111 height 41
click at [1237, 542] on button "Search" at bounding box center [1277, 545] width 124 height 41
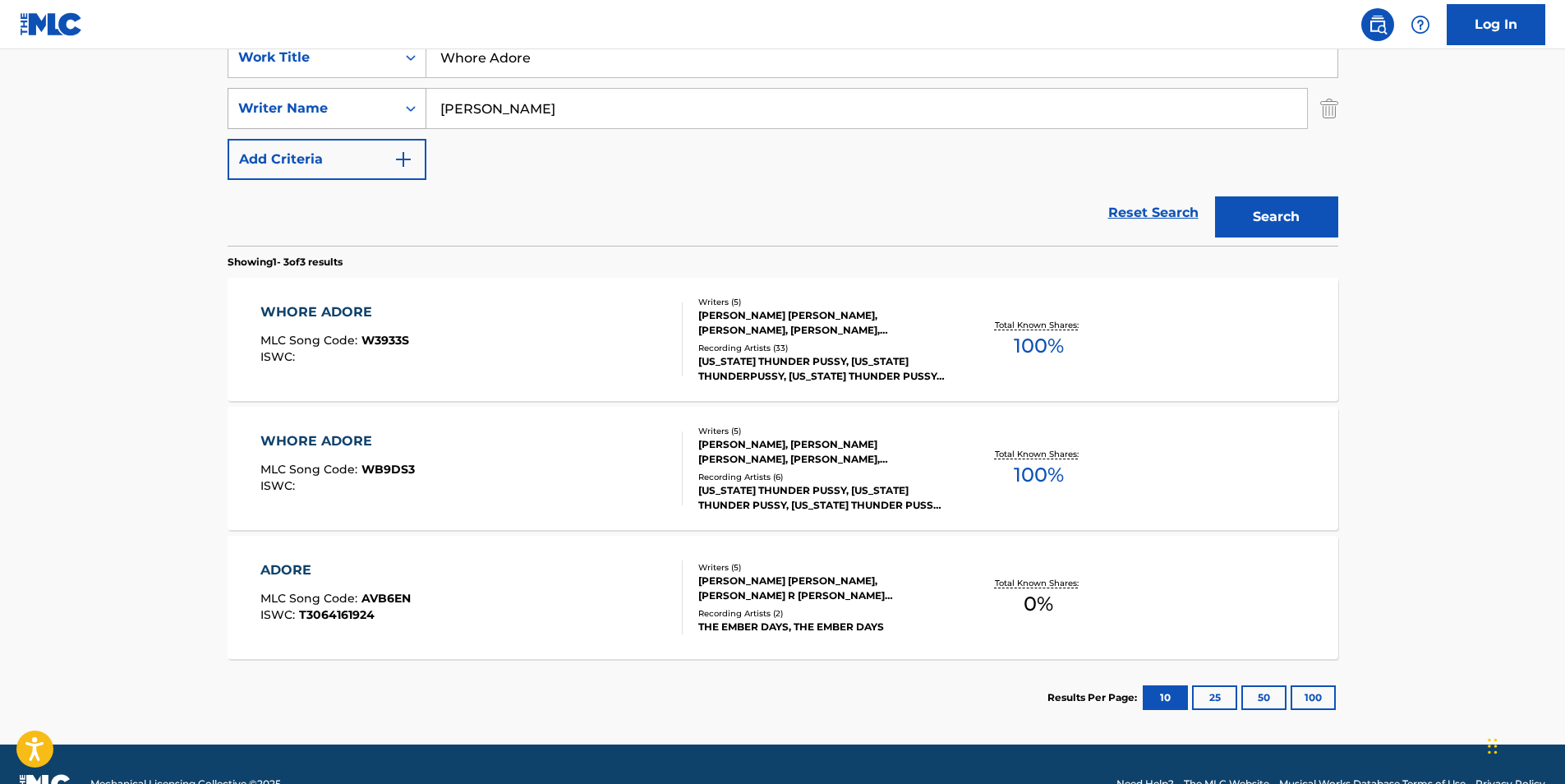
paste input "[PERSON_NAME]"
drag, startPoint x: 506, startPoint y: 122, endPoint x: 397, endPoint y: 122, distance: 109.0
click at [397, 122] on div "SearchWithCriteria72d65943-d23a-460e-aaee-06580454b847 Writer Name [PERSON_NAME]" at bounding box center [783, 109] width 1111 height 41
type input "[PERSON_NAME]"
click at [1313, 249] on section "Showing 1 - 3 of 3 results" at bounding box center [783, 257] width 1111 height 23
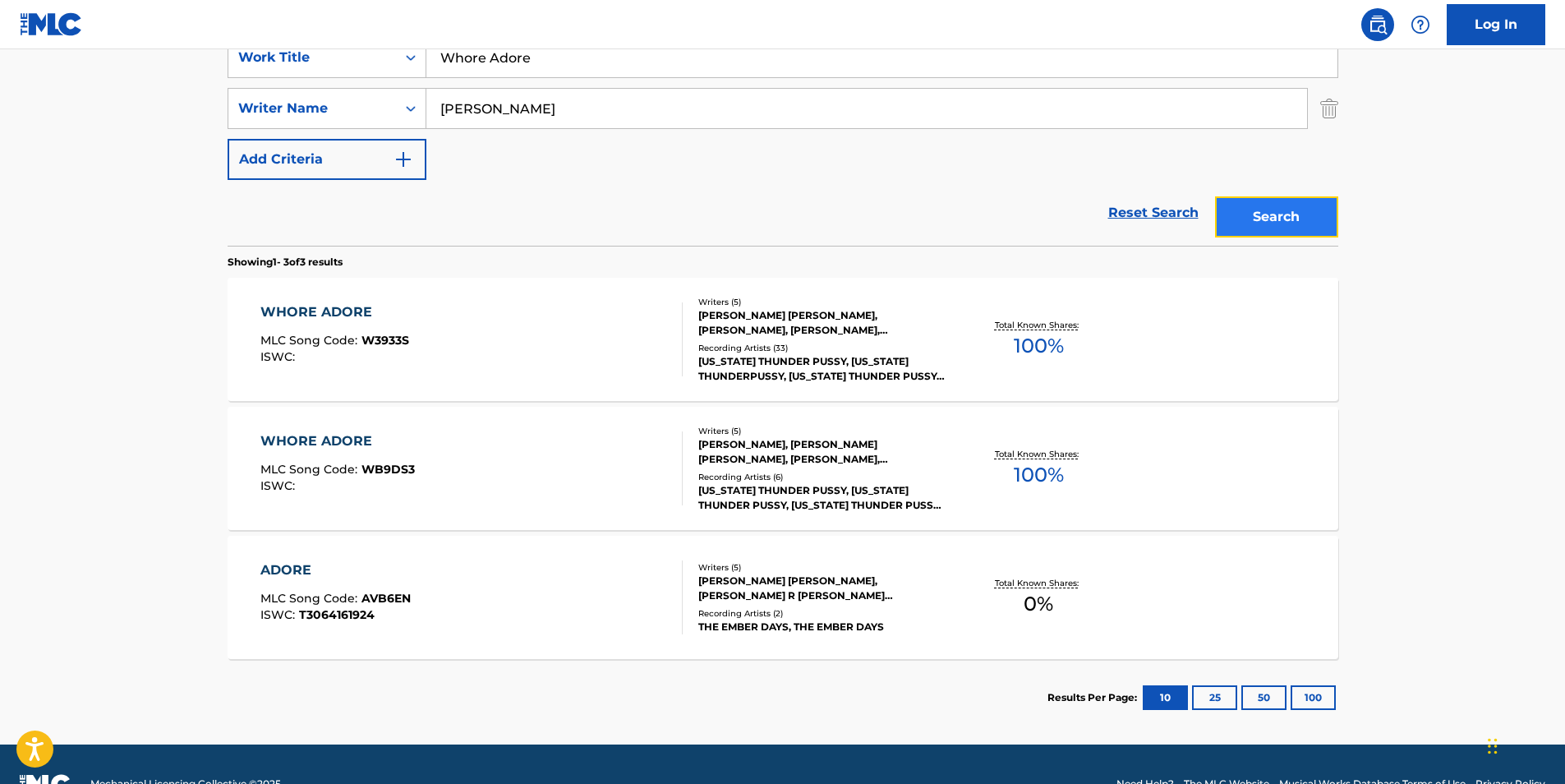
click at [1298, 214] on button "Search" at bounding box center [1277, 217] width 124 height 41
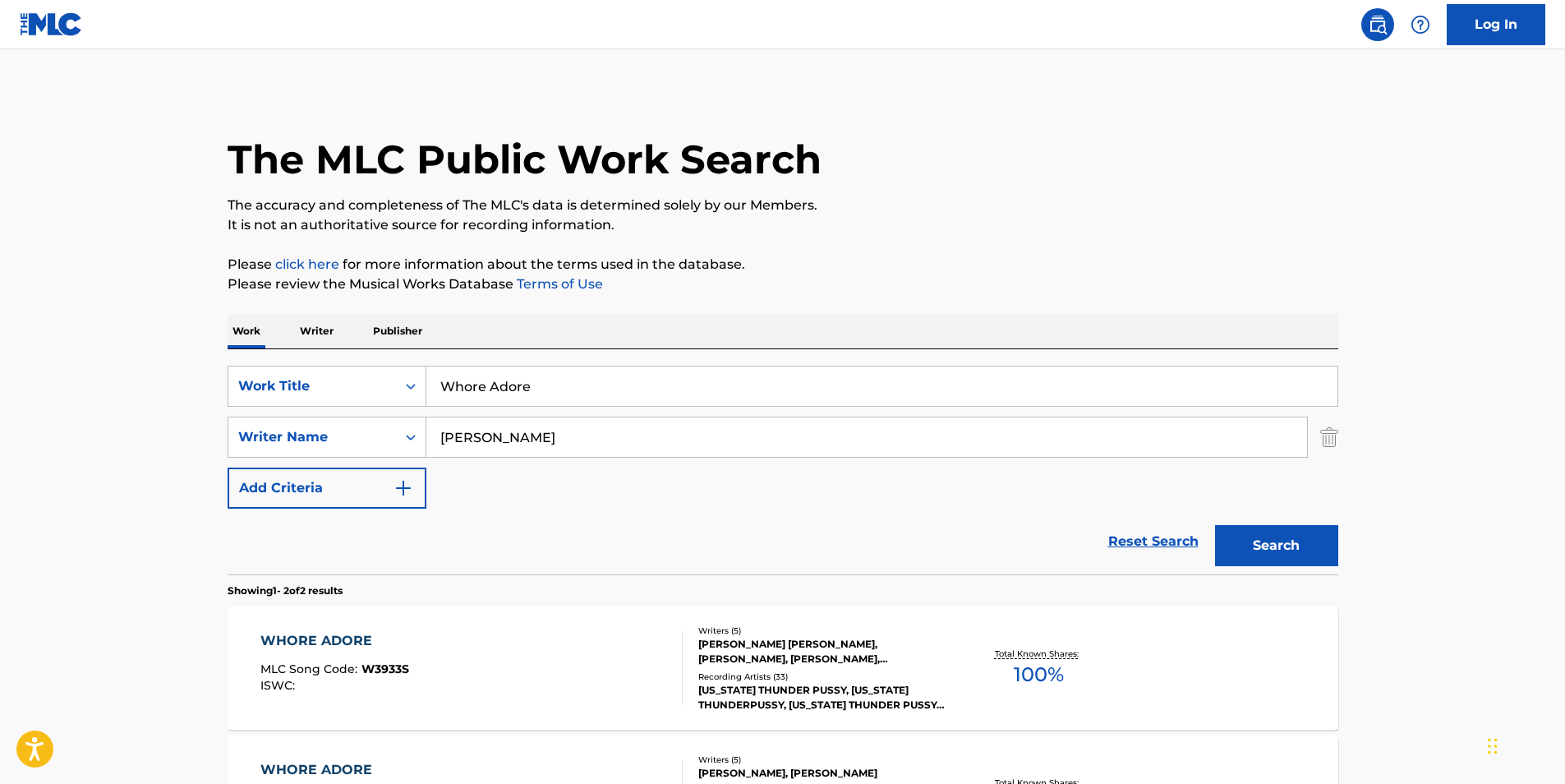
scroll to position [239, 0]
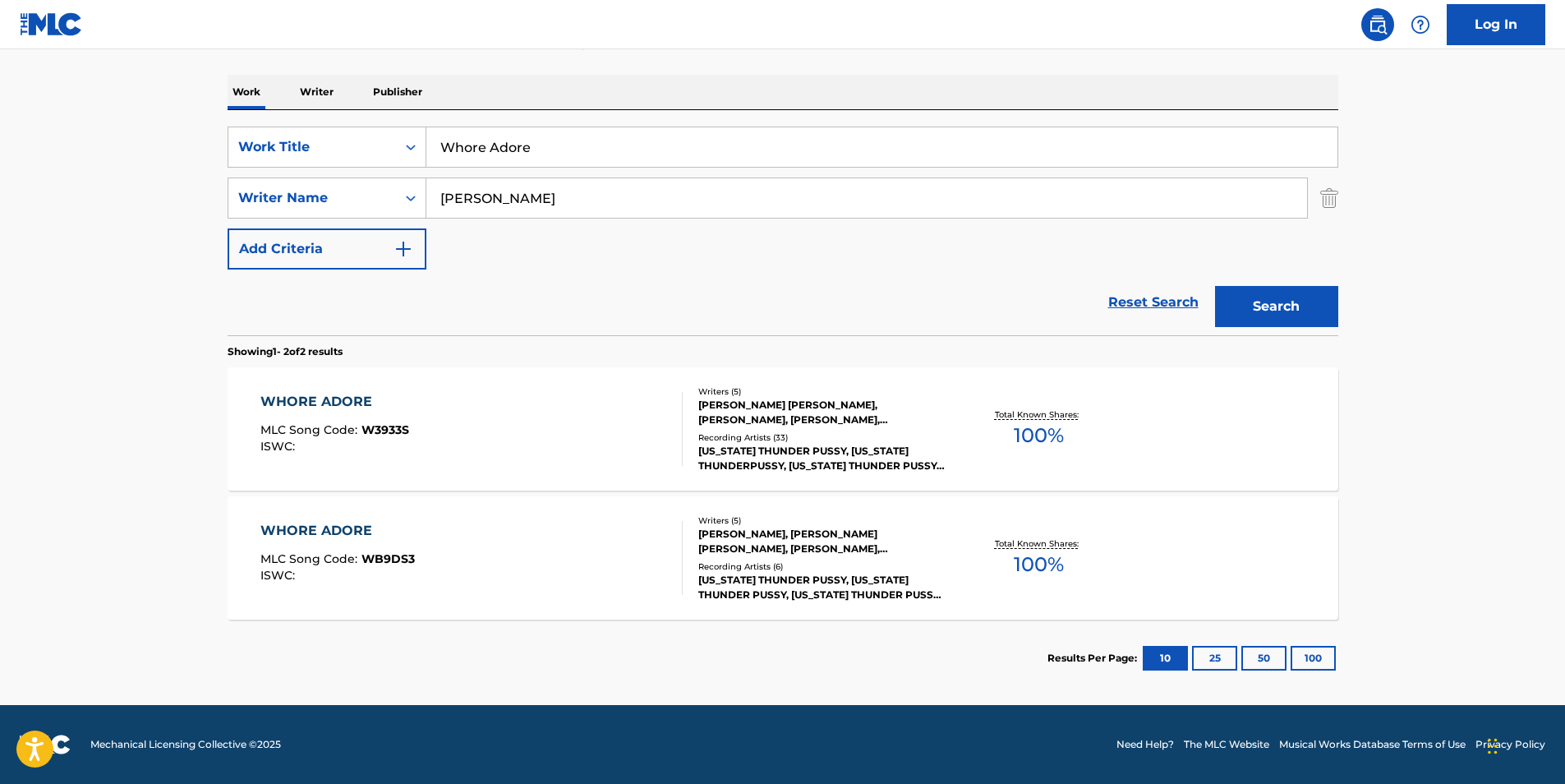
click at [272, 454] on div "WHORE ADORE MLC Song Code : W3933S ISWC :" at bounding box center [335, 428] width 149 height 74
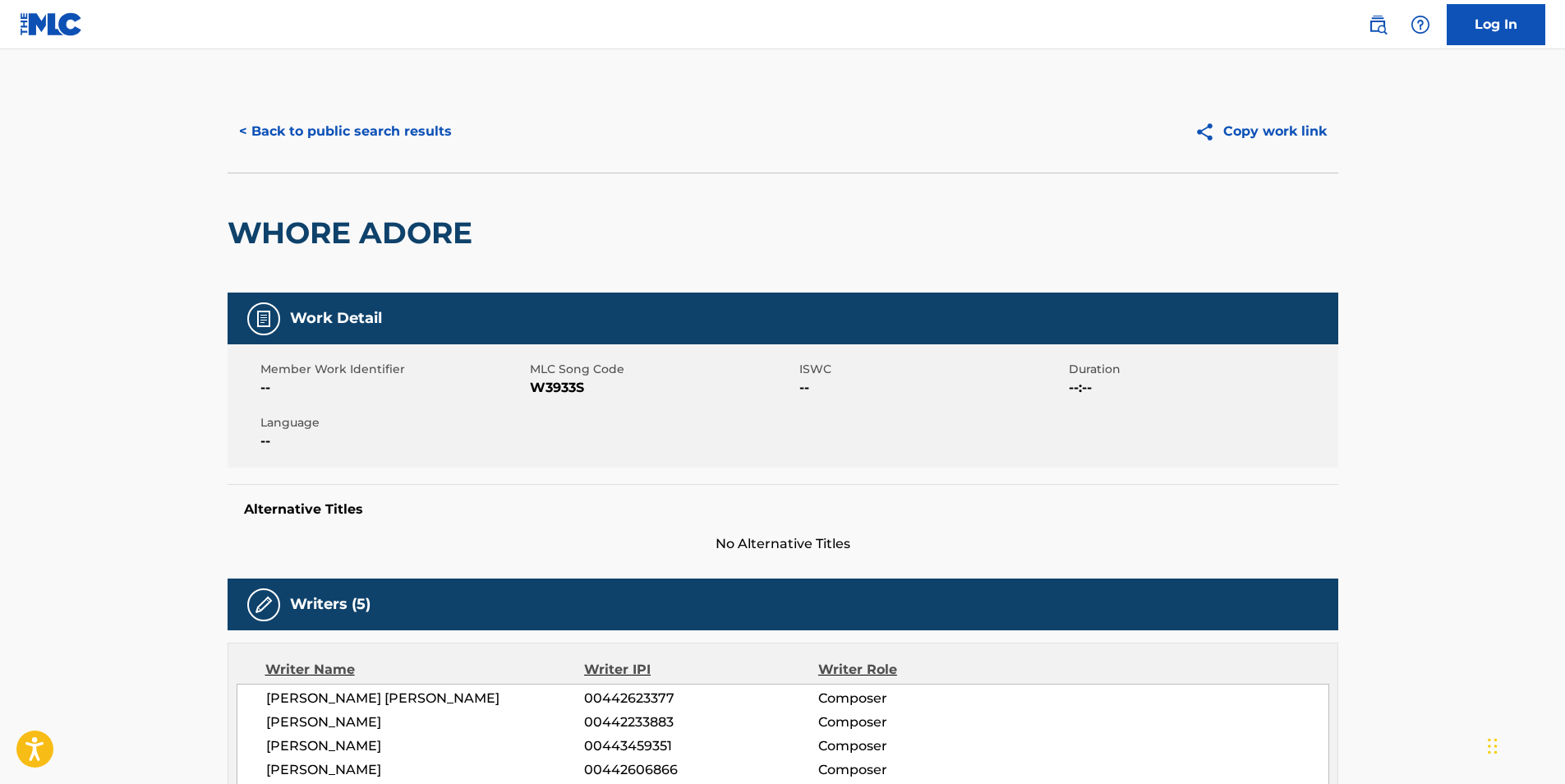
click at [544, 393] on span "W3933S" at bounding box center [663, 387] width 265 height 20
click at [386, 152] on div "< Back to public search results Copy work link" at bounding box center [783, 131] width 1111 height 82
click at [339, 129] on button "< Back to public search results" at bounding box center [346, 131] width 236 height 41
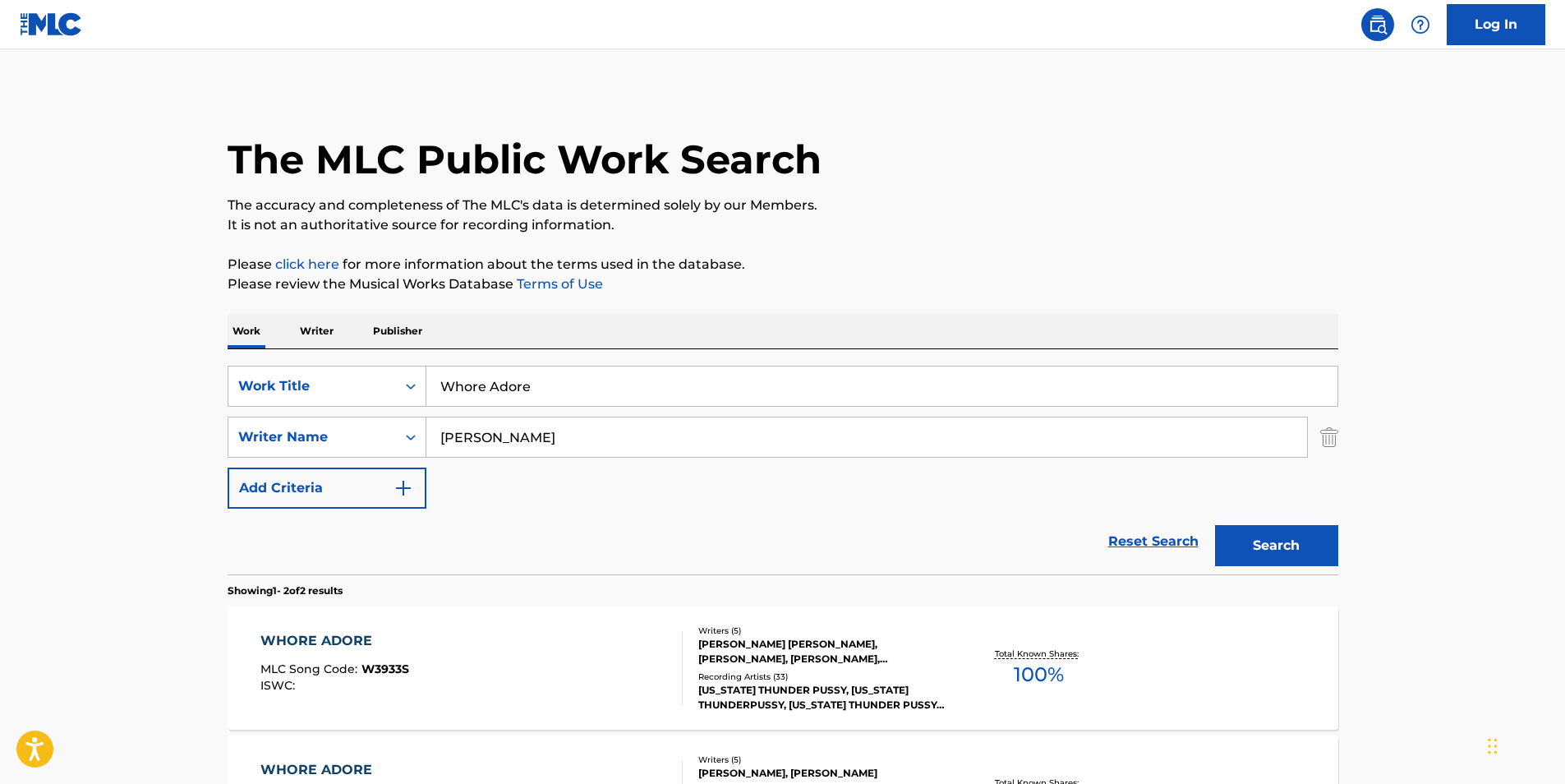
scroll to position [145, 0]
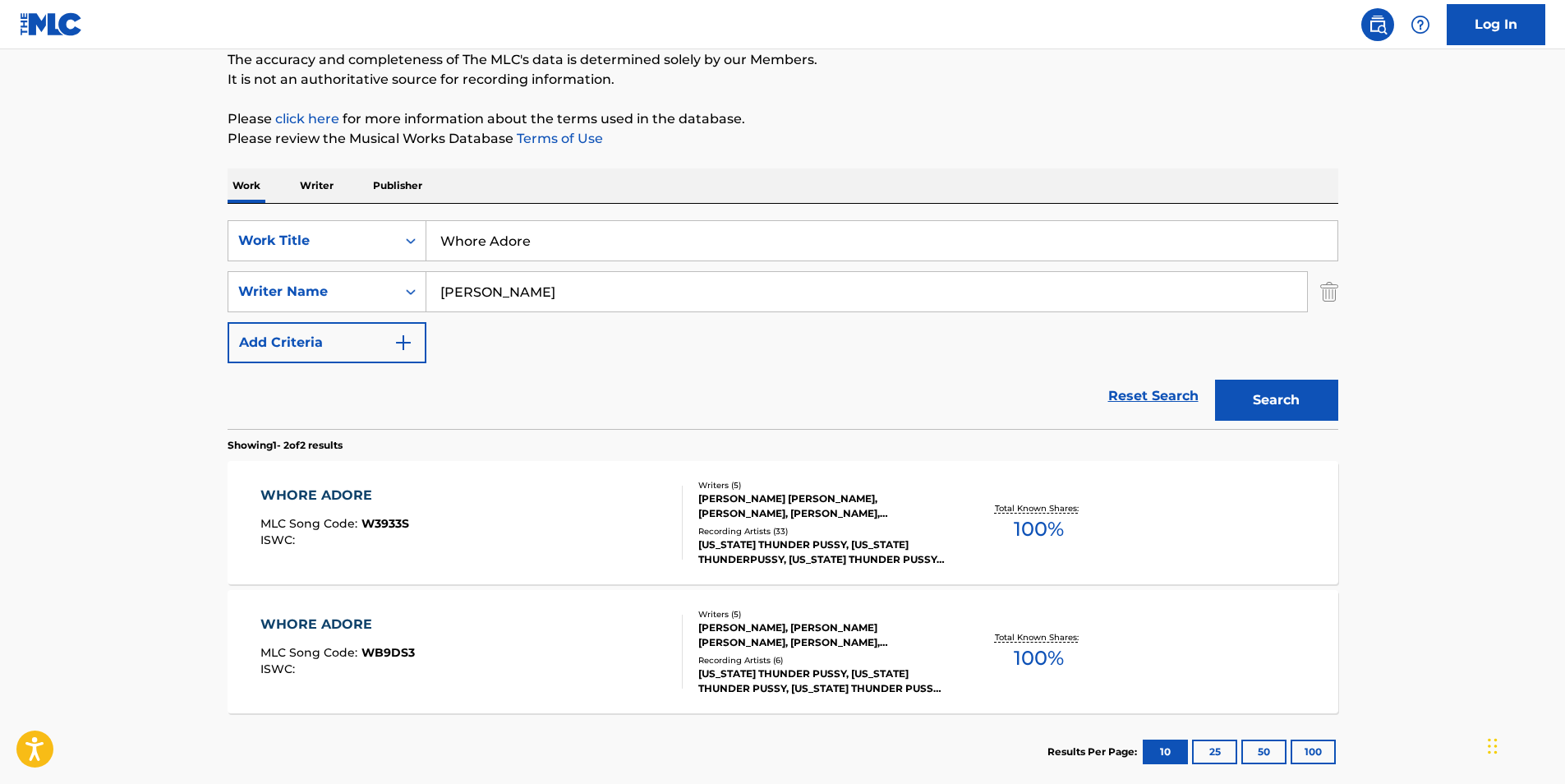
click at [371, 646] on span "WB9DS3" at bounding box center [388, 652] width 53 height 15
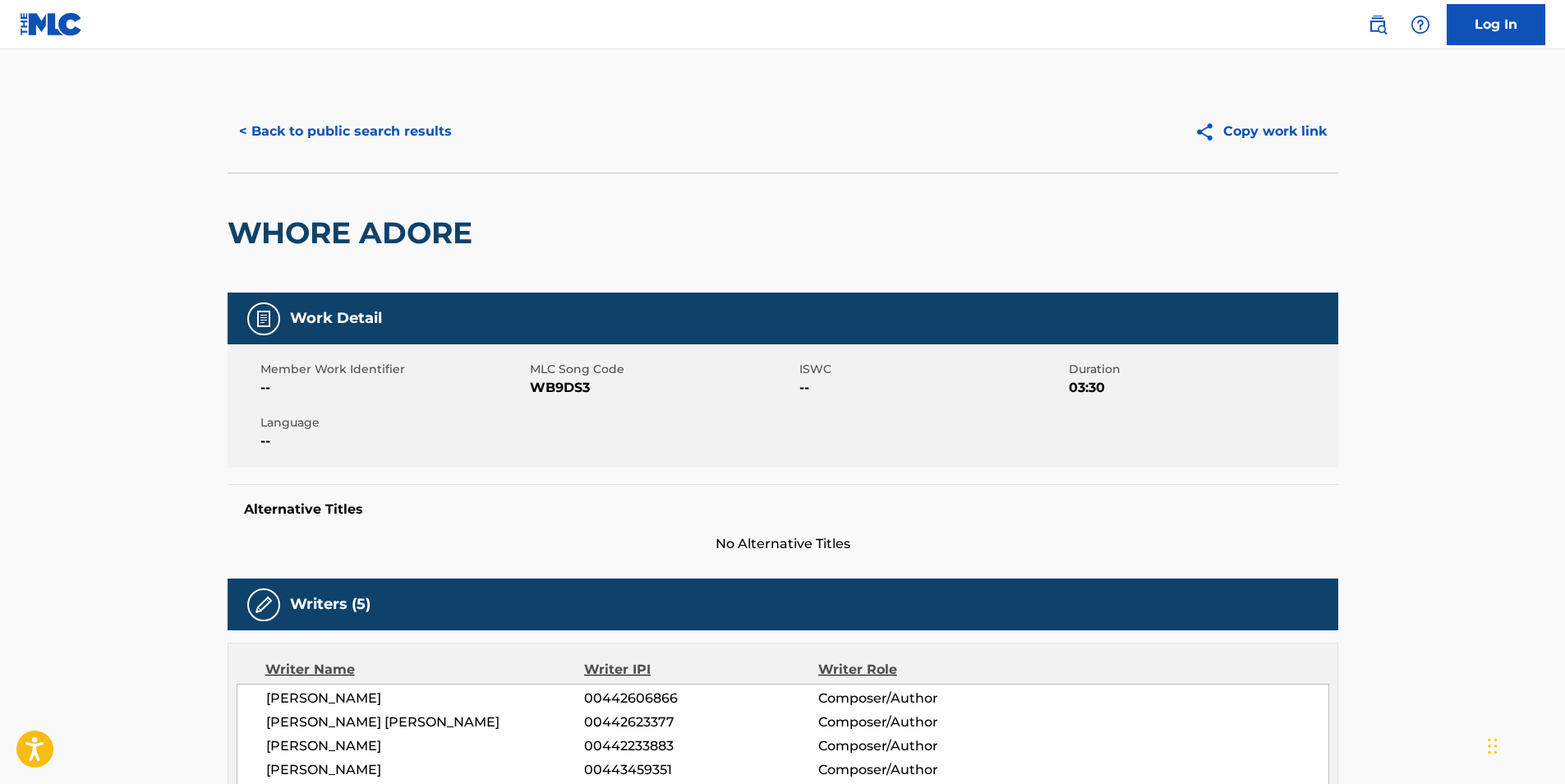
click at [544, 393] on span "WB9DS3" at bounding box center [663, 387] width 265 height 20
click at [278, 124] on button "< Back to public search results" at bounding box center [346, 131] width 236 height 41
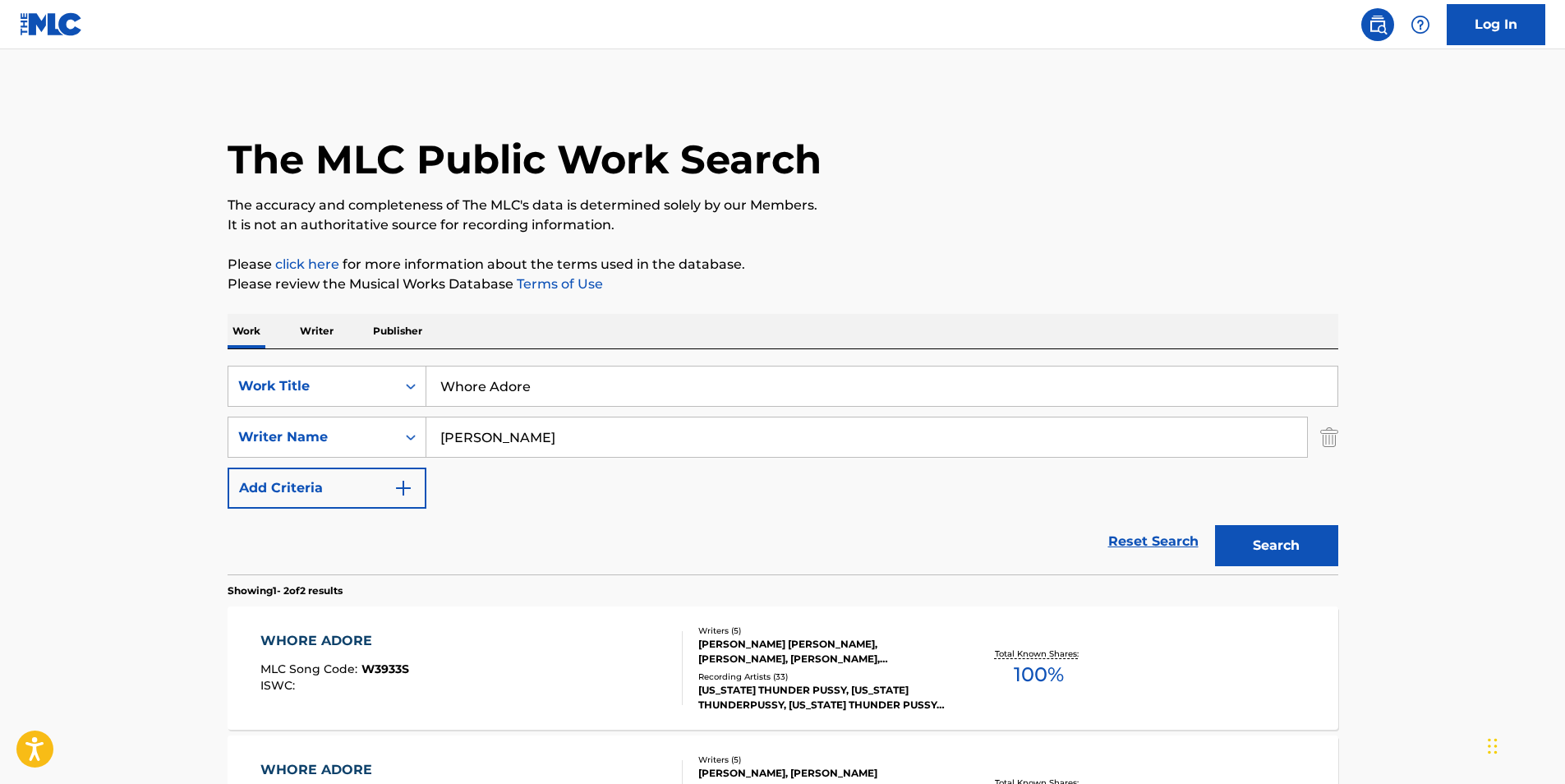
drag, startPoint x: 595, startPoint y: 384, endPoint x: 177, endPoint y: 229, distance: 445.8
click at [196, 376] on main "The MLC Public Work Search The accuracy and completeness of The MLC's data is d…" at bounding box center [782, 496] width 1565 height 895
paste input "Heart On Icepack"
type input "Heart On Icepack"
drag, startPoint x: 533, startPoint y: 442, endPoint x: 316, endPoint y: 445, distance: 217.0
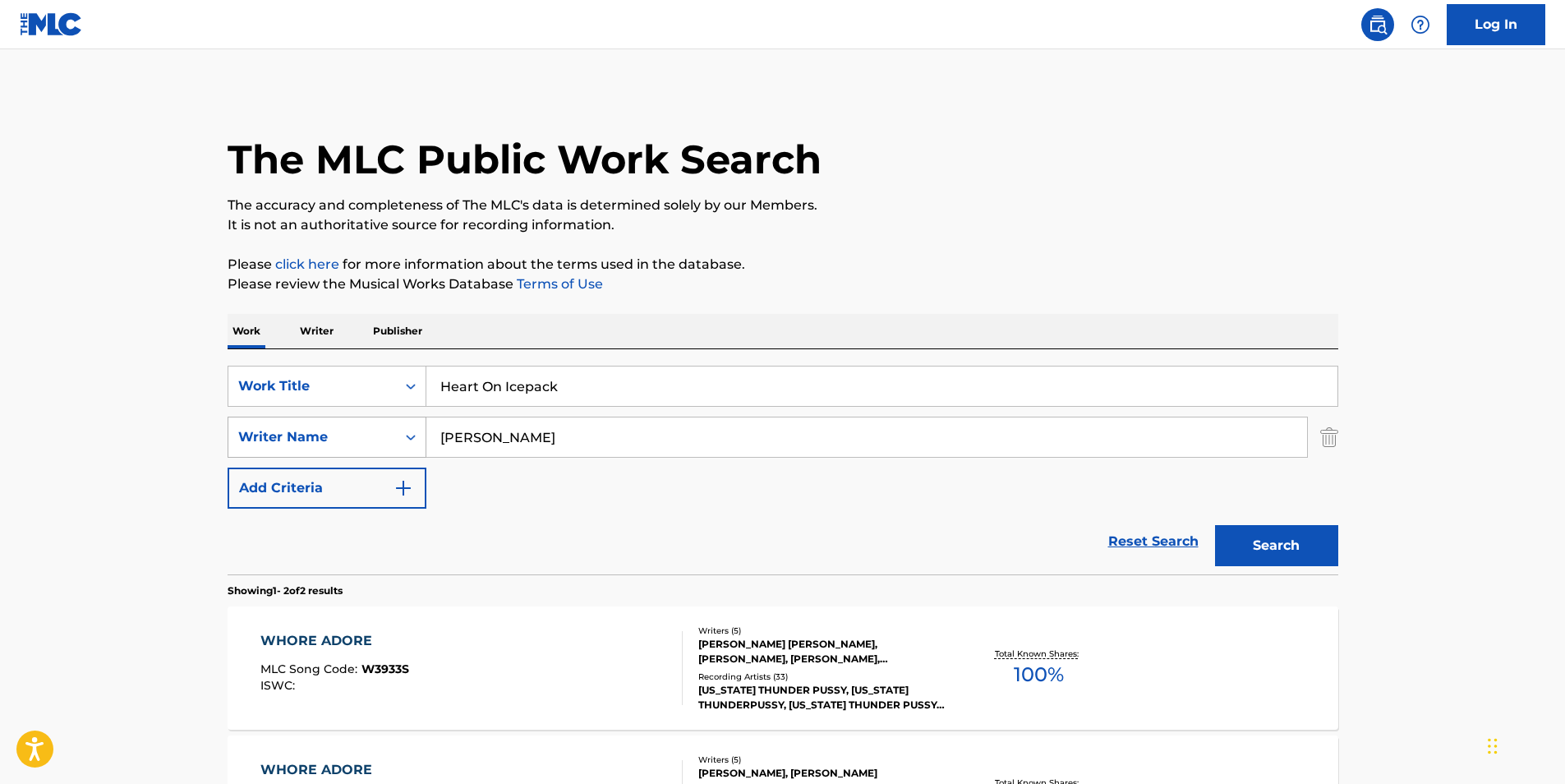
click at [309, 445] on div "SearchWithCriteria72d65943-d23a-460e-aaee-06580454b847 Writer Name [PERSON_NAME]" at bounding box center [783, 437] width 1111 height 41
paste input "ome Streetz"
click at [1319, 552] on button "Search" at bounding box center [1277, 545] width 124 height 41
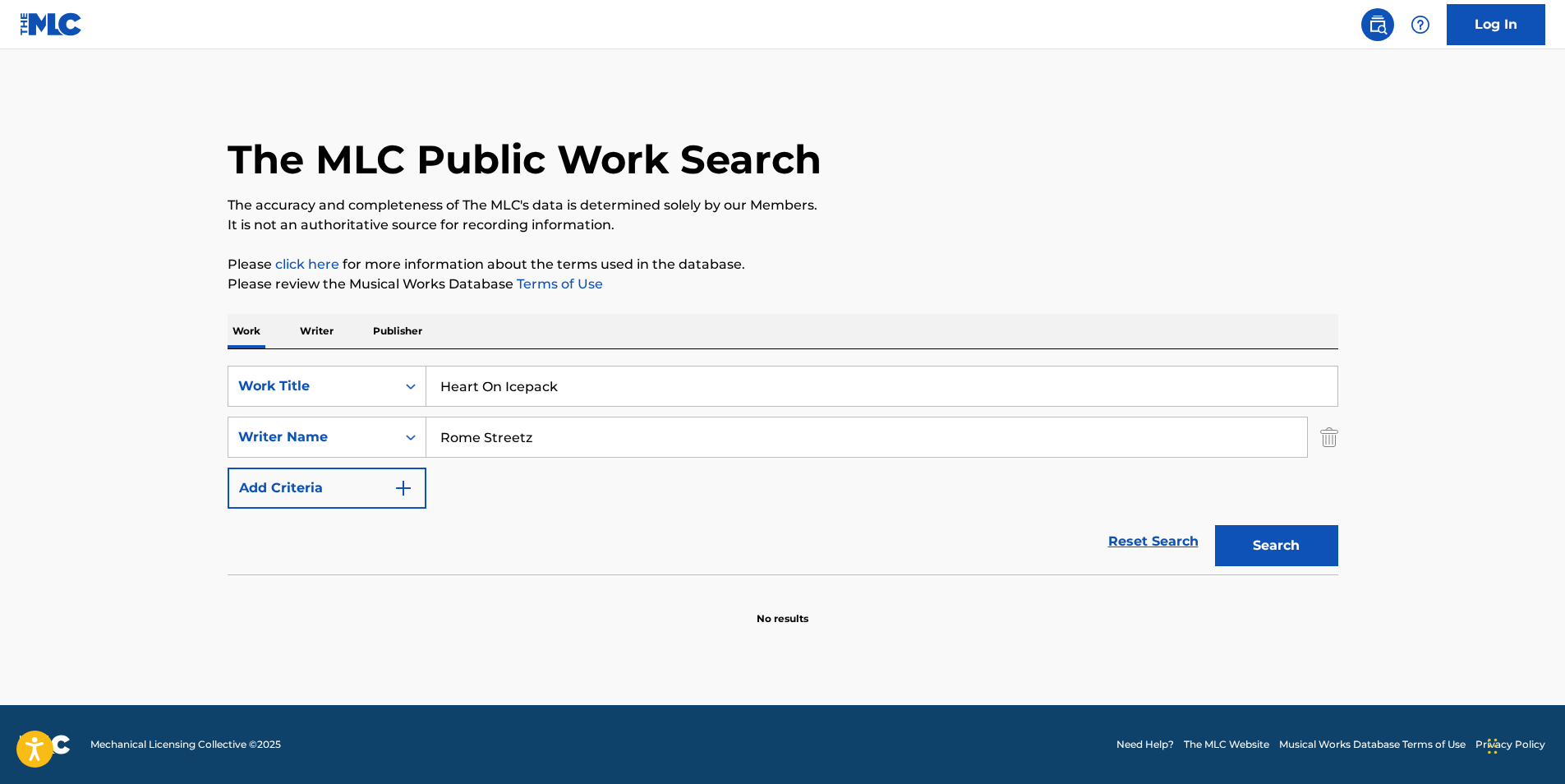
drag, startPoint x: 592, startPoint y: 436, endPoint x: 442, endPoint y: 463, distance: 152.4
click at [304, 457] on div "SearchWithCriteria72d65943-d23a-460e-aaee-06580454b847 Writer Name Rome Streetz" at bounding box center [783, 437] width 1111 height 41
paste input "[PERSON_NAME] [PERSON_NAME]"
click at [1313, 541] on button "Search" at bounding box center [1277, 545] width 124 height 41
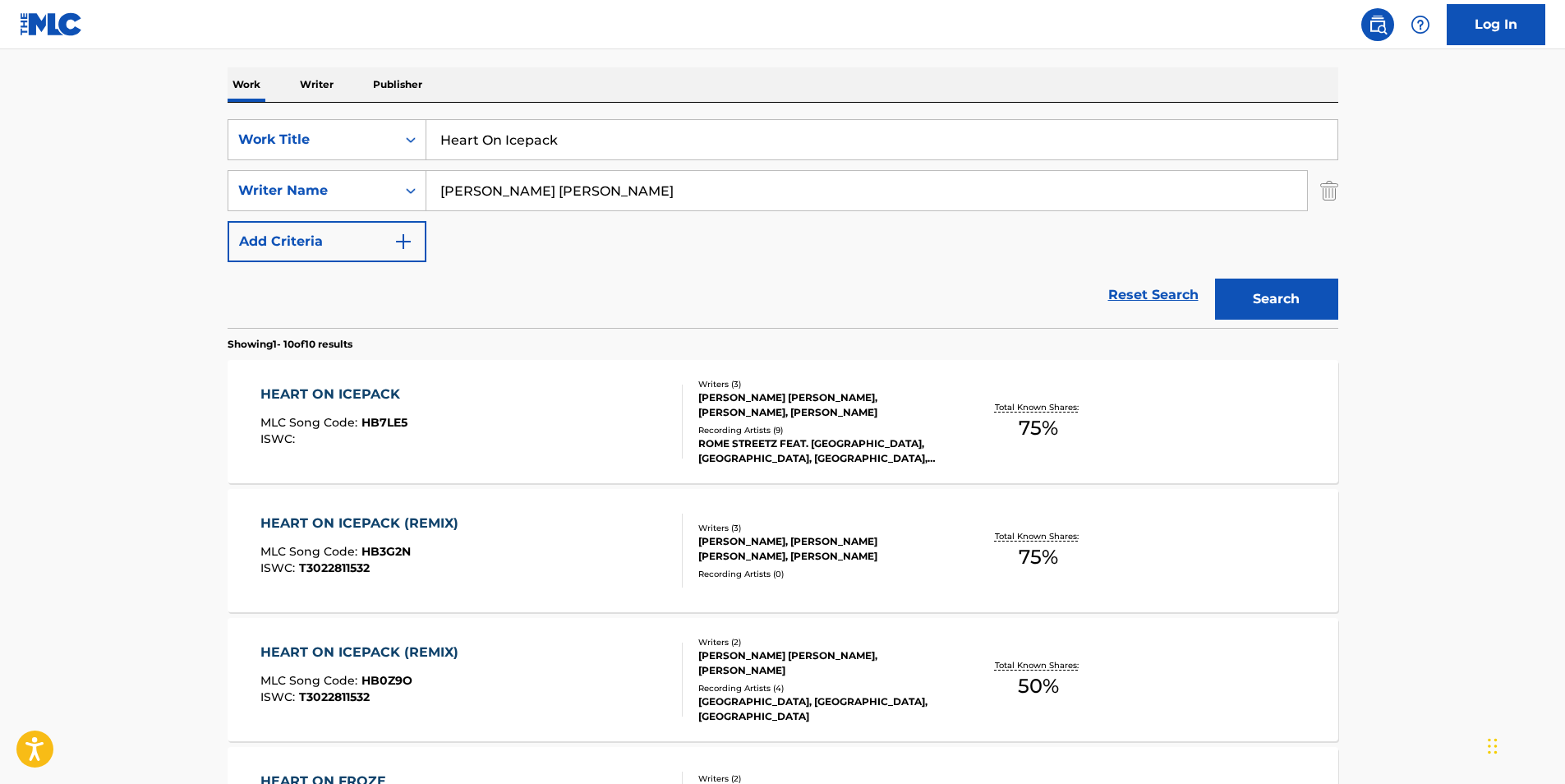
scroll to position [164, 0]
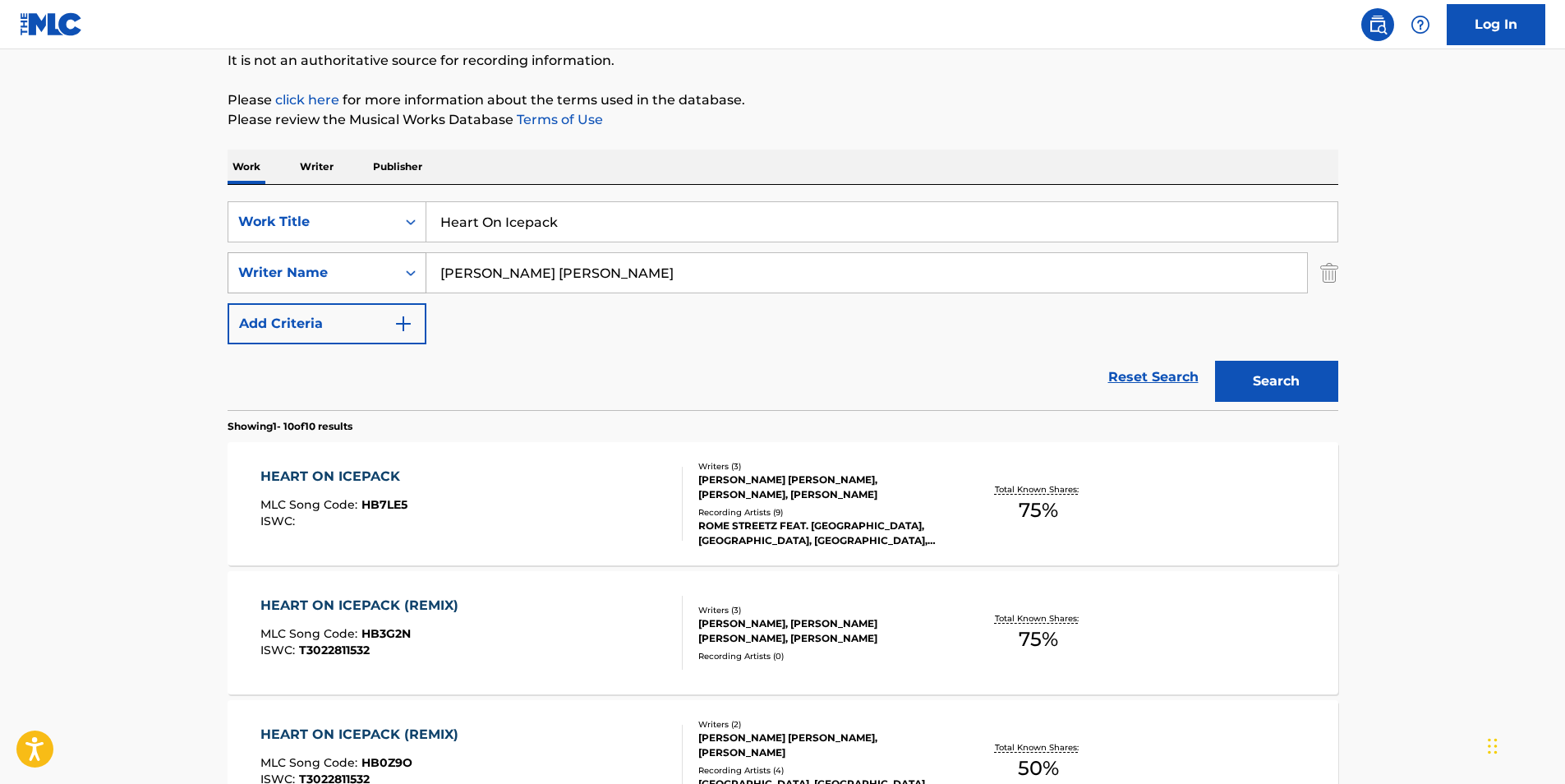
paste input "[PERSON_NAME]"
drag, startPoint x: 605, startPoint y: 269, endPoint x: 340, endPoint y: 286, distance: 265.5
click at [340, 286] on div "SearchWithCriteria72d65943-d23a-460e-aaee-06580454b847 Writer Name [PERSON_NAME…" at bounding box center [783, 273] width 1111 height 41
click at [1271, 377] on button "Search" at bounding box center [1277, 381] width 124 height 41
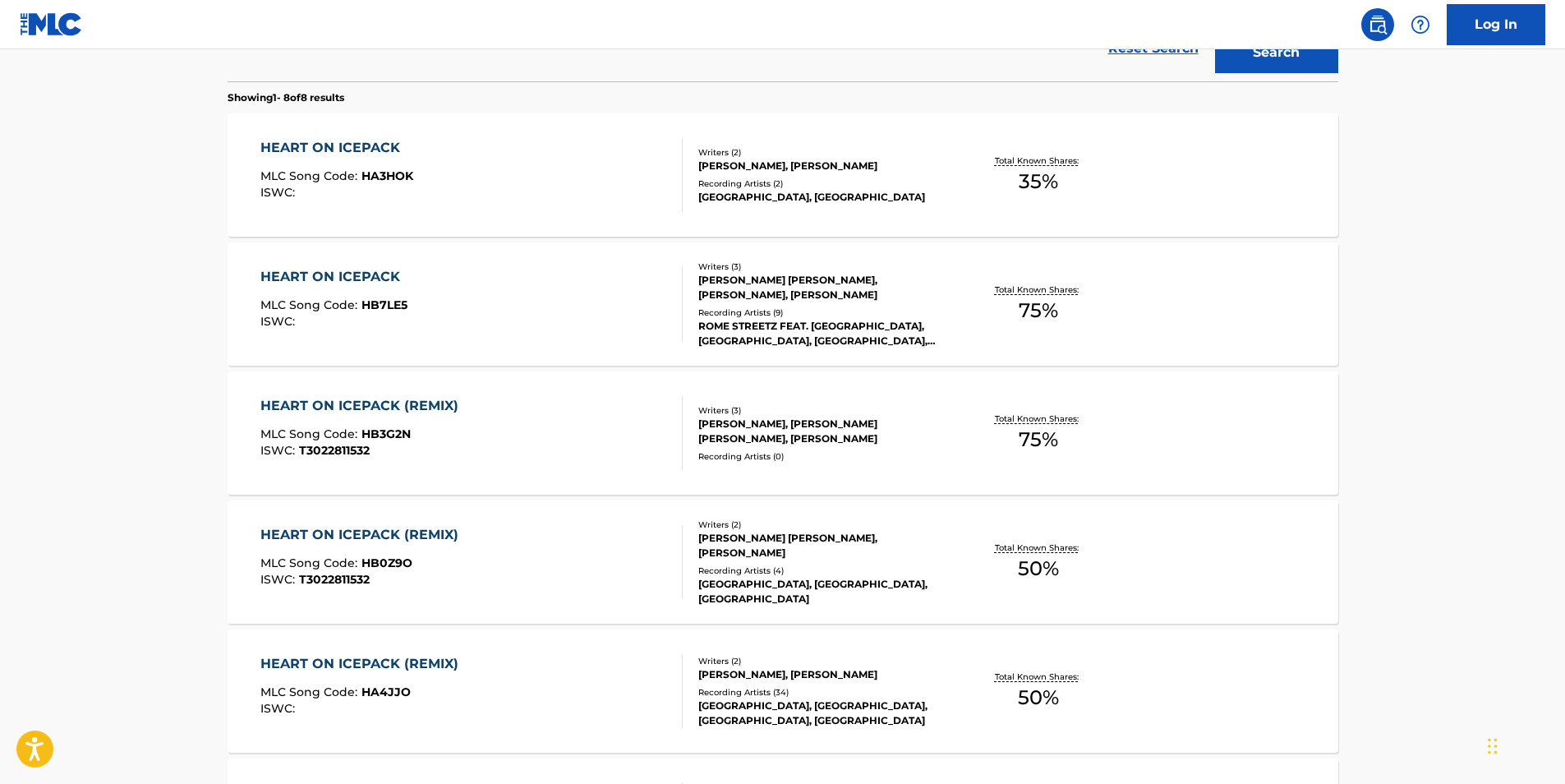
scroll to position [0, 0]
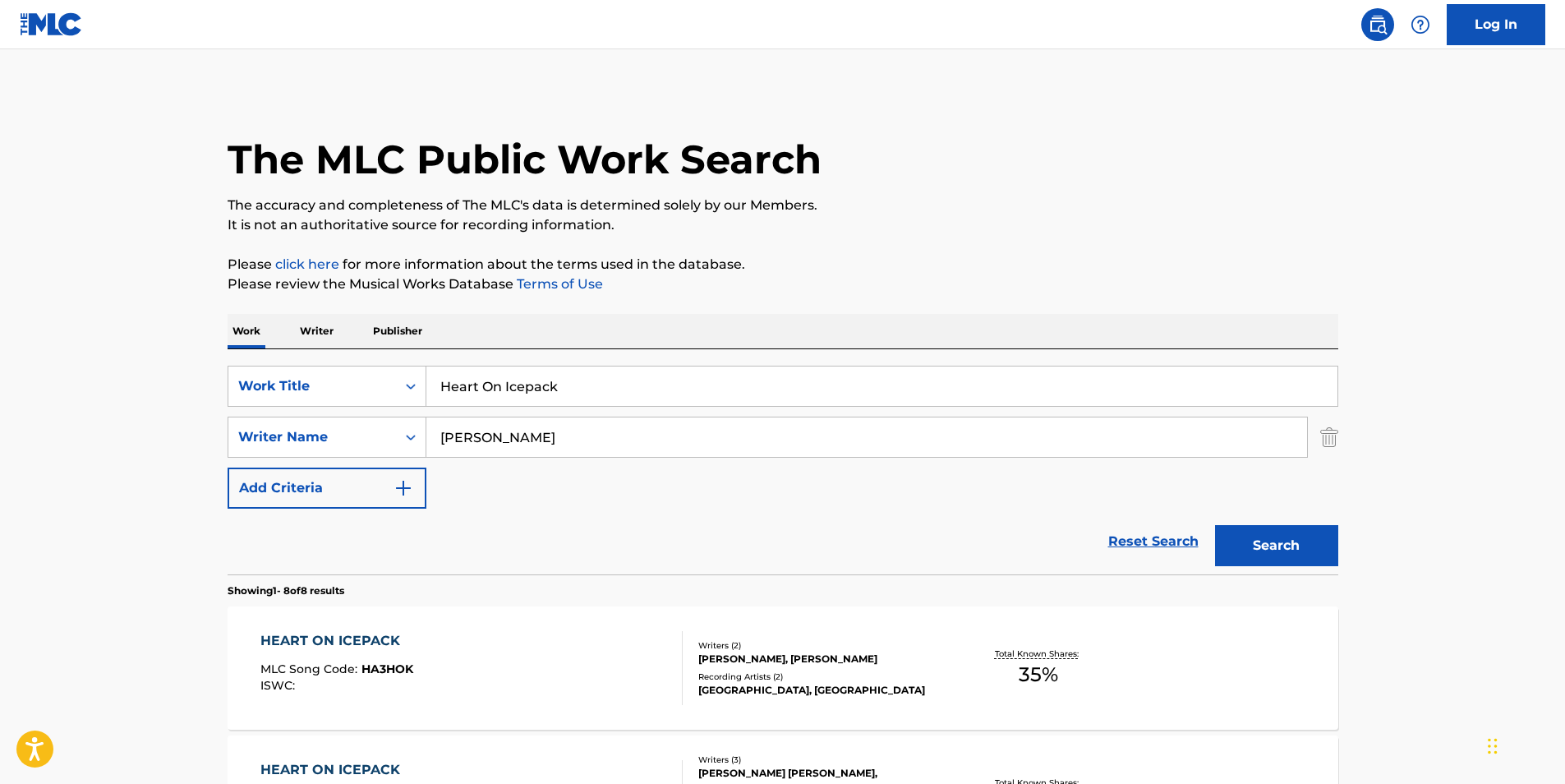
paste input "[PERSON_NAME]"
click at [1215, 525] on button "Search" at bounding box center [1277, 545] width 124 height 41
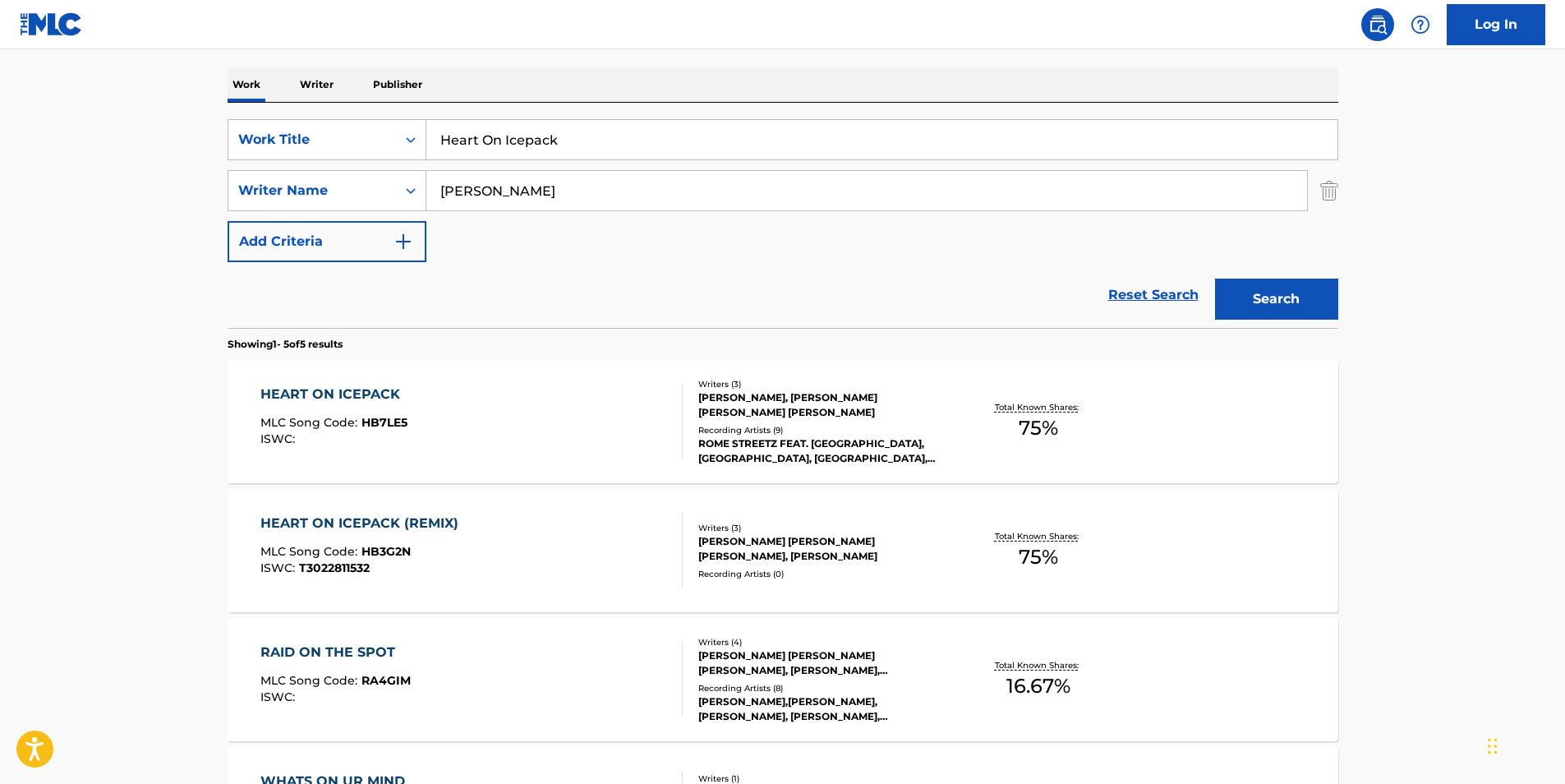
scroll to position [164, 0]
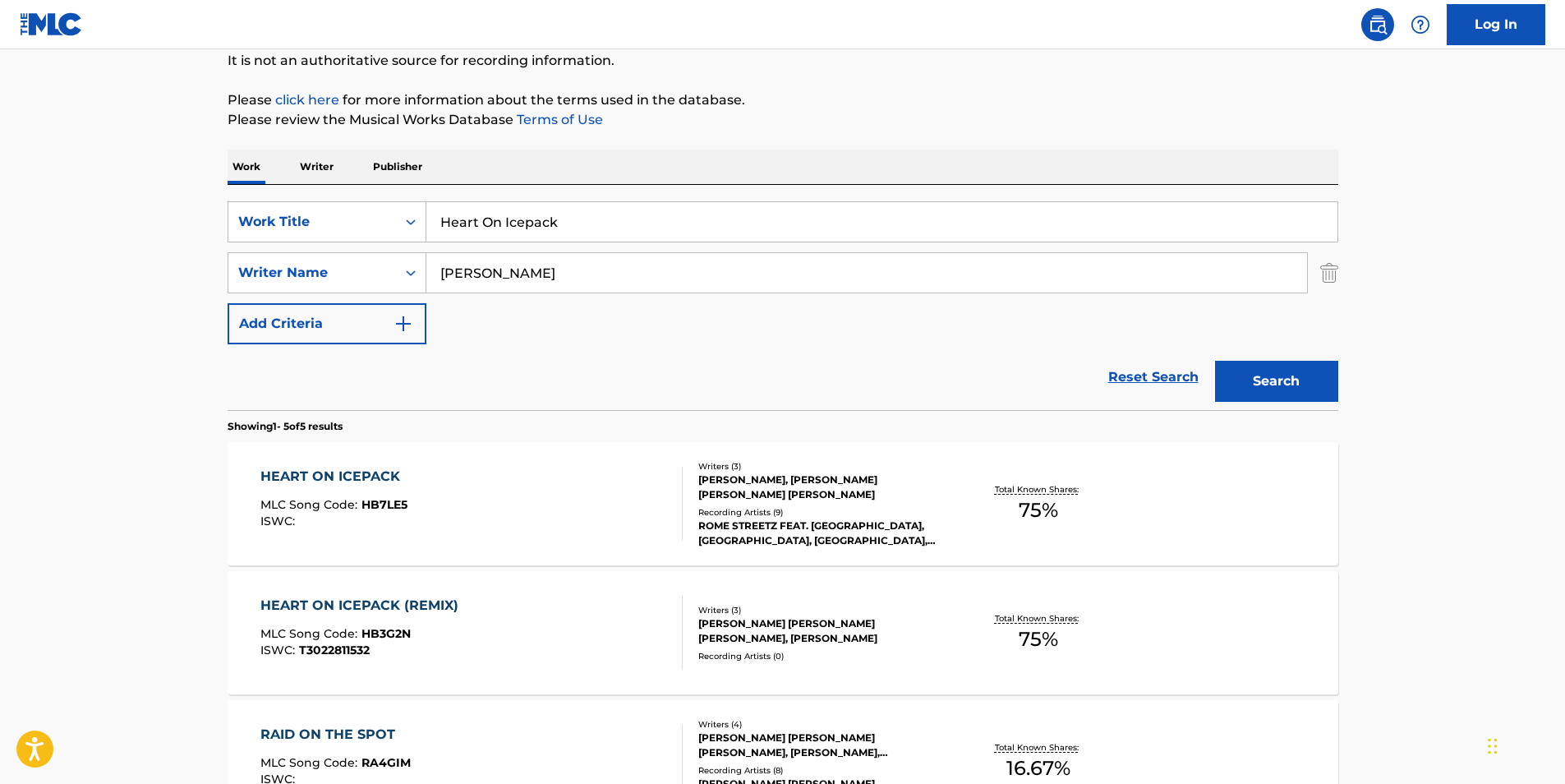
drag, startPoint x: 559, startPoint y: 275, endPoint x: 428, endPoint y: 294, distance: 132.4
click at [384, 293] on div "SearchWithCriteria1848993f-9687-4985-bee1-56bb89b6bcb0 Work Title Heart On Icep…" at bounding box center [783, 273] width 1111 height 143
paste input "[PERSON_NAME]"
type input "[PERSON_NAME]"
click at [1300, 395] on button "Search" at bounding box center [1277, 381] width 124 height 41
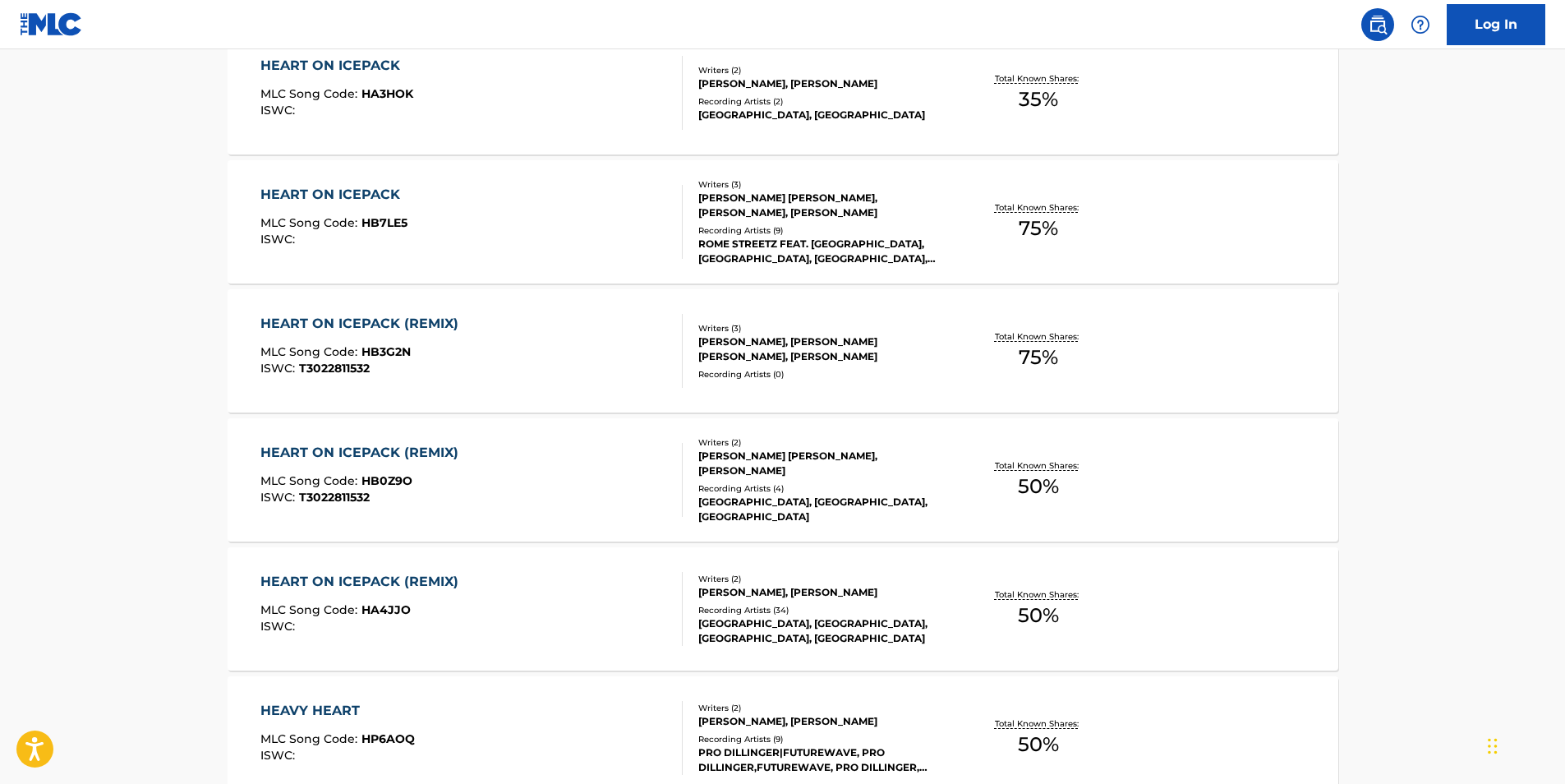
scroll to position [493, 0]
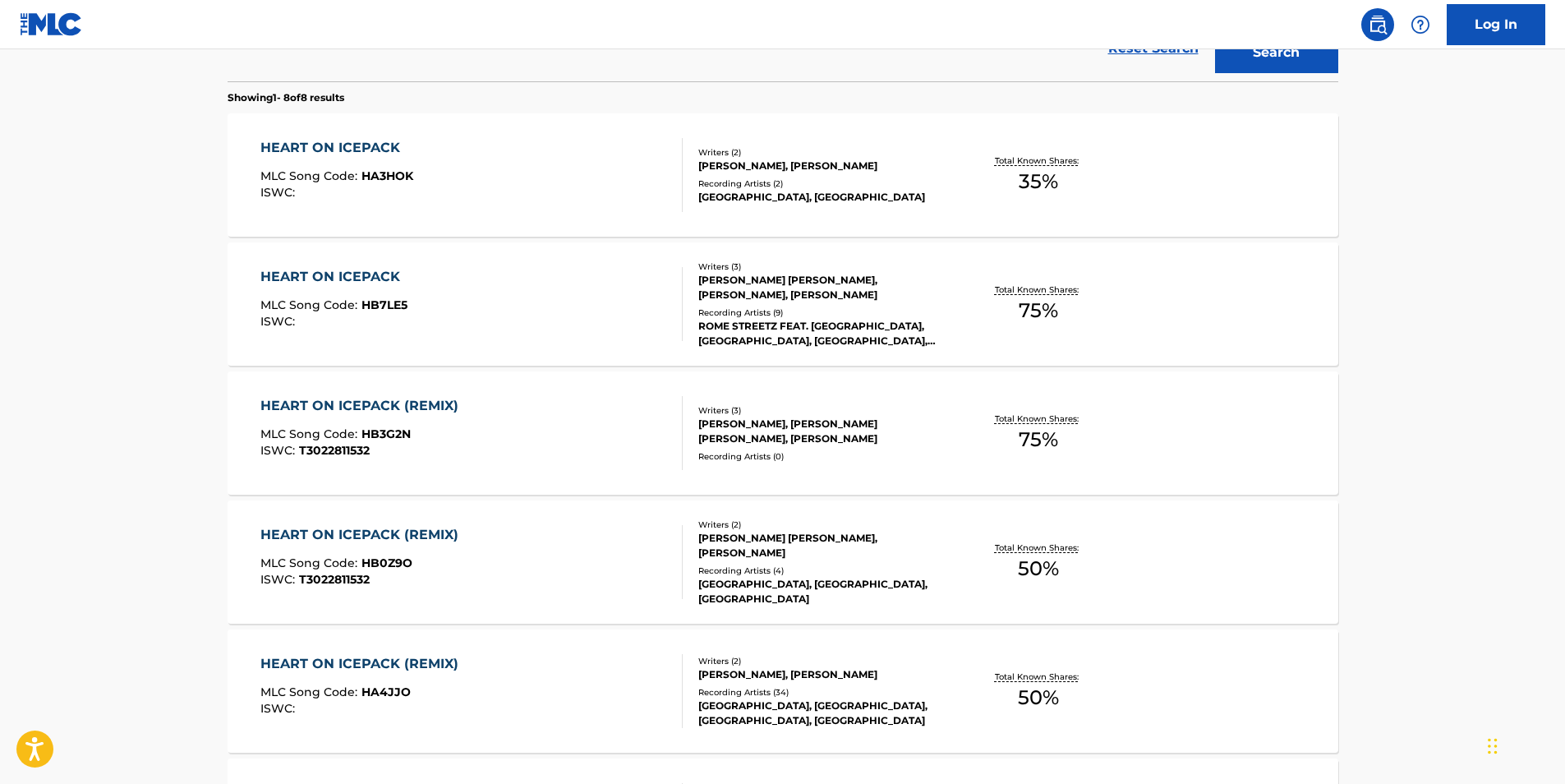
click at [344, 183] on span "MLC Song Code :" at bounding box center [311, 176] width 101 height 15
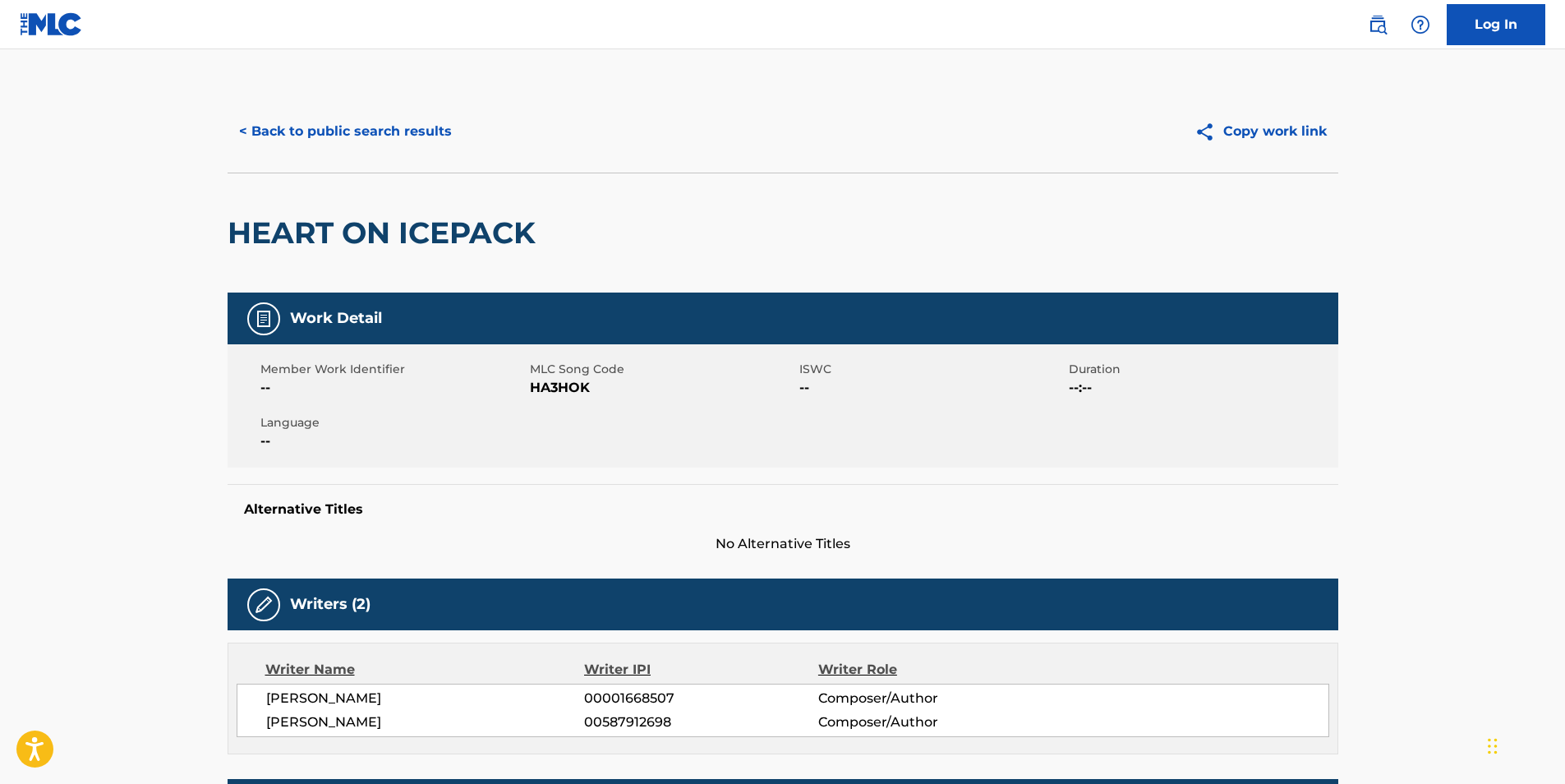
click at [549, 383] on span "HA3HOK" at bounding box center [663, 387] width 265 height 20
click at [337, 142] on button "< Back to public search results" at bounding box center [346, 131] width 236 height 41
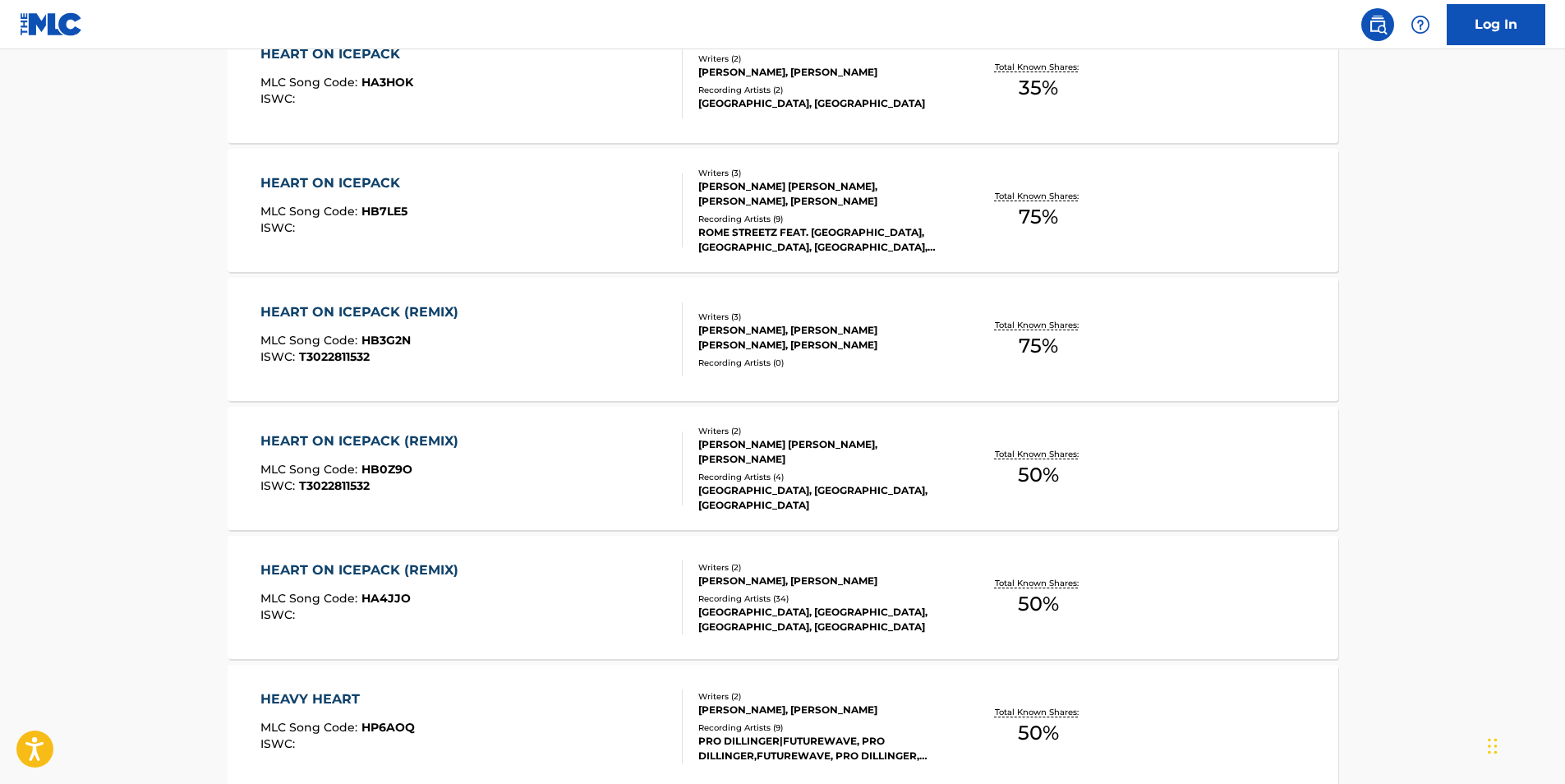
scroll to position [422, 0]
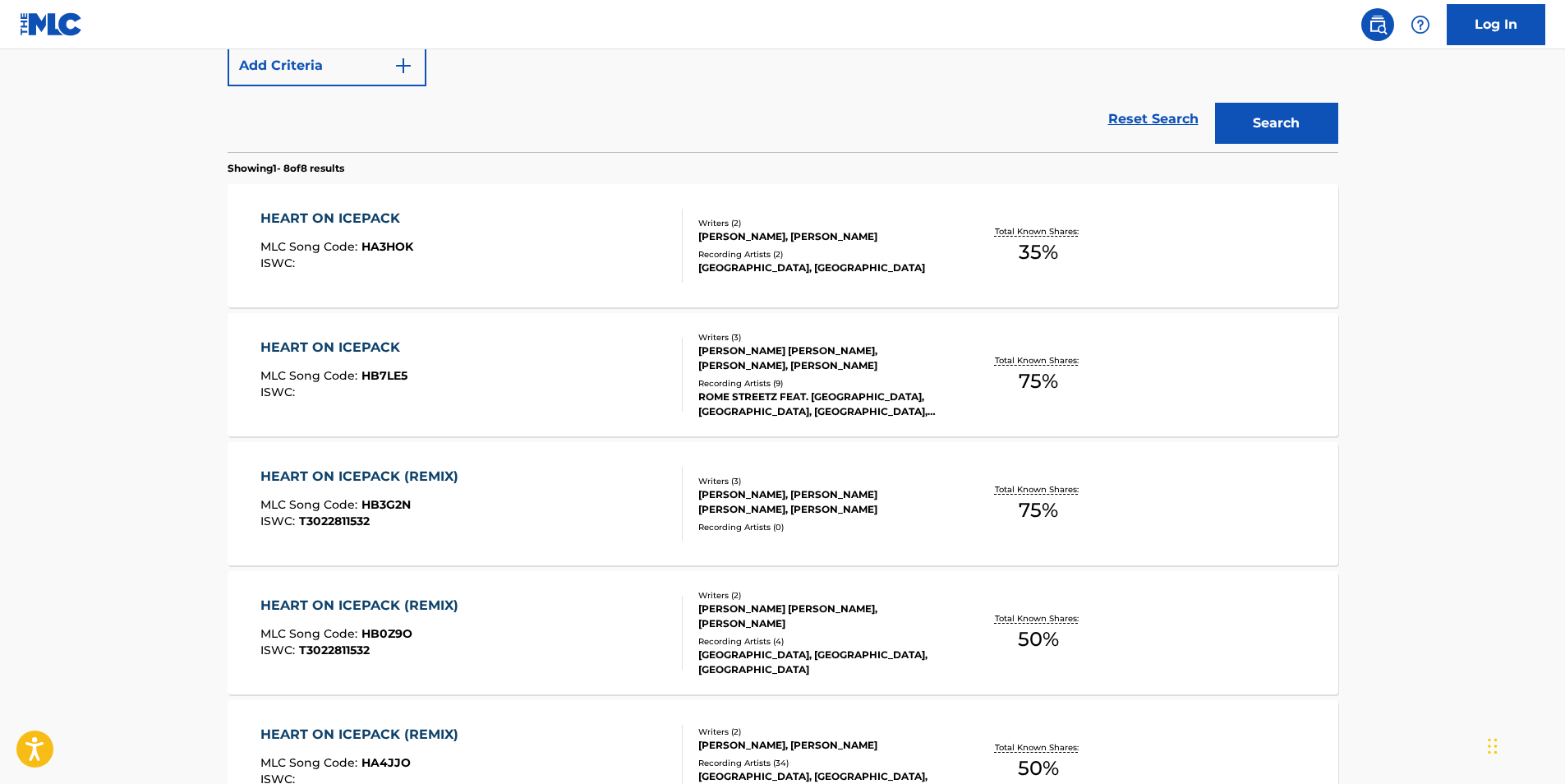
click at [292, 407] on div "HEART ON ICEPACK MLC Song Code : HB7LE5 ISWC :" at bounding box center [335, 374] width 148 height 74
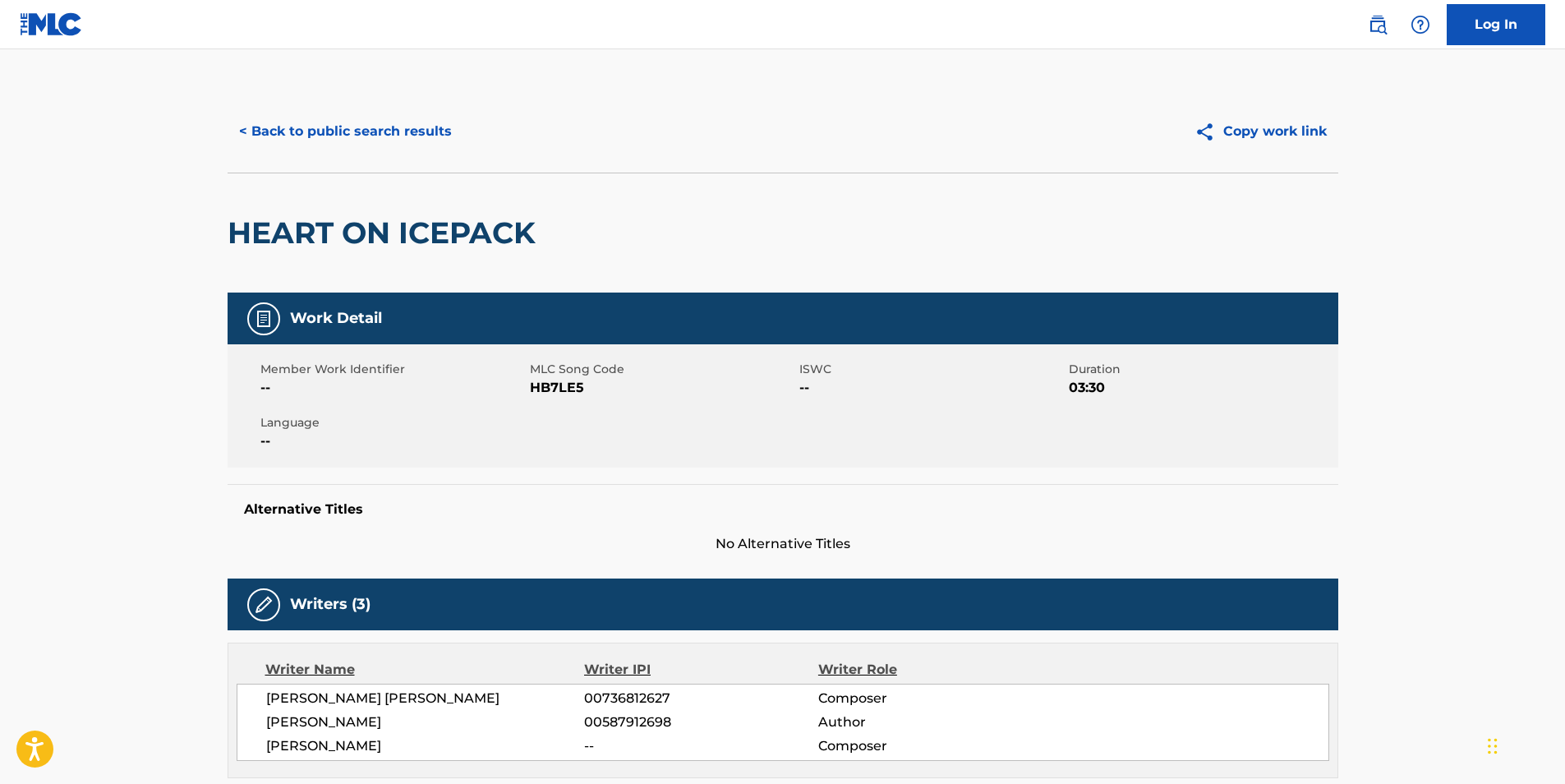
click at [546, 389] on span "HB7LE5" at bounding box center [663, 387] width 265 height 20
click at [335, 118] on button "< Back to public search results" at bounding box center [346, 131] width 236 height 41
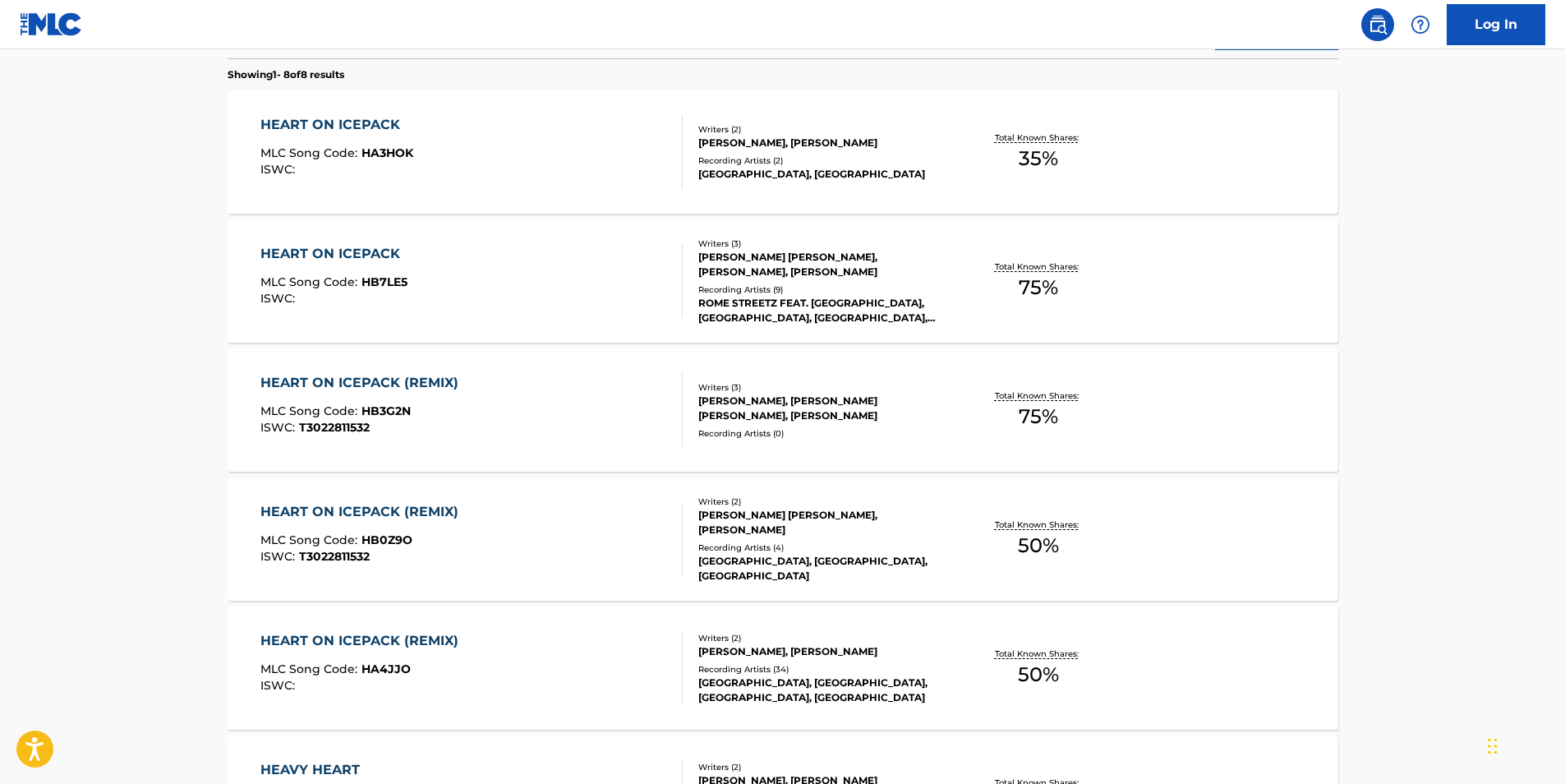
scroll to position [680, 0]
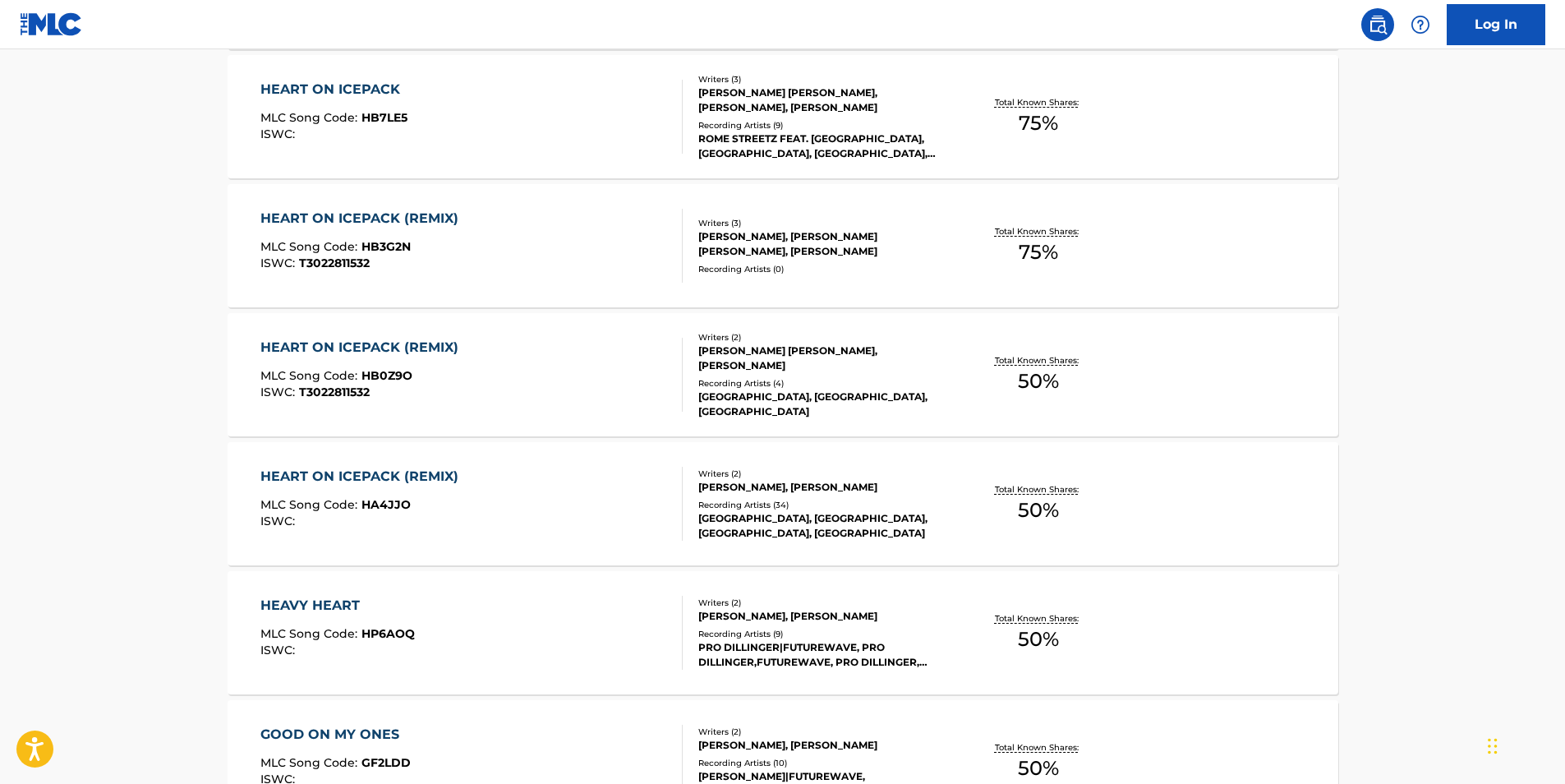
click at [270, 268] on span "ISWC :" at bounding box center [279, 263] width 38 height 15
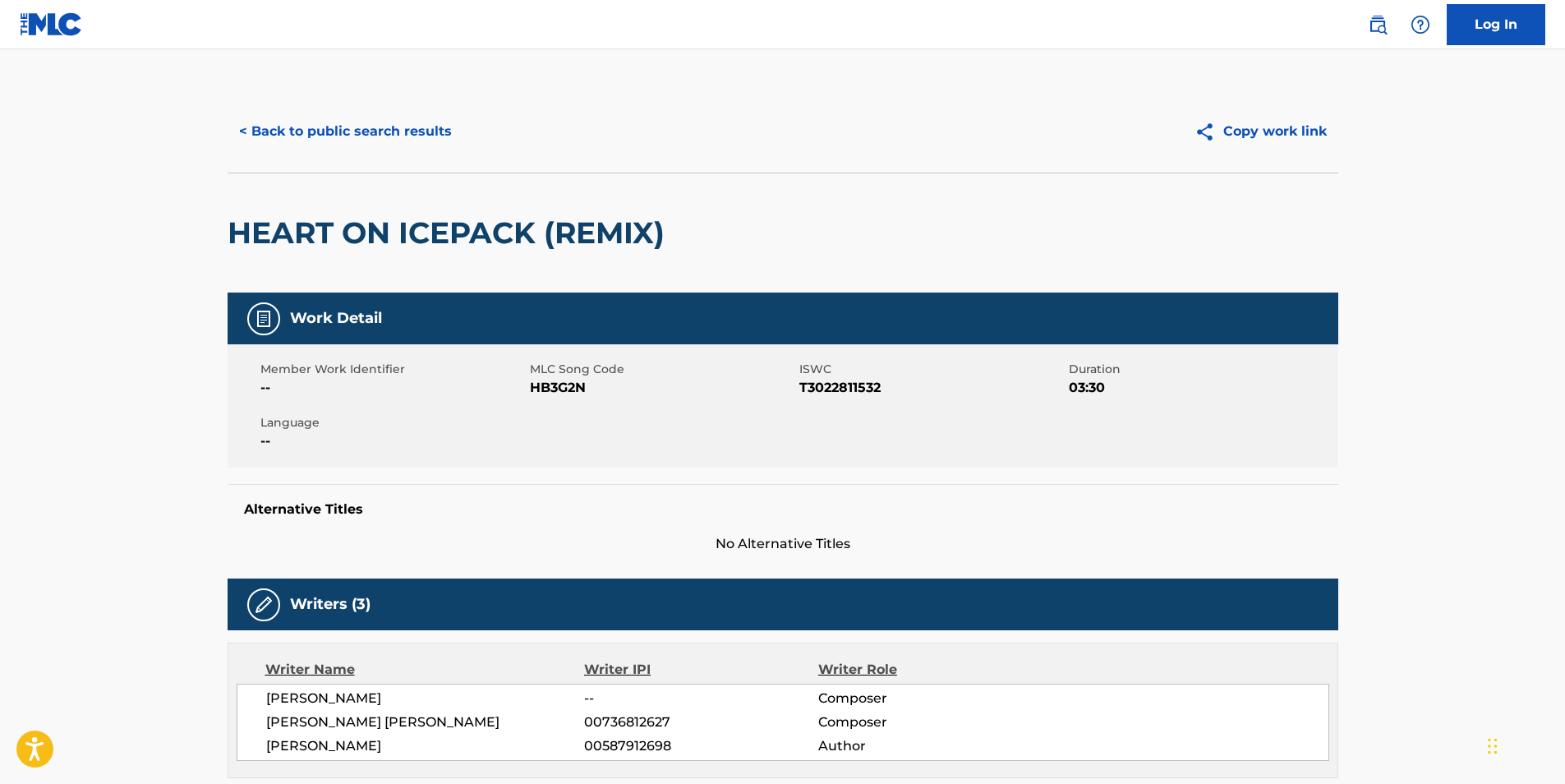
click at [566, 388] on span "HB3G2N" at bounding box center [663, 387] width 265 height 20
click at [425, 141] on button "< Back to public search results" at bounding box center [346, 131] width 236 height 41
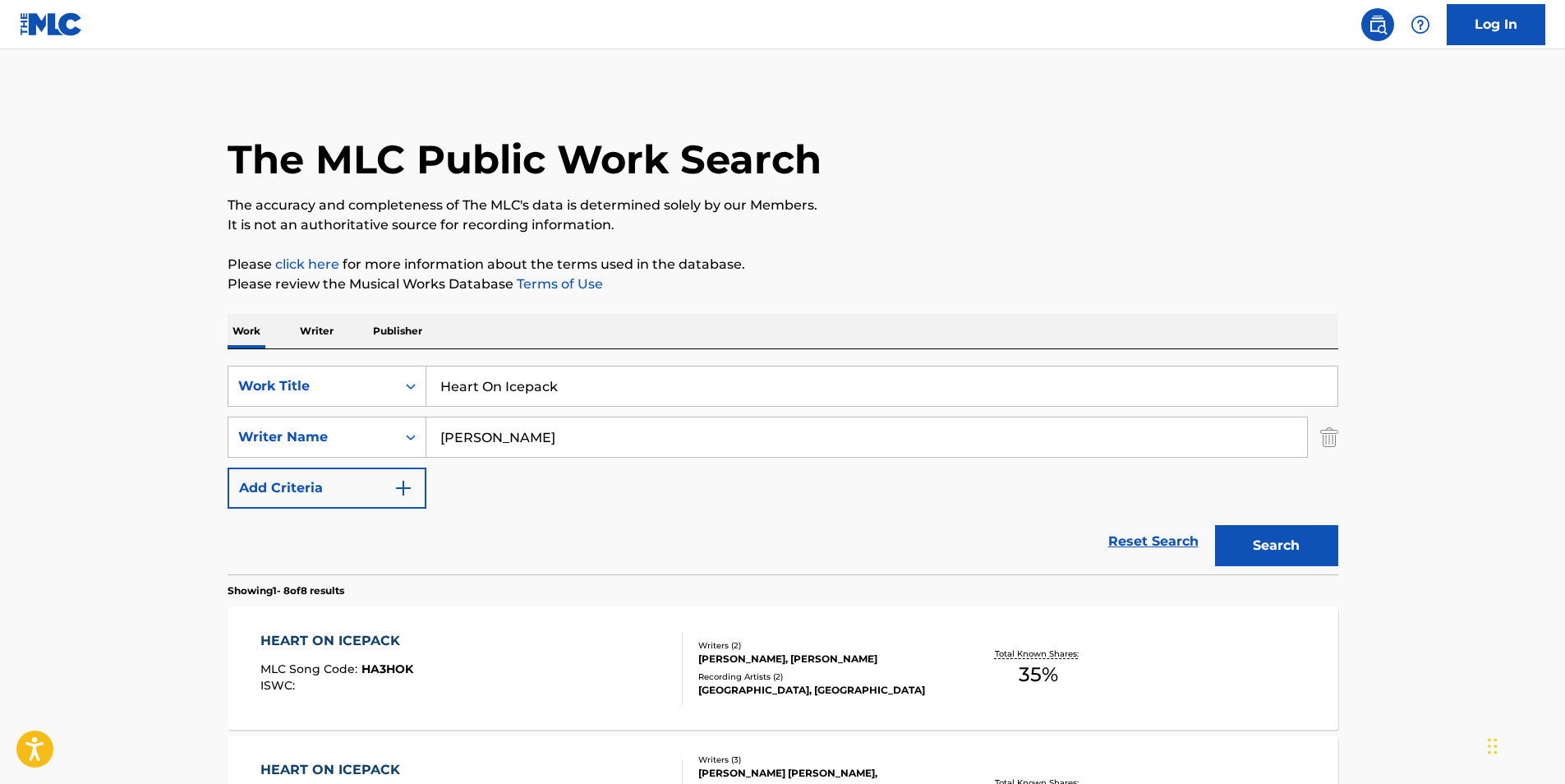
scroll to position [774, 0]
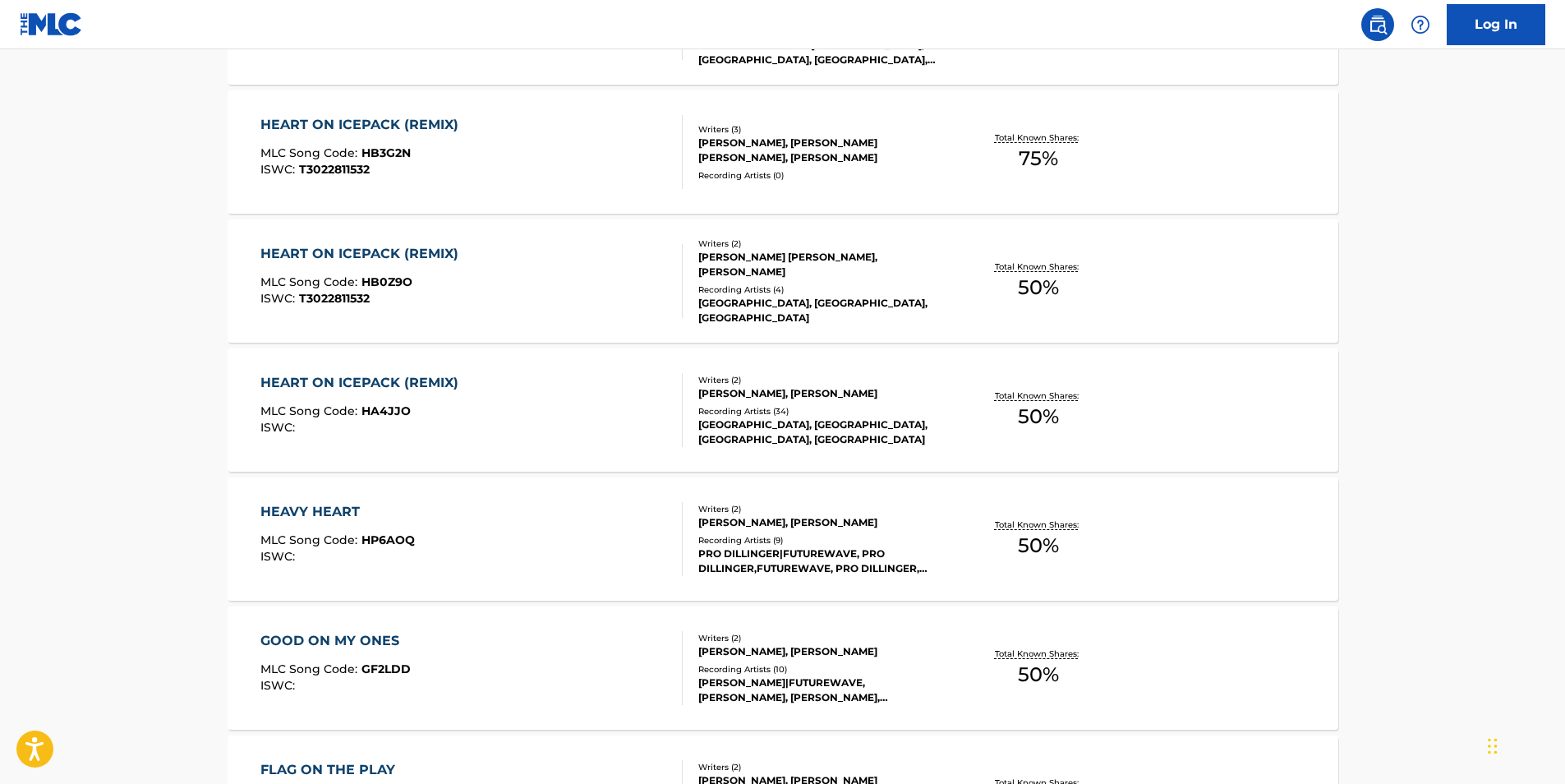
click at [280, 320] on div "HEART ON ICEPACK (REMIX) MLC Song Code : HB0Z9O ISWC : T3022811532 Writers ( 2 …" at bounding box center [783, 281] width 1111 height 124
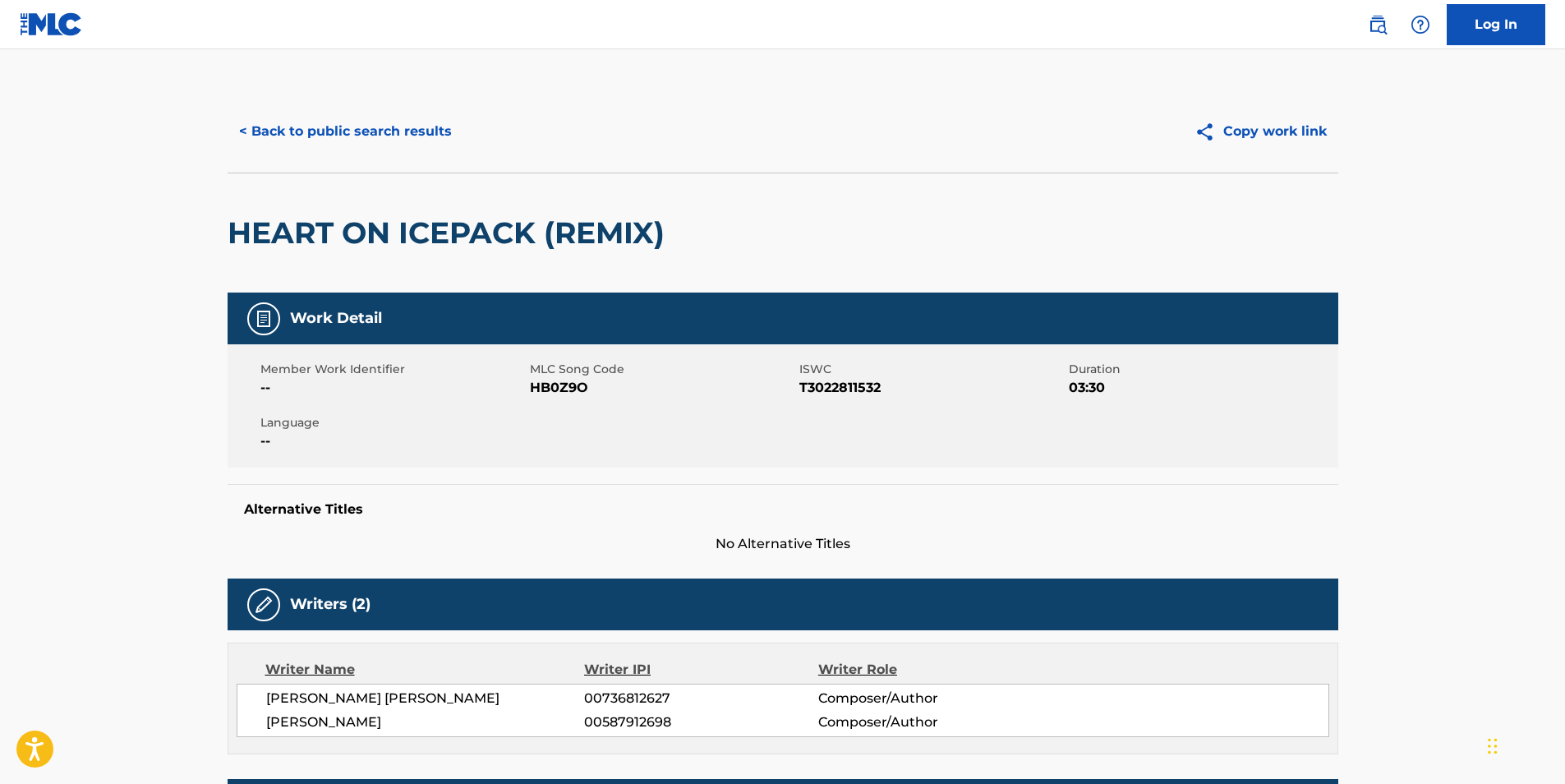
click at [559, 384] on span "HB0Z9O" at bounding box center [663, 387] width 265 height 20
click at [262, 147] on button "< Back to public search results" at bounding box center [346, 131] width 236 height 41
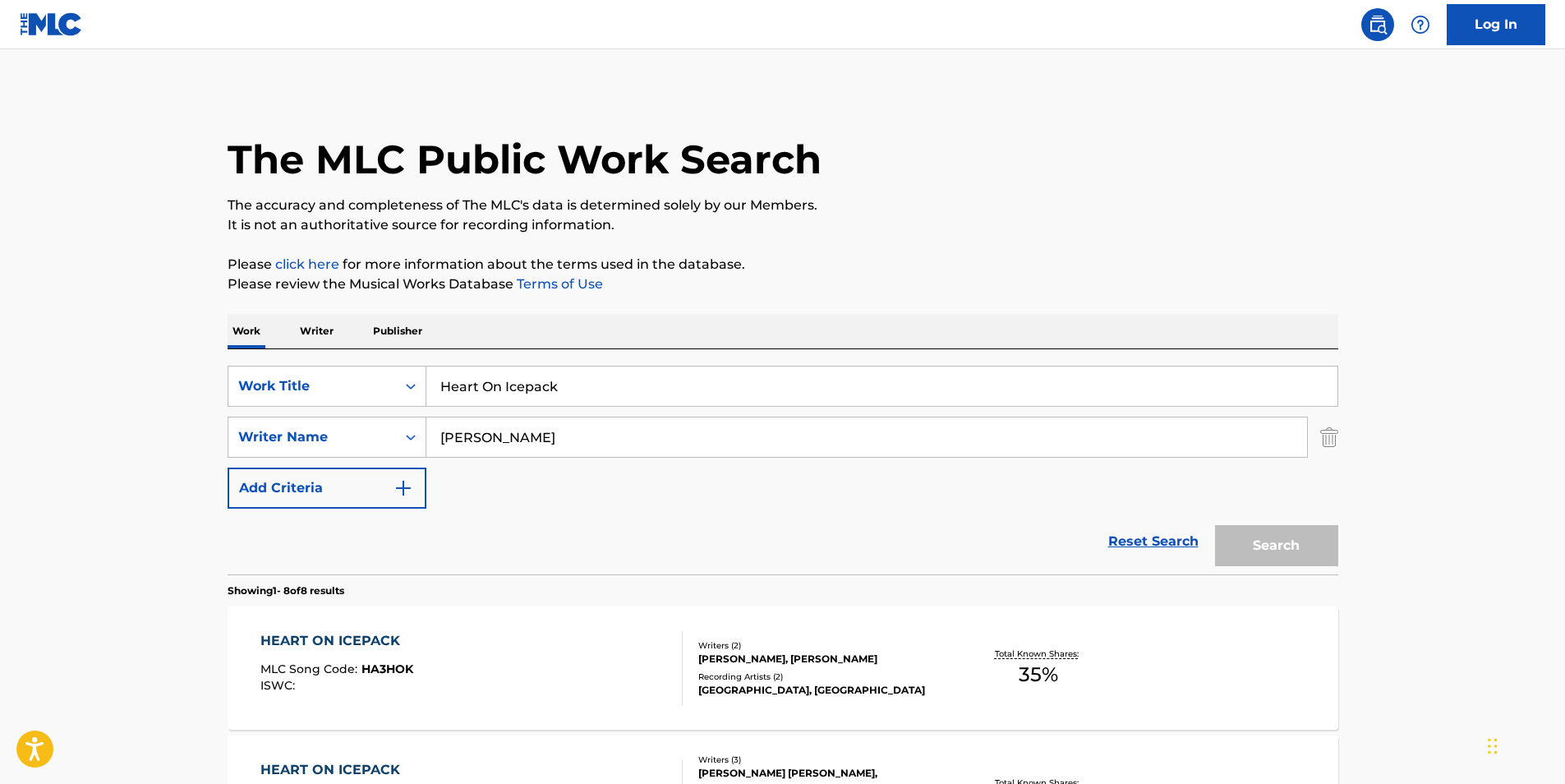
scroll to position [867, 0]
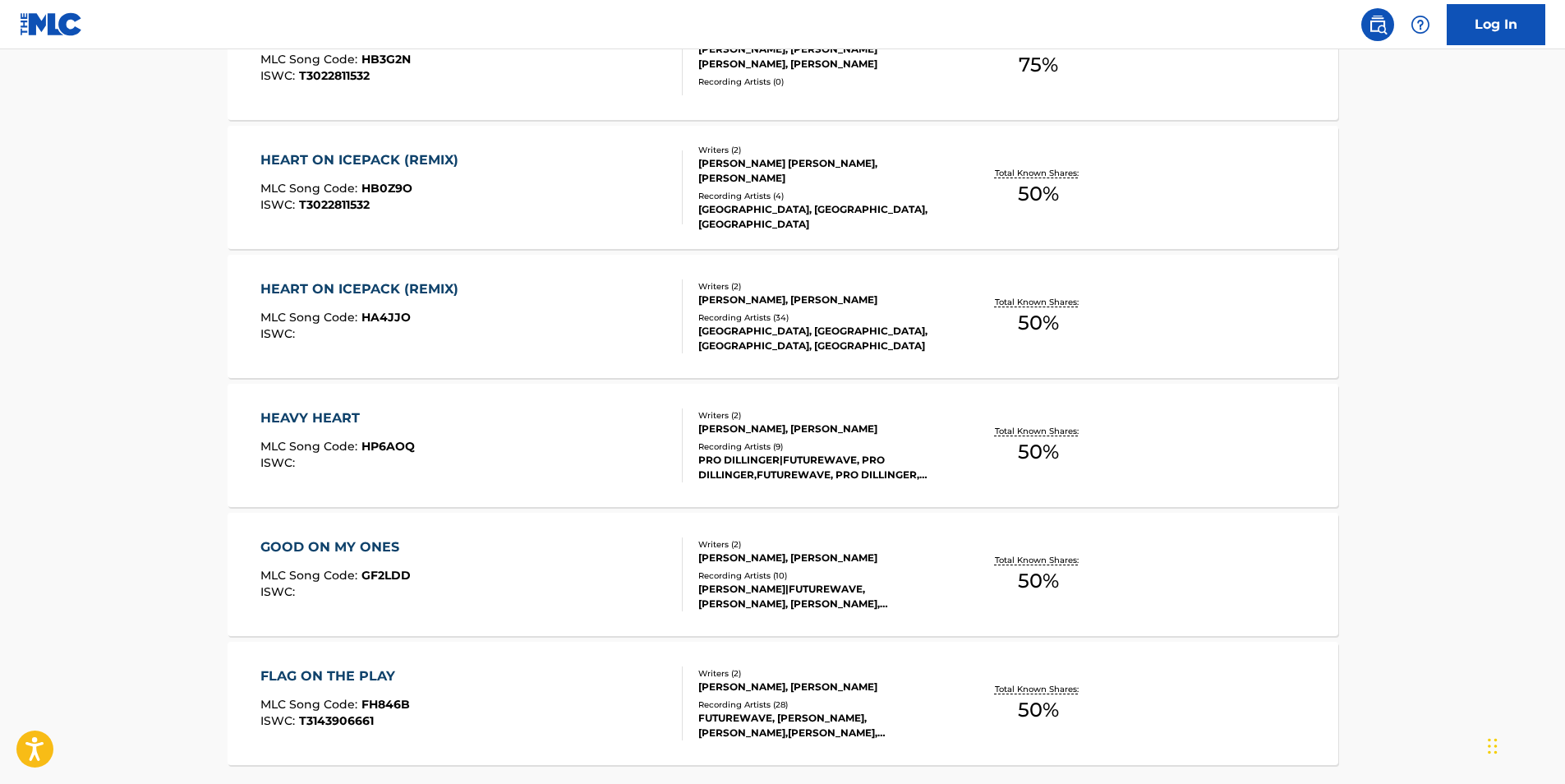
click at [266, 318] on span "MLC Song Code :" at bounding box center [311, 318] width 101 height 15
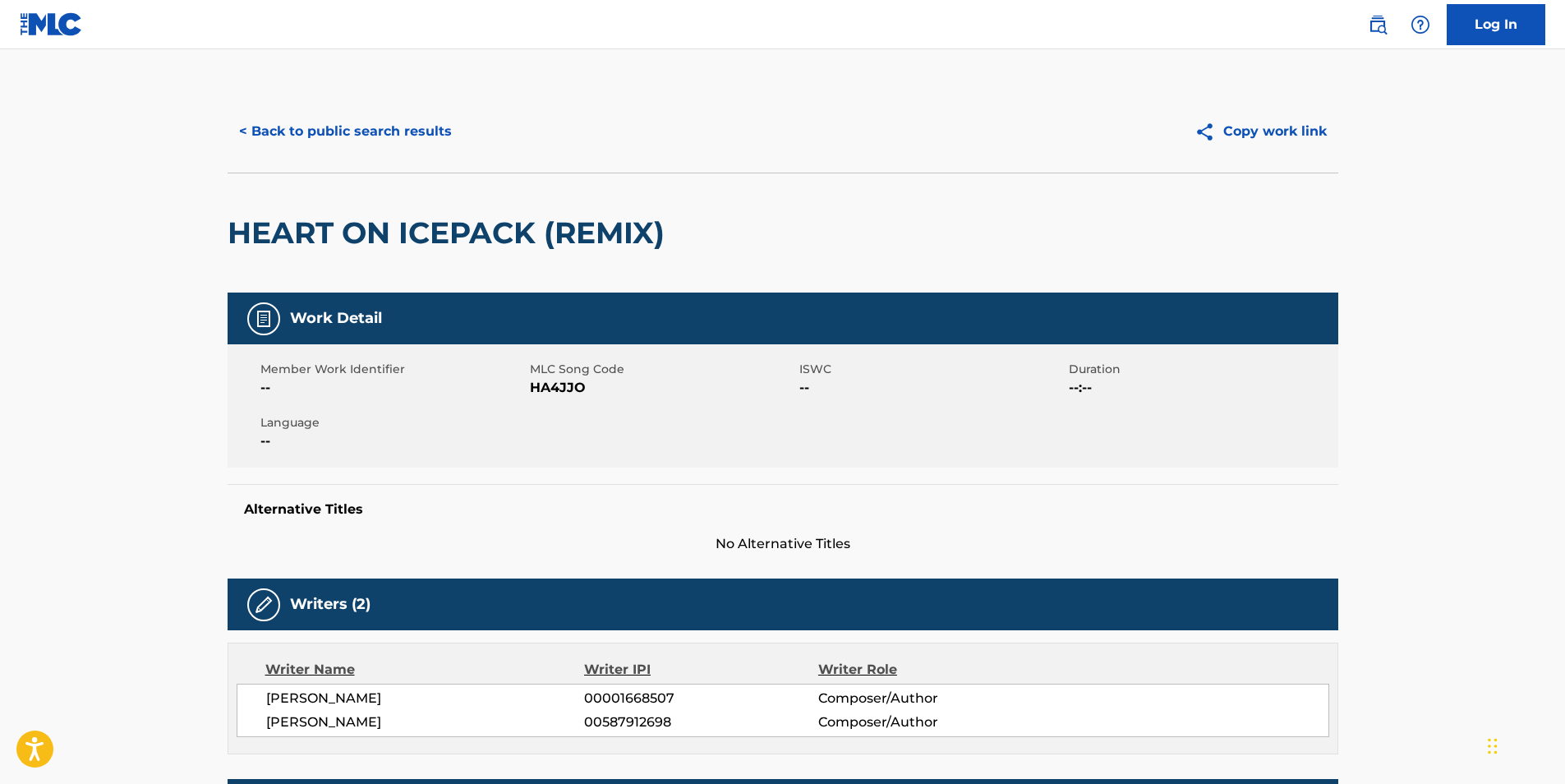
click at [544, 384] on span "HA4JJO" at bounding box center [663, 387] width 265 height 20
click at [345, 150] on button "< Back to public search results" at bounding box center [346, 131] width 236 height 41
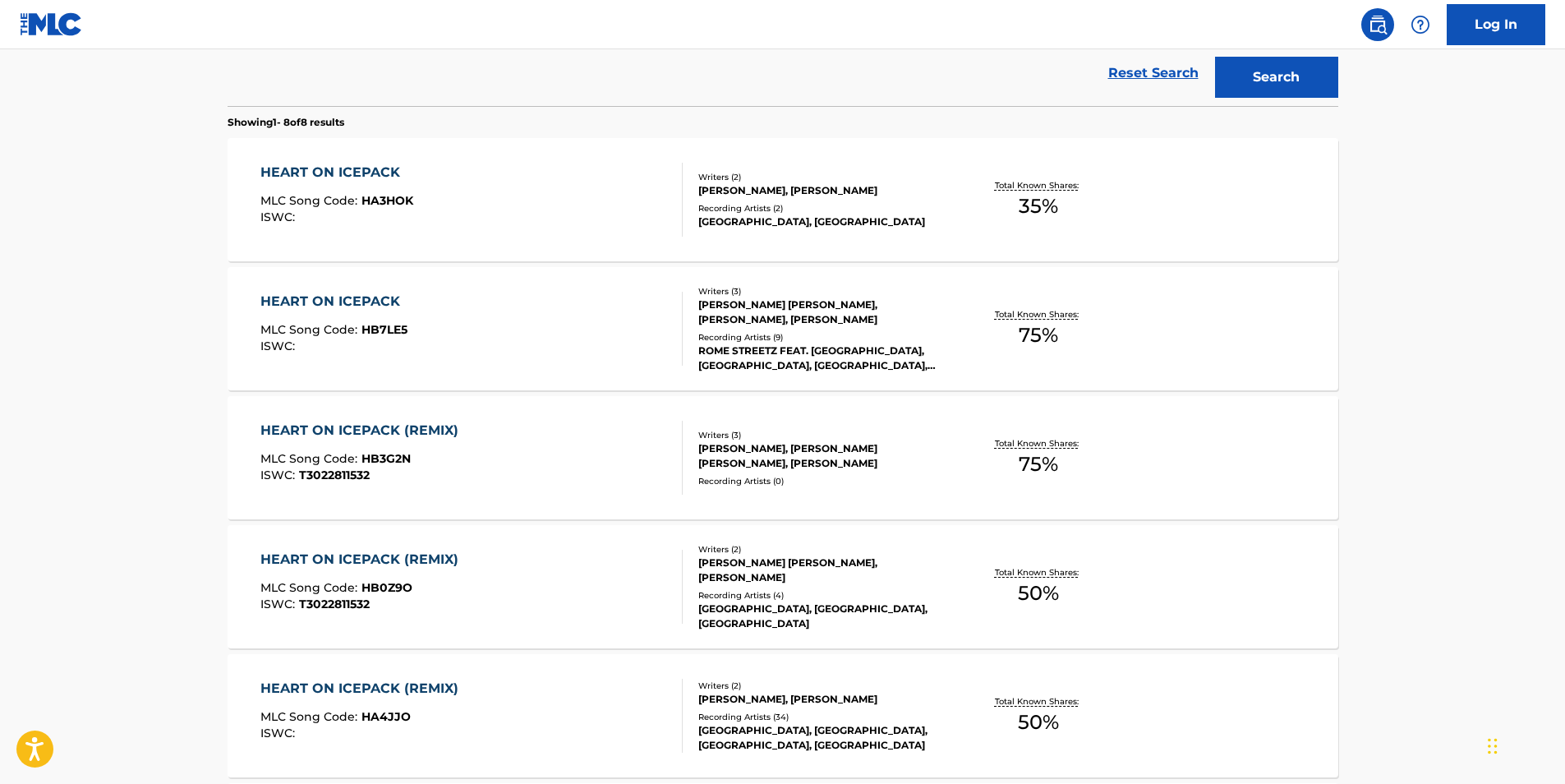
scroll to position [57, 0]
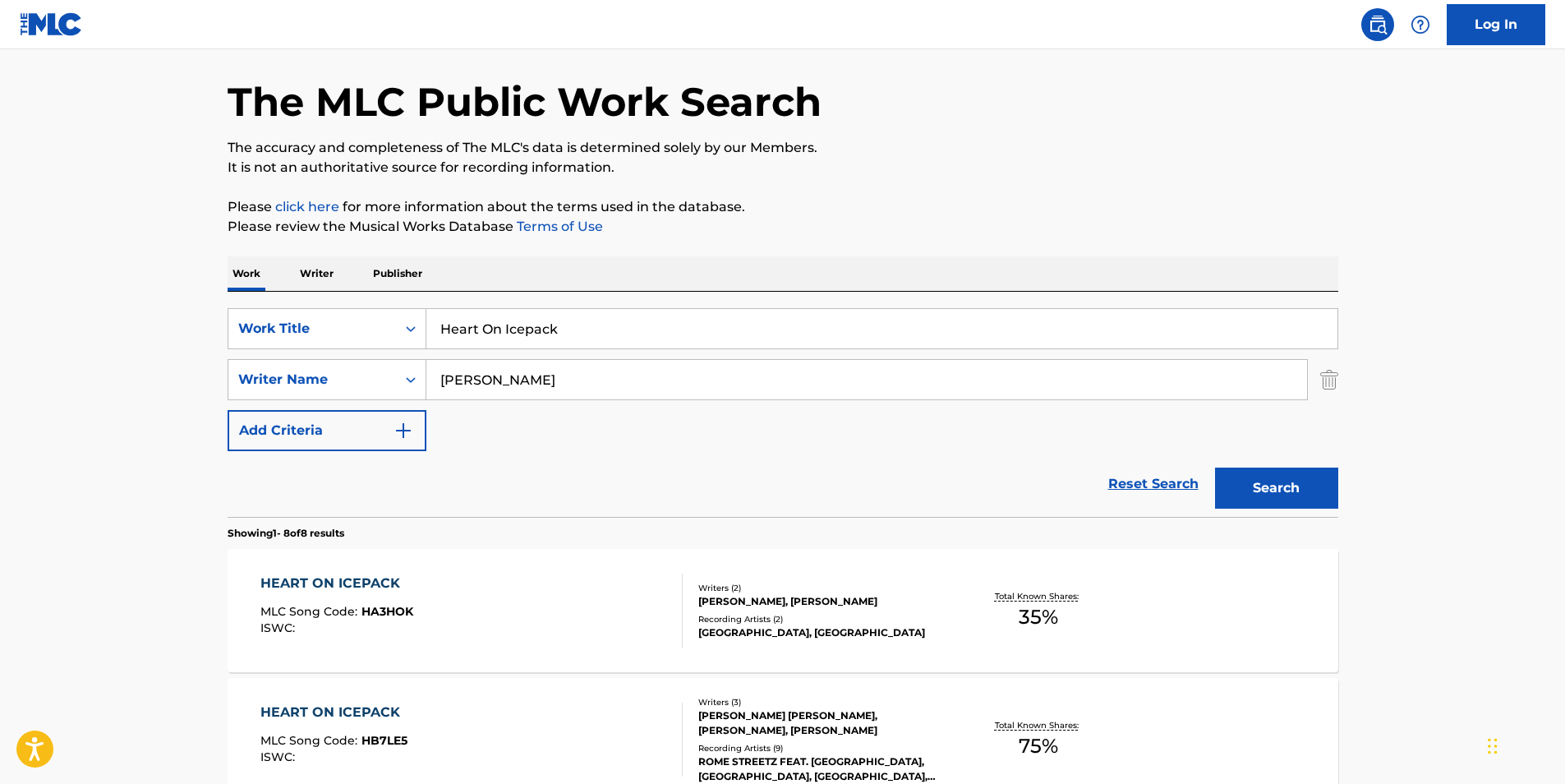
drag, startPoint x: 615, startPoint y: 322, endPoint x: 243, endPoint y: 351, distance: 373.1
click at [250, 350] on div "SearchWithCriteria1848993f-9687-4985-bee1-56bb89b6bcb0 Work Title Heart On Icep…" at bounding box center [783, 379] width 1111 height 143
paste input "Signal One"
type input "Signal One"
drag, startPoint x: 541, startPoint y: 391, endPoint x: 325, endPoint y: 391, distance: 216.0
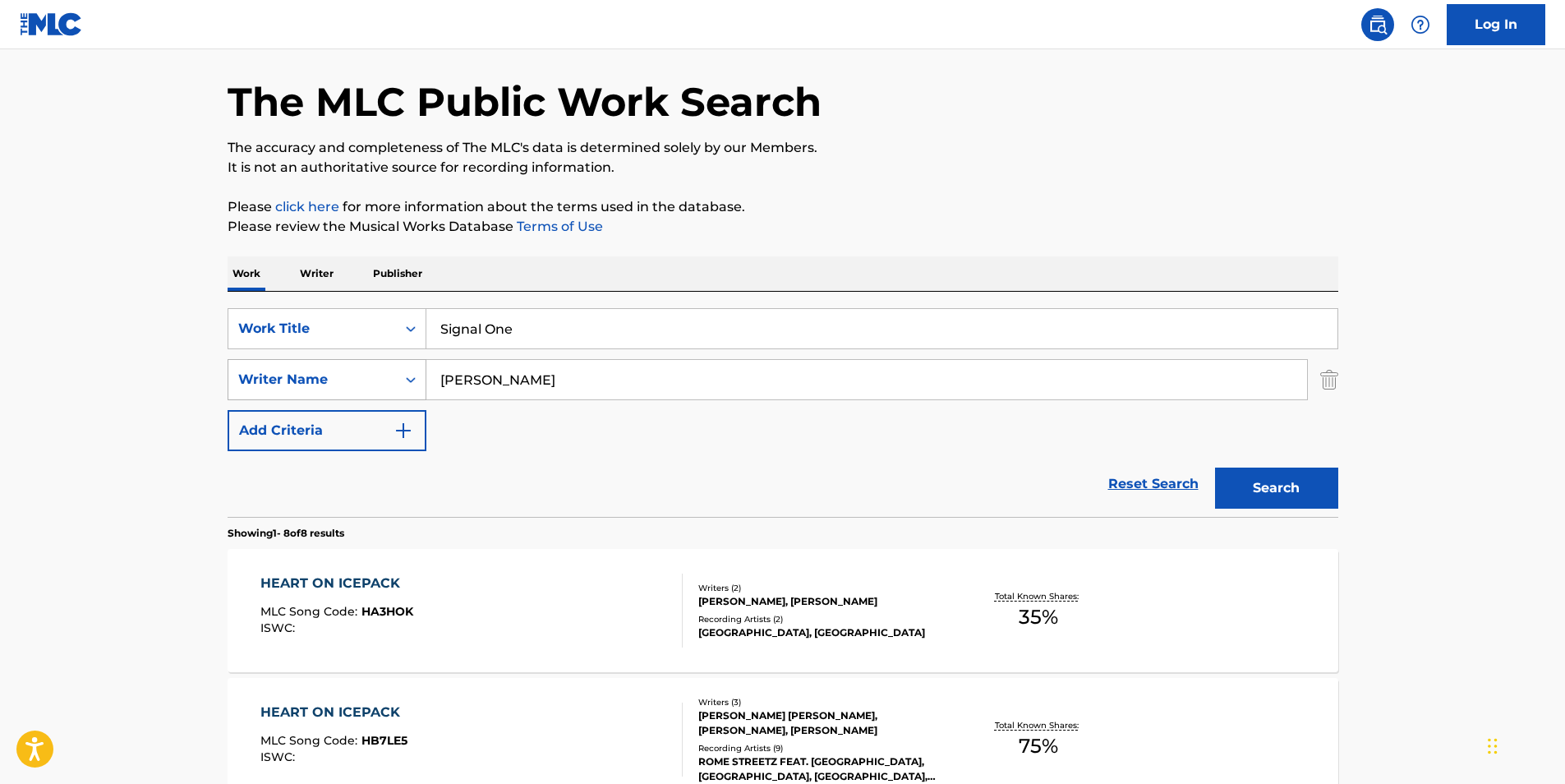
click at [326, 391] on div "SearchWithCriteria72d65943-d23a-460e-aaee-06580454b847 Writer Name [PERSON_NAME]" at bounding box center [783, 379] width 1111 height 41
paste input "ikey Dread"
click at [1286, 500] on button "Search" at bounding box center [1277, 488] width 124 height 41
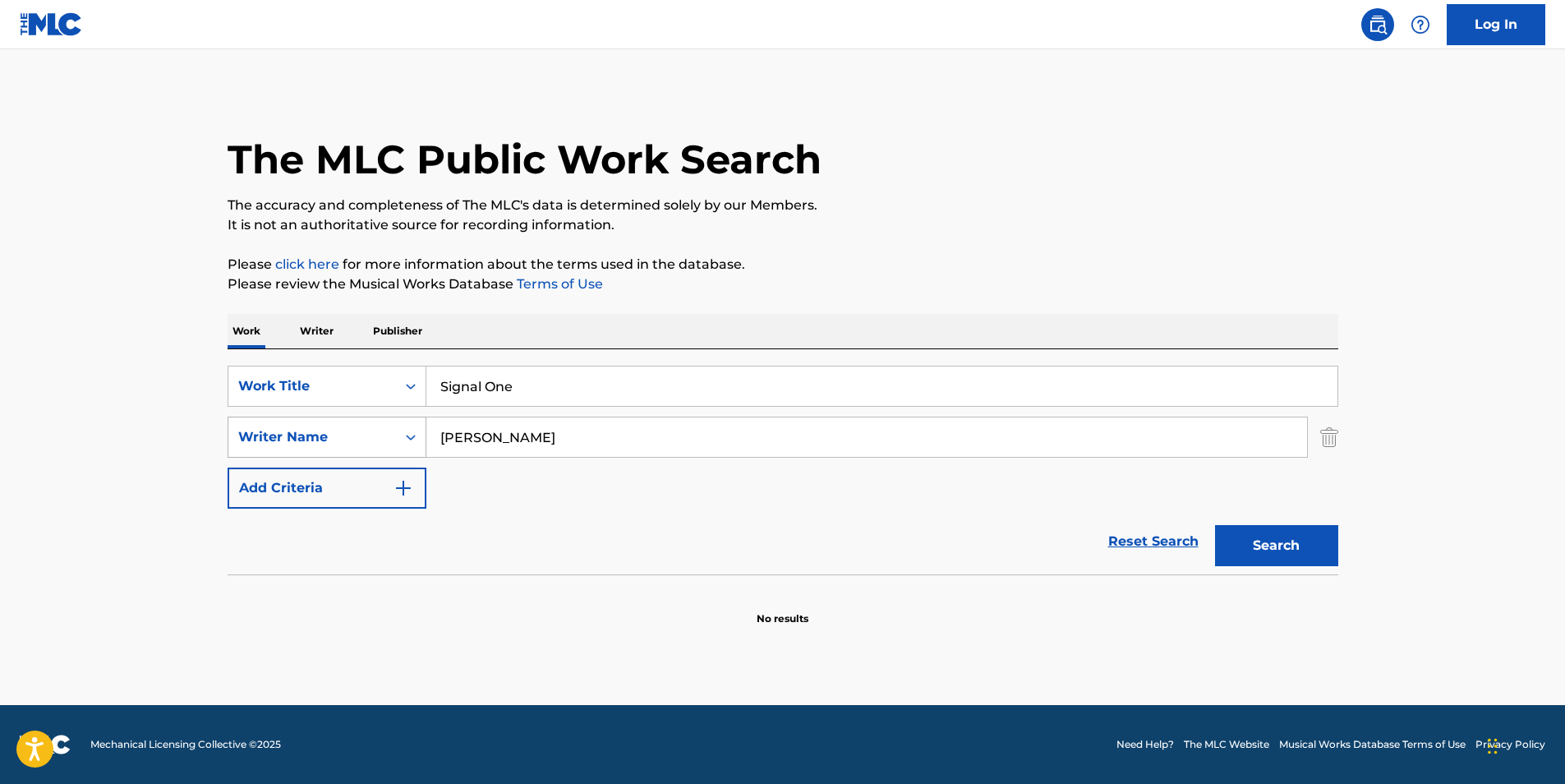
drag, startPoint x: 586, startPoint y: 423, endPoint x: 305, endPoint y: 436, distance: 281.3
click at [305, 436] on div "SearchWithCriteria72d65943-d23a-460e-aaee-06580454b847 Writer Name [PERSON_NAME]" at bounding box center [783, 437] width 1111 height 41
paste input "[PERSON_NAME]"
click at [1240, 537] on button "Search" at bounding box center [1277, 545] width 124 height 41
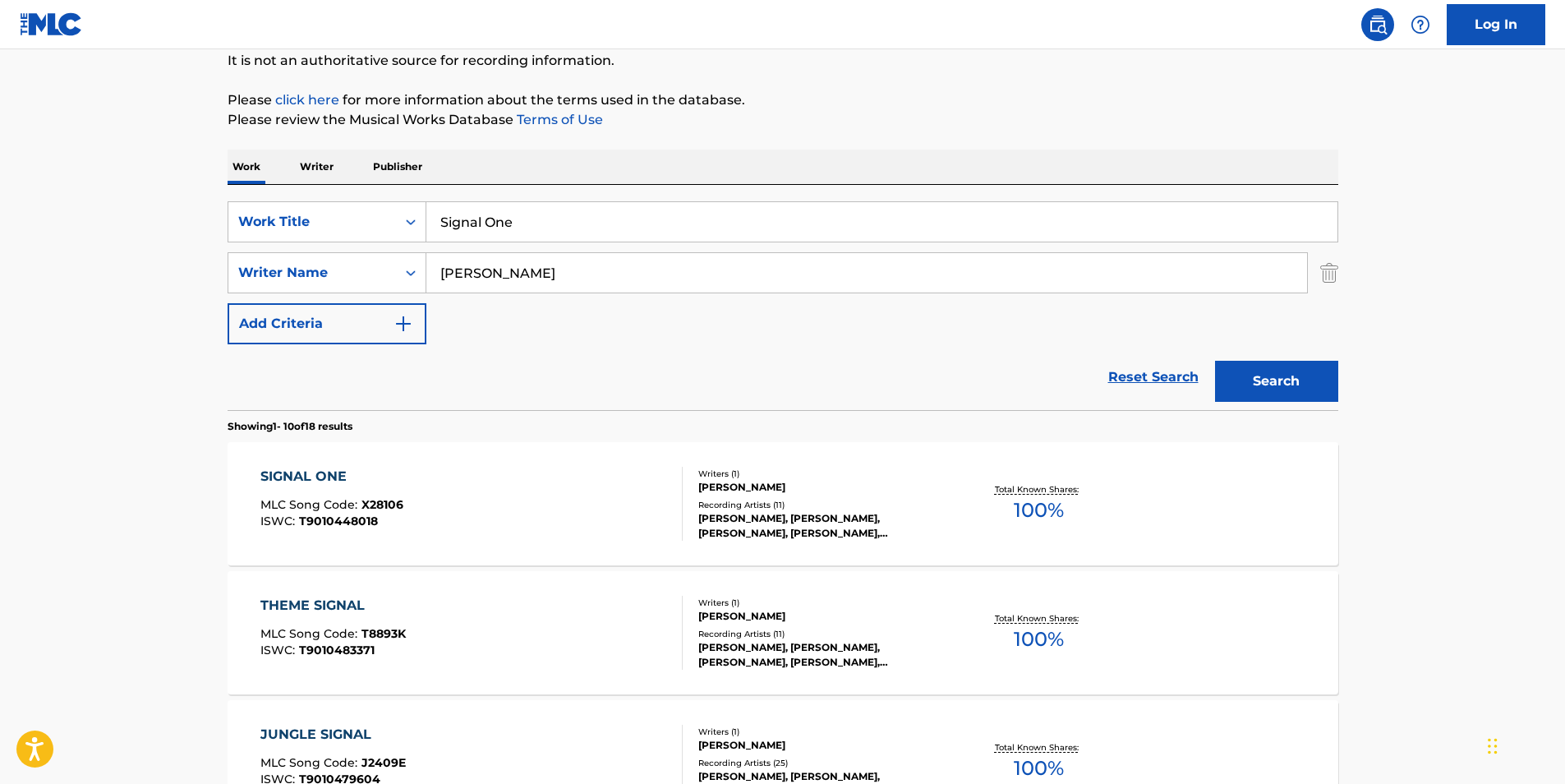
scroll to position [246, 0]
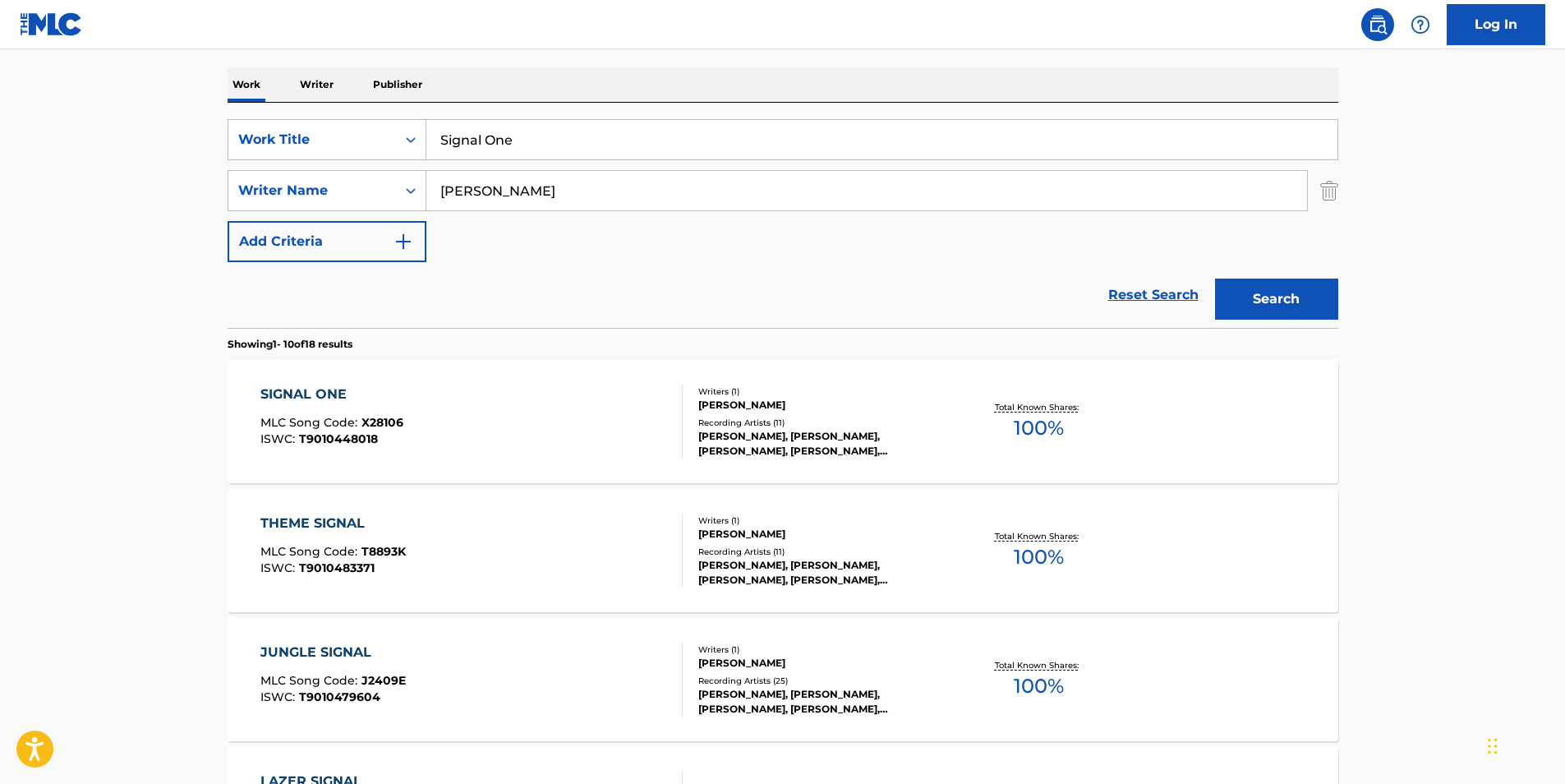
drag, startPoint x: 550, startPoint y: 191, endPoint x: 0, endPoint y: 200, distance: 550.1
click at [0, 205] on html "Accessibility Screen-Reader Guide, Feedback, and Issue Reporting | New window C…" at bounding box center [782, 145] width 1565 height 784
type input "[PERSON_NAME]"
click at [1215, 278] on button "Search" at bounding box center [1277, 299] width 124 height 41
click at [297, 430] on div "MLC Song Code : X28106" at bounding box center [332, 425] width 143 height 17
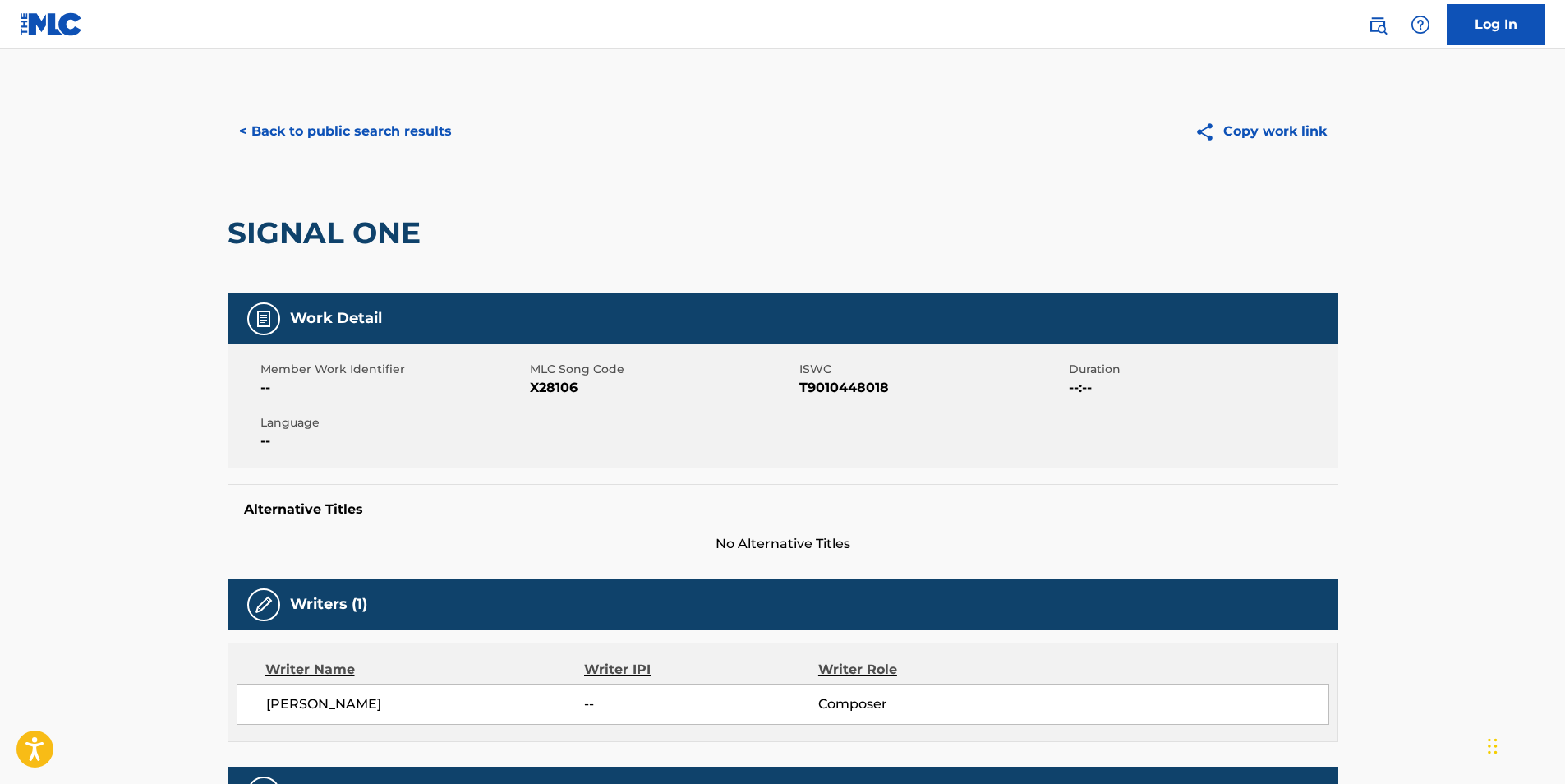
click at [538, 391] on span "X28106" at bounding box center [663, 387] width 265 height 20
